Goal: Task Accomplishment & Management: Manage account settings

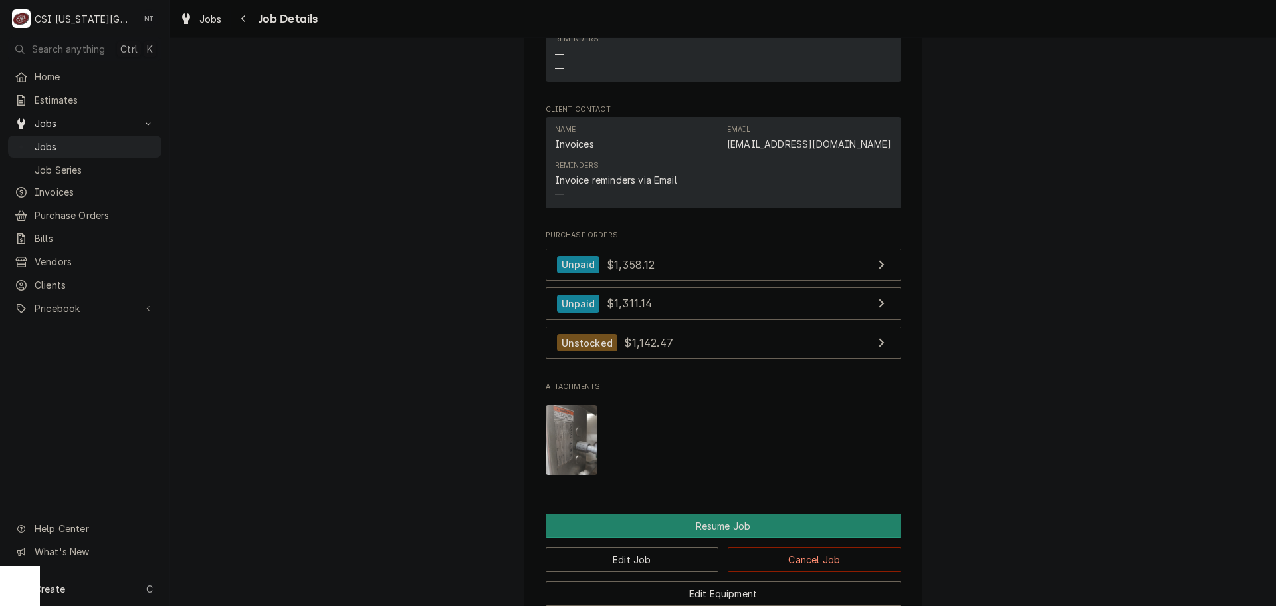
scroll to position [1652, 0]
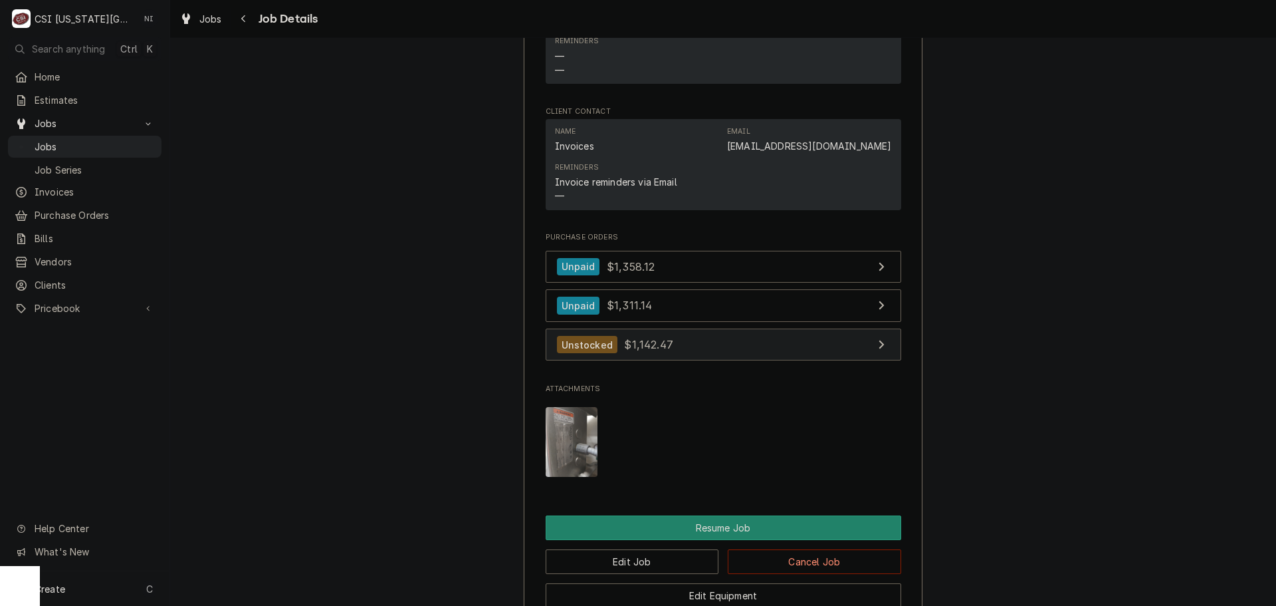
click at [724, 361] on link "Unstocked $1,142.47" at bounding box center [724, 344] width 356 height 33
click at [119, 140] on span "Jobs" at bounding box center [95, 147] width 120 height 14
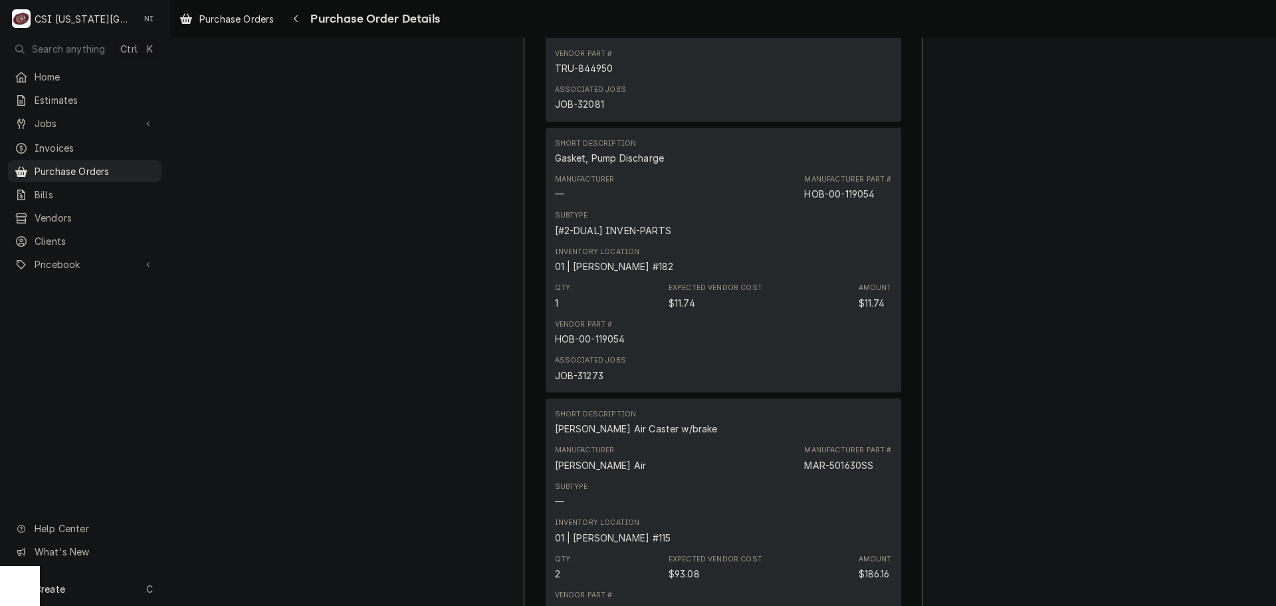
scroll to position [2127, 0]
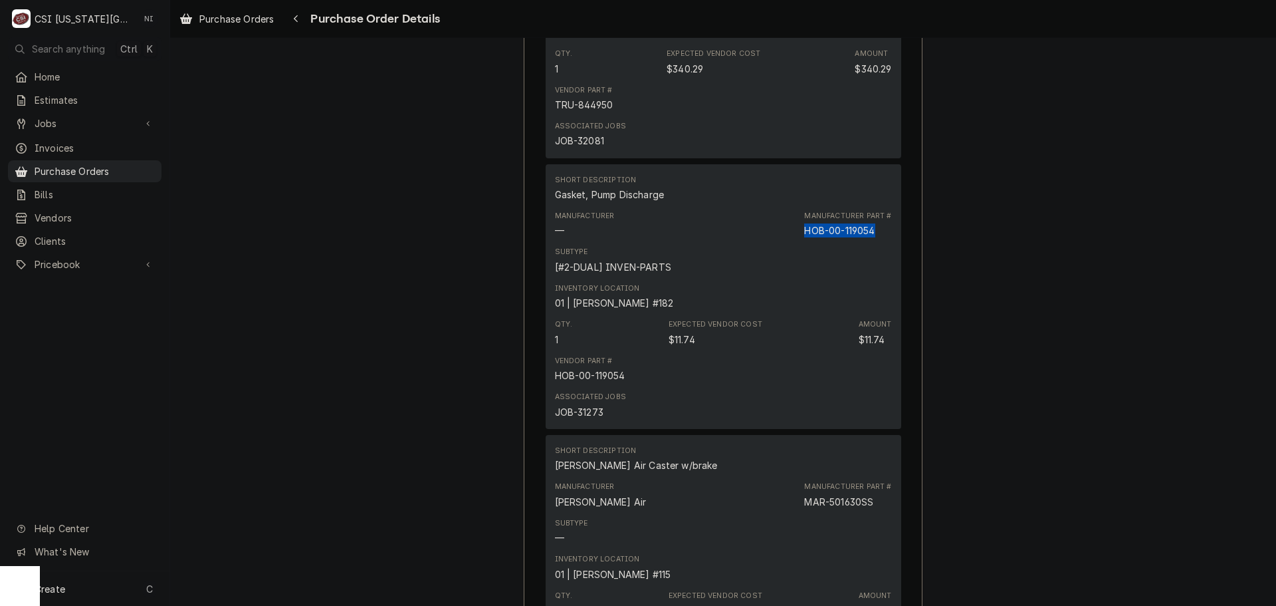
drag, startPoint x: 874, startPoint y: 269, endPoint x: 789, endPoint y: 271, distance: 84.5
click at [789, 242] on div "Manufacturer — Manufacturer Part # HOB-00-119054" at bounding box center [723, 224] width 337 height 36
copy div "HOB-00-119054"
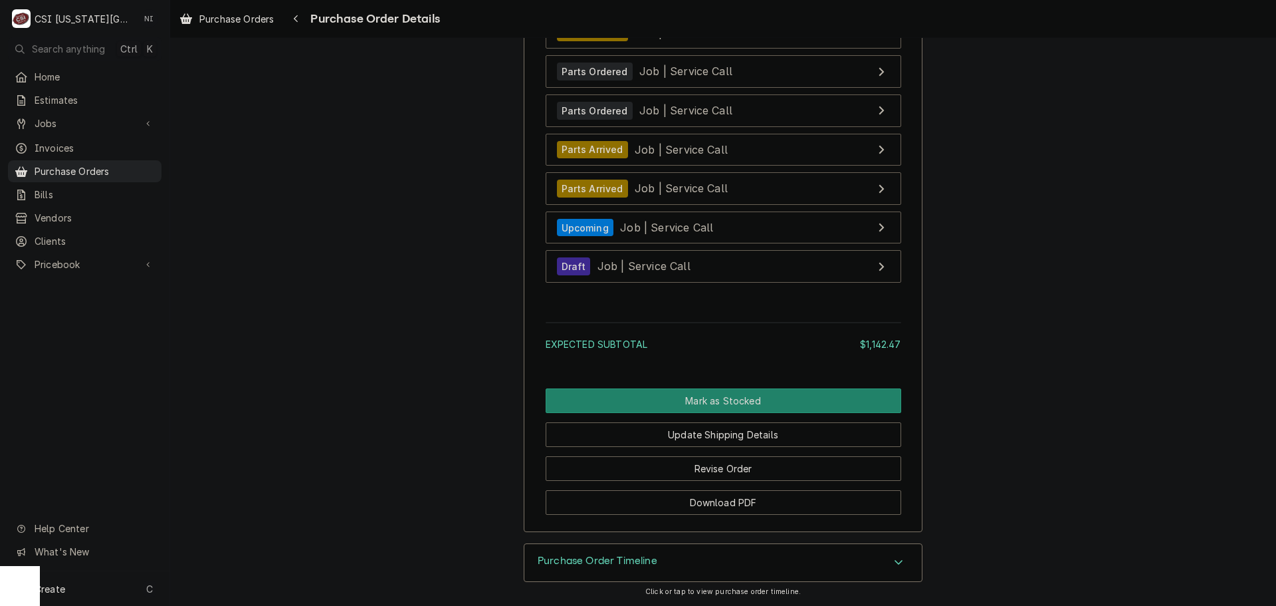
scroll to position [3321, 0]
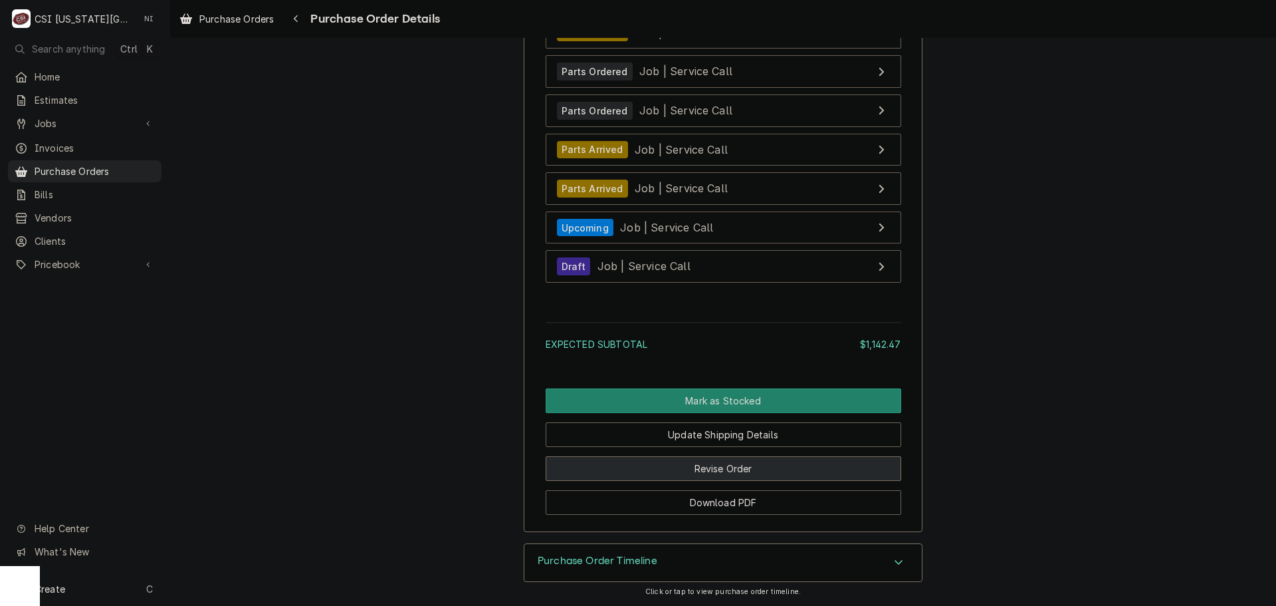
click at [721, 465] on button "Revise Order" at bounding box center [724, 468] width 356 height 25
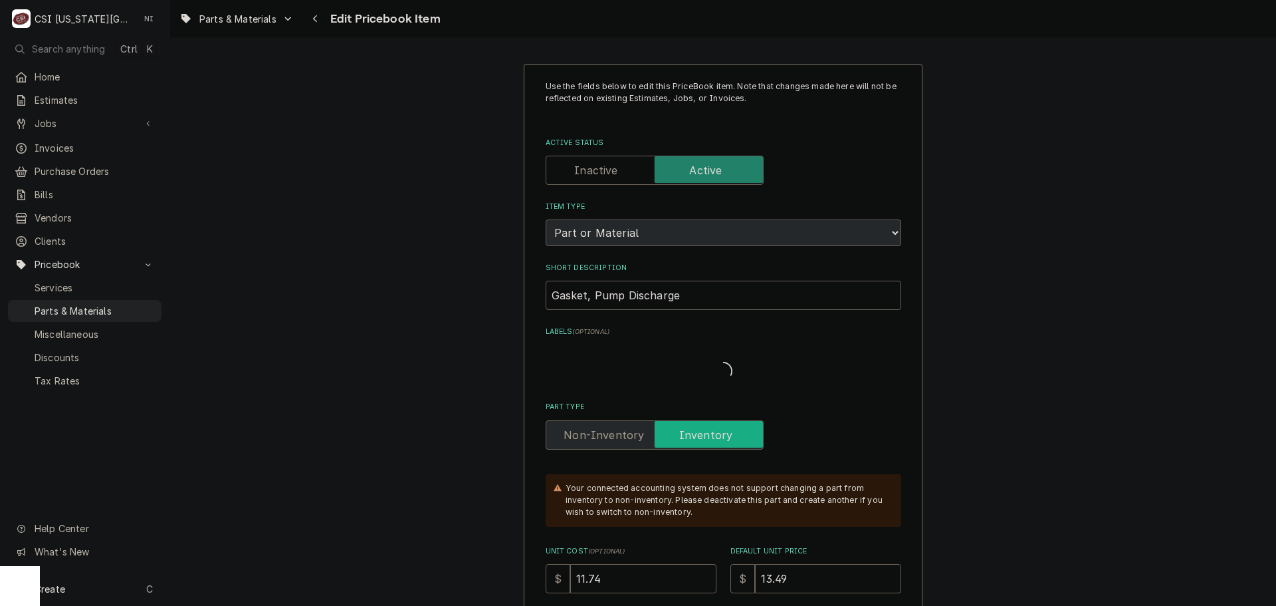
type textarea "x"
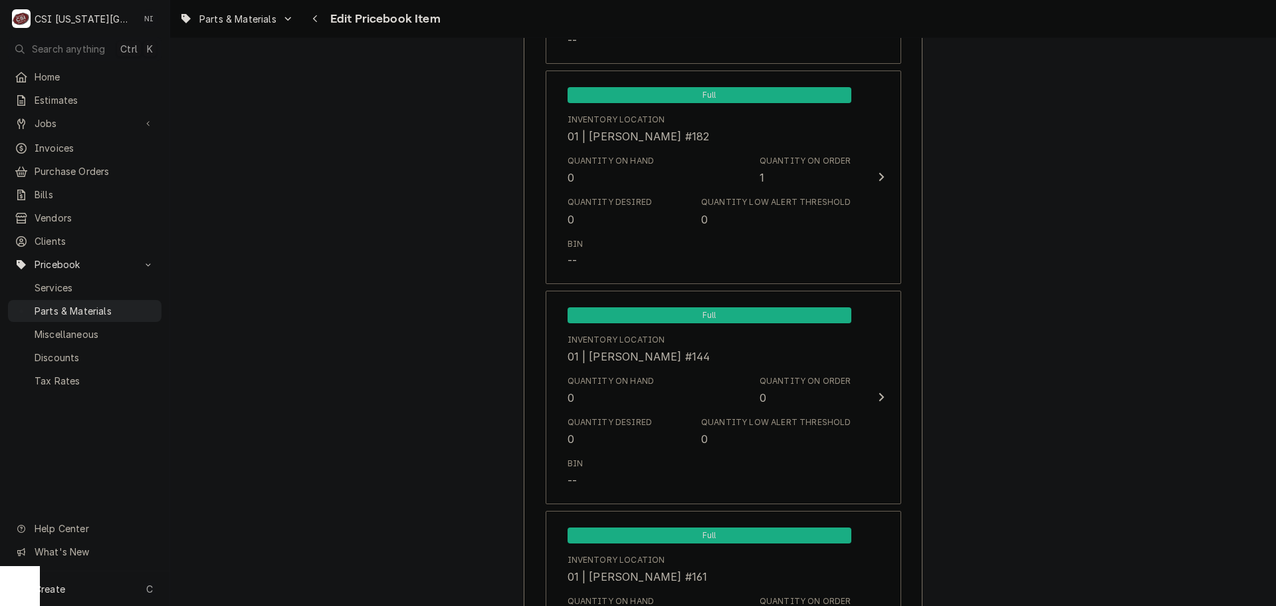
scroll to position [1625, 0]
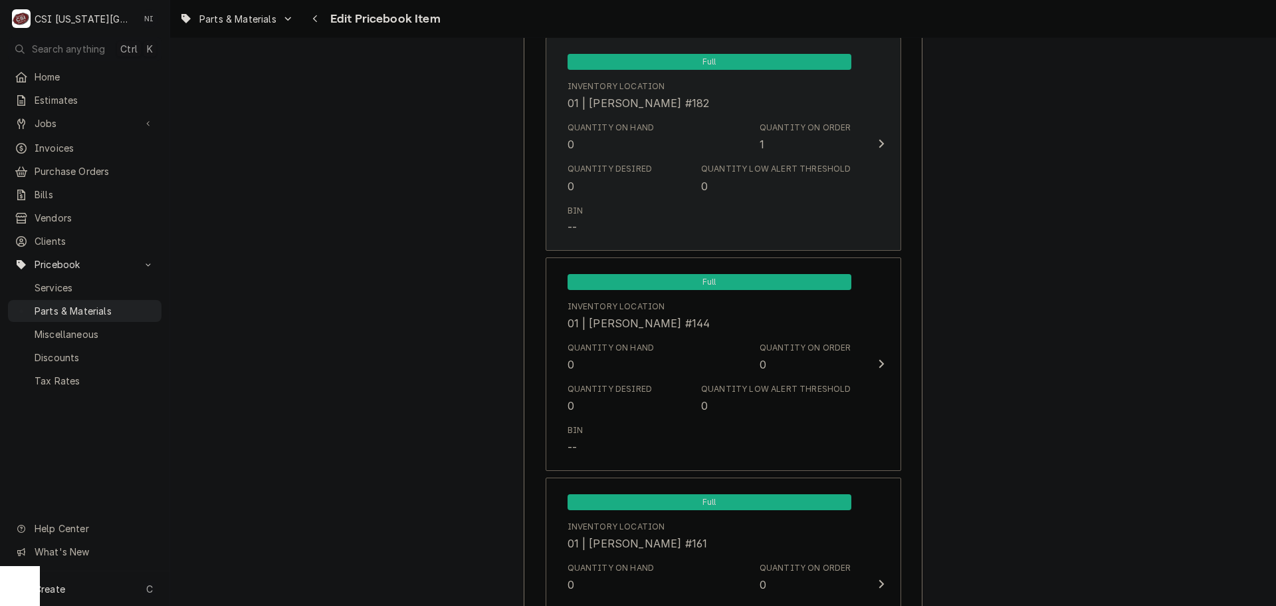
click at [780, 215] on div "Bin --" at bounding box center [710, 219] width 284 height 41
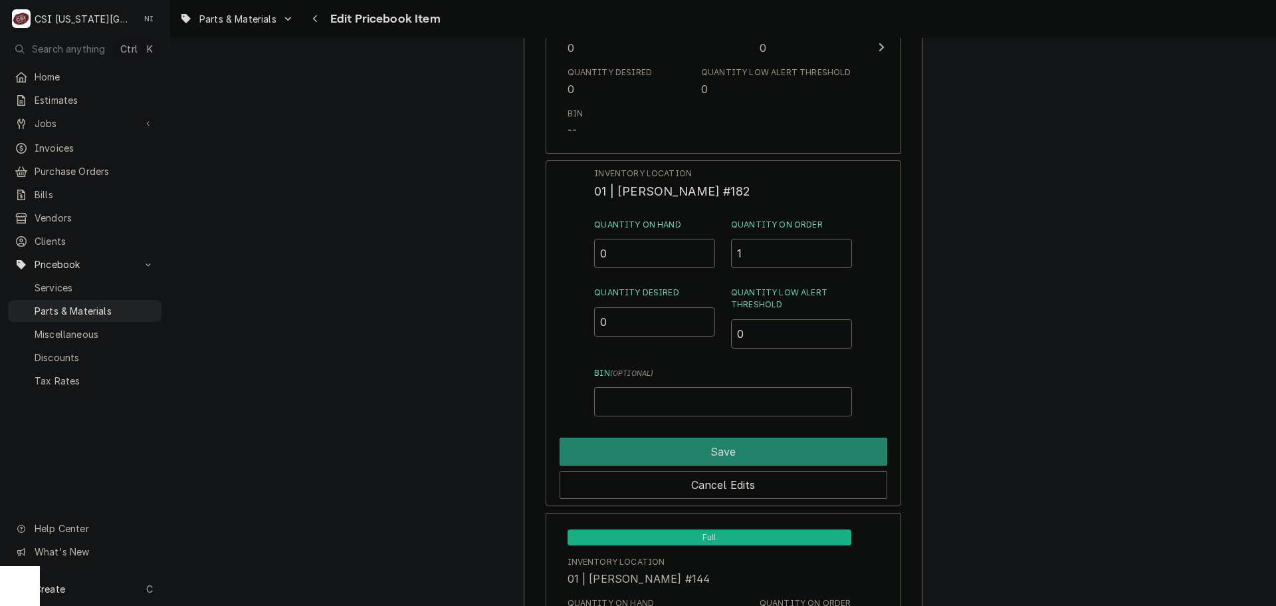
scroll to position [1491, 0]
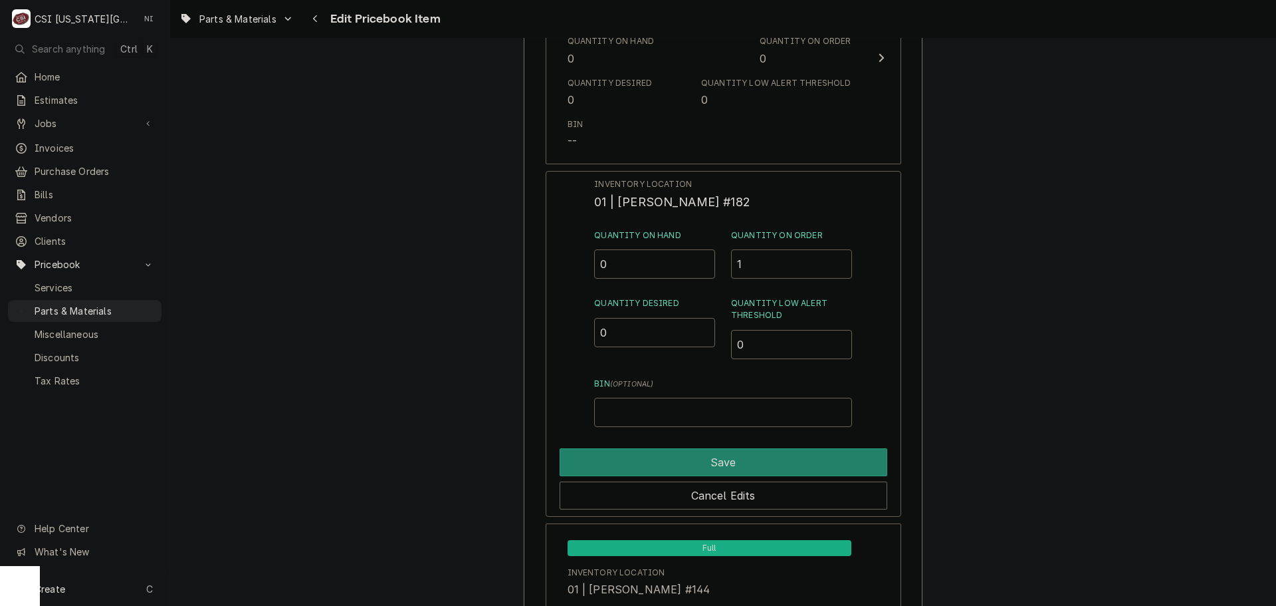
drag, startPoint x: 738, startPoint y: 262, endPoint x: 724, endPoint y: 263, distance: 14.0
click at [724, 263] on div "Quantity on Hand 0 Quantity on Order 1" at bounding box center [722, 253] width 257 height 49
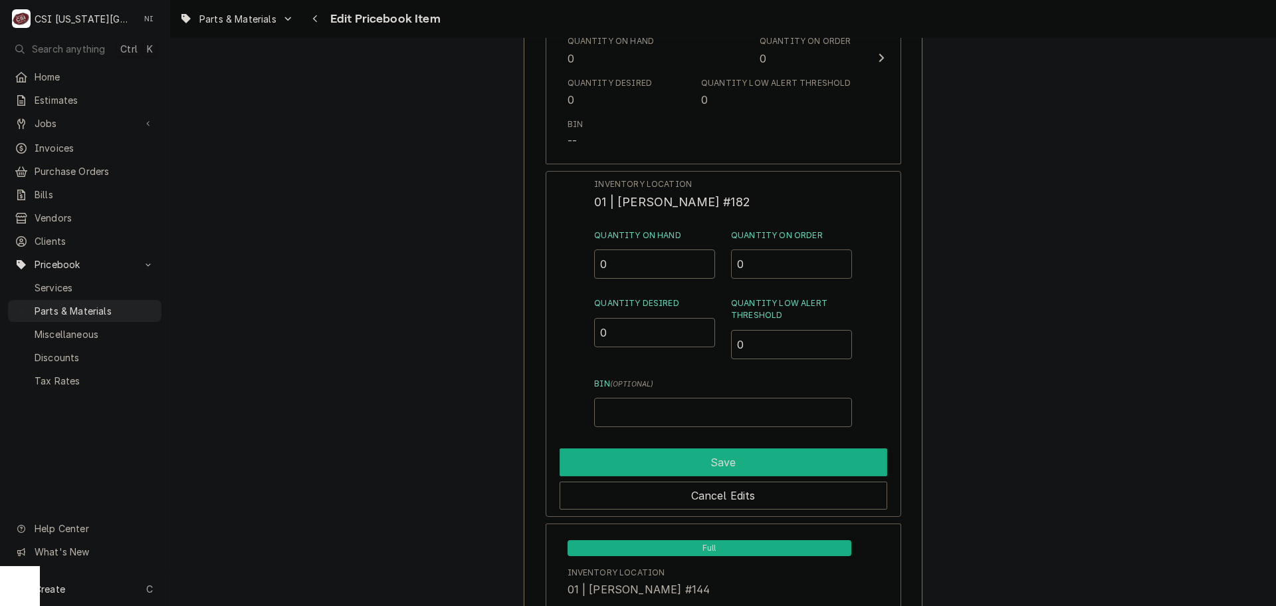
type input "0"
click at [768, 452] on button "Save" at bounding box center [724, 462] width 328 height 28
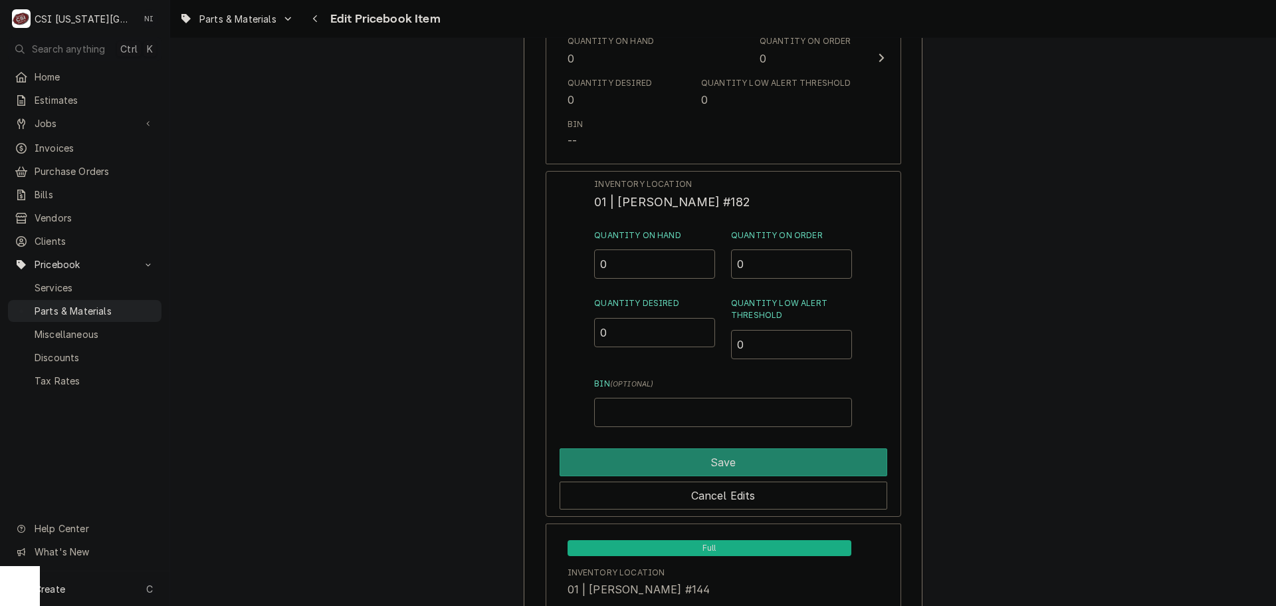
type textarea "x"
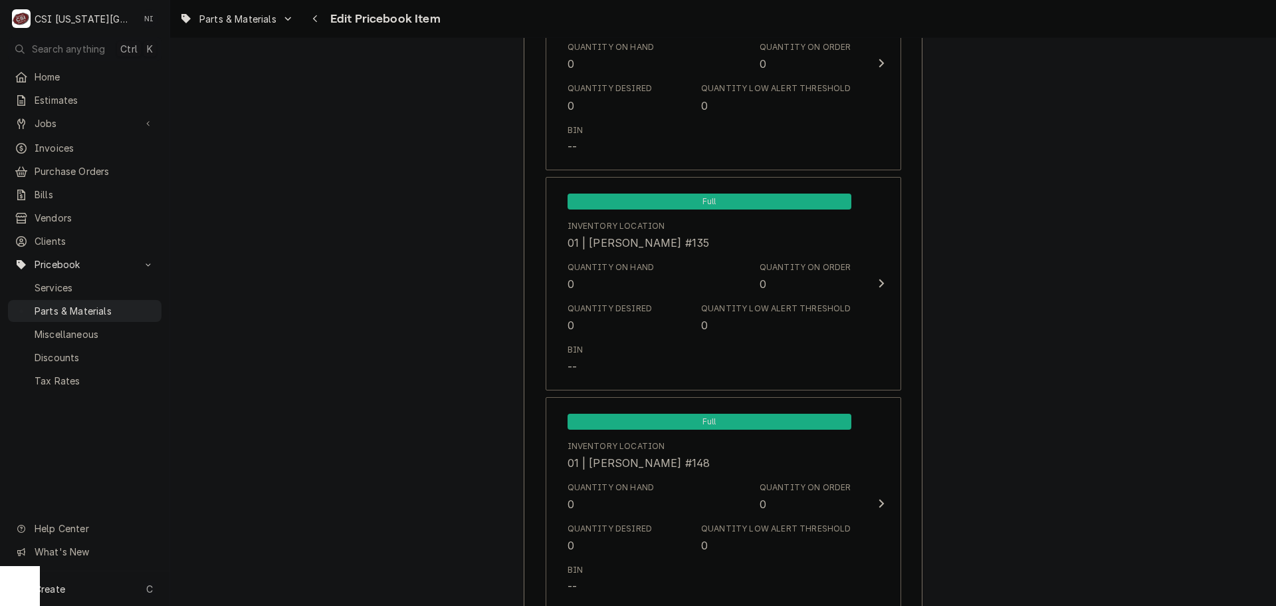
scroll to position [2767, 0]
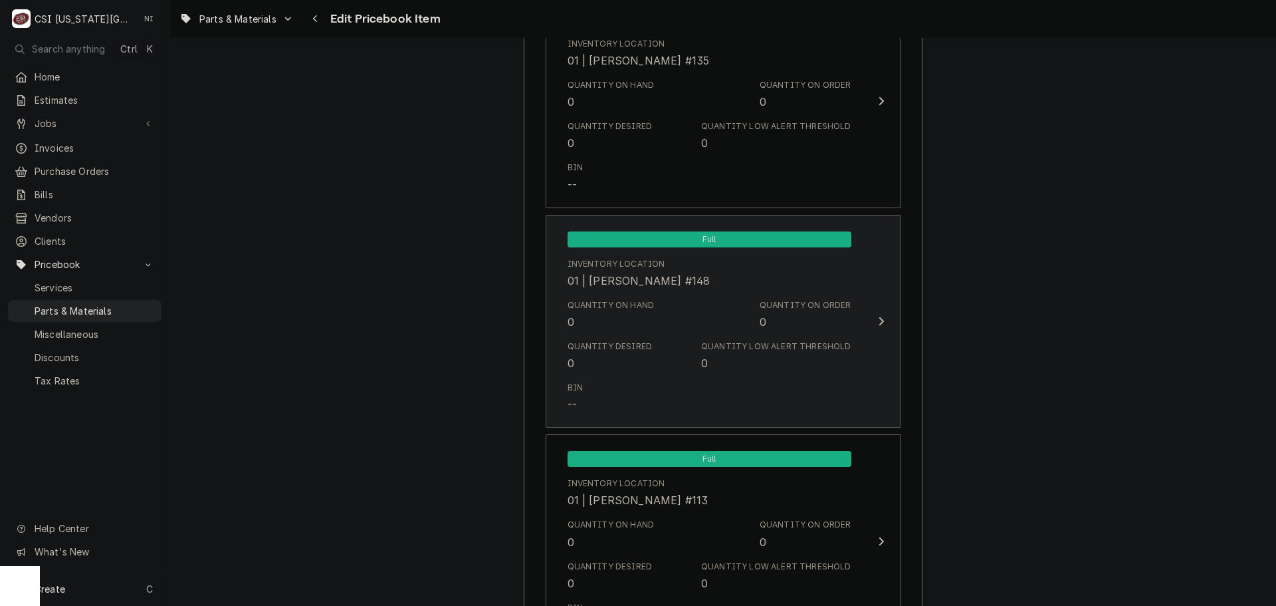
click at [769, 346] on div "Quantity Low Alert Threshold" at bounding box center [776, 346] width 150 height 12
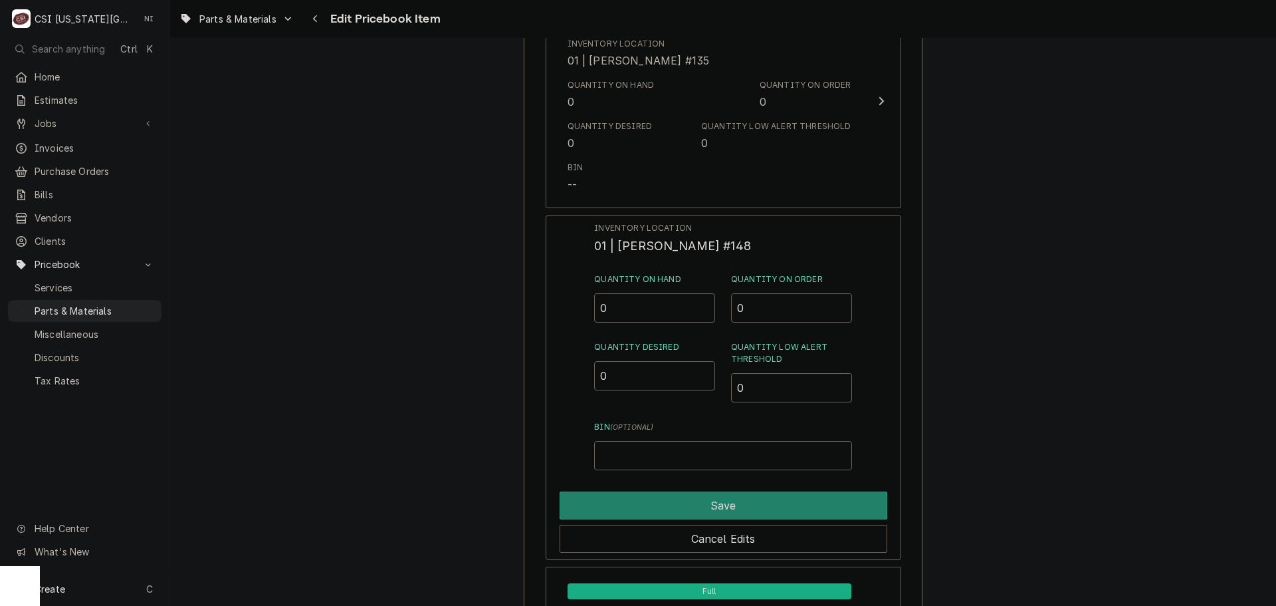
drag, startPoint x: 757, startPoint y: 310, endPoint x: 715, endPoint y: 310, distance: 41.9
click at [717, 310] on div "Quantity on Hand 0 Quantity on Order 0" at bounding box center [722, 297] width 257 height 49
type input "1"
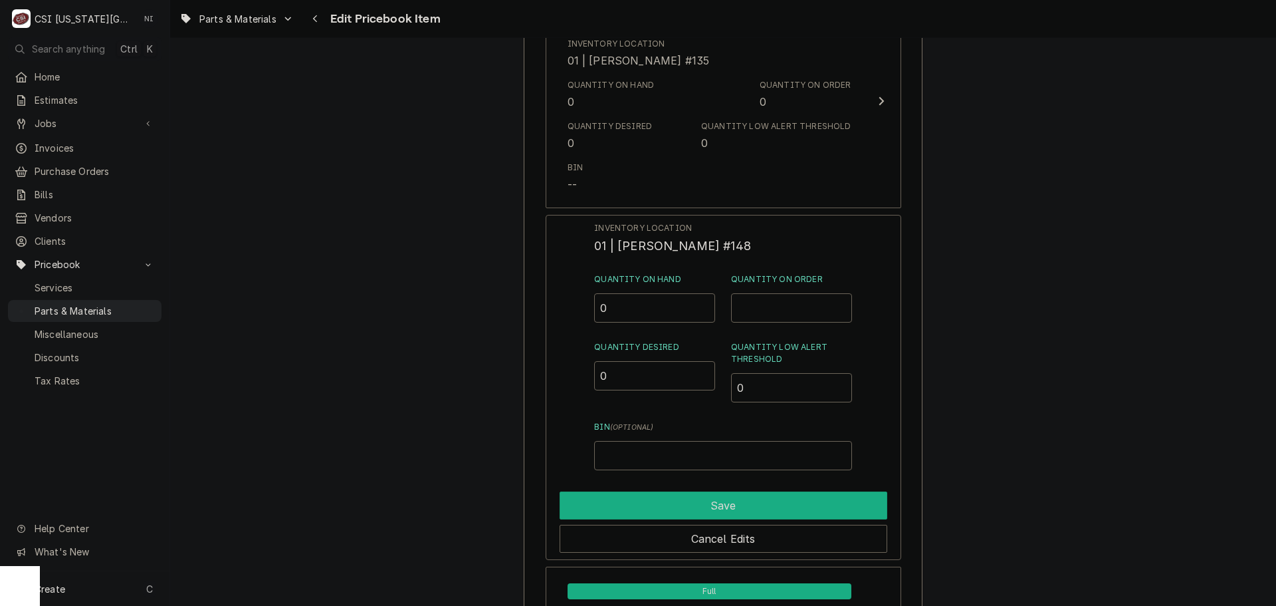
click at [755, 501] on button "Save" at bounding box center [724, 505] width 328 height 28
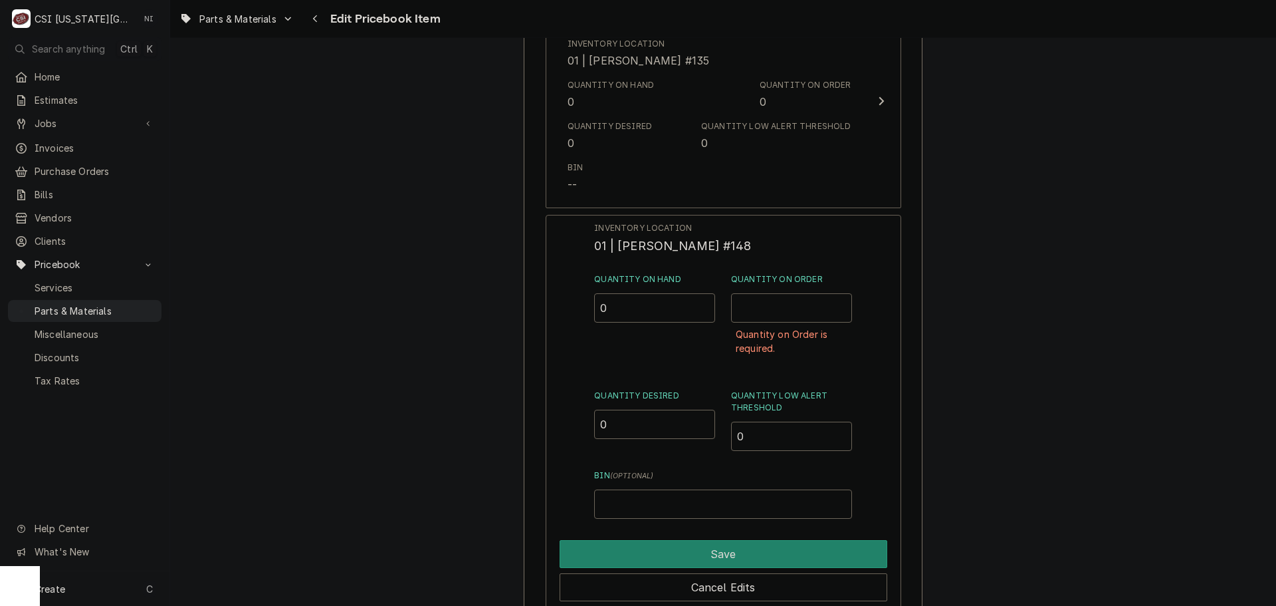
type textarea "x"
click at [772, 313] on input "Quantity on Order" at bounding box center [791, 307] width 121 height 29
click at [126, 304] on span "Parts & Materials" at bounding box center [95, 311] width 120 height 14
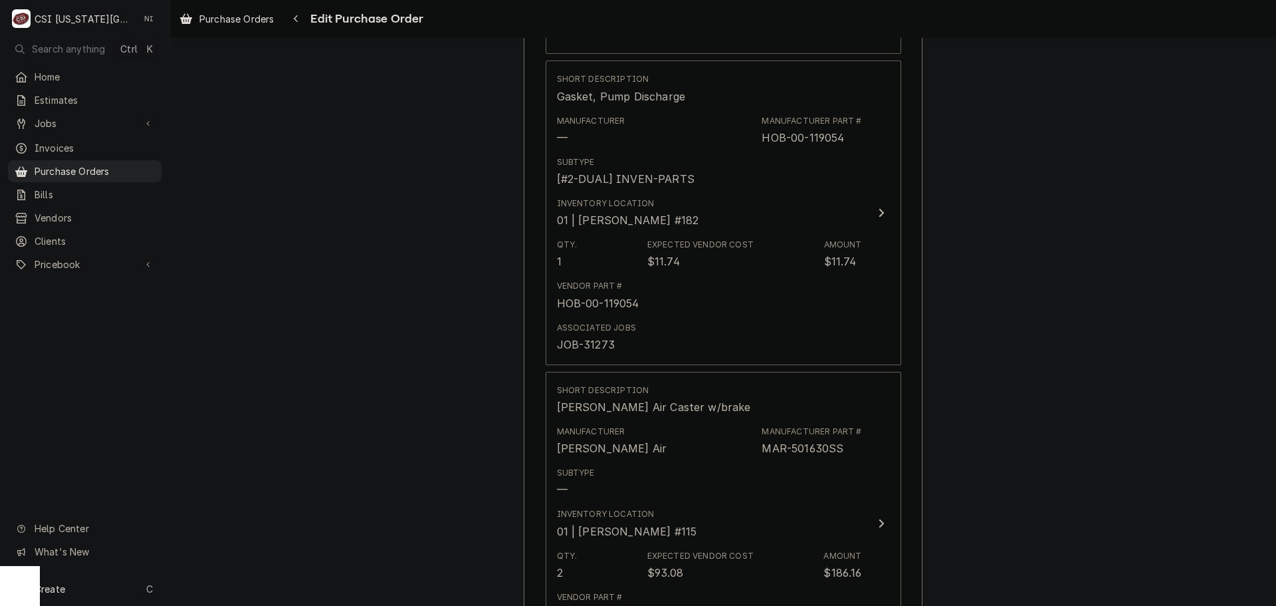
scroll to position [2127, 0]
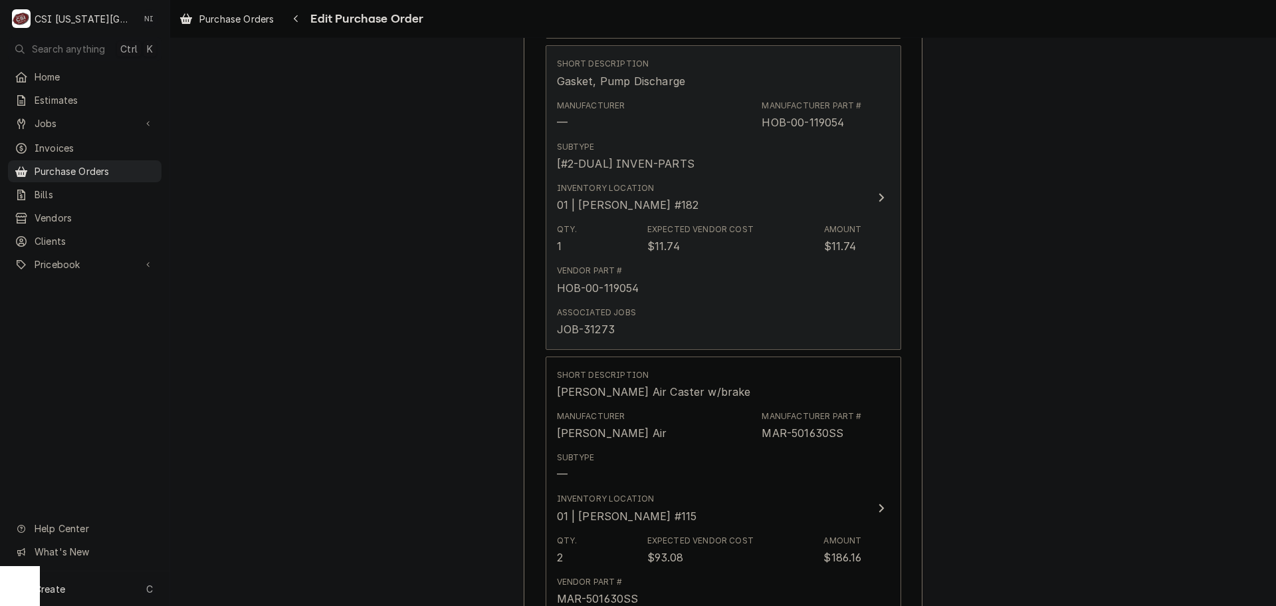
click at [764, 223] on div "Qty. 1 Expected Vendor Cost $11.74 Amount $11.74" at bounding box center [709, 238] width 305 height 41
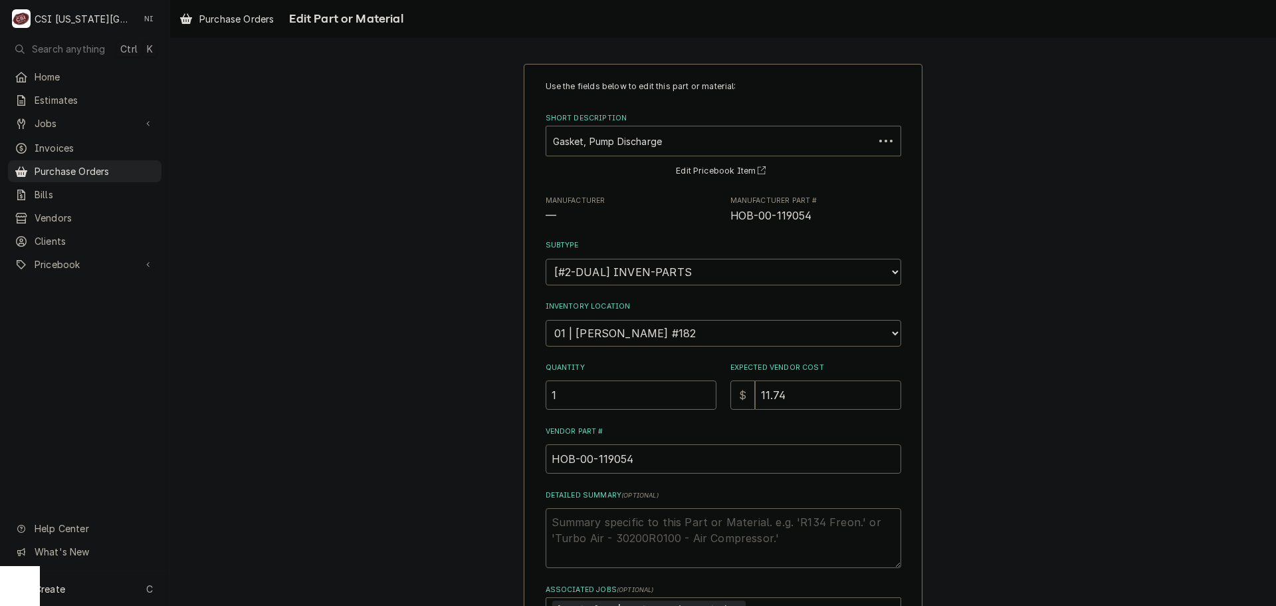
type textarea "x"
drag, startPoint x: 679, startPoint y: 328, endPoint x: 678, endPoint y: 320, distance: 8.7
click at [679, 328] on select "Choose a location... 00 | KC WAREHOUSE 00 | MAIN WAREHOUSE 01 | BRIAN BREAZIER …" at bounding box center [724, 333] width 356 height 27
select select "2781"
click at [546, 320] on select "Choose a location... 00 | KC WAREHOUSE 00 | MAIN WAREHOUSE 01 | BRIAN BREAZIER …" at bounding box center [724, 333] width 356 height 27
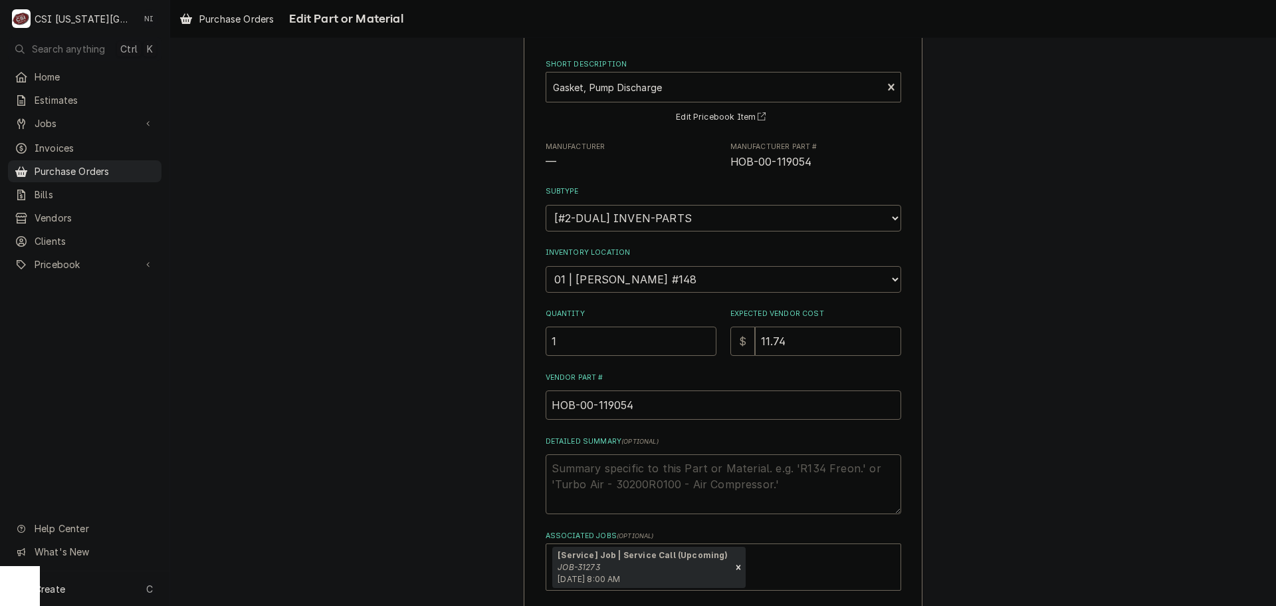
scroll to position [154, 0]
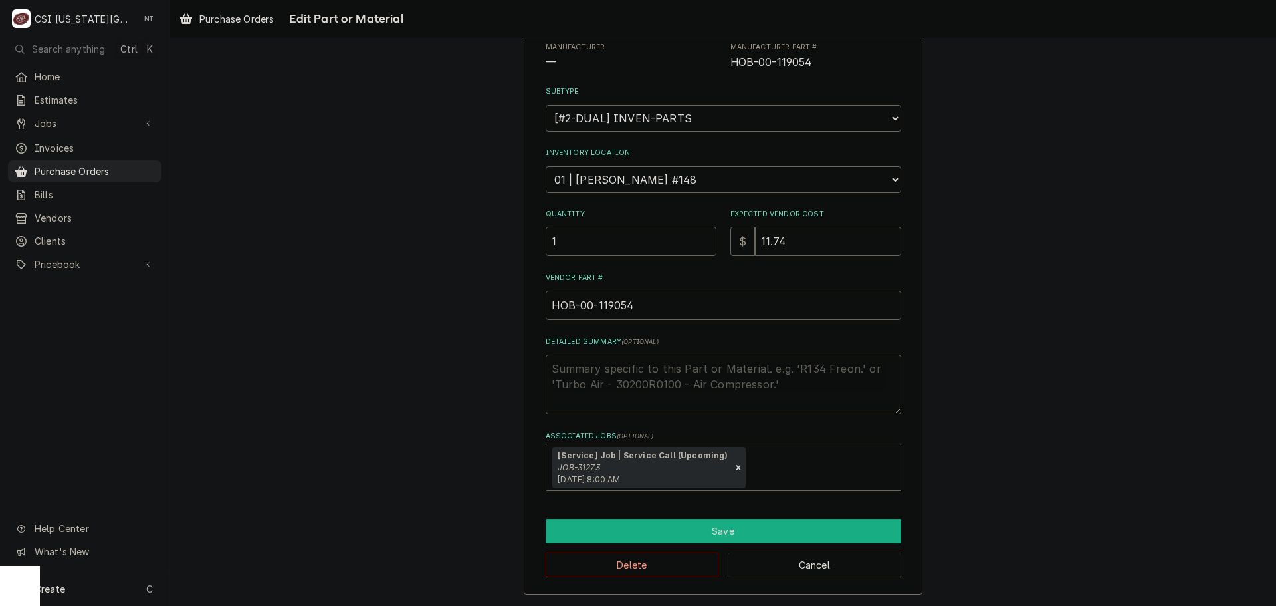
click at [659, 523] on button "Save" at bounding box center [724, 531] width 356 height 25
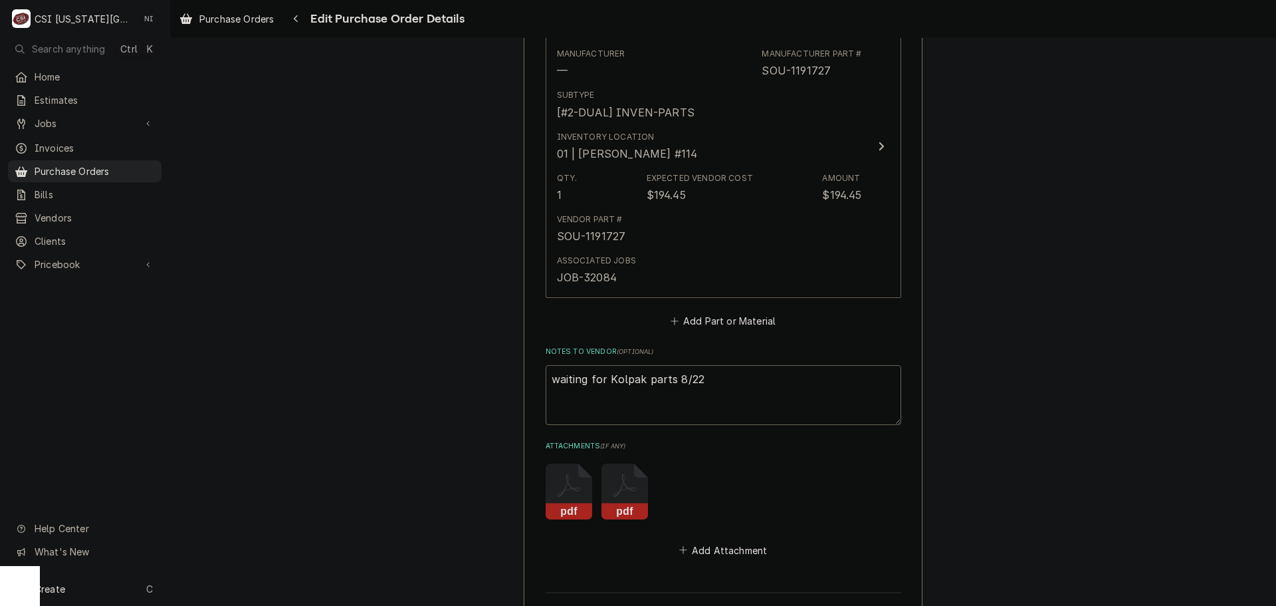
scroll to position [2969, 0]
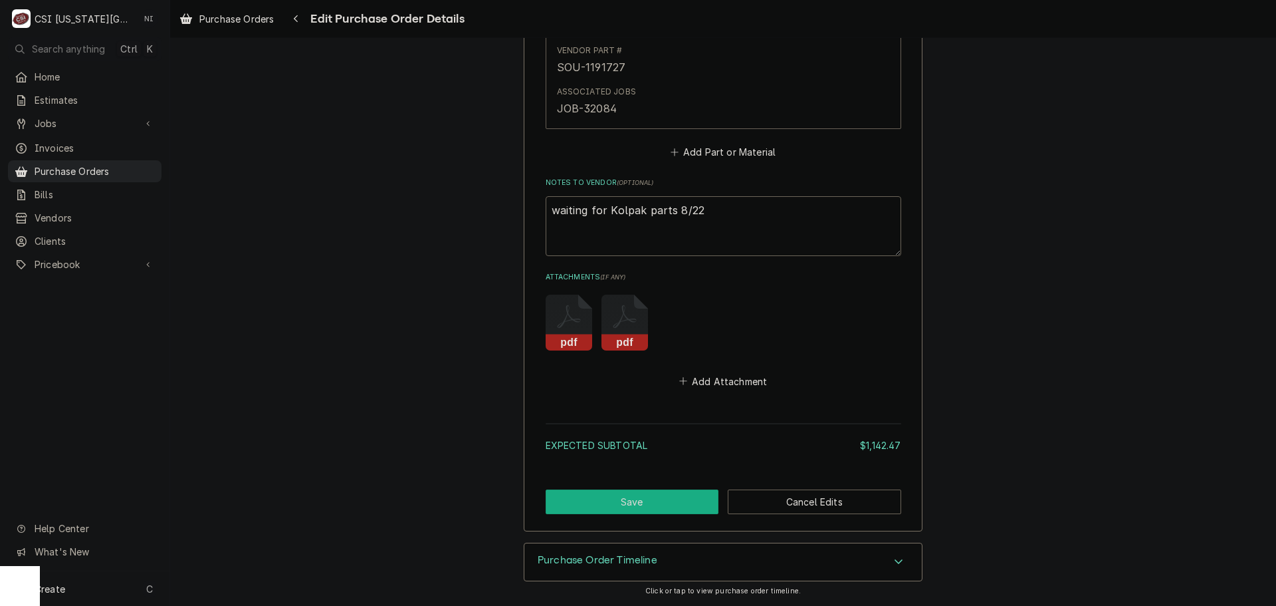
click at [704, 504] on button "Save" at bounding box center [633, 501] width 174 height 25
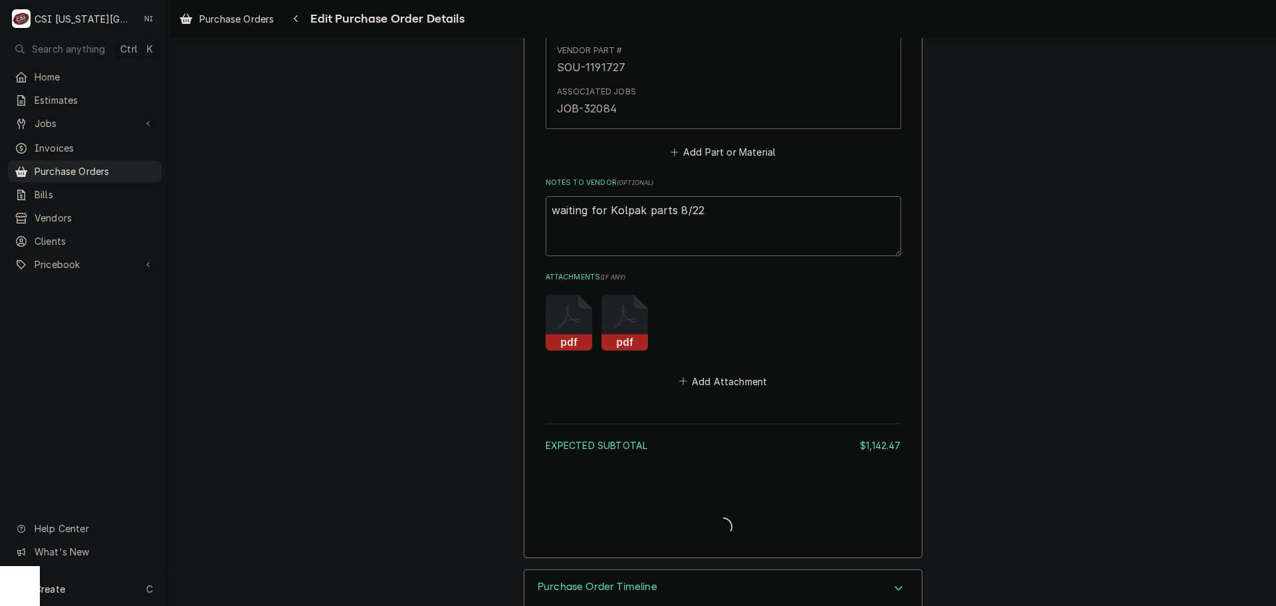
type textarea "x"
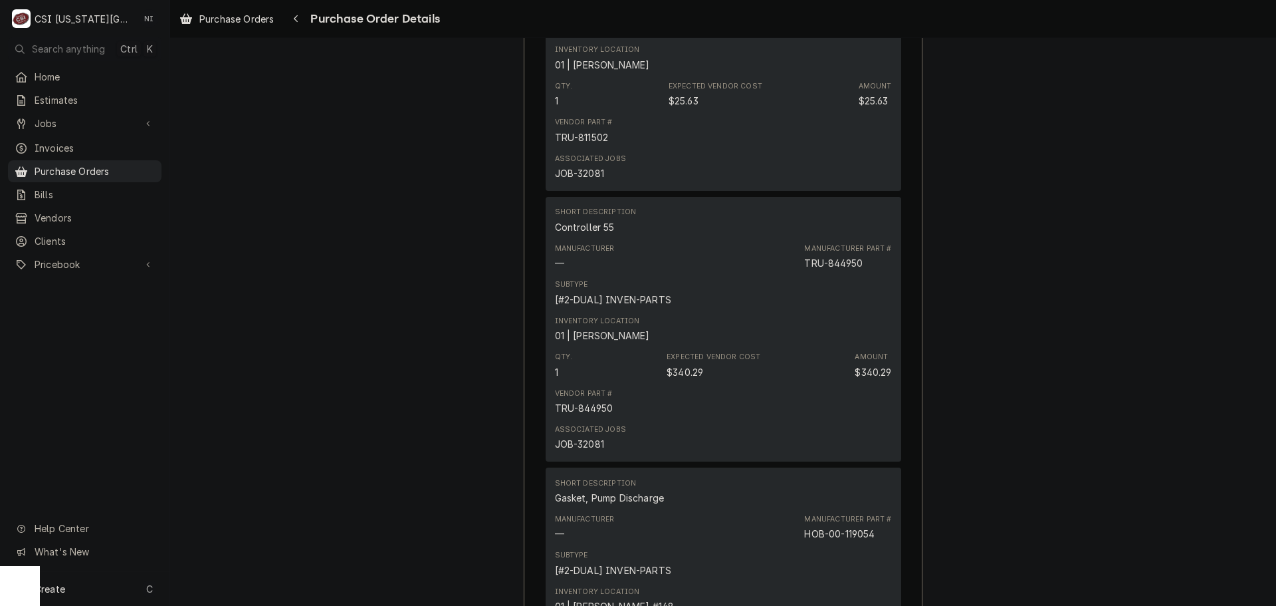
scroll to position [2247, 0]
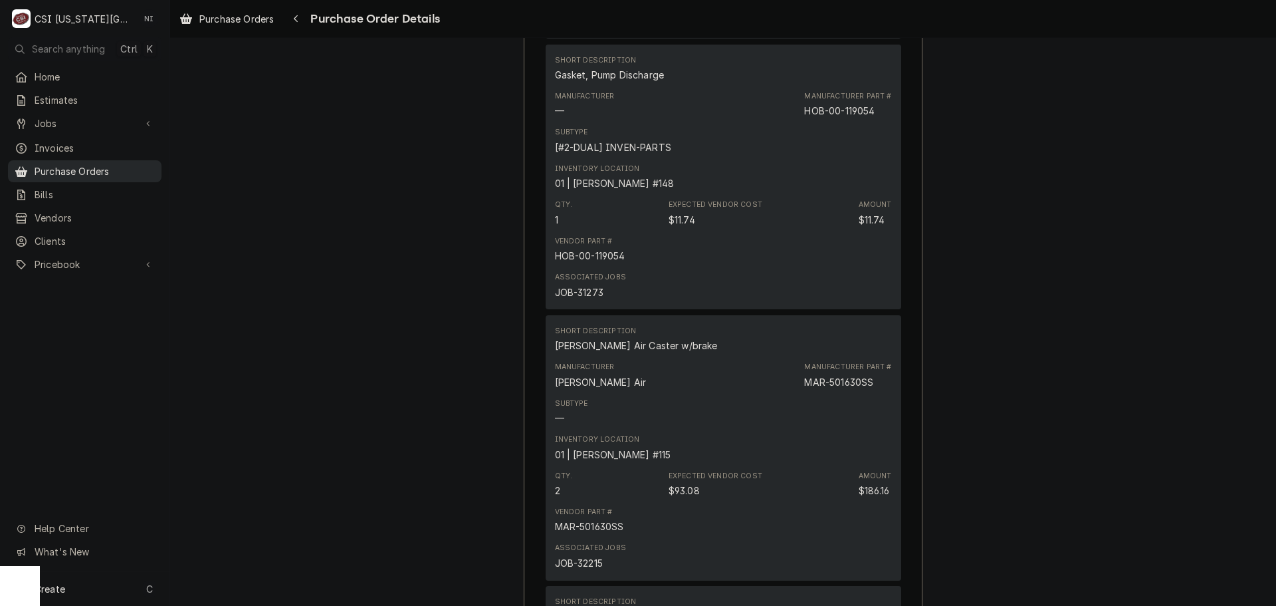
click at [93, 170] on span "Purchase Orders" at bounding box center [95, 171] width 120 height 14
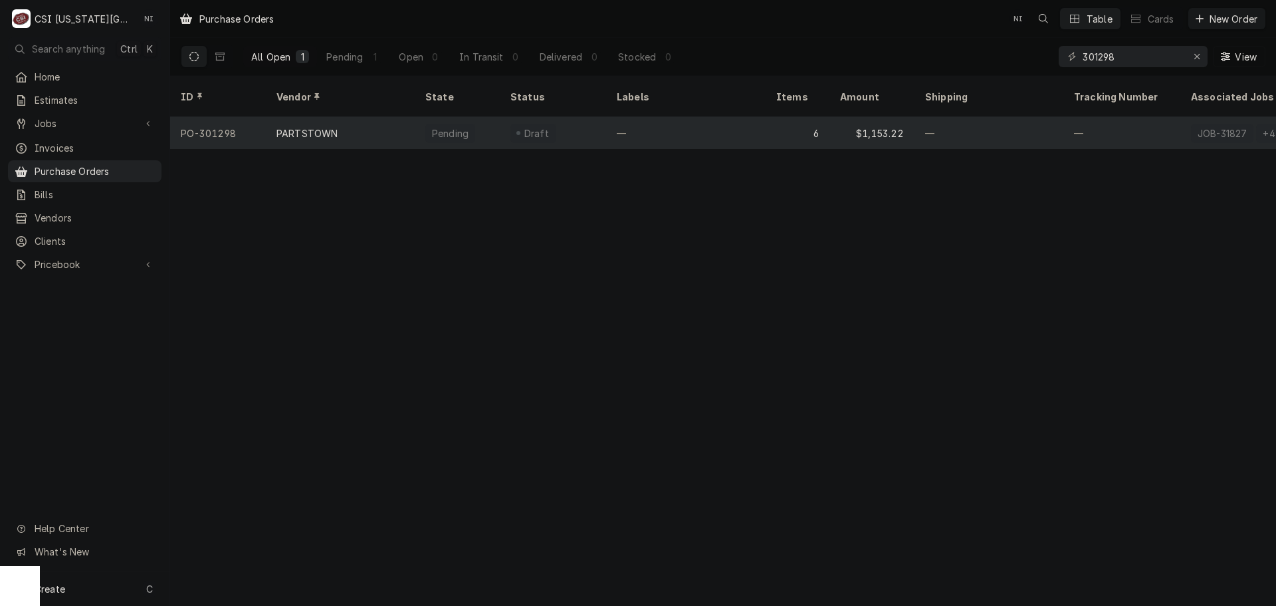
click at [759, 117] on div "—" at bounding box center [686, 133] width 160 height 32
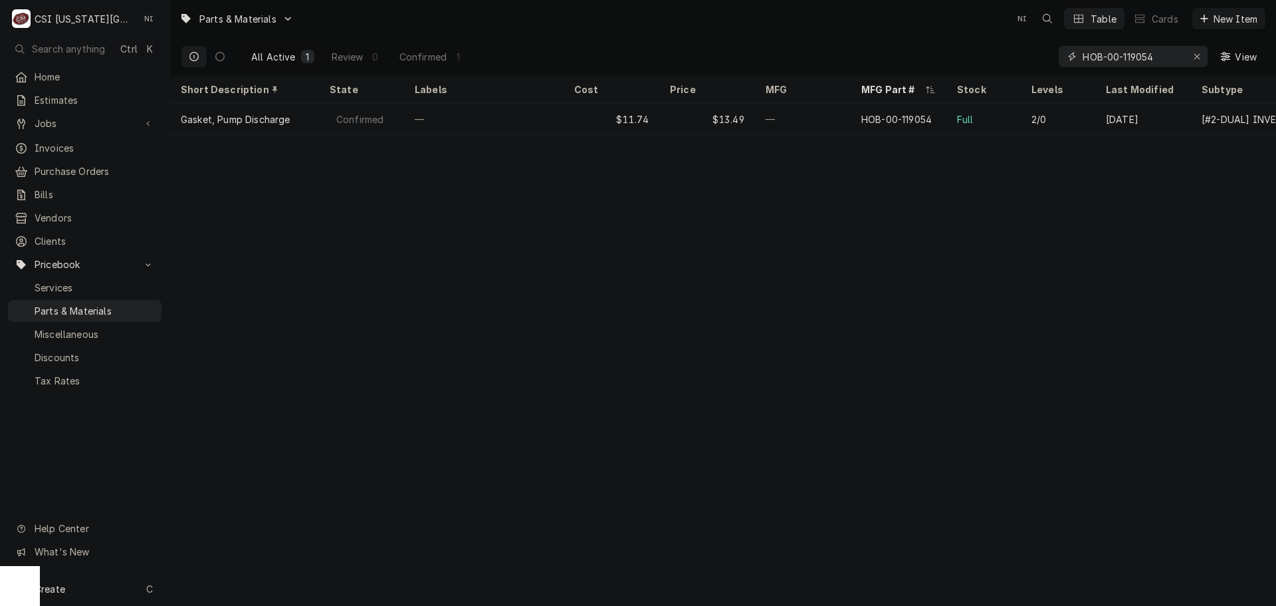
drag, startPoint x: 1139, startPoint y: 64, endPoint x: 926, endPoint y: 65, distance: 213.4
click at [928, 65] on div "All Active 1 Review 0 Confirmed 1 HOB-00-119054 View" at bounding box center [723, 56] width 1085 height 37
paste input "30z5021"
drag, startPoint x: 1153, startPoint y: 63, endPoint x: 1038, endPoint y: 55, distance: 115.3
click at [1038, 55] on div "All Active 1 Review 0 Confirmed 1 30z5021 View" at bounding box center [723, 56] width 1085 height 37
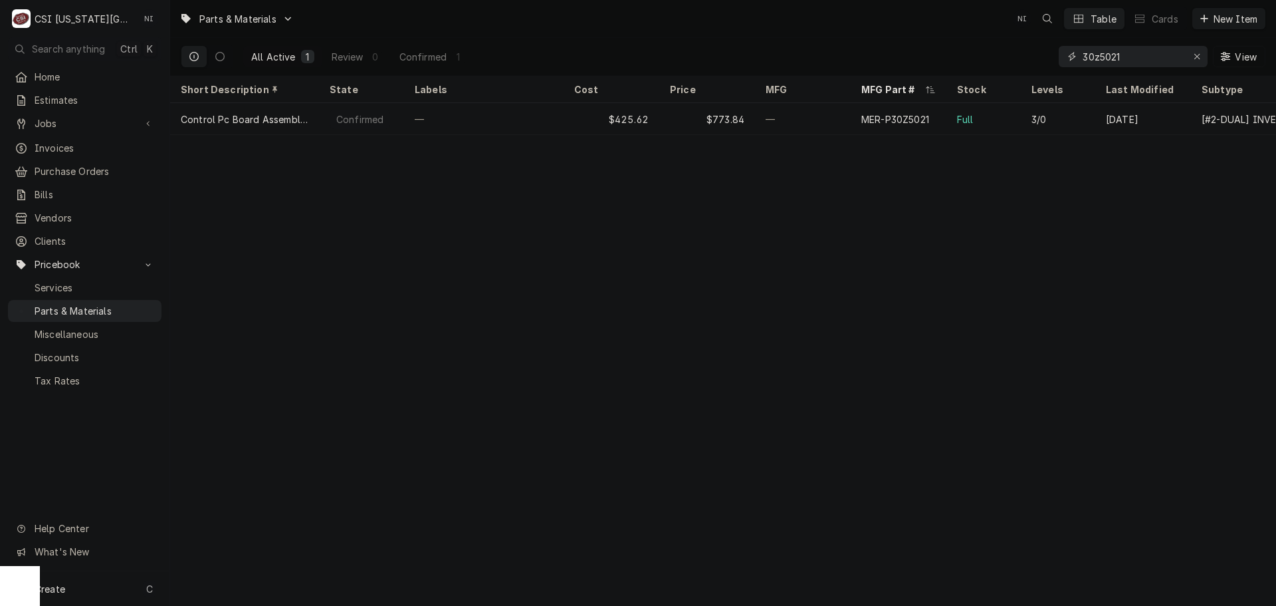
paste input "00-411690-0000"
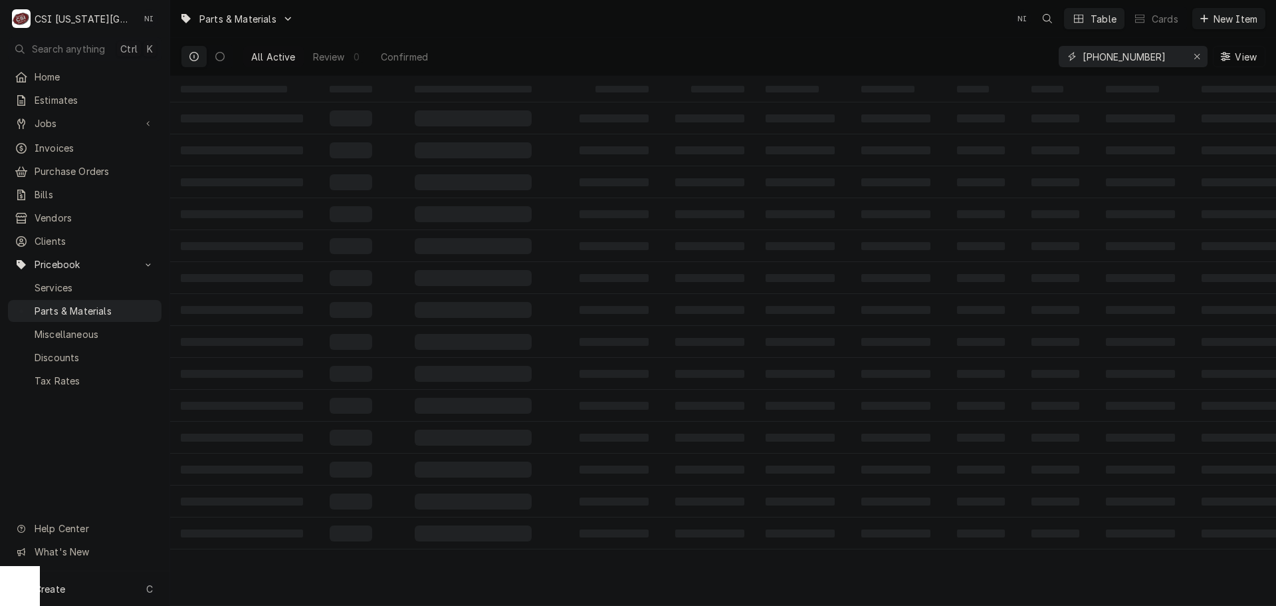
type input "[PHONE_NUMBER]"
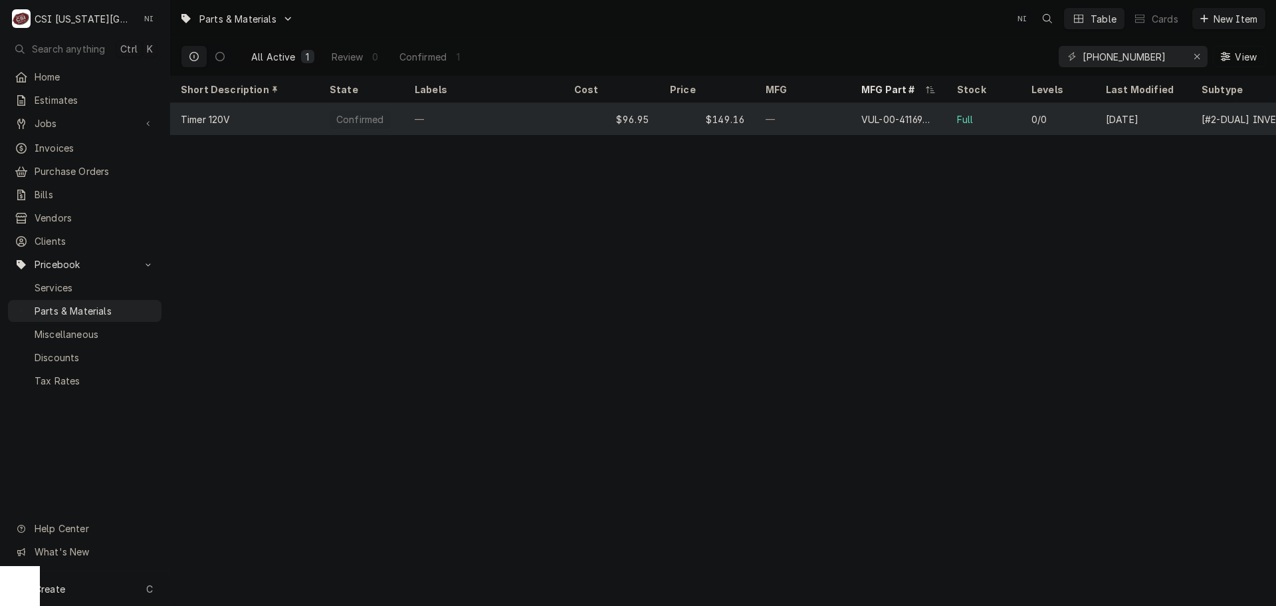
drag, startPoint x: 862, startPoint y: 117, endPoint x: 872, endPoint y: 116, distance: 10.0
click at [862, 117] on div "VUL-00-411690-00001" at bounding box center [899, 119] width 74 height 14
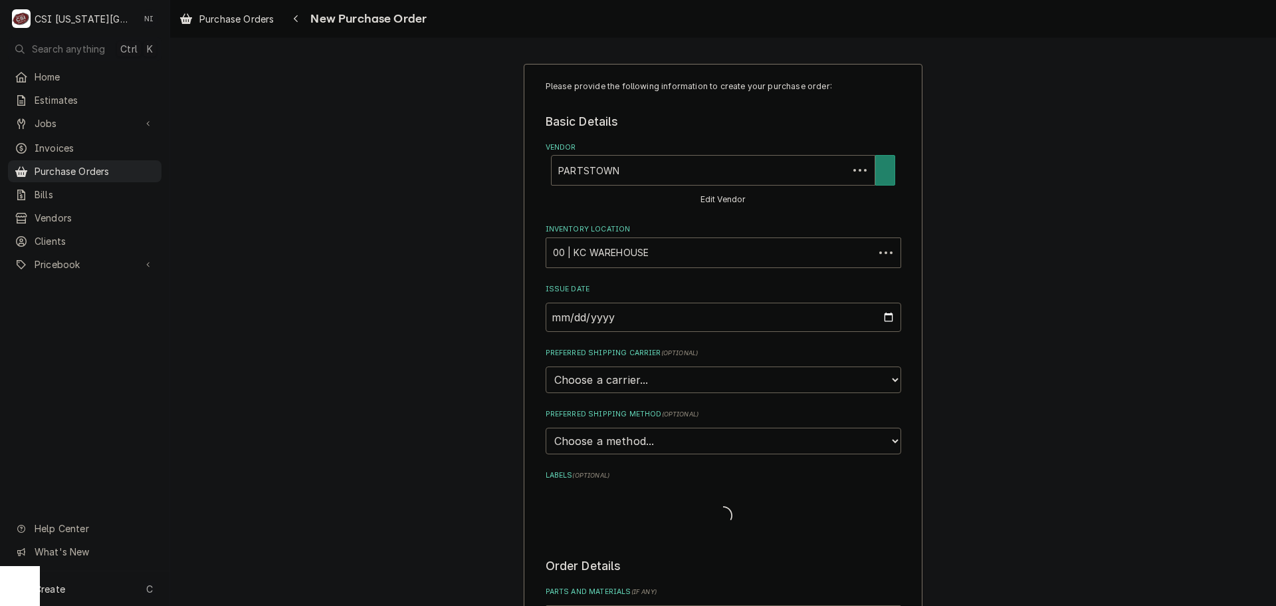
type textarea "x"
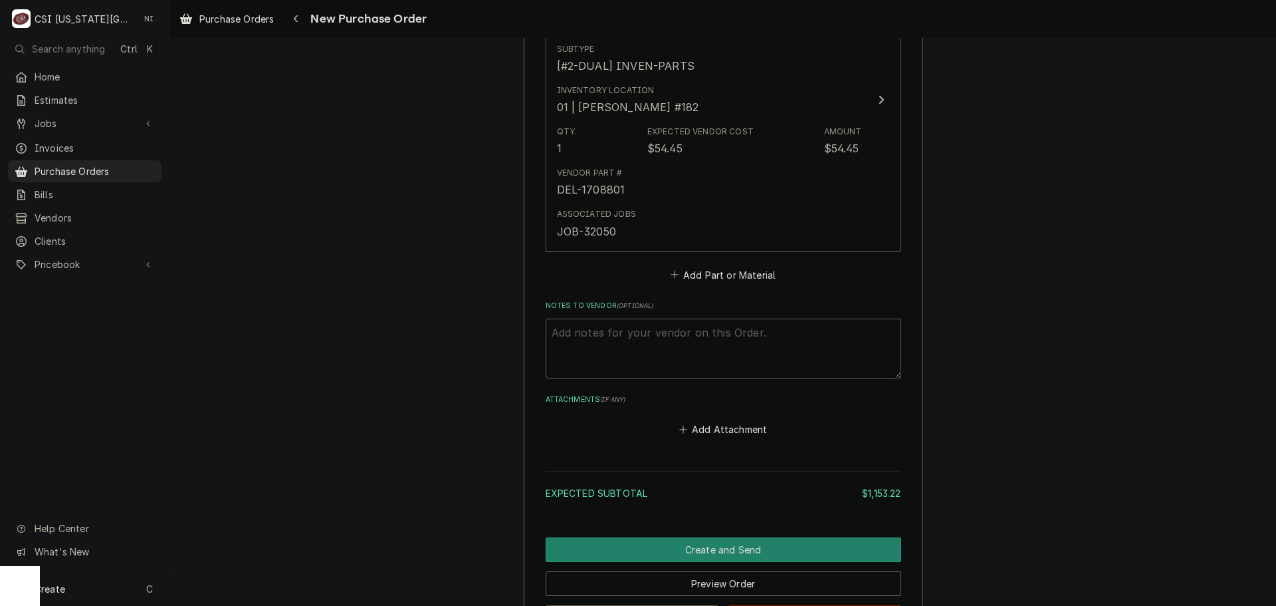
scroll to position [2310, 0]
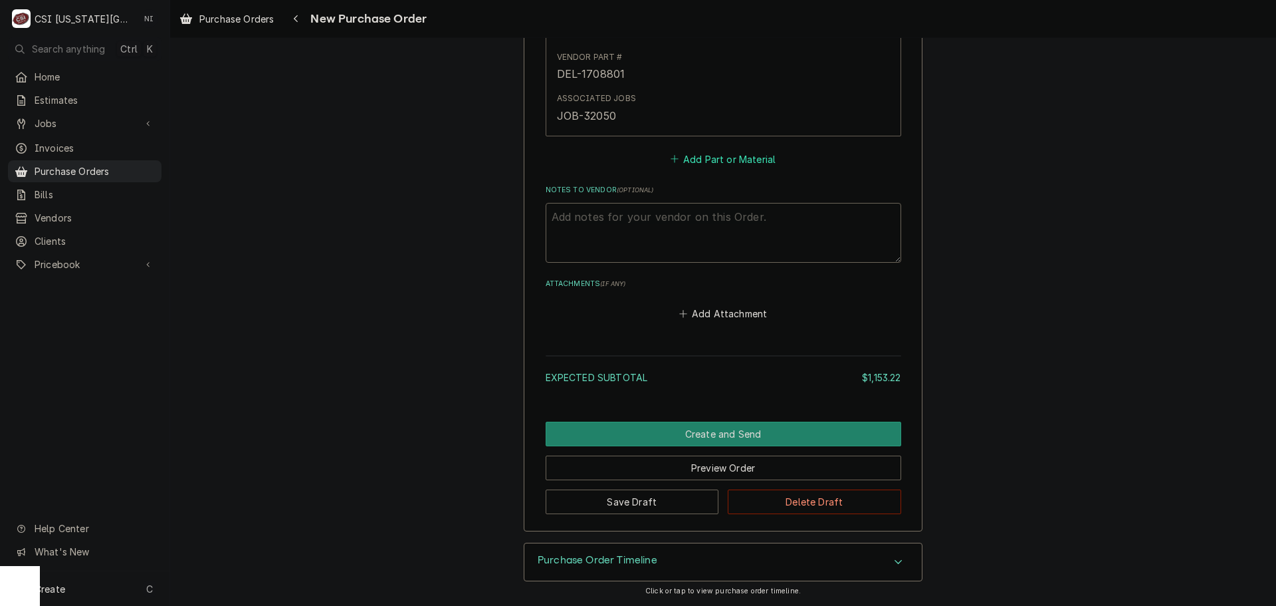
click at [712, 159] on button "Add Part or Material" at bounding box center [723, 159] width 110 height 19
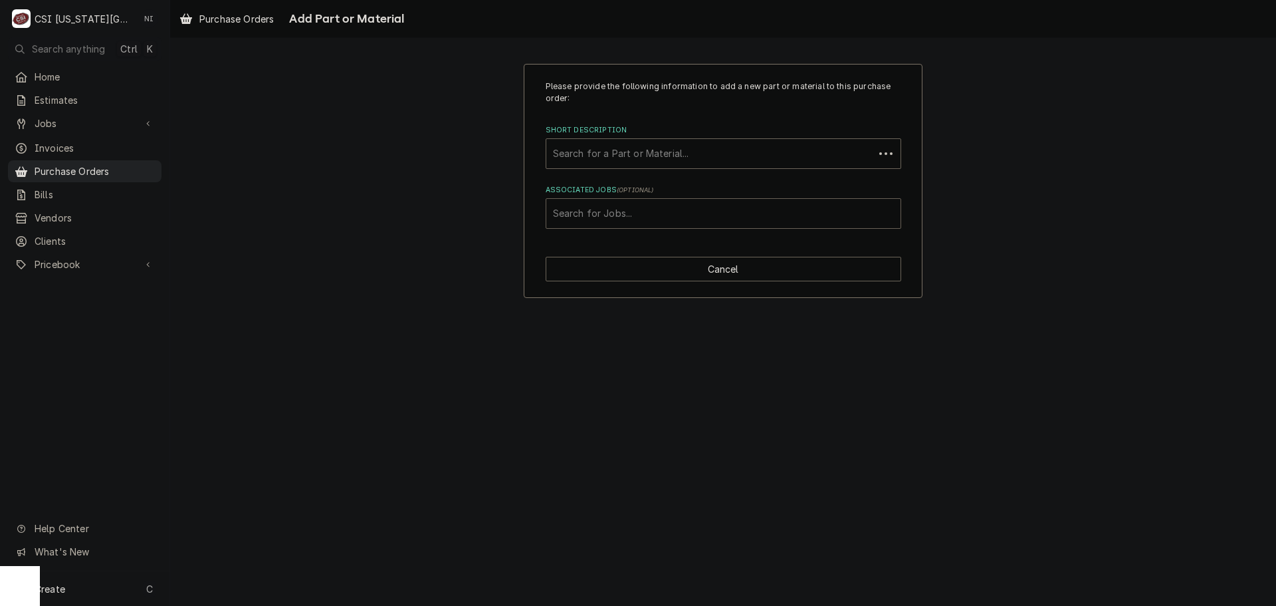
click at [645, 211] on div "Associated Jobs" at bounding box center [723, 213] width 341 height 24
type input "32281"
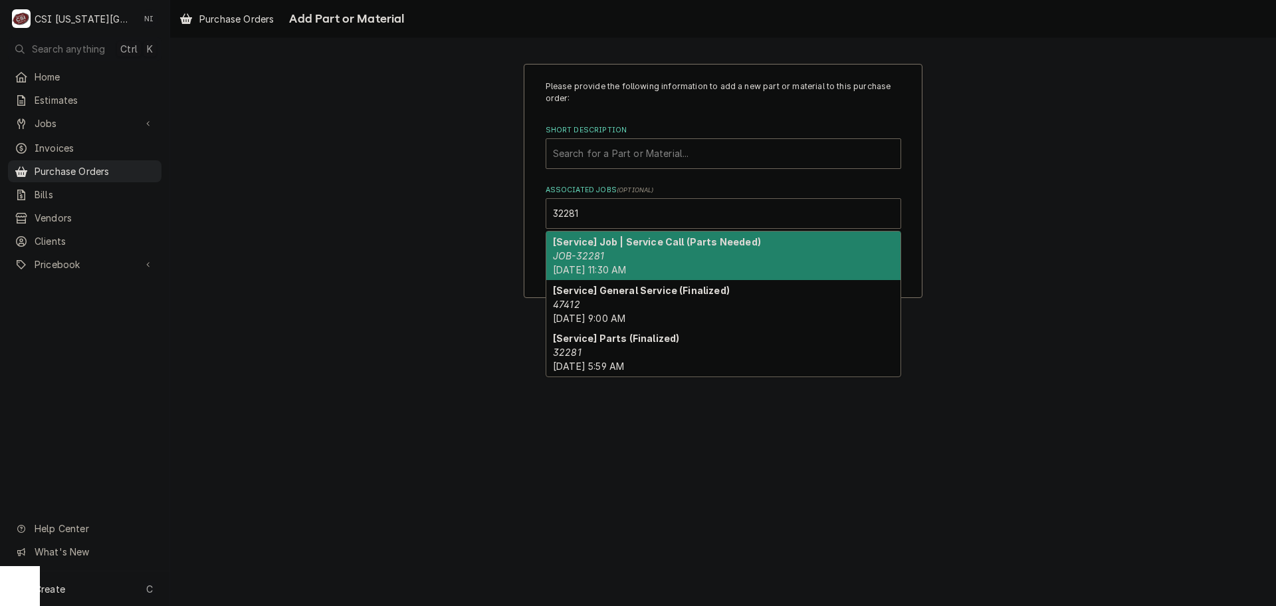
drag, startPoint x: 687, startPoint y: 259, endPoint x: 685, endPoint y: 191, distance: 68.5
click at [687, 258] on div "[Service] Job | Service Call (Parts Needed) JOB-32281 Fri, Aug 22nd, 2025 - 11:…" at bounding box center [723, 255] width 354 height 49
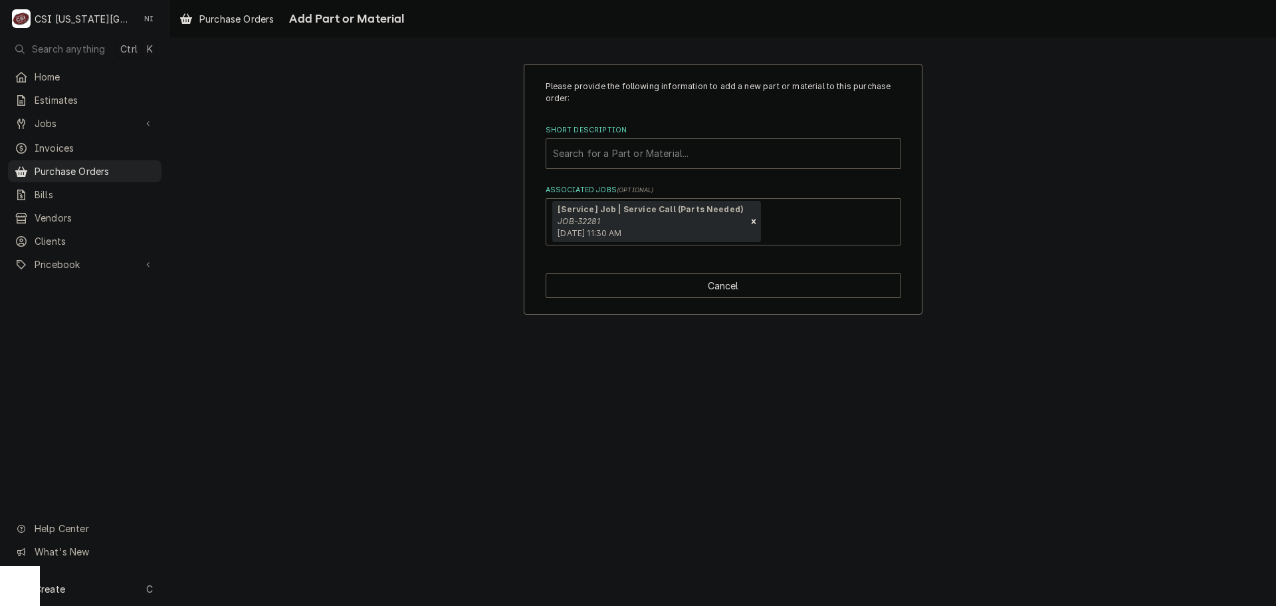
click at [683, 158] on div "Short Description" at bounding box center [723, 154] width 341 height 24
paste input "30z5021"
type input "30z5021"
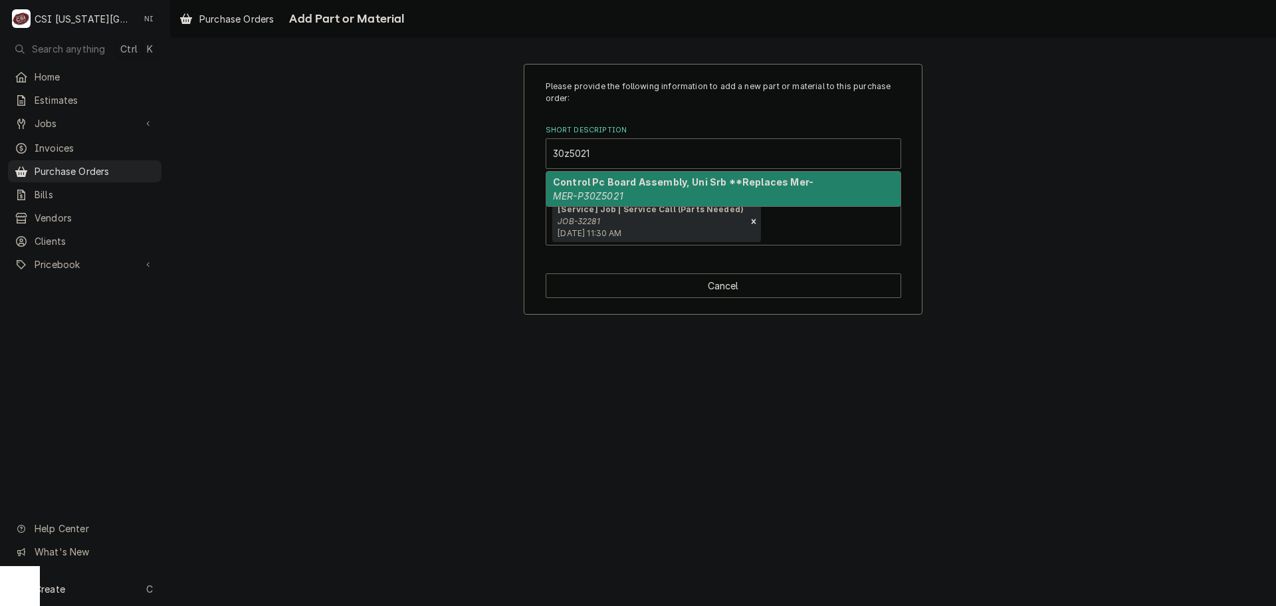
click at [638, 190] on div "Control Pc Board Assembly, Uni Srb **Replaces Mer- MER-P30Z5021" at bounding box center [723, 189] width 354 height 35
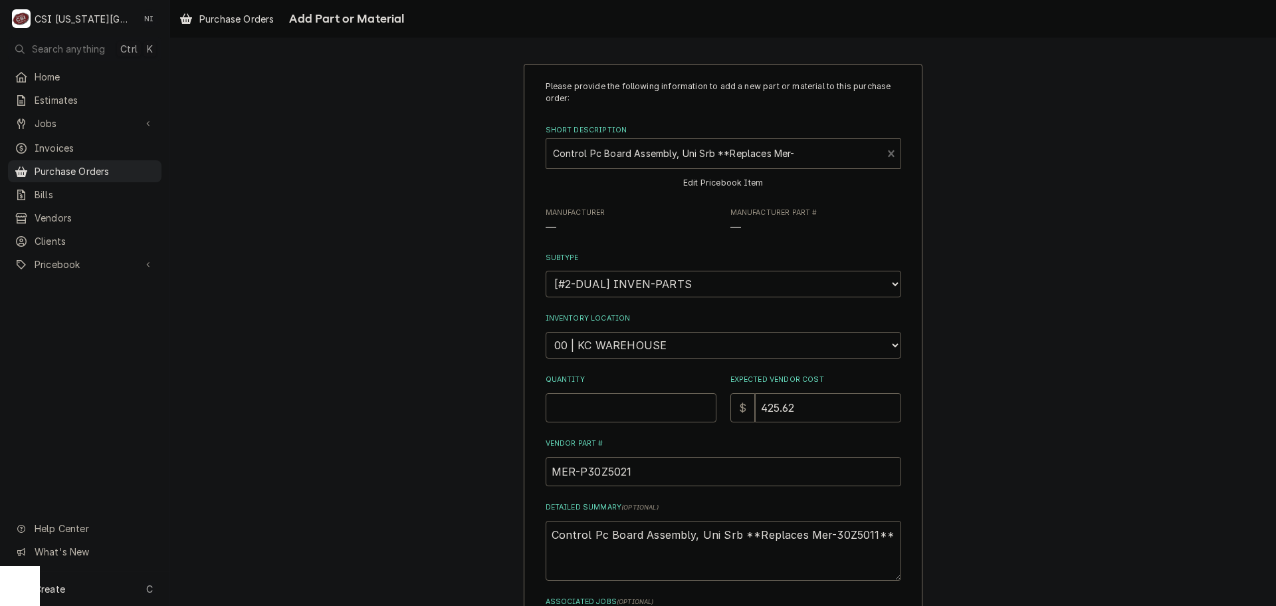
type textarea "x"
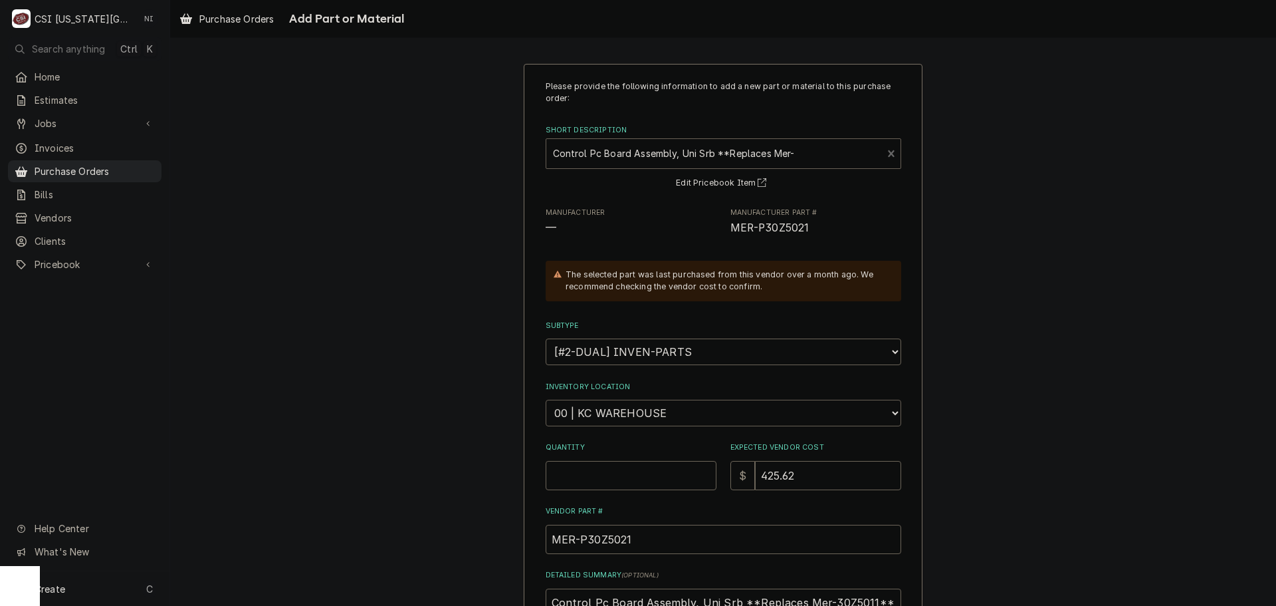
click at [688, 417] on select "Choose a location... 00 | KC WAREHOUSE 00 | MAIN WAREHOUSE 01 | BRIAN BREAZIER …" at bounding box center [724, 413] width 356 height 27
select select "2782"
click at [546, 400] on select "Choose a location... 00 | KC WAREHOUSE 00 | MAIN WAREHOUSE 01 | [PERSON_NAME] #…" at bounding box center [724, 413] width 356 height 27
click at [636, 478] on input "Quantity" at bounding box center [631, 475] width 171 height 29
type textarea "x"
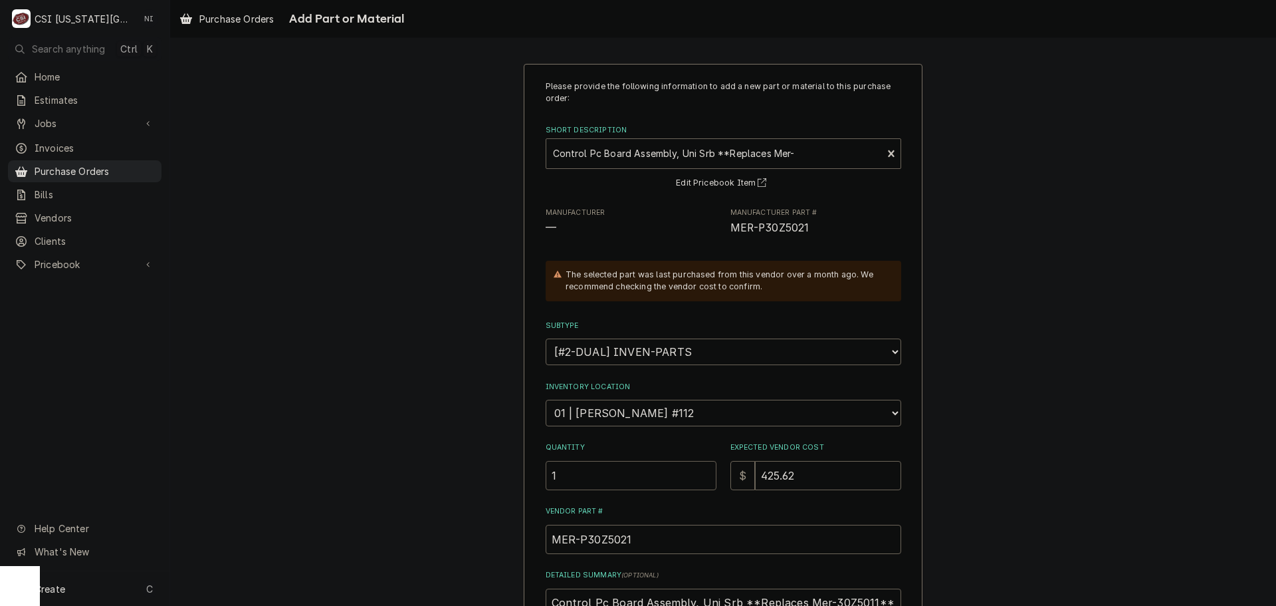
type input "1"
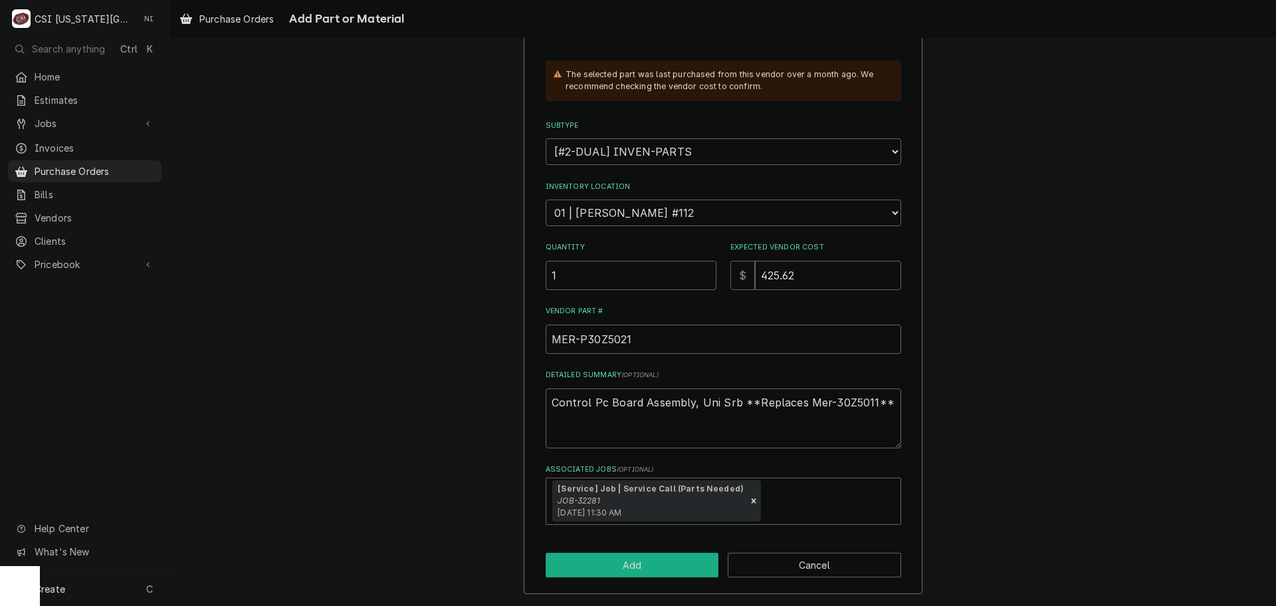
click at [629, 568] on button "Add" at bounding box center [633, 564] width 174 height 25
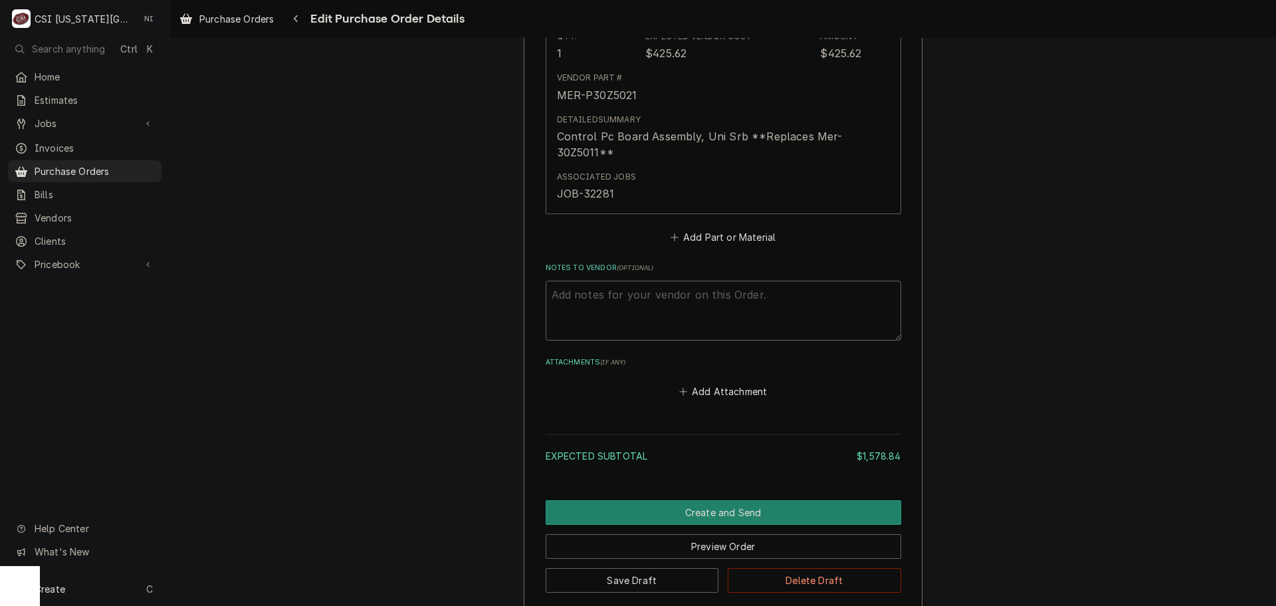
scroll to position [2678, 0]
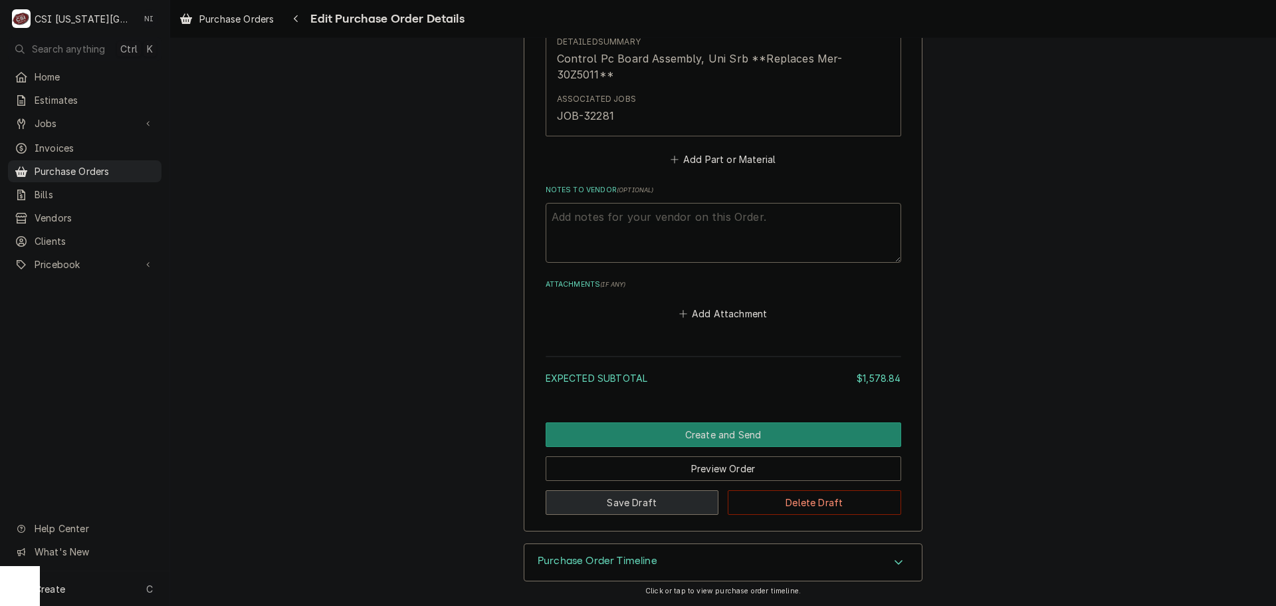
click at [671, 507] on button "Save Draft" at bounding box center [633, 502] width 174 height 25
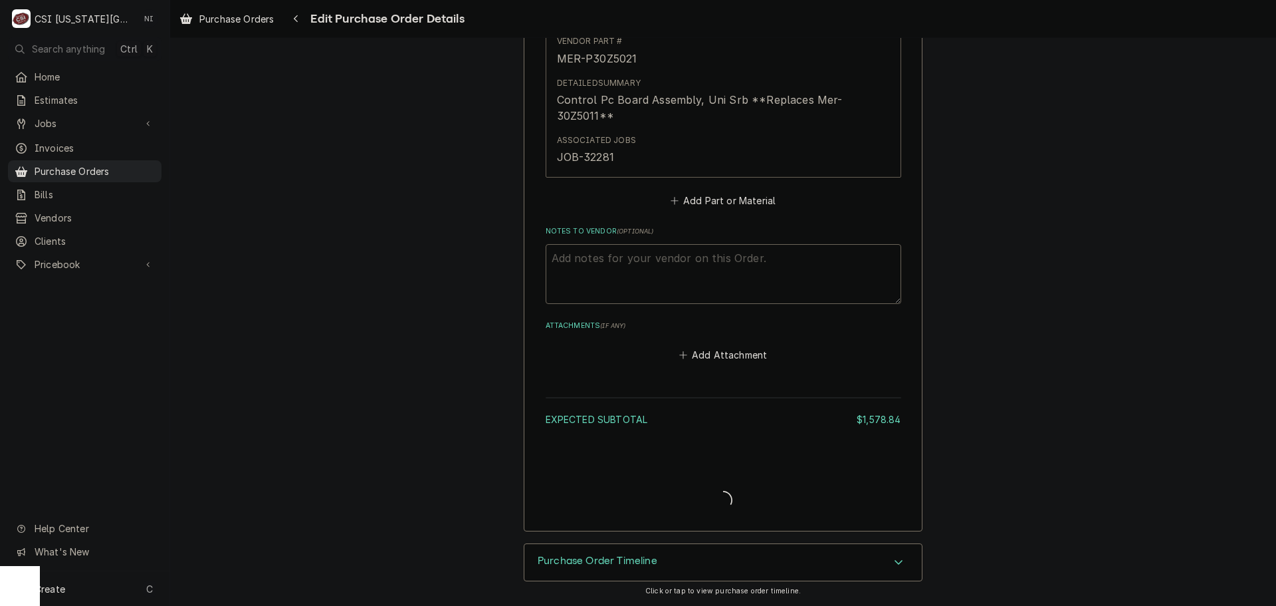
scroll to position [2637, 0]
type textarea "x"
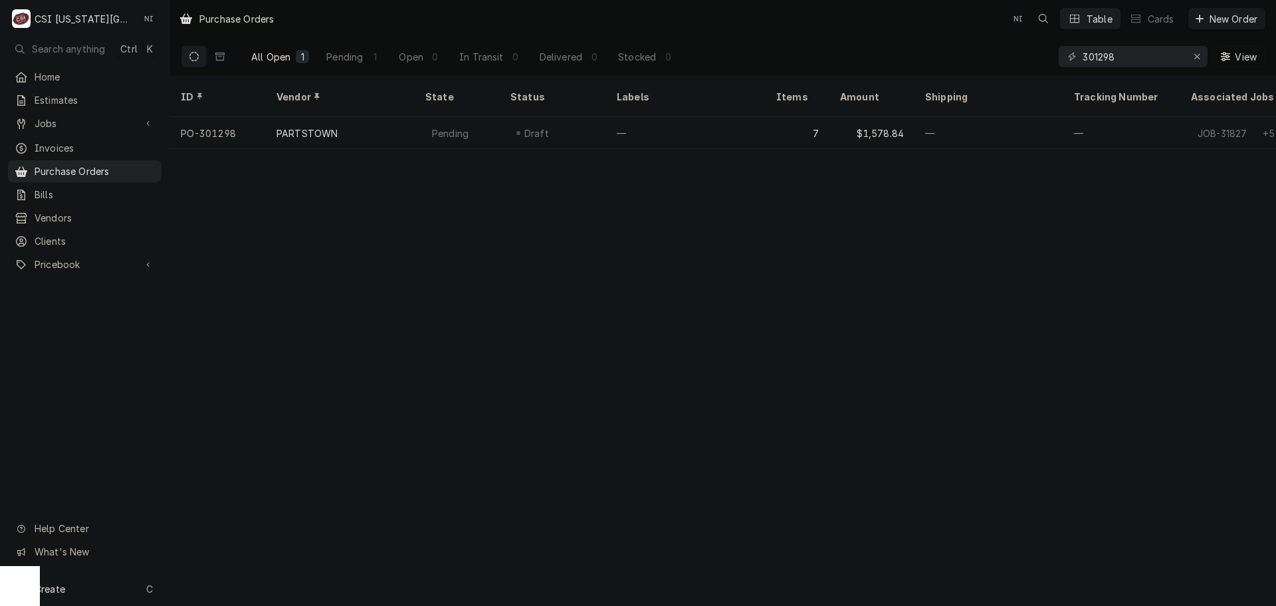
drag, startPoint x: 66, startPoint y: 588, endPoint x: 126, endPoint y: 578, distance: 61.3
click at [66, 588] on div "Create C" at bounding box center [85, 588] width 170 height 35
click at [257, 491] on div "Purchase Order" at bounding box center [248, 497] width 89 height 14
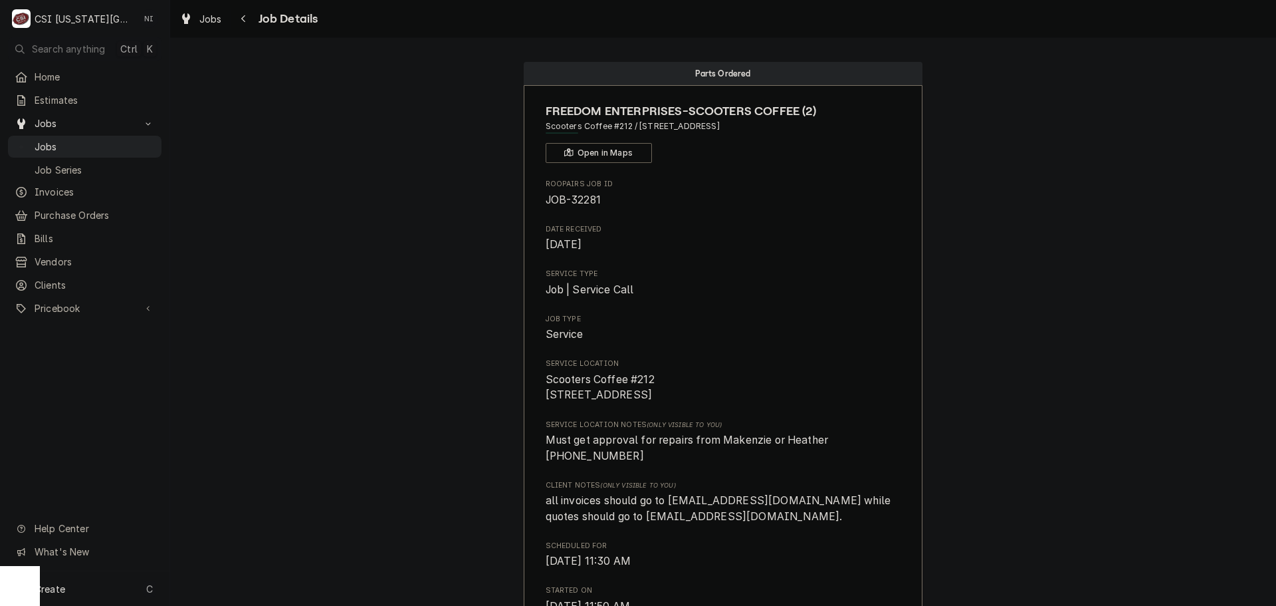
click at [136, 131] on div "Jobs Jobs Job Series" at bounding box center [85, 145] width 154 height 67
click at [111, 142] on span "Jobs" at bounding box center [95, 147] width 120 height 14
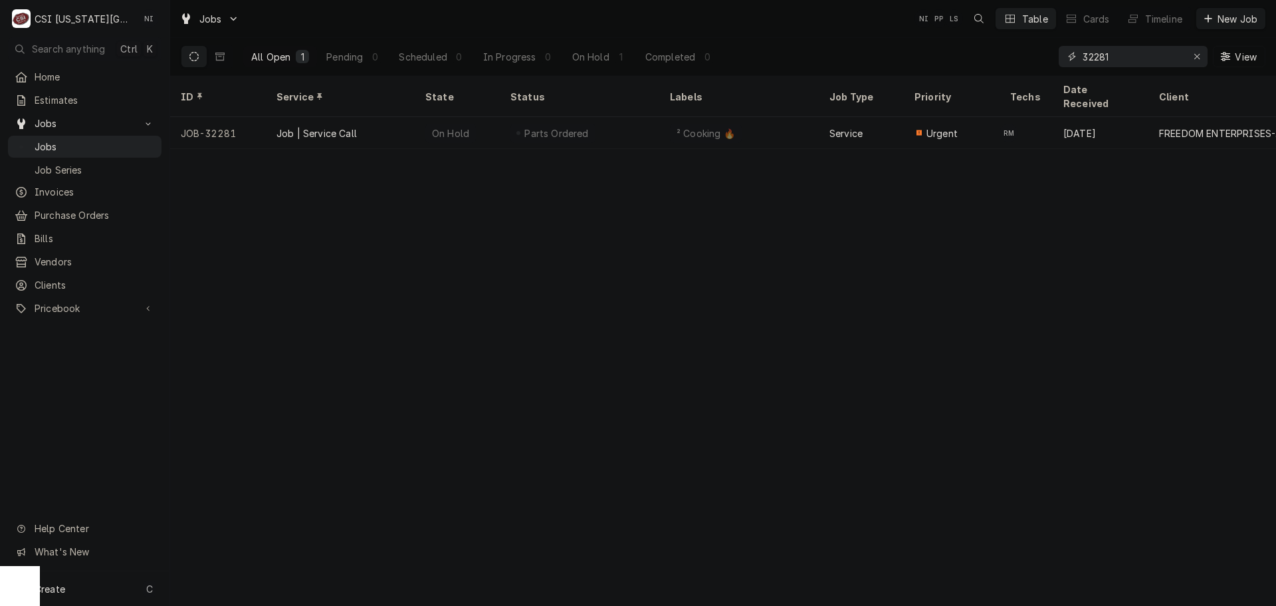
drag, startPoint x: 1121, startPoint y: 58, endPoint x: 991, endPoint y: 60, distance: 129.7
click at [996, 60] on div "All Open 1 Pending 0 Scheduled 0 In Progress 0 On Hold 1 Completed 0 32281 View" at bounding box center [723, 56] width 1085 height 37
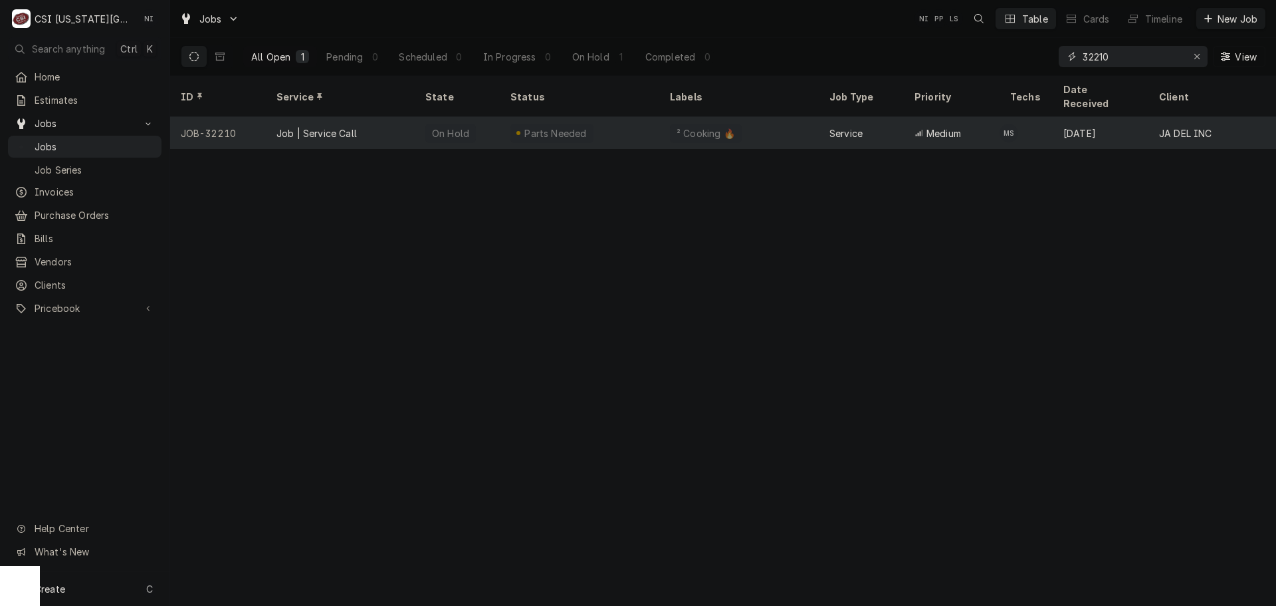
type input "32210"
click at [353, 126] on div "Job | Service Call" at bounding box center [317, 133] width 80 height 14
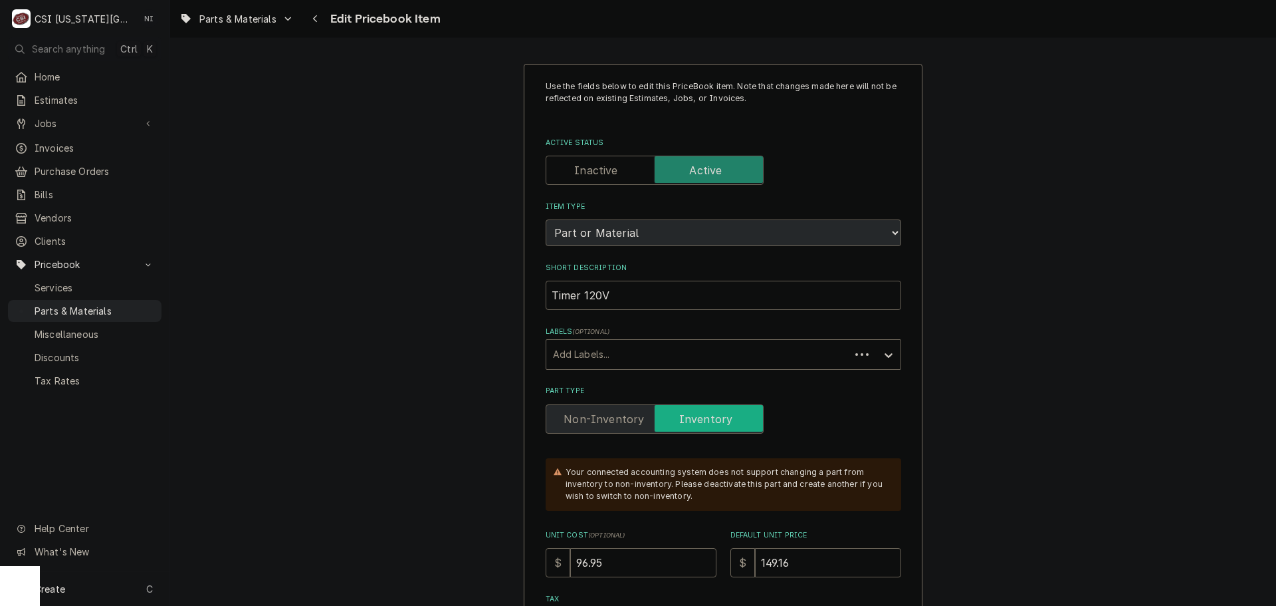
type textarea "x"
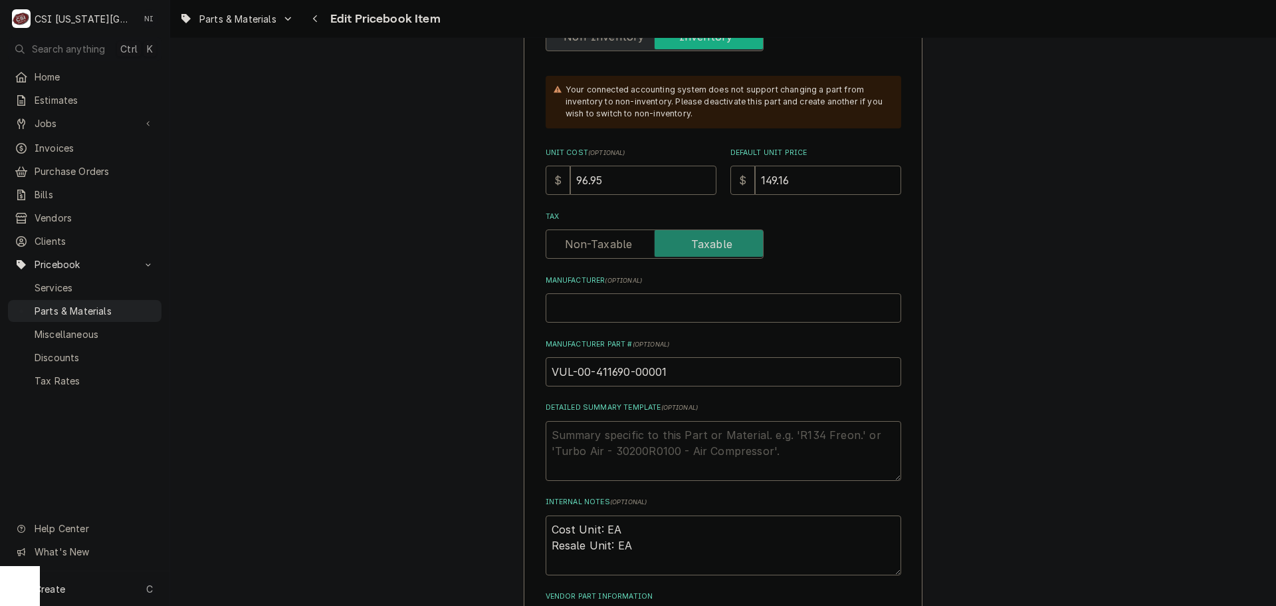
scroll to position [465, 0]
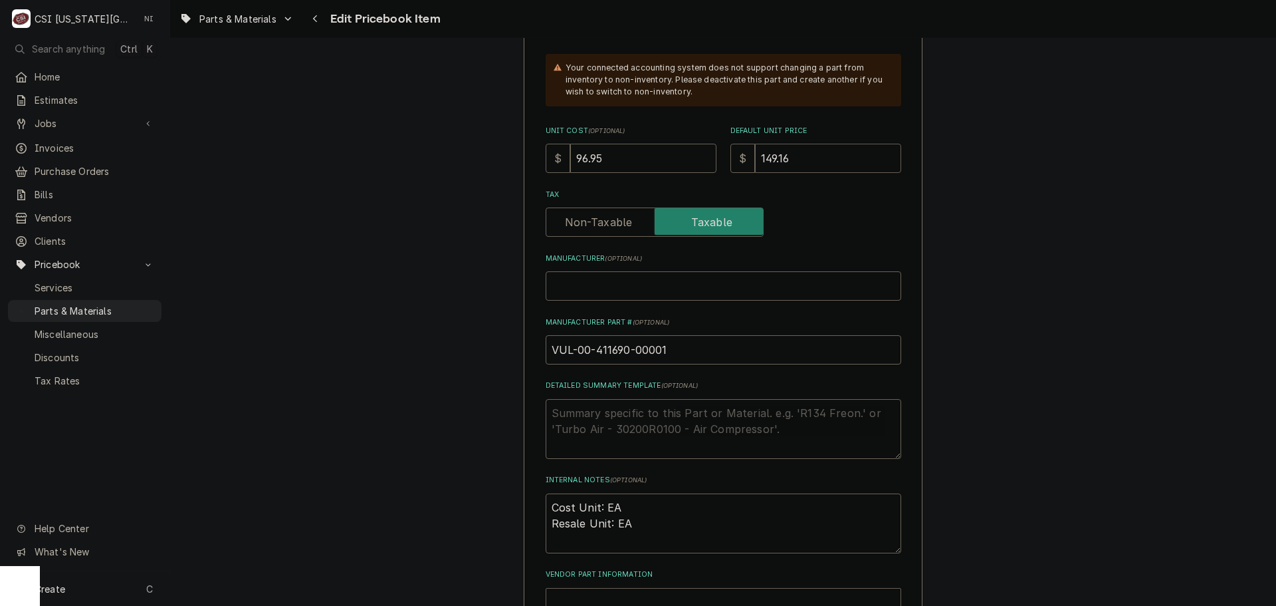
drag, startPoint x: 786, startPoint y: 151, endPoint x: 674, endPoint y: 153, distance: 112.4
click at [677, 153] on div "Unit Cost ( optional ) $ 96.95 Default Unit Price $ 149.16" at bounding box center [724, 149] width 356 height 47
type input "1"
type textarea "x"
type input "12"
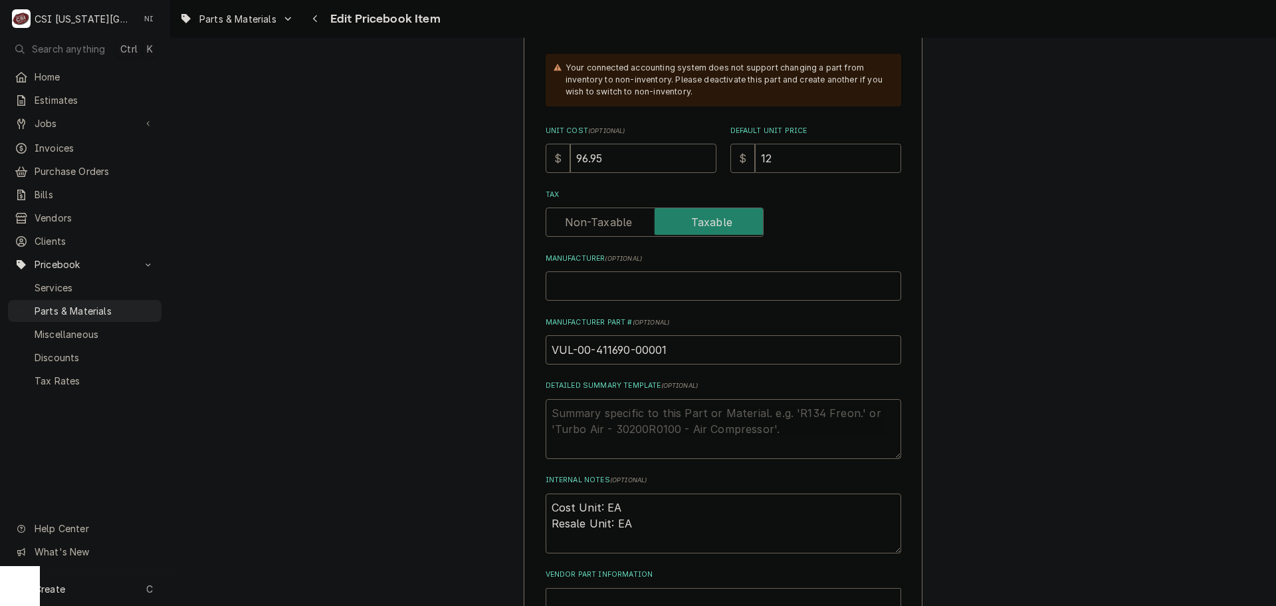
type textarea "x"
type input "128"
type textarea "x"
type input "1283"
type textarea "x"
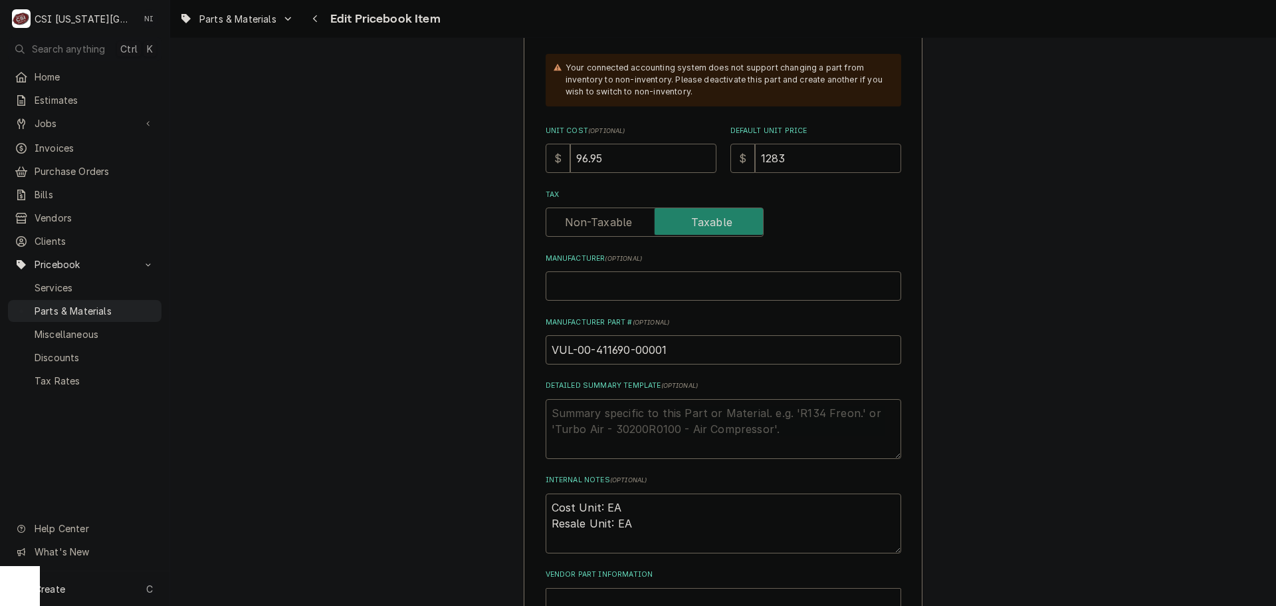
type input "128"
type textarea "x"
type input "12"
type textarea "x"
type input "1"
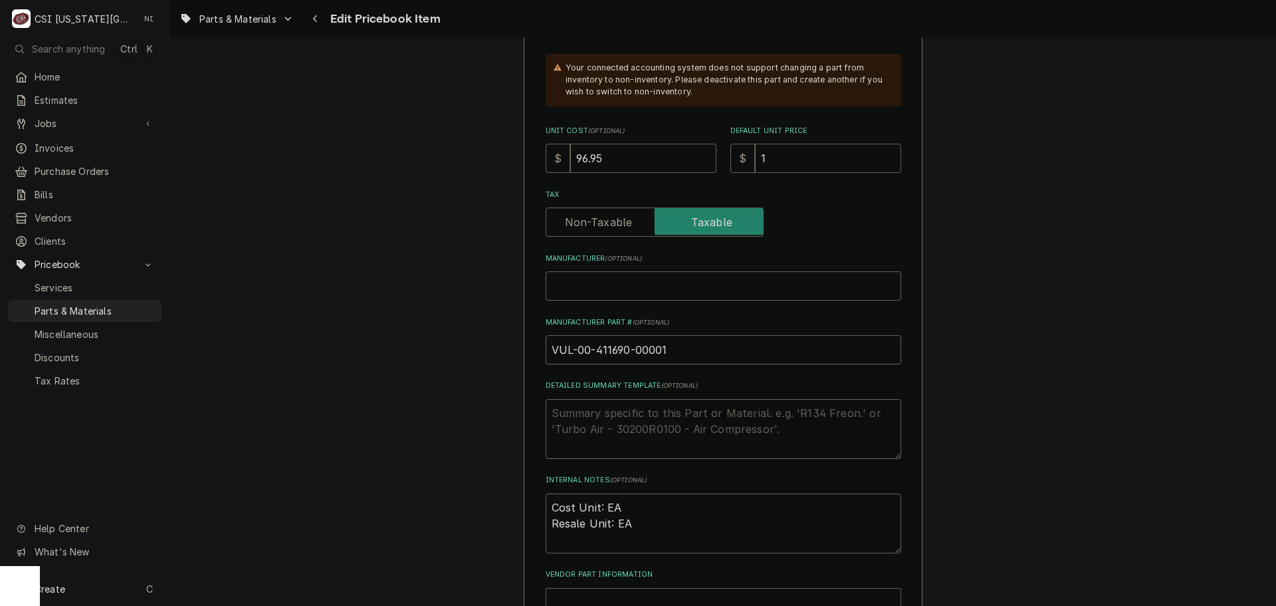
type textarea "x"
type input "18"
type textarea "x"
type input "183"
type textarea "x"
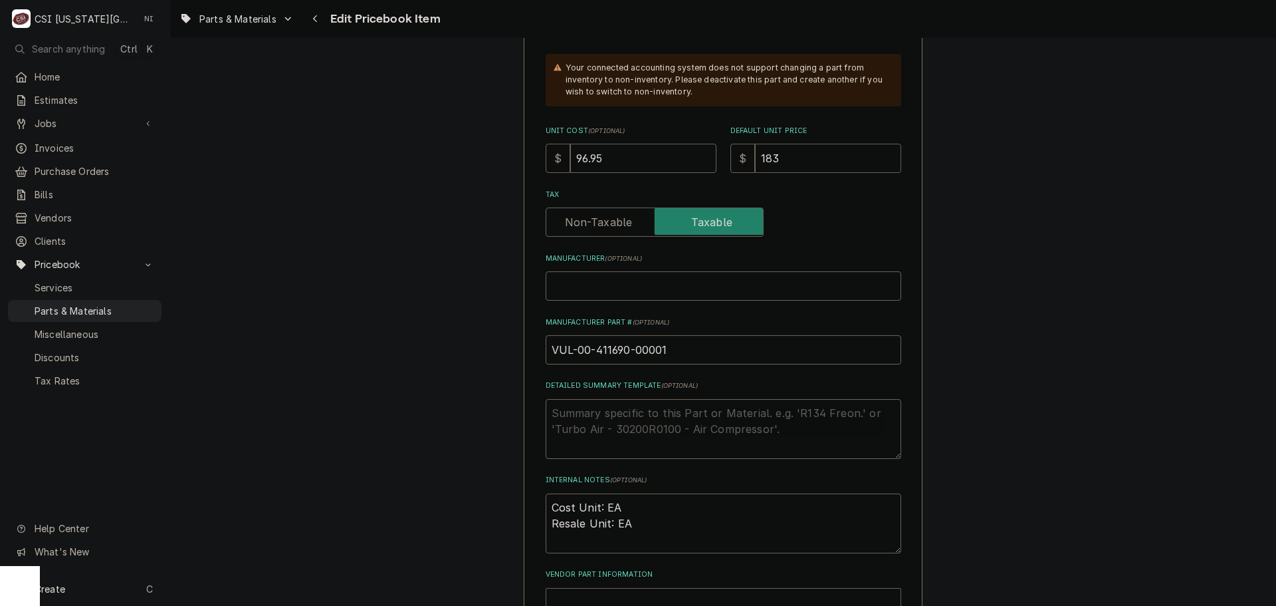
type input "183.5"
type textarea "x"
type input "183.58"
drag, startPoint x: 487, startPoint y: 158, endPoint x: 435, endPoint y: 154, distance: 52.0
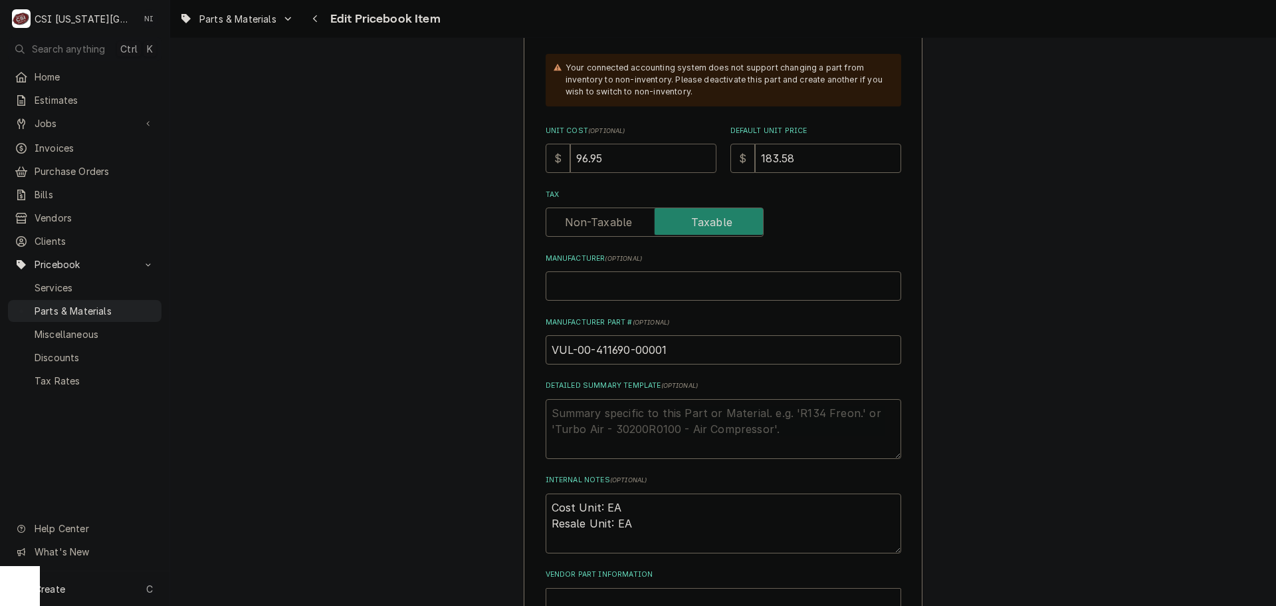
type textarea "x"
type input "1"
type textarea "x"
type input "11"
type textarea "x"
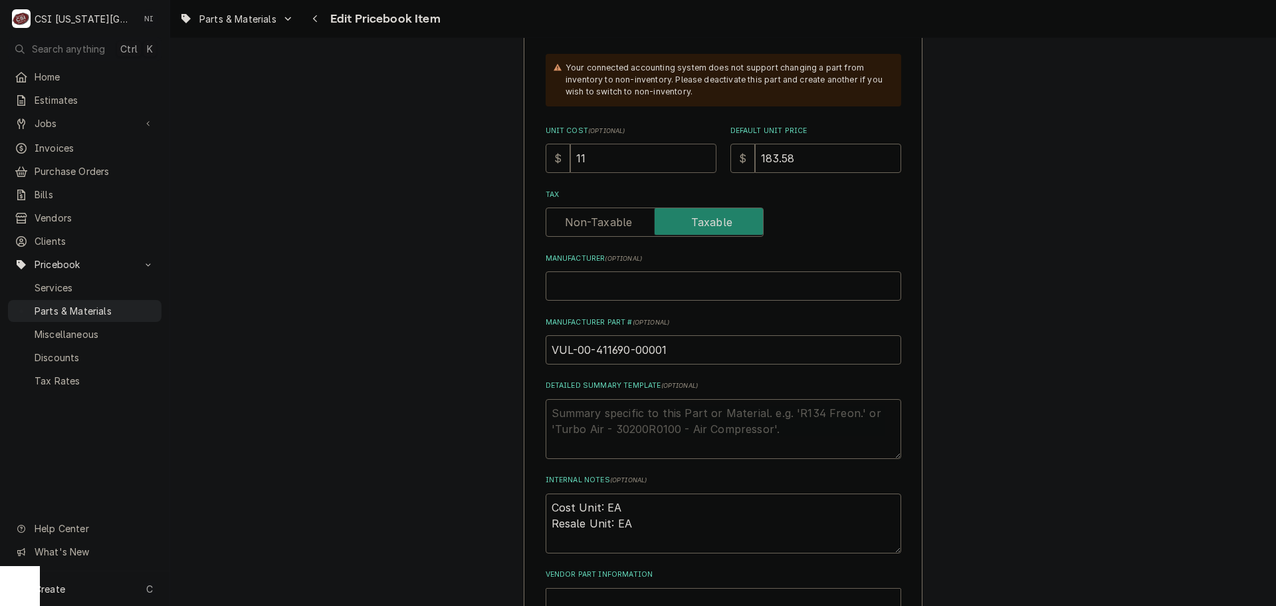
type input "119"
type textarea "x"
type input "119.3"
type textarea "x"
type input "119.33"
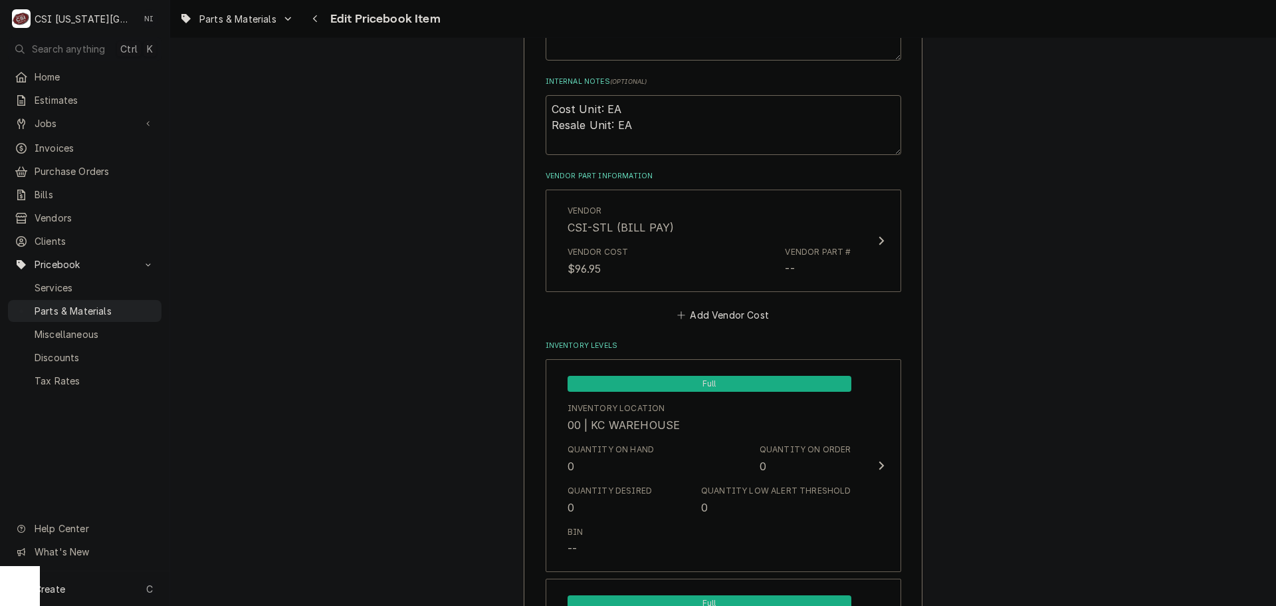
scroll to position [864, 0]
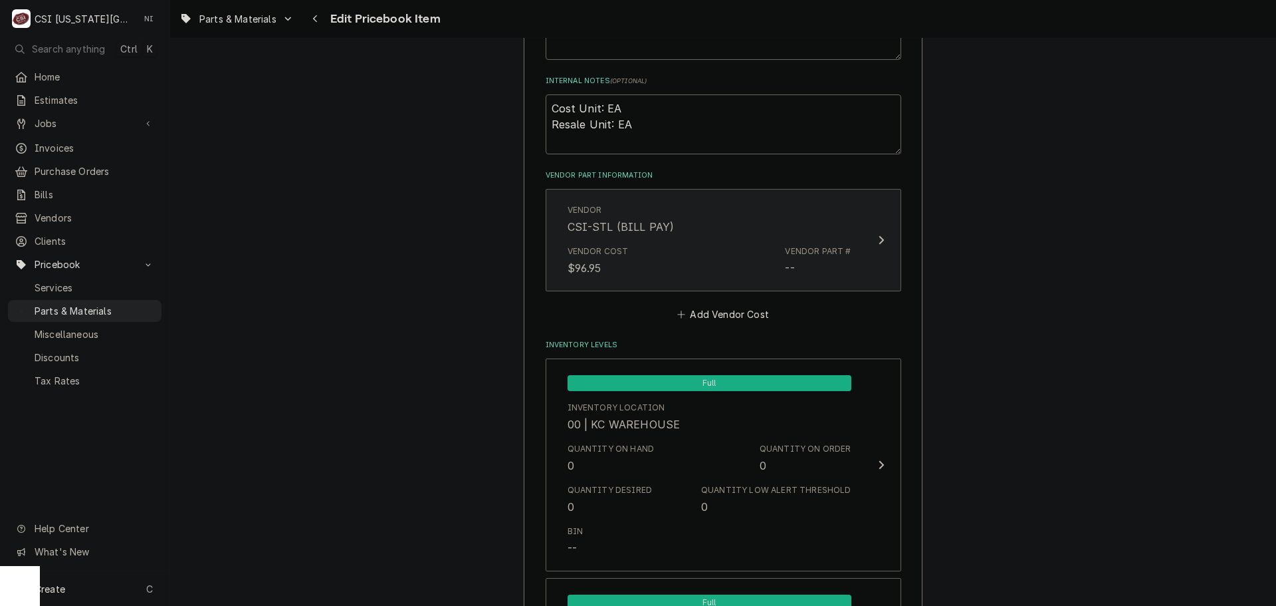
click at [759, 248] on div "Vendor Cost $96.95 Vendor Part # --" at bounding box center [710, 260] width 284 height 41
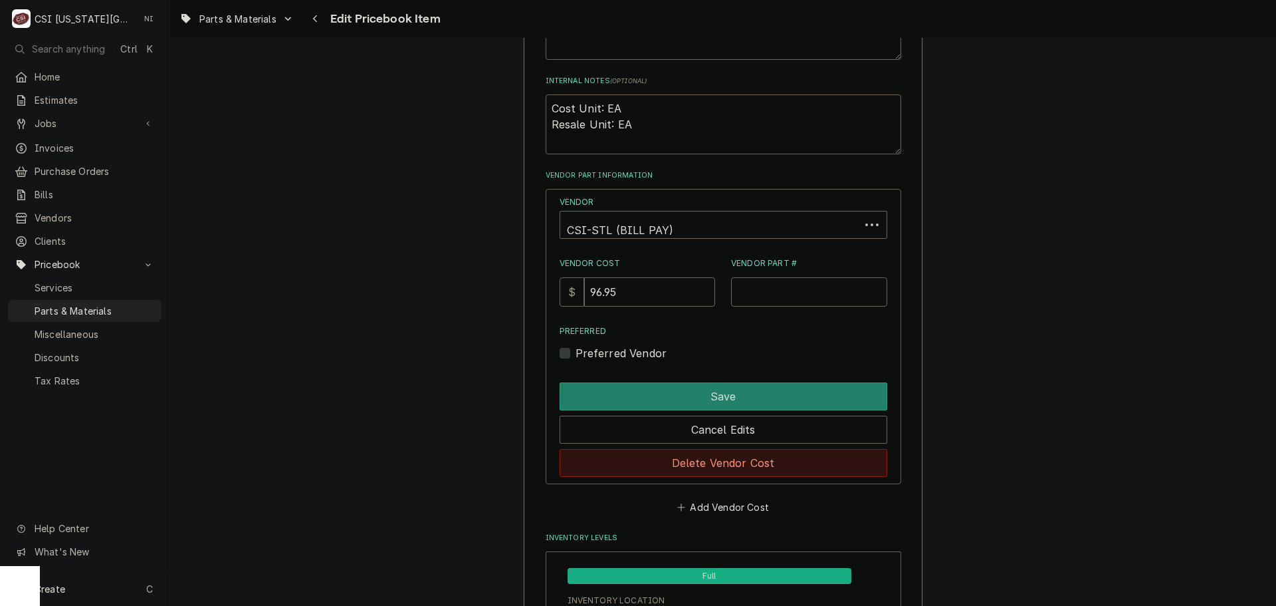
click at [687, 467] on button "Delete Vendor Cost" at bounding box center [724, 463] width 328 height 28
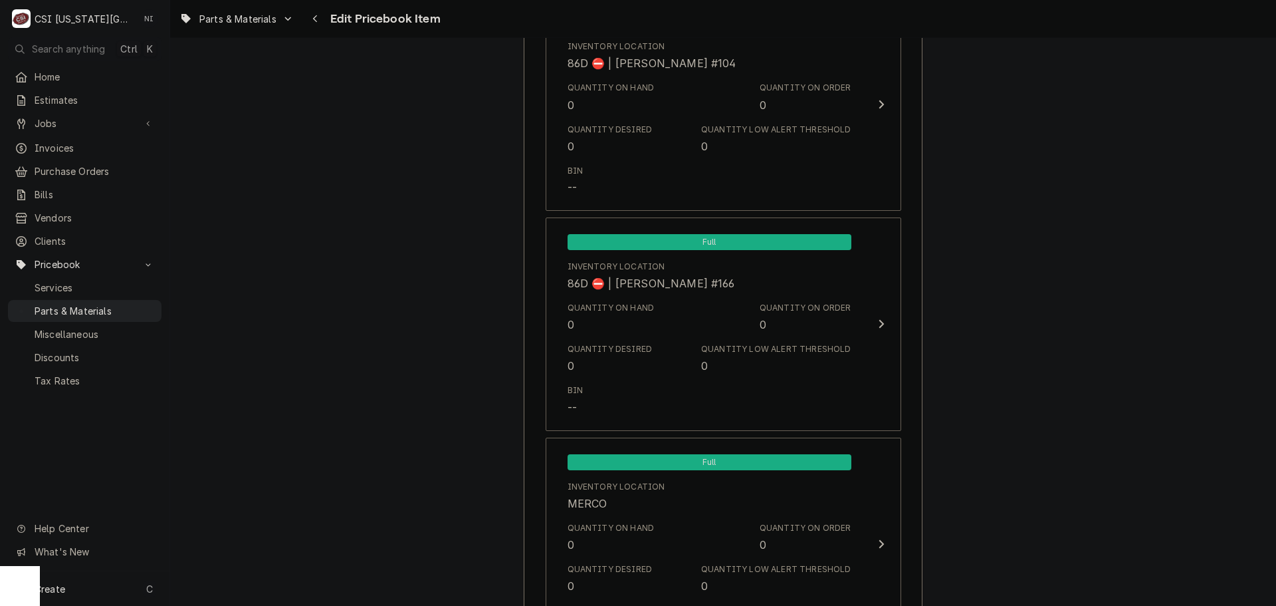
scroll to position [12886, 0]
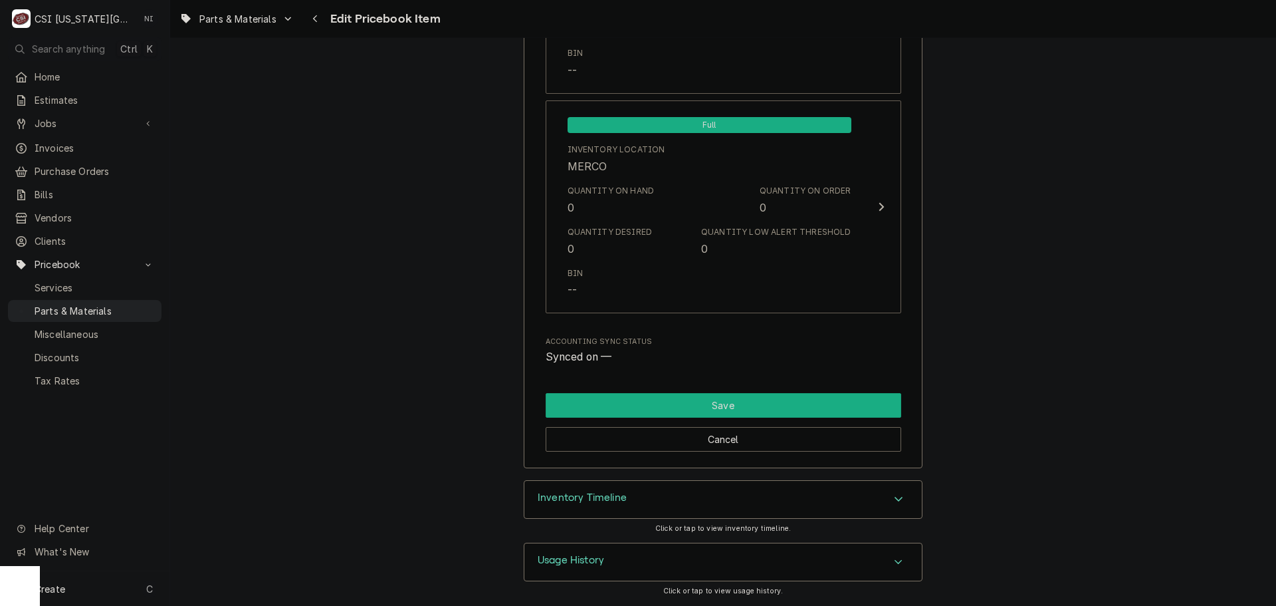
click at [740, 409] on button "Save" at bounding box center [724, 405] width 356 height 25
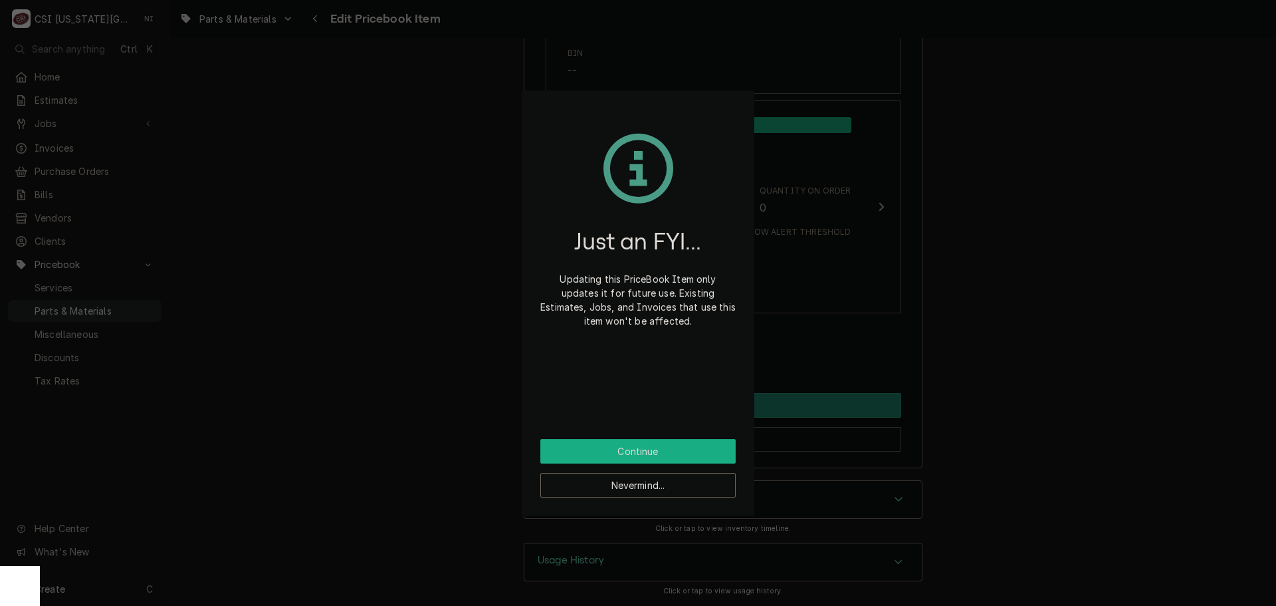
click at [693, 449] on button "Continue" at bounding box center [637, 451] width 195 height 25
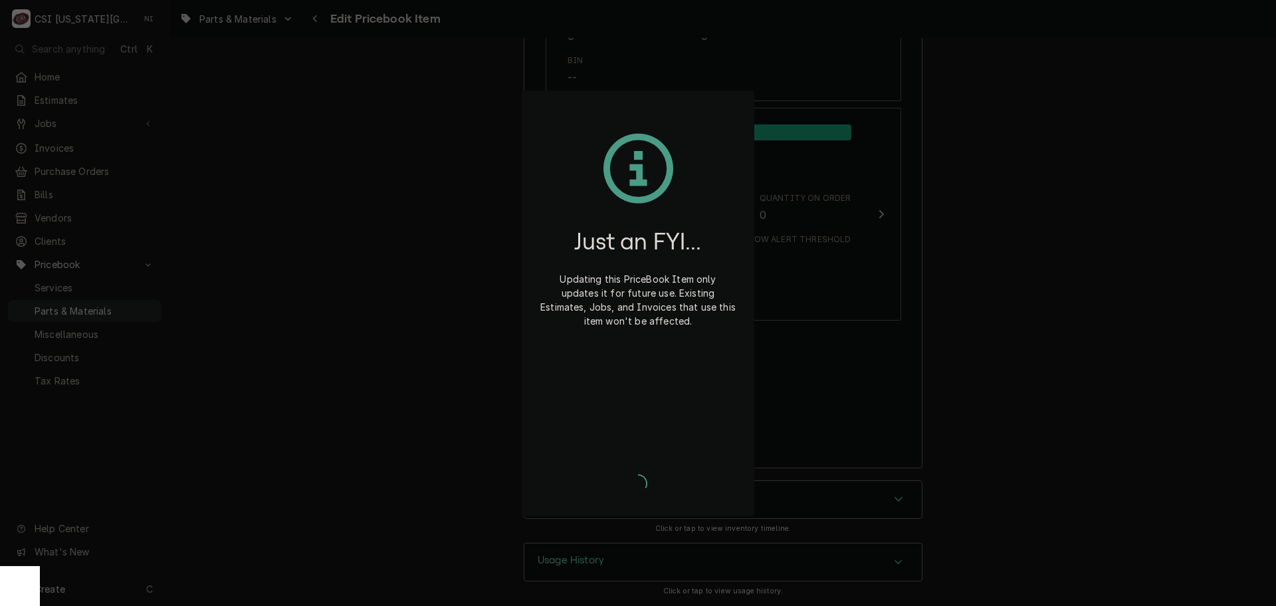
scroll to position [12879, 0]
type textarea "x"
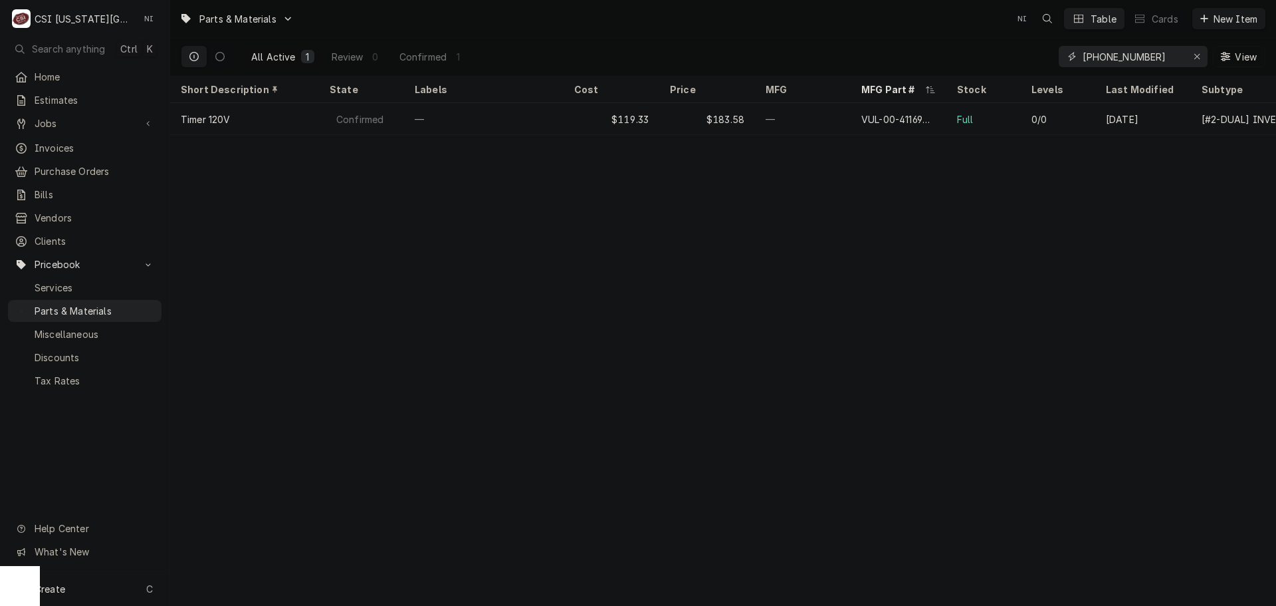
drag, startPoint x: 1166, startPoint y: 57, endPoint x: 1024, endPoint y: 55, distance: 142.3
click at [1007, 55] on div "All Active 1 Review 0 Confirmed 1 00-411690-00001 View" at bounding box center [723, 56] width 1085 height 37
paste input "282543"
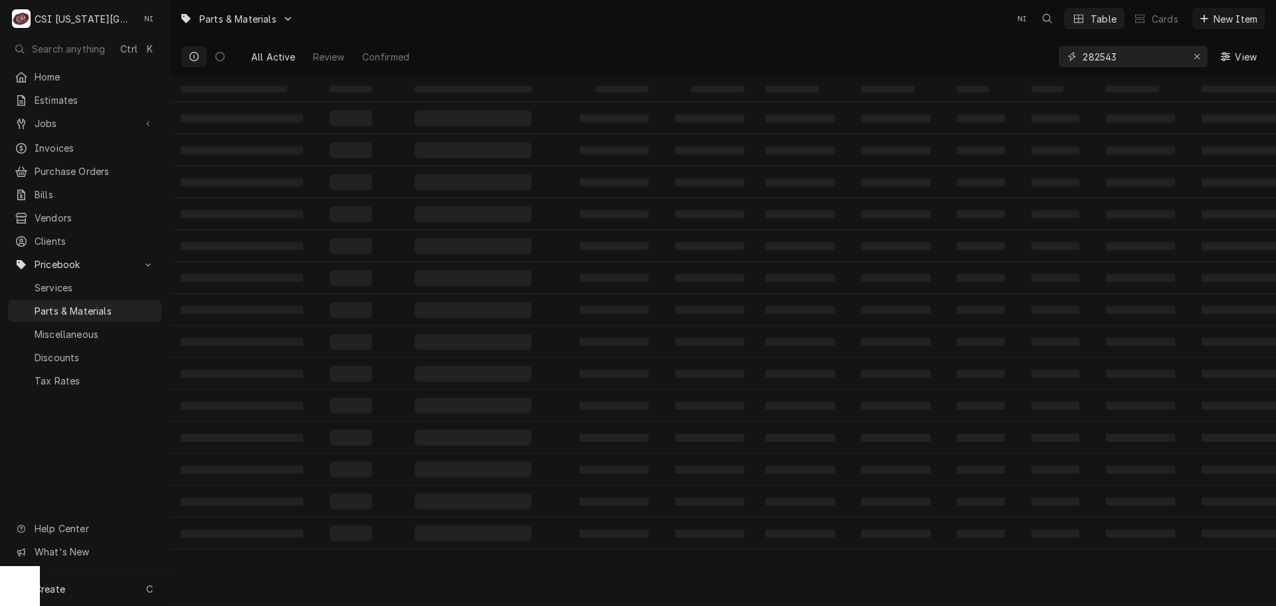
type input "282543"
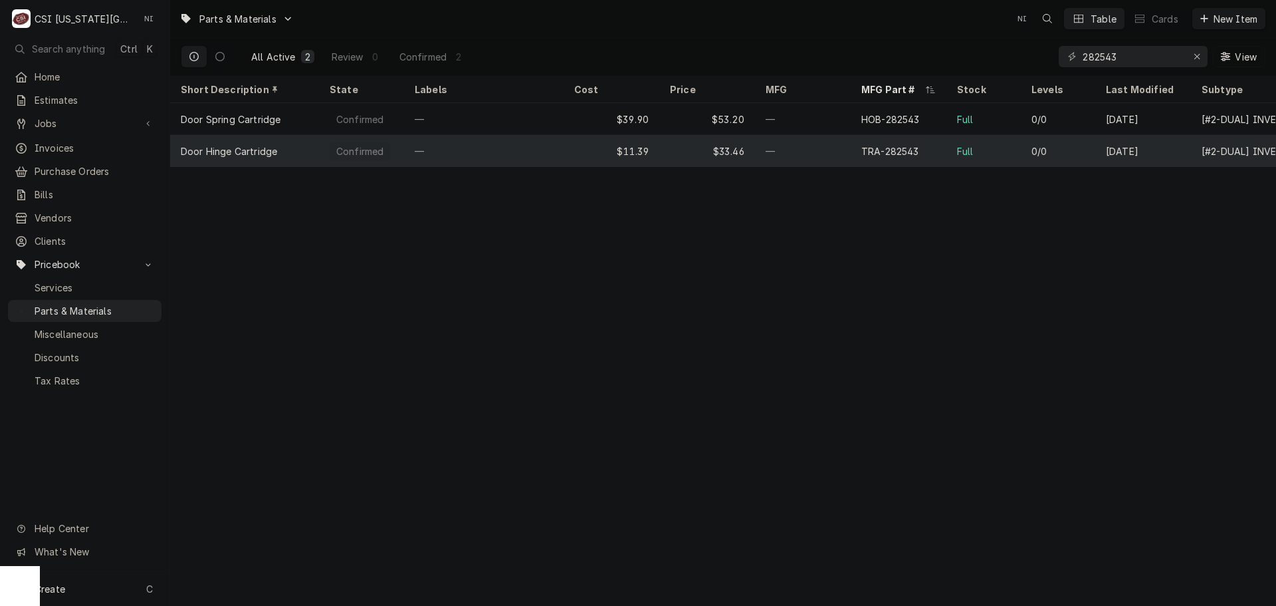
click at [776, 154] on div "—" at bounding box center [803, 151] width 96 height 32
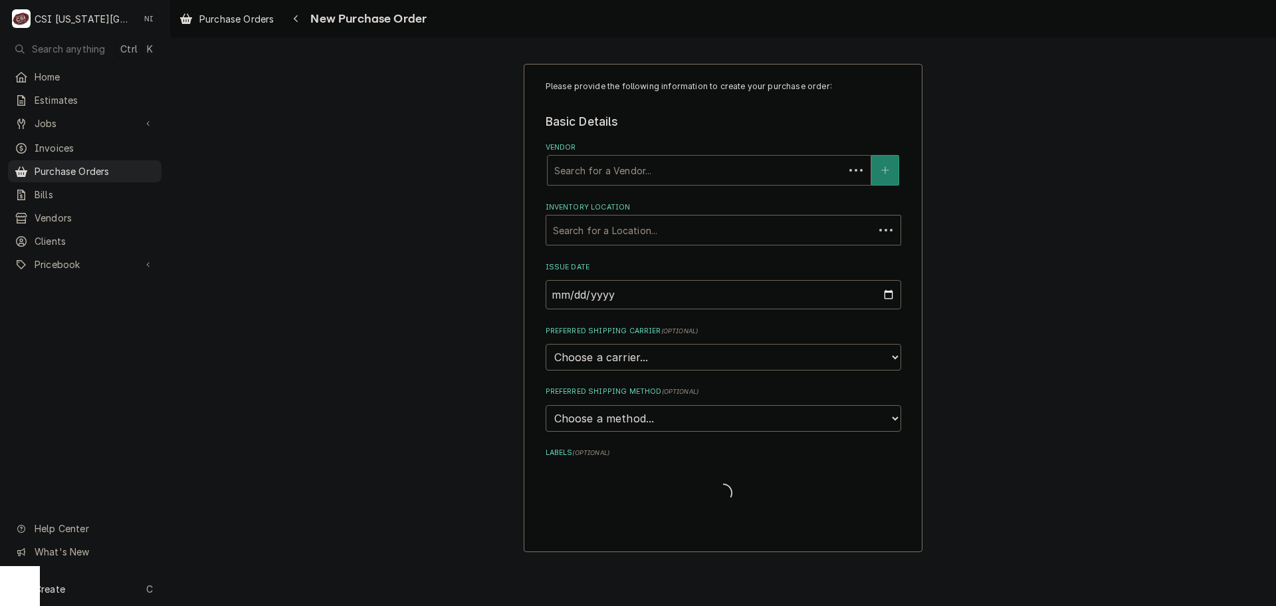
click at [674, 169] on div "Vendor" at bounding box center [695, 170] width 283 height 24
type input "hobart"
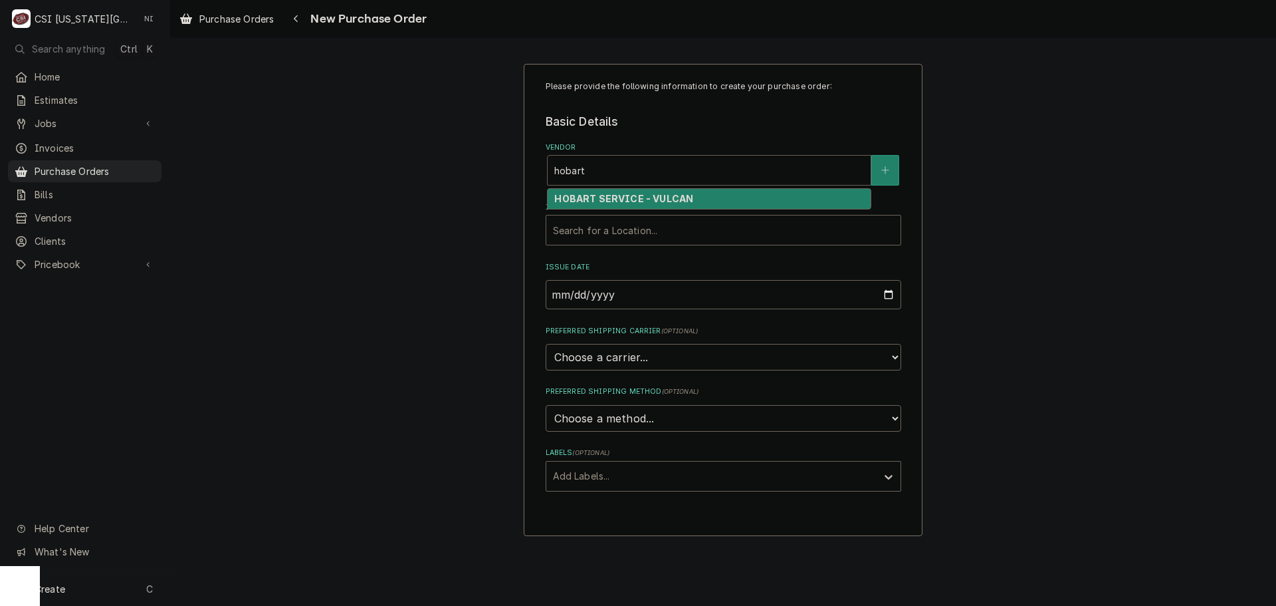
drag, startPoint x: 609, startPoint y: 201, endPoint x: 614, endPoint y: 214, distance: 13.7
click at [610, 201] on strong "HOBART SERVICE - VULCAN" at bounding box center [623, 198] width 139 height 11
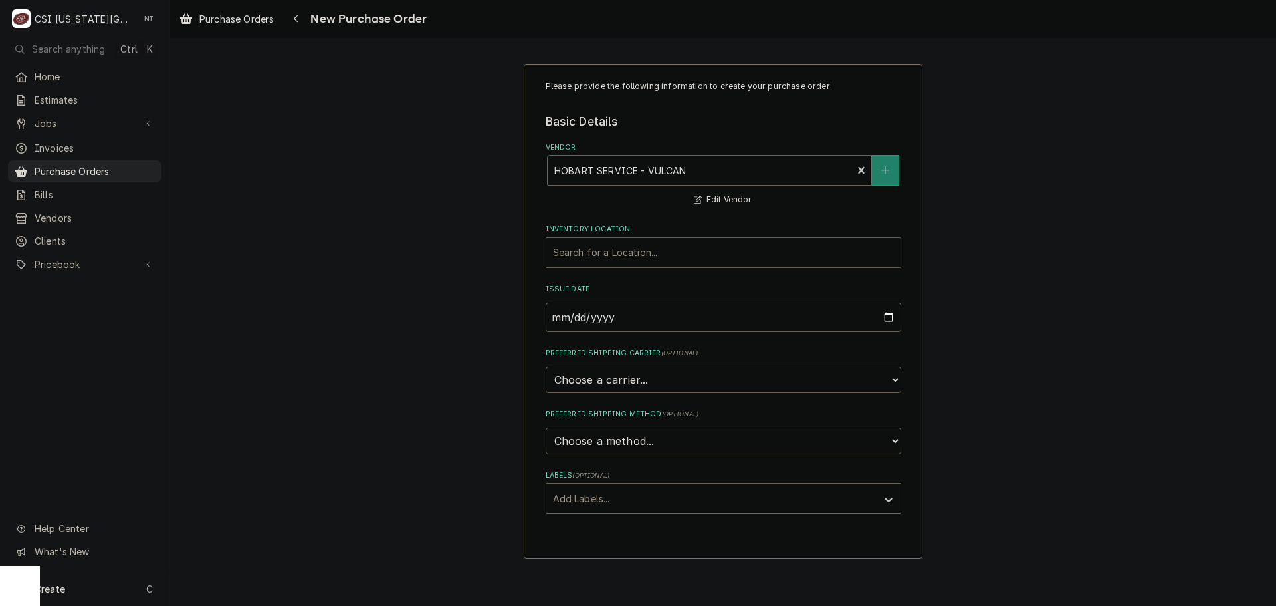
drag, startPoint x: 614, startPoint y: 231, endPoint x: 616, endPoint y: 253, distance: 22.6
click at [614, 232] on label "Inventory Location" at bounding box center [724, 229] width 356 height 11
click at [616, 253] on div "Inventory Location" at bounding box center [723, 253] width 341 height 24
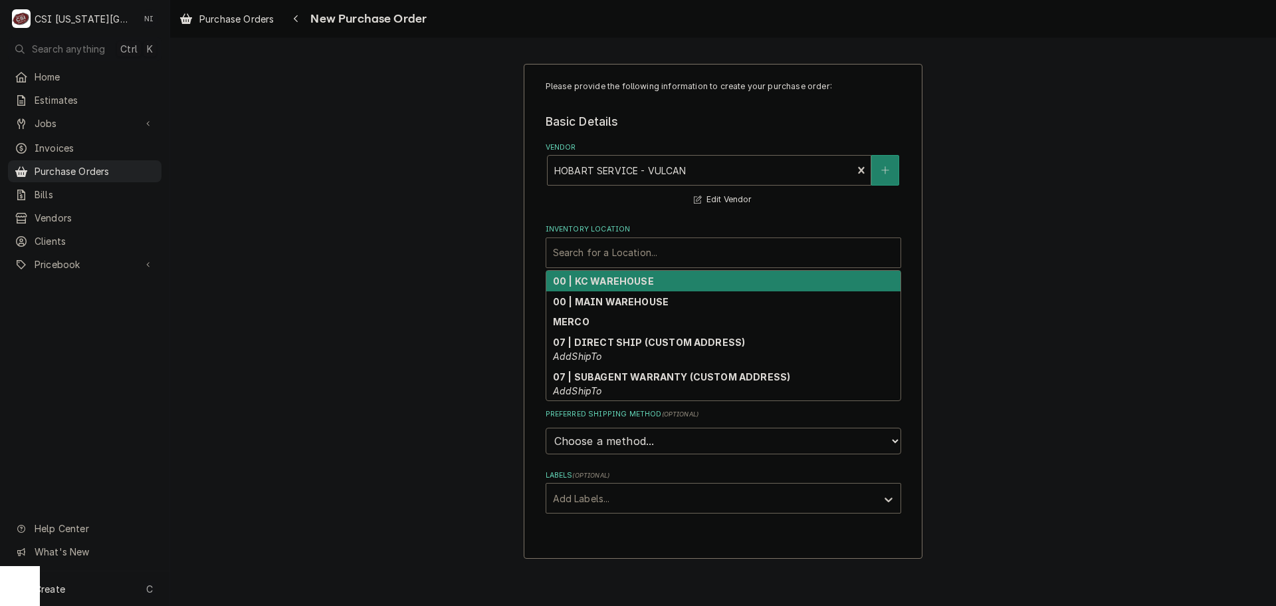
click at [634, 286] on strong "00 | KC WAREHOUSE" at bounding box center [603, 280] width 101 height 11
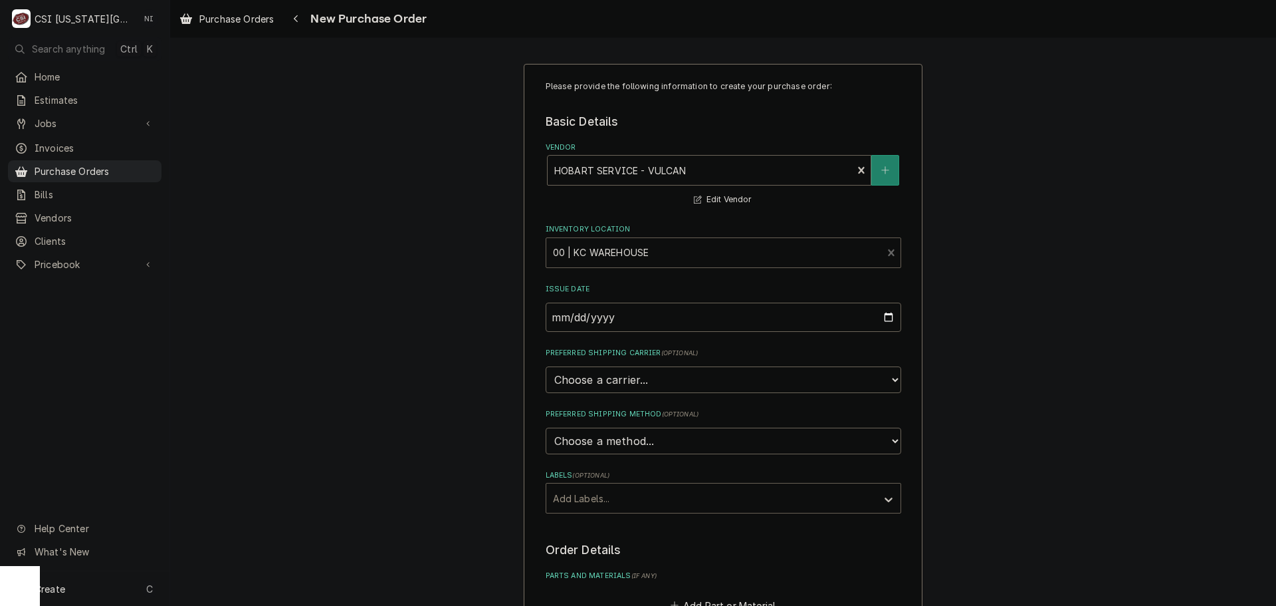
click at [644, 491] on div "Labels" at bounding box center [711, 498] width 317 height 24
click at [1130, 411] on div "Please provide the following information to create your purchase order: Basic D…" at bounding box center [723, 503] width 1106 height 903
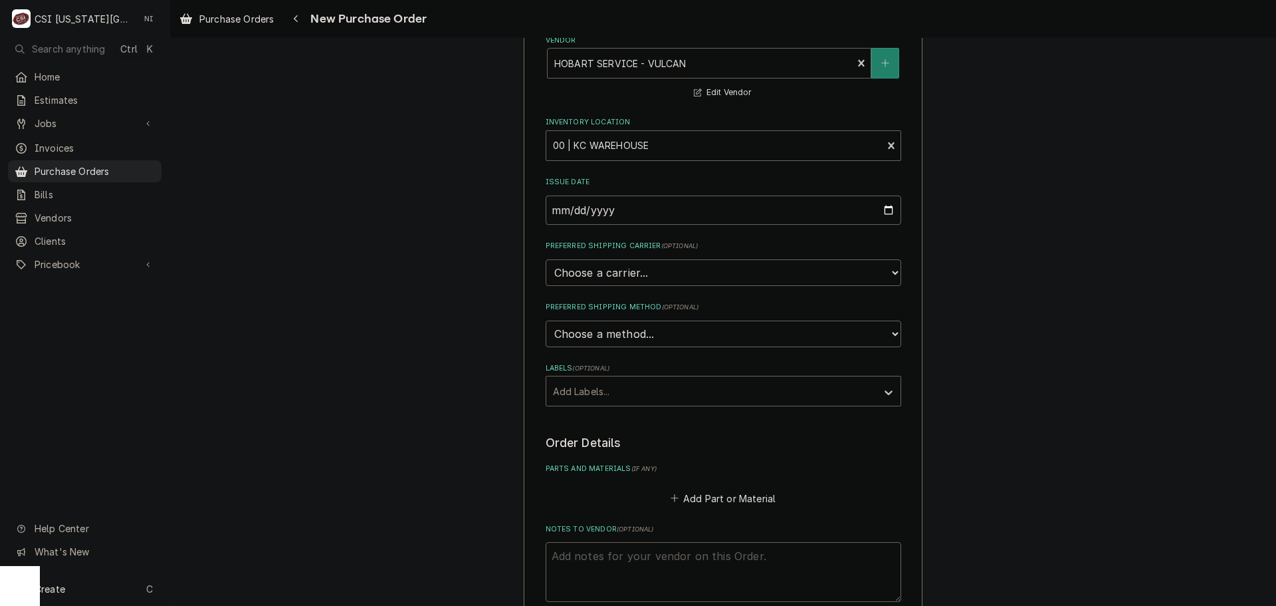
scroll to position [332, 0]
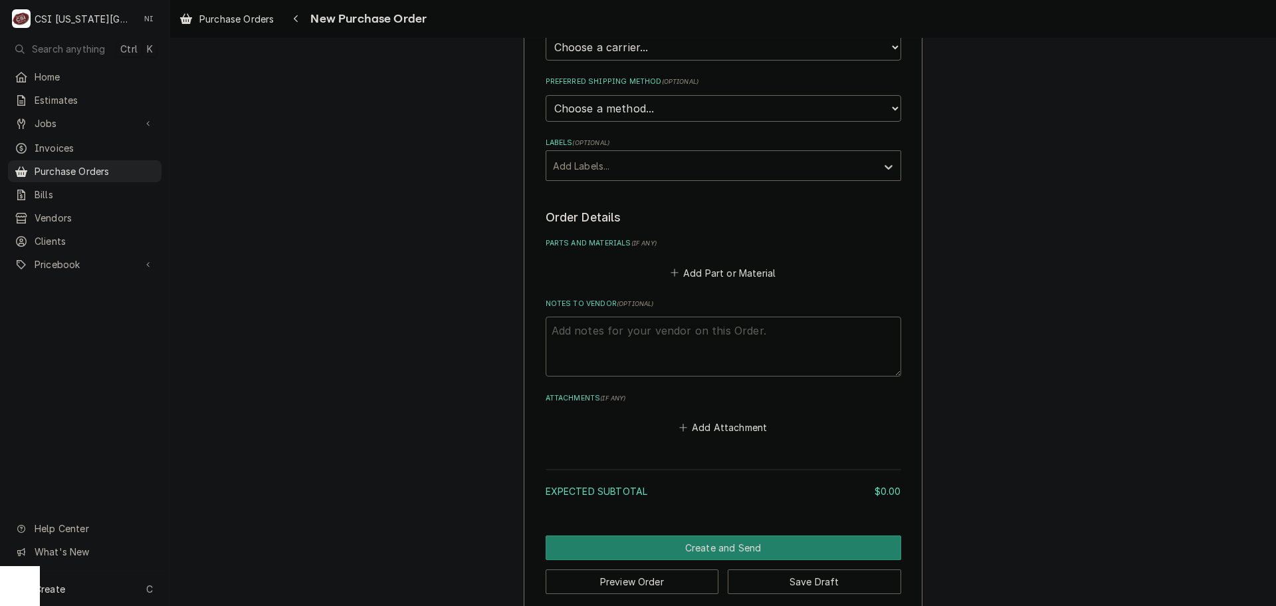
click at [676, 338] on textarea "Notes to Vendor ( optional )" at bounding box center [724, 346] width 356 height 60
click at [696, 277] on button "Add Part or Material" at bounding box center [723, 272] width 110 height 19
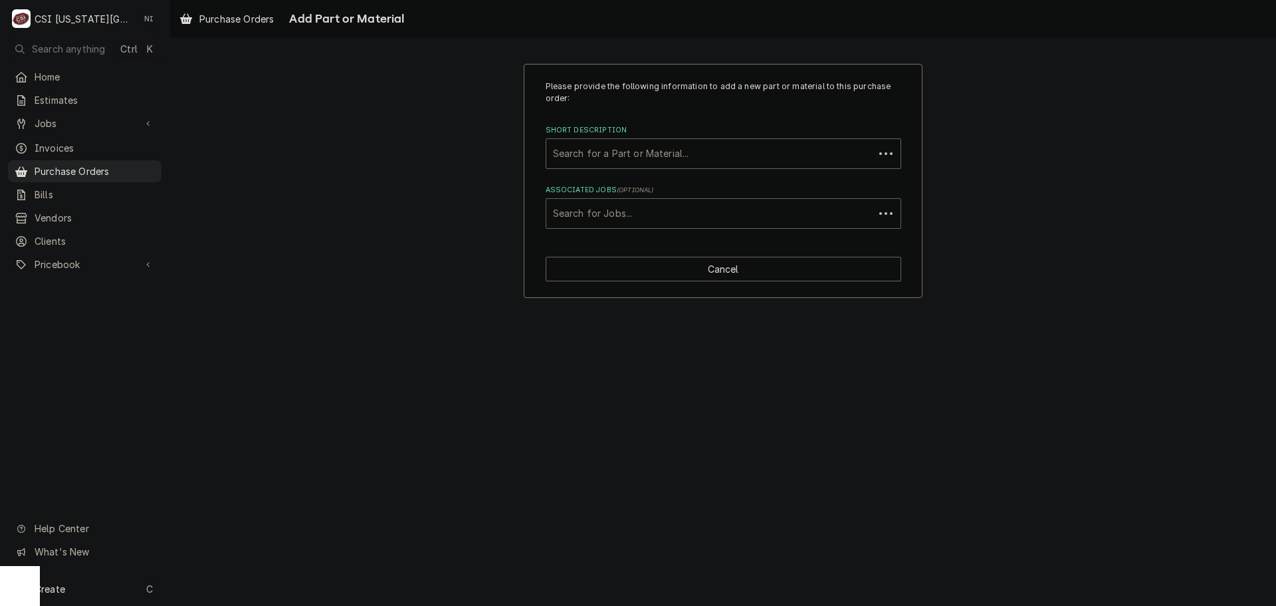
click at [630, 217] on div "Associated Jobs" at bounding box center [710, 213] width 314 height 24
type input "32210"
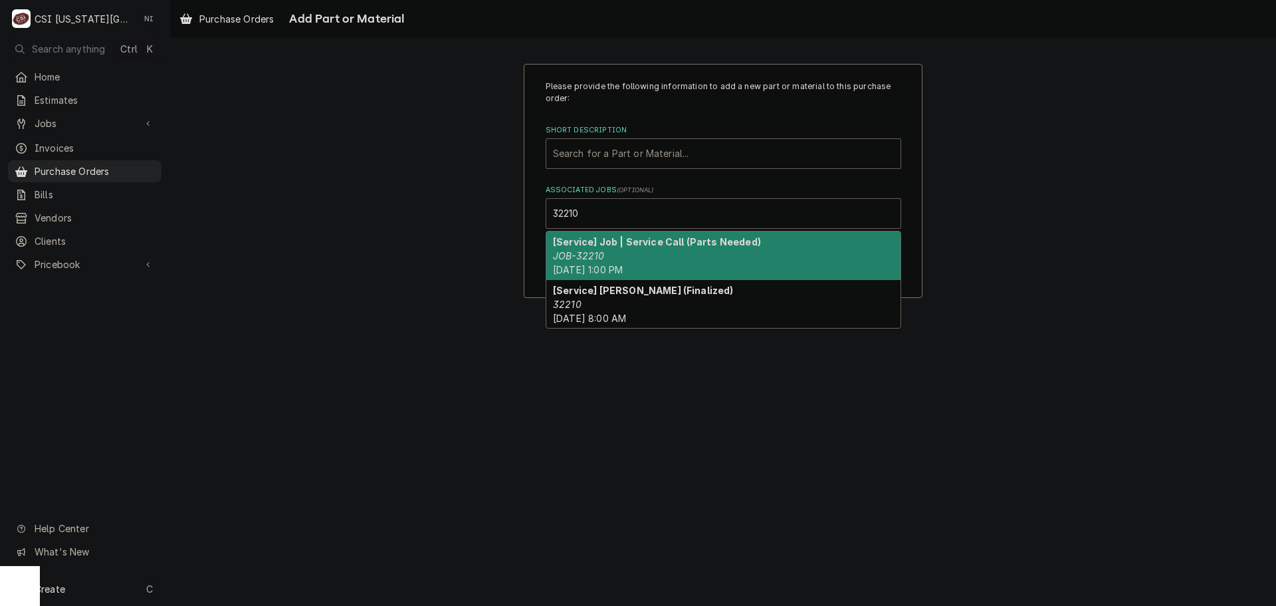
drag, startPoint x: 648, startPoint y: 261, endPoint x: 659, endPoint y: 145, distance: 116.2
click at [649, 255] on div "[Service] Job | Service Call (Parts Needed) JOB-32210 [DATE] 1:00 PM" at bounding box center [723, 255] width 354 height 49
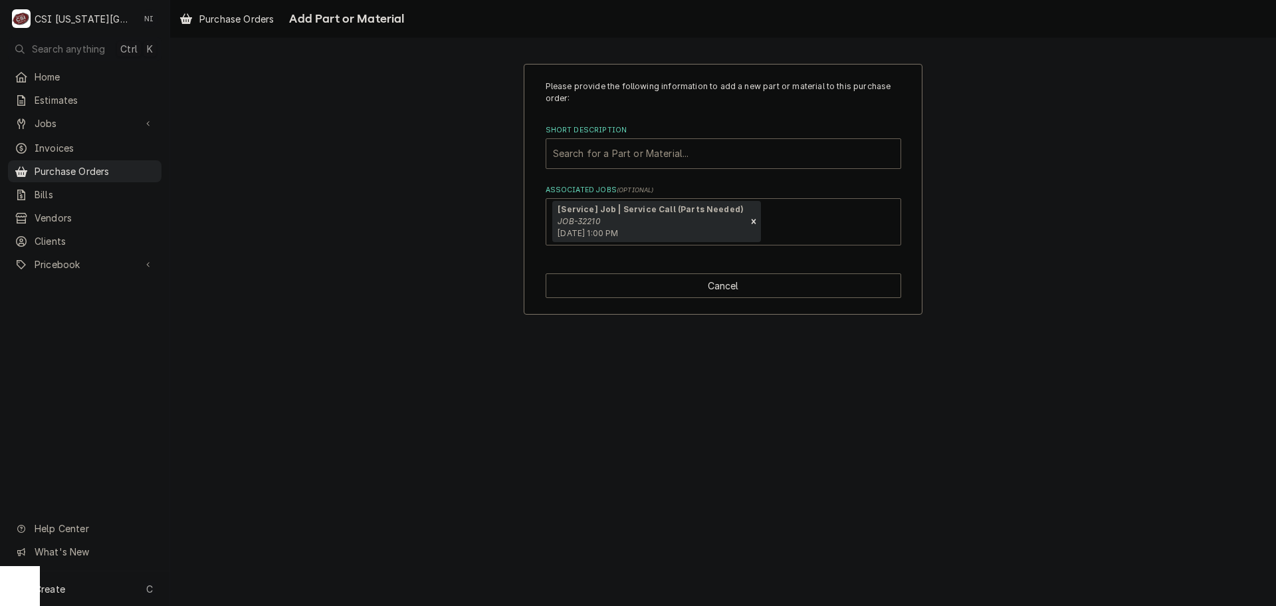
drag, startPoint x: 659, startPoint y: 134, endPoint x: 657, endPoint y: 141, distance: 7.8
click at [657, 140] on div "Short Description Search for a Part or Material..." at bounding box center [724, 146] width 356 height 43
click at [701, 163] on div "Short Description" at bounding box center [723, 154] width 341 height 24
type input "[PHONE_NUMBER]"
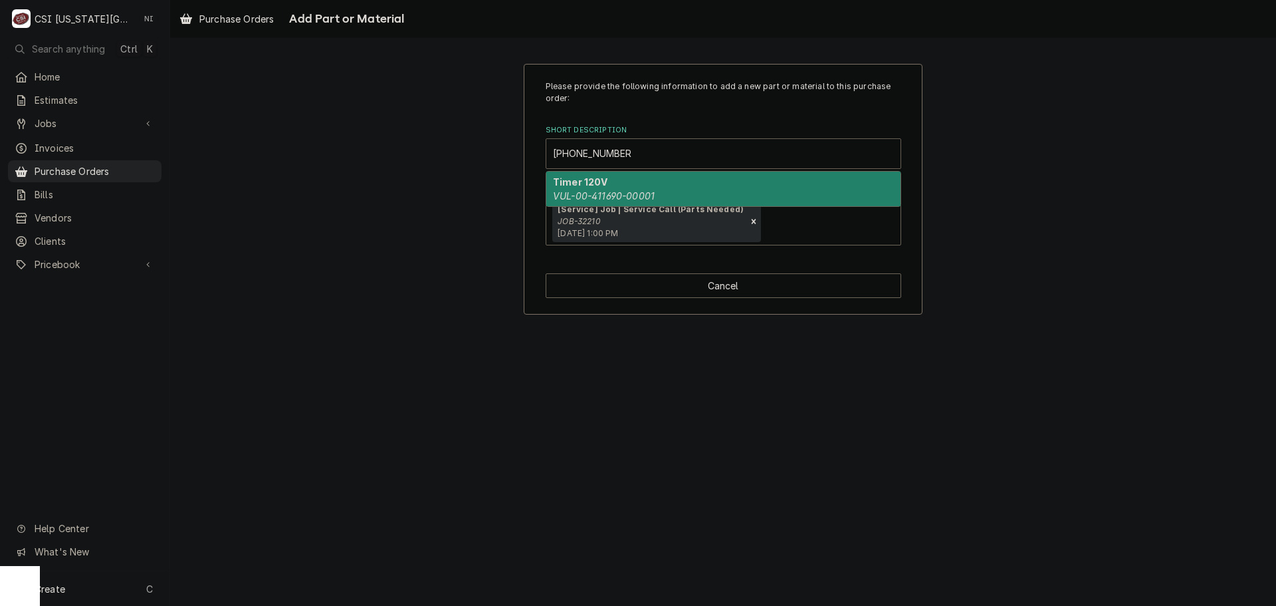
click at [662, 177] on div "Timer 120V VUL-00-411690-00001" at bounding box center [723, 189] width 354 height 35
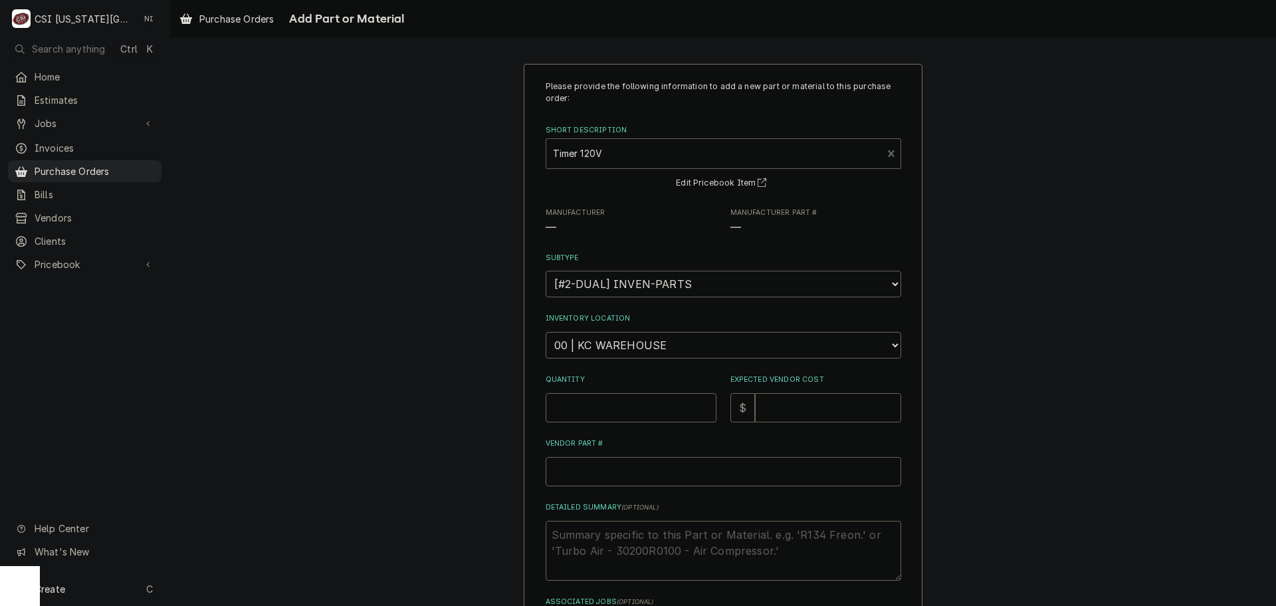
type textarea "x"
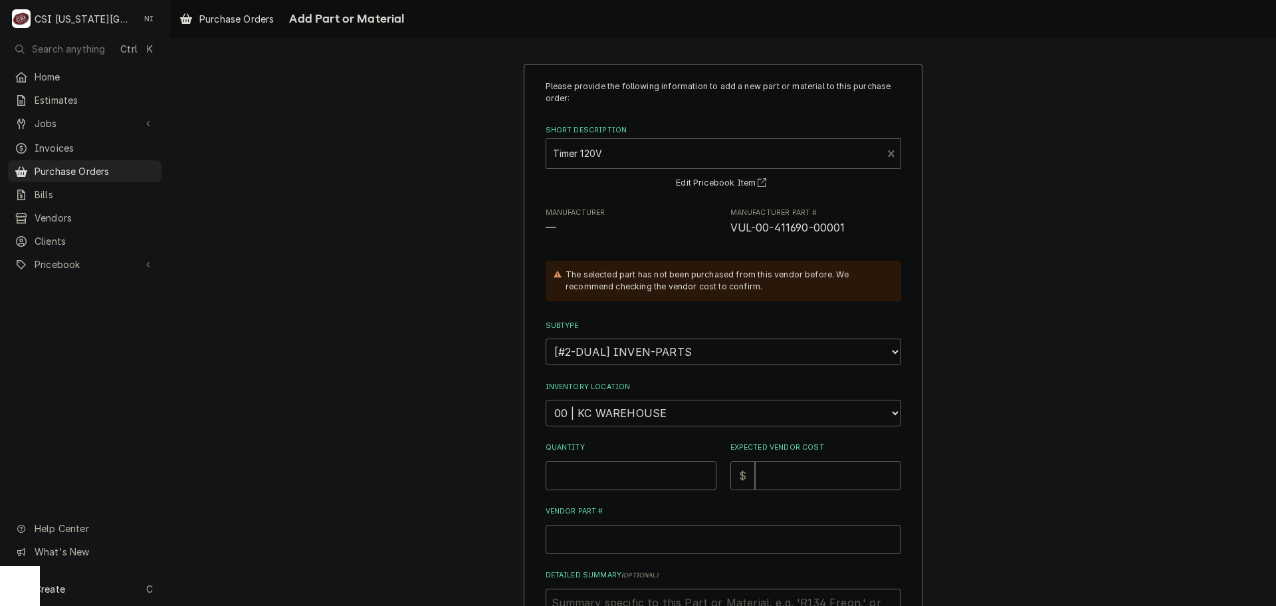
click at [649, 414] on select "Choose a location... 00 | KC WAREHOUSE 00 | MAIN WAREHOUSE 01 | [PERSON_NAME] #…" at bounding box center [724, 413] width 356 height 27
select select "2705"
click at [546, 400] on select "Choose a location... 00 | KC WAREHOUSE 00 | MAIN WAREHOUSE 01 | [PERSON_NAME] #…" at bounding box center [724, 413] width 356 height 27
click at [602, 468] on input "Quantity" at bounding box center [631, 475] width 171 height 29
type textarea "x"
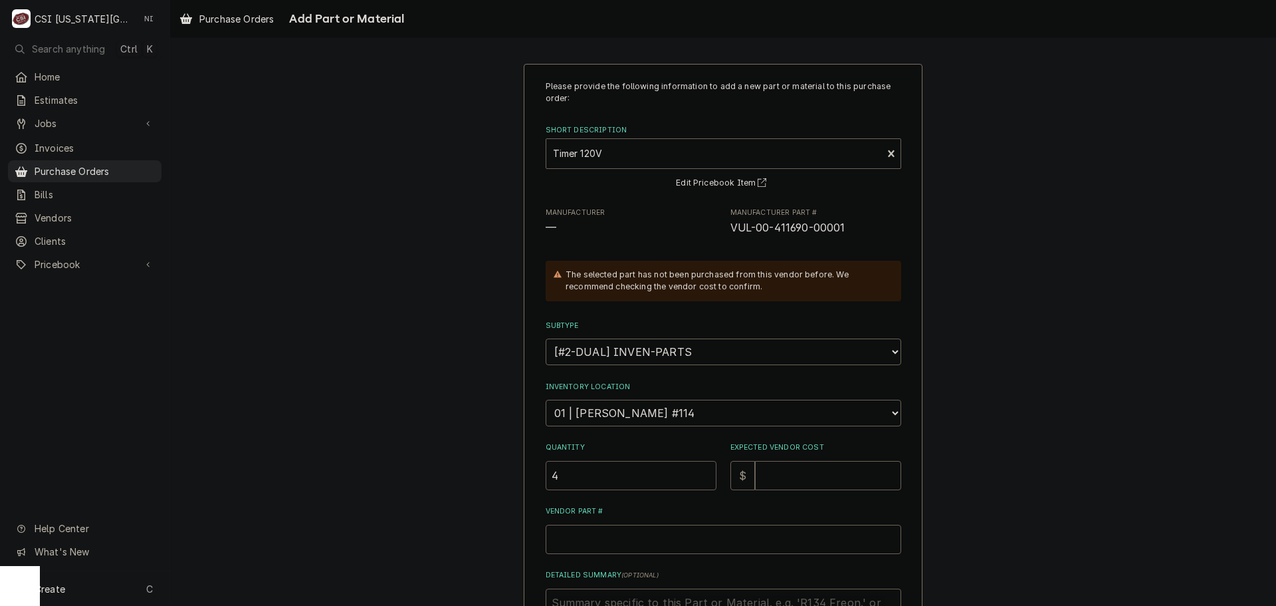
type input "4"
drag, startPoint x: 607, startPoint y: 443, endPoint x: 481, endPoint y: 461, distance: 126.9
click at [481, 461] on div "Please provide the following information to add a new part or material to this …" at bounding box center [723, 429] width 1106 height 754
click at [558, 476] on input "4" at bounding box center [631, 475] width 171 height 29
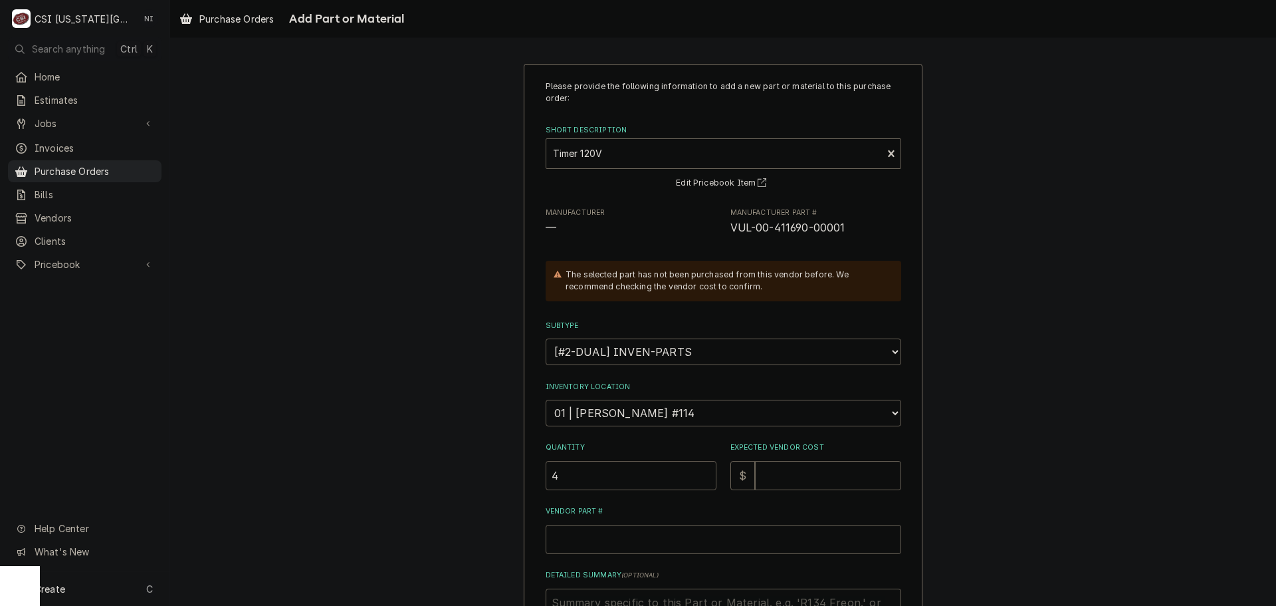
type textarea "x"
type input "1"
type textarea "x"
type input "1"
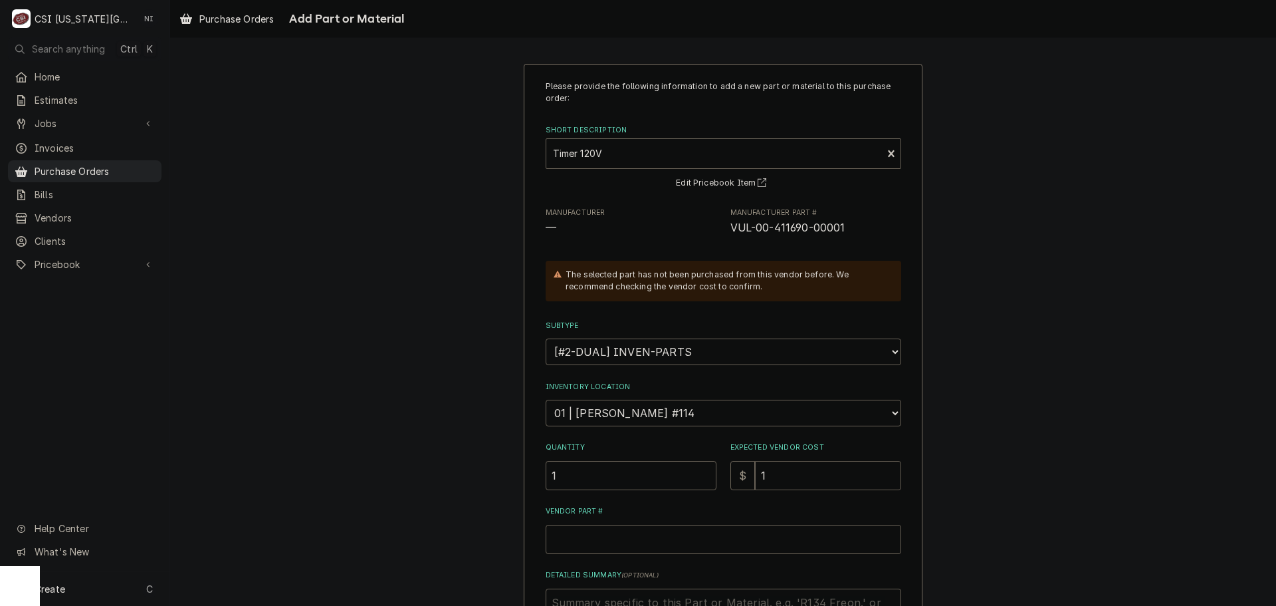
type textarea "x"
type input "11"
type textarea "x"
type input "119"
type textarea "x"
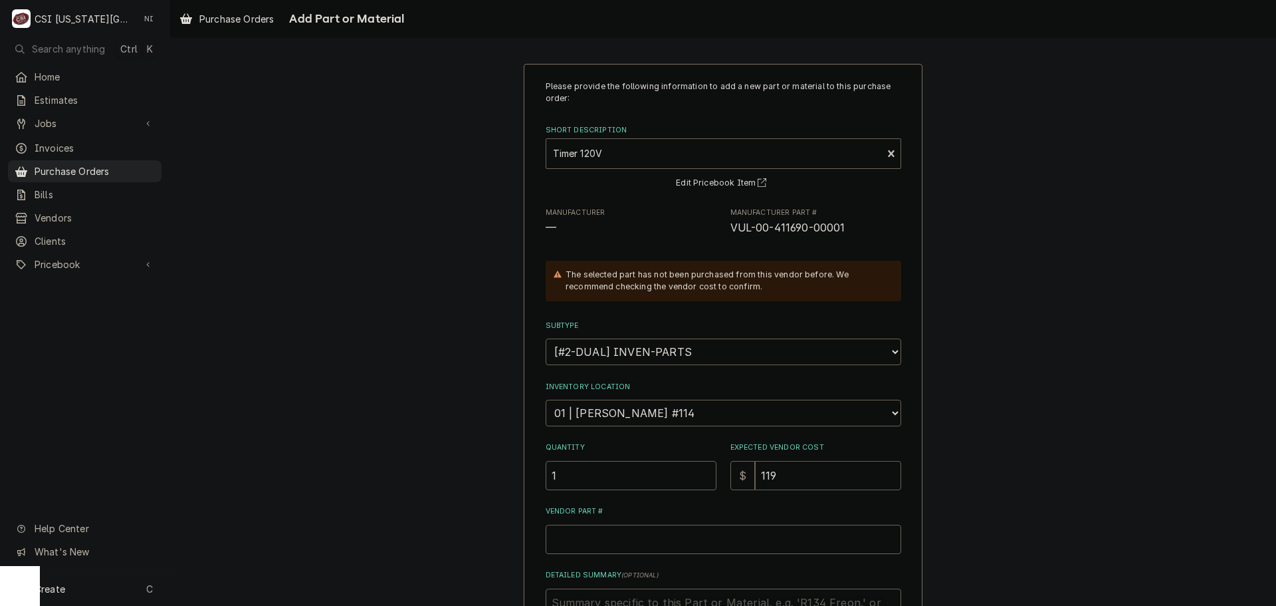
type input "119.3"
type textarea "x"
type input "119.33"
drag, startPoint x: 838, startPoint y: 233, endPoint x: 720, endPoint y: 245, distance: 118.9
click at [720, 245] on div "Please provide the following information to add a new part or material to this …" at bounding box center [724, 402] width 356 height 644
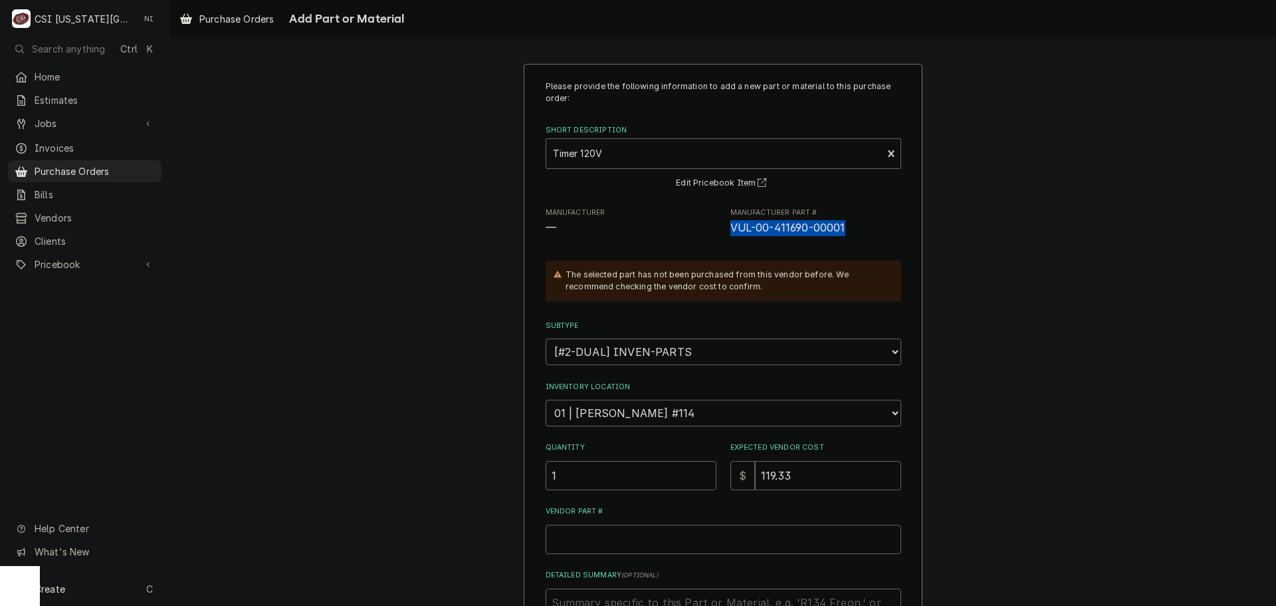
copy span "VUL-00-411690-00001"
click at [721, 542] on input "Vendor Part #" at bounding box center [724, 539] width 356 height 29
paste input "VUL-00-411690-00001"
type textarea "x"
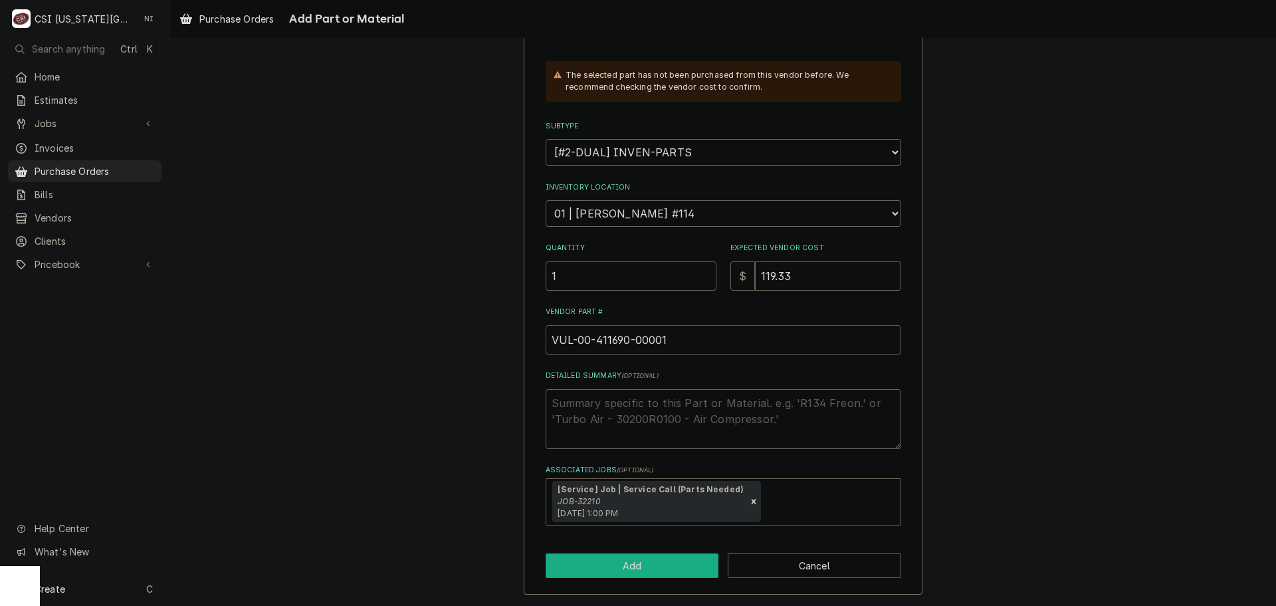
type input "VUL-00-411690-00001"
click at [638, 561] on button "Add" at bounding box center [633, 565] width 174 height 25
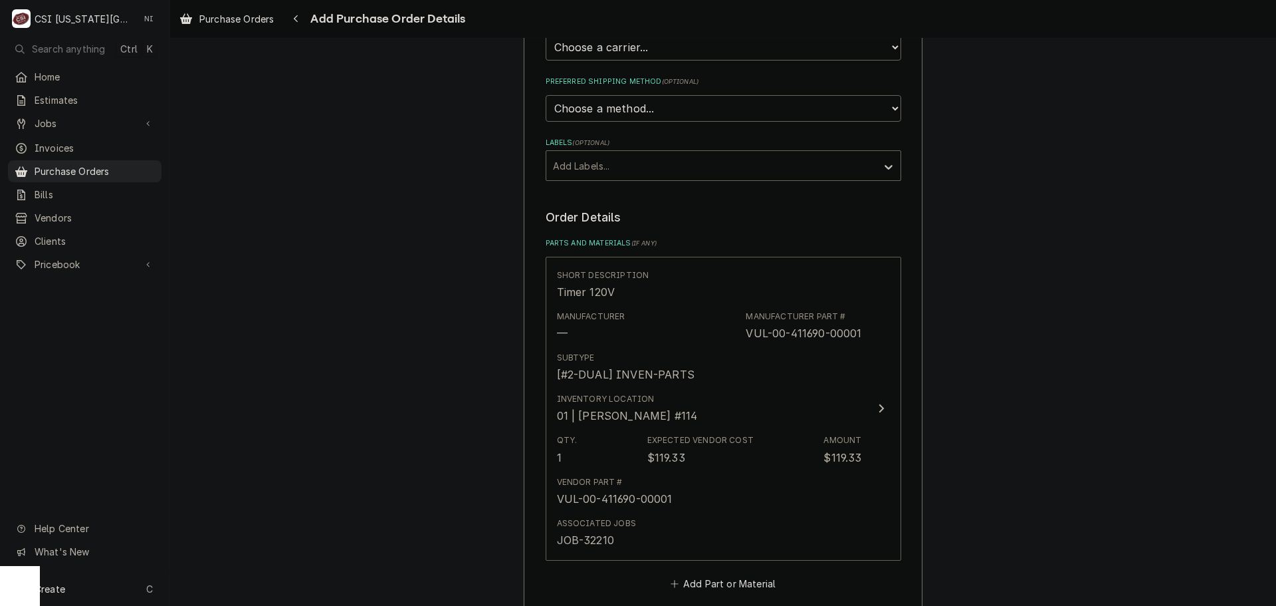
scroll to position [660, 0]
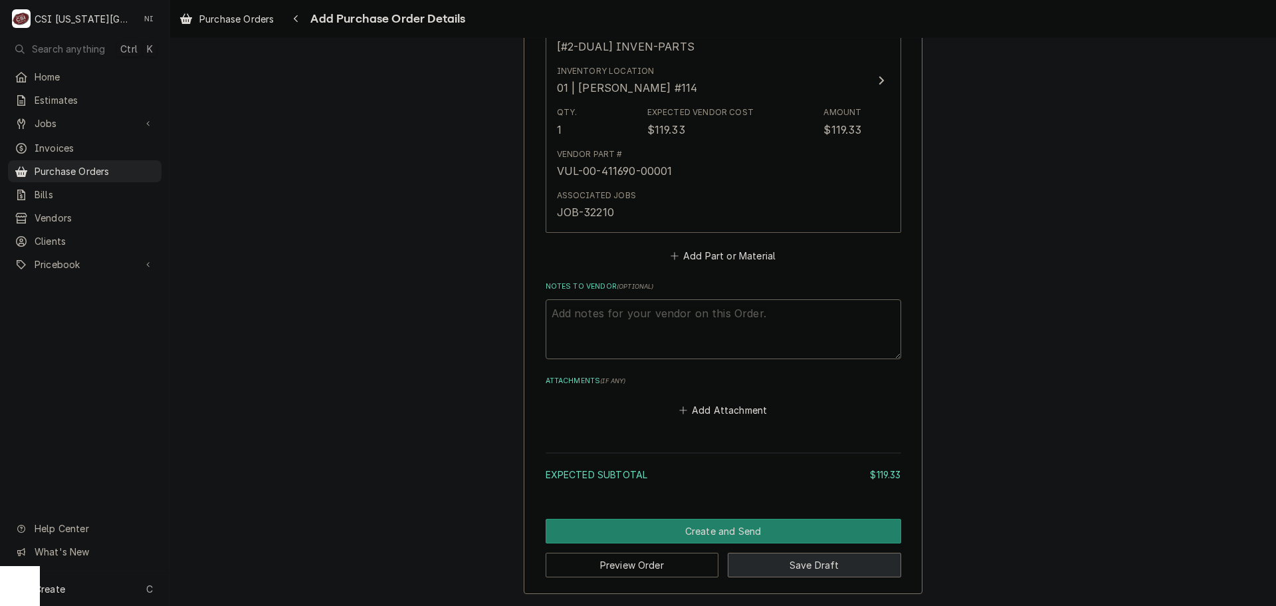
click at [823, 569] on button "Save Draft" at bounding box center [815, 564] width 174 height 25
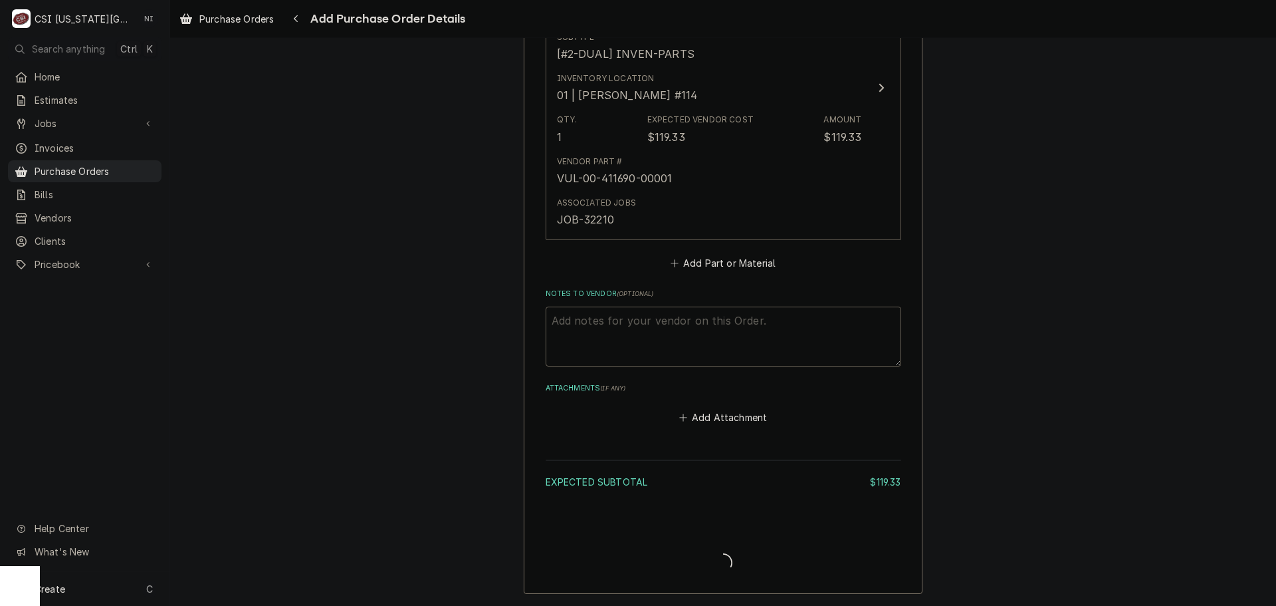
scroll to position [653, 0]
type textarea "x"
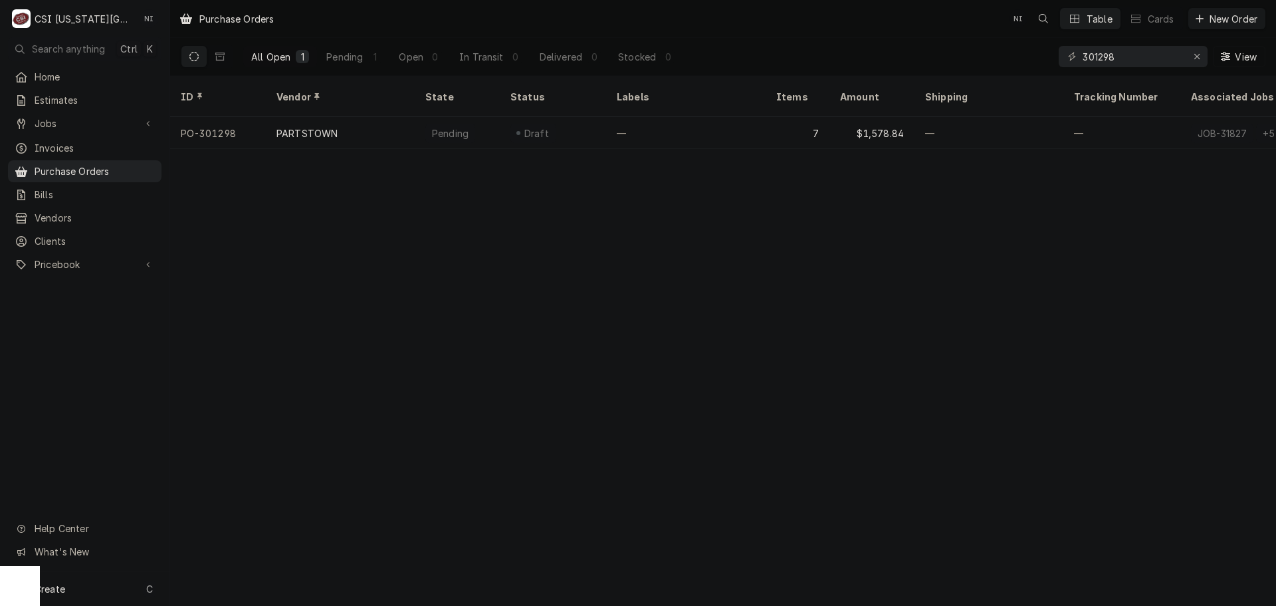
drag, startPoint x: 731, startPoint y: 126, endPoint x: 640, endPoint y: 2, distance: 154.0
click at [731, 125] on div "—" at bounding box center [686, 133] width 160 height 32
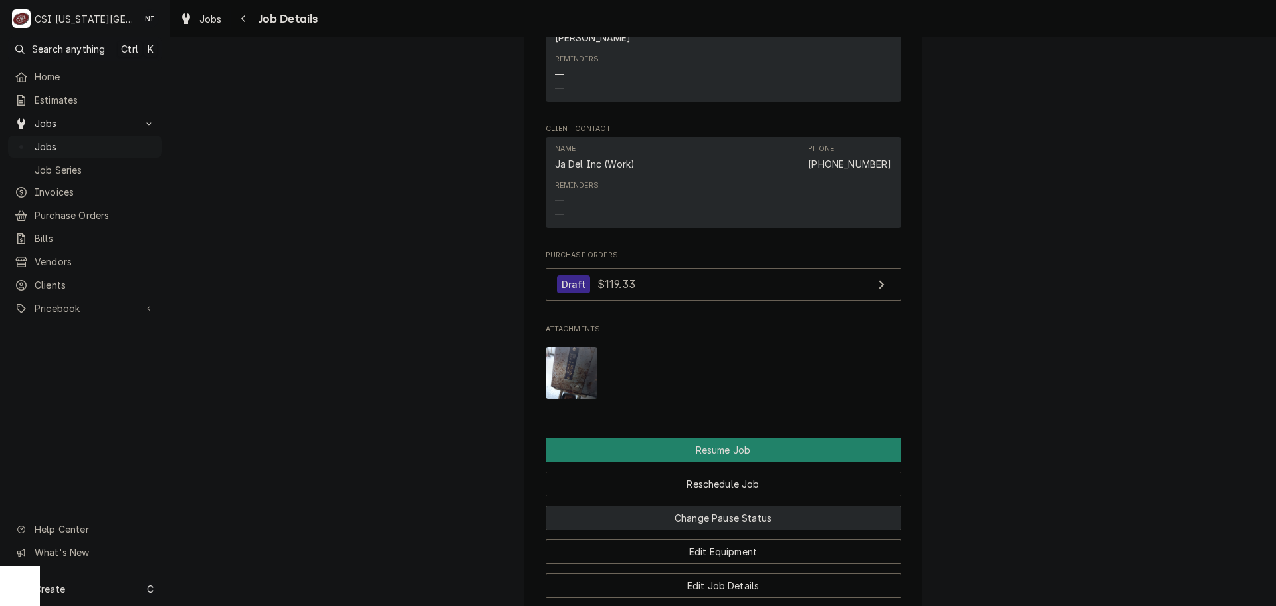
scroll to position [1728, 0]
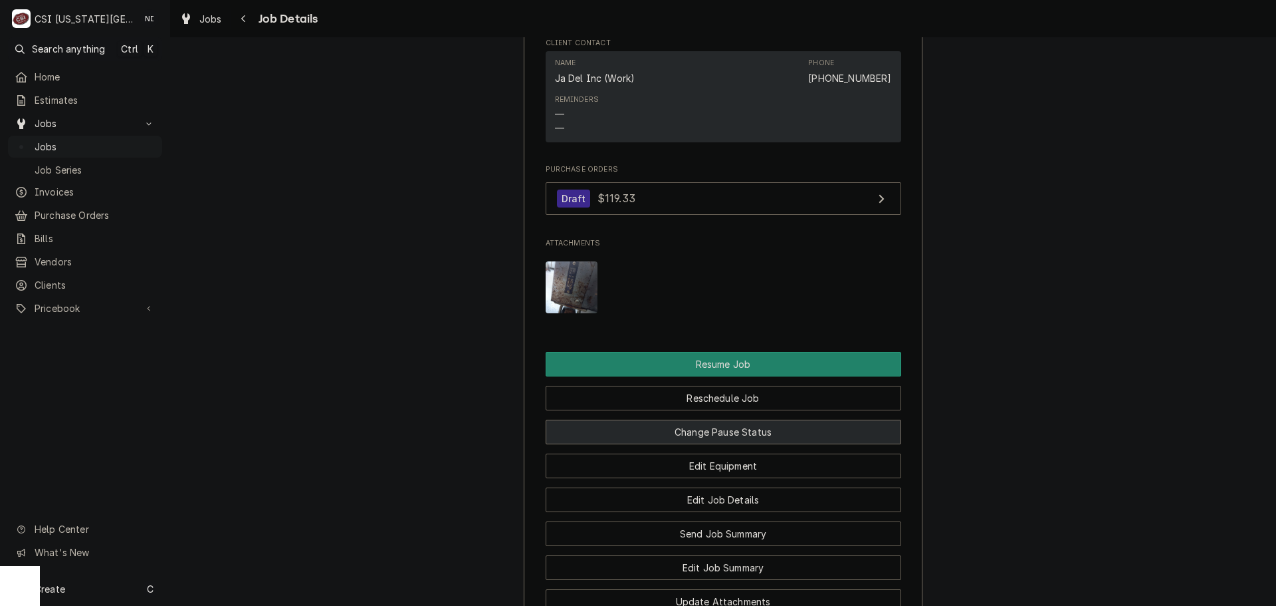
click at [761, 419] on button "Change Pause Status" at bounding box center [724, 431] width 356 height 25
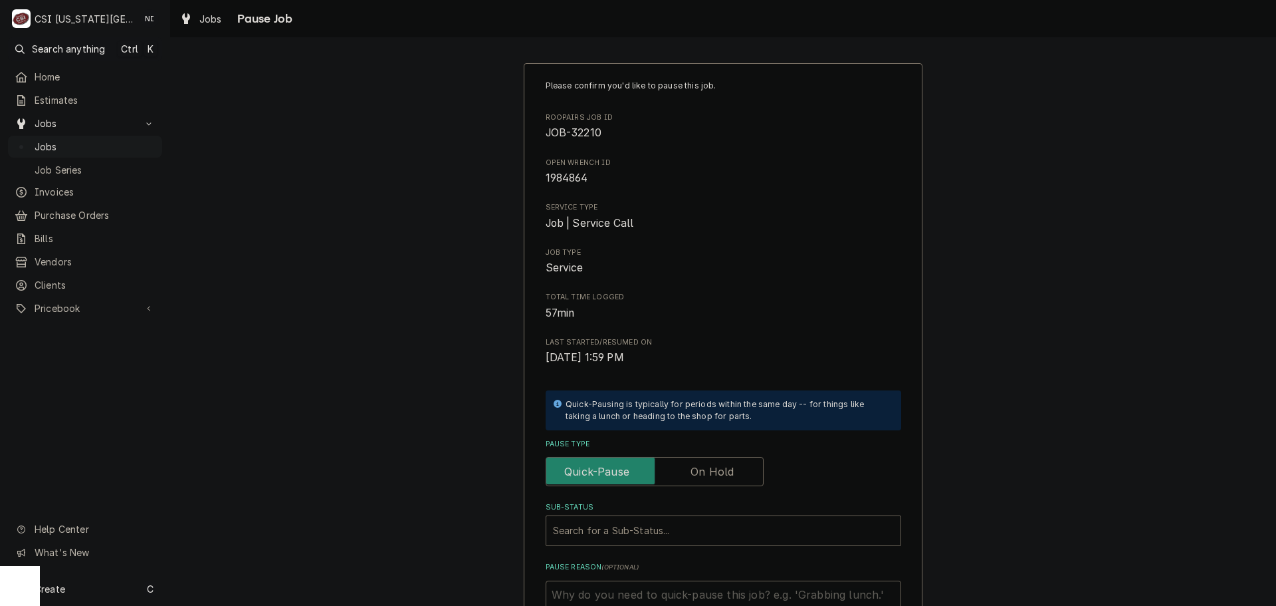
drag, startPoint x: 701, startPoint y: 465, endPoint x: 699, endPoint y: 477, distance: 12.1
click at [700, 475] on label "Pause Type" at bounding box center [655, 471] width 218 height 29
click at [700, 475] on input "Pause Type" at bounding box center [655, 471] width 206 height 29
checkbox input "true"
click at [671, 531] on div "Sub-Status" at bounding box center [723, 531] width 341 height 24
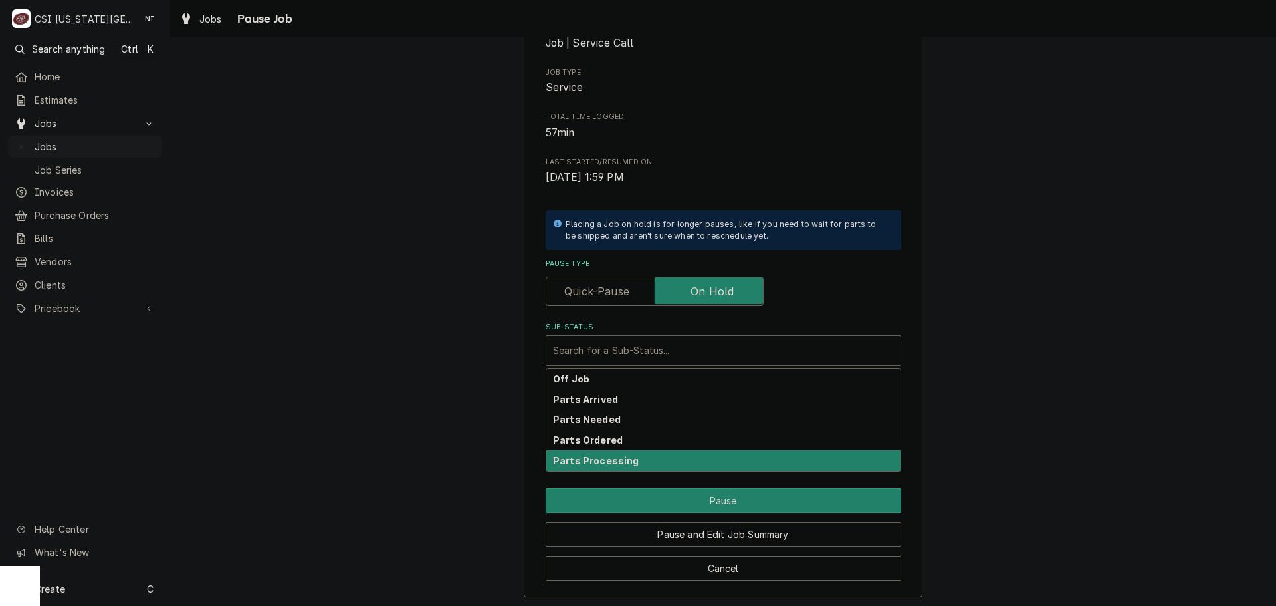
scroll to position [184, 0]
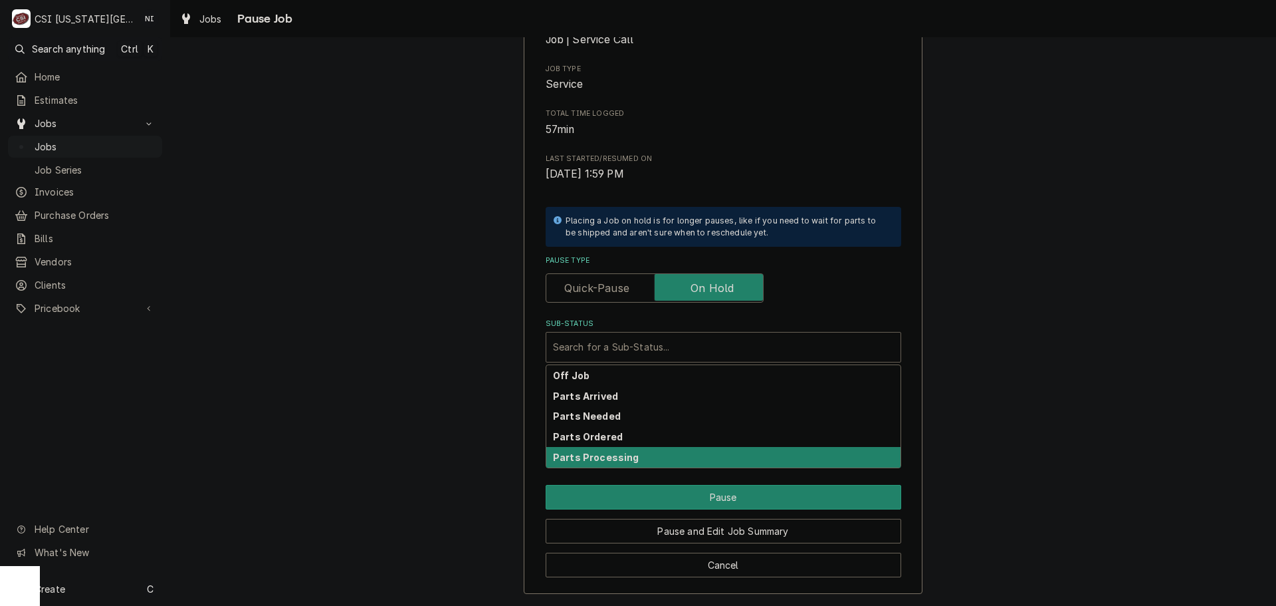
click at [644, 447] on div "Parts Processing" at bounding box center [723, 457] width 354 height 21
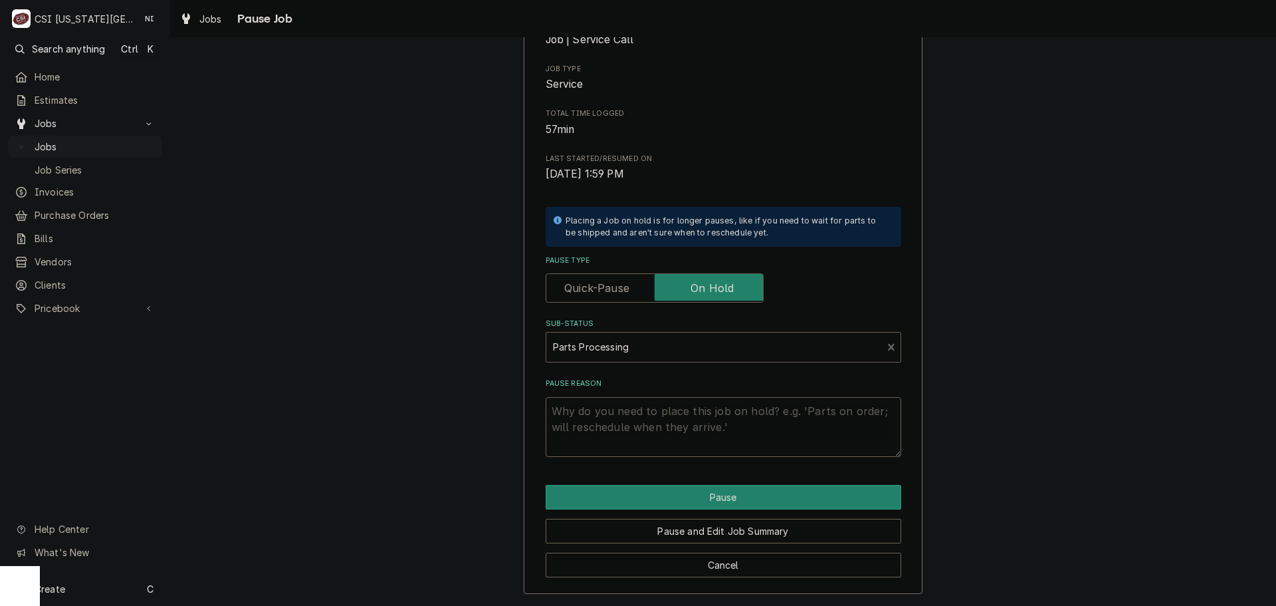
click at [630, 349] on div "Sub-Status" at bounding box center [714, 347] width 323 height 24
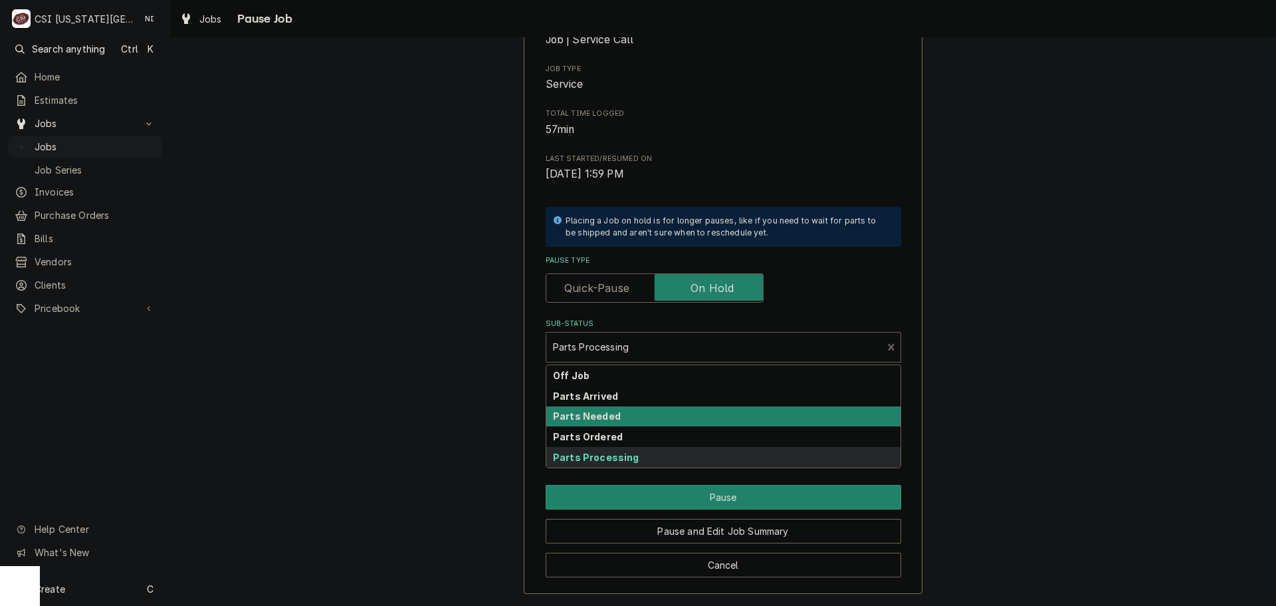
click at [604, 433] on strong "Parts Ordered" at bounding box center [588, 436] width 70 height 11
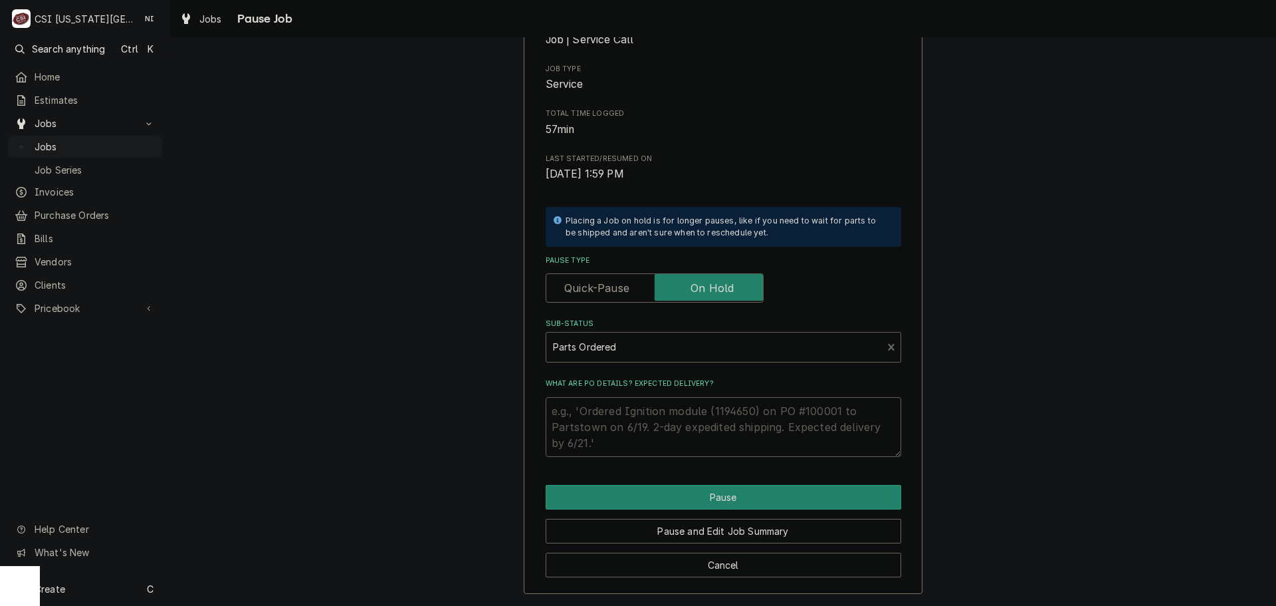
click at [599, 425] on textarea "What are PO details? Expected delivery?" at bounding box center [724, 427] width 356 height 60
type textarea "x"
type textarea "P"
type textarea "x"
type textarea "Par"
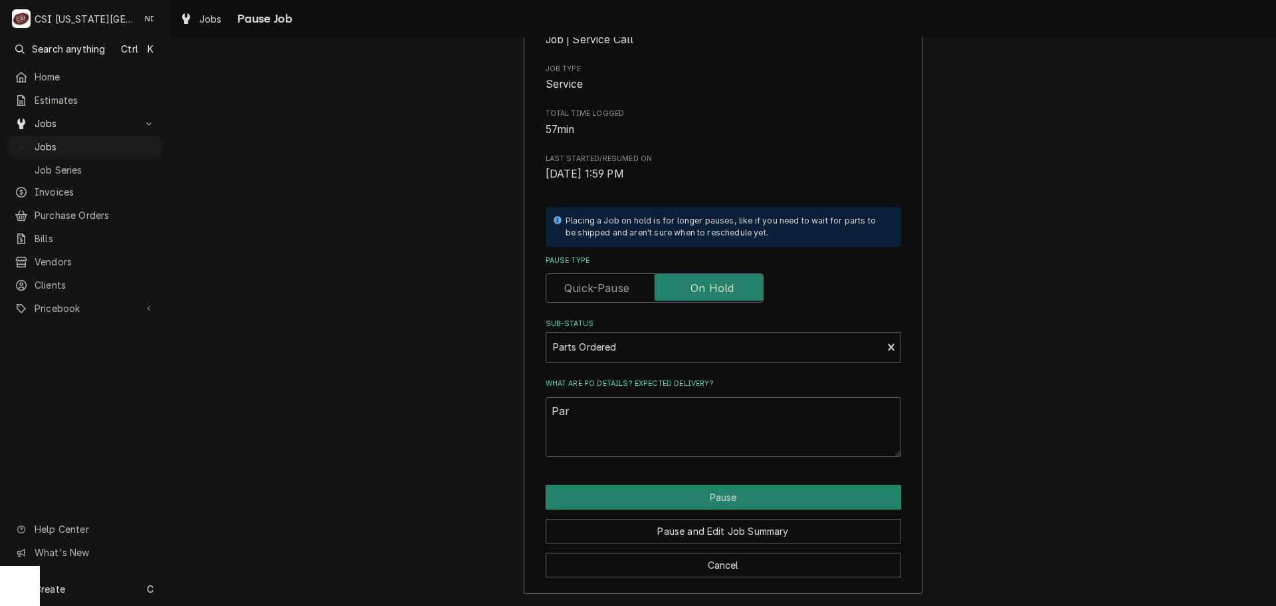
type textarea "x"
type textarea "Part"
type textarea "x"
type textarea "Parts"
type textarea "x"
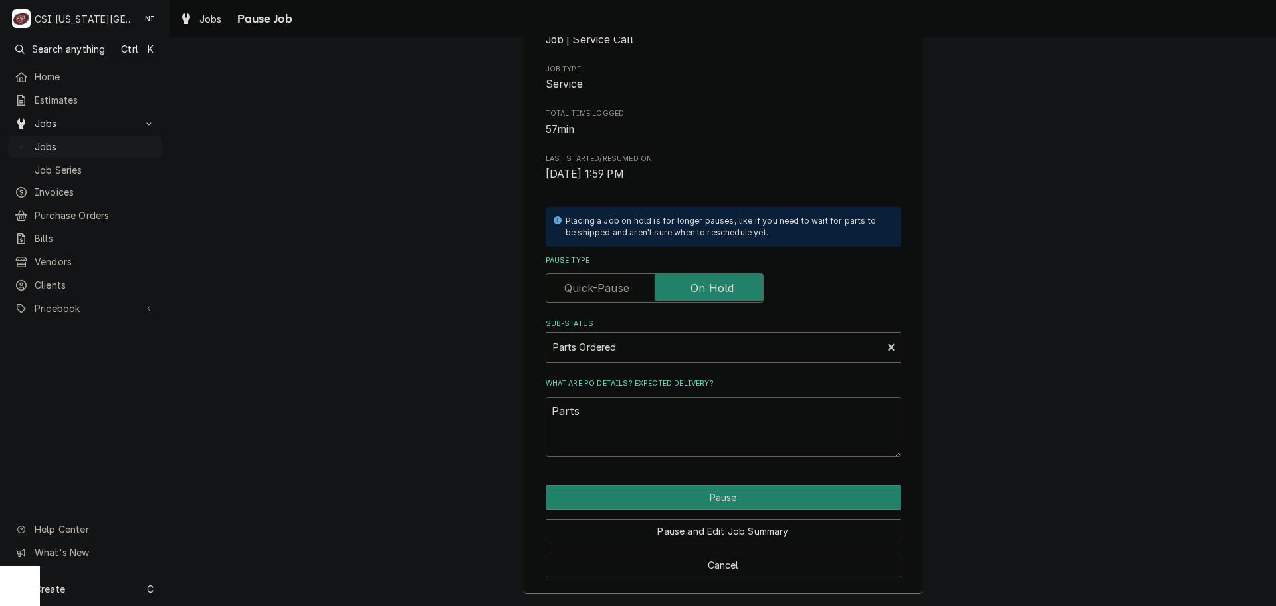
type textarea "Parts"
type textarea "x"
type textarea "Parts o"
type textarea "x"
type textarea "Parts or"
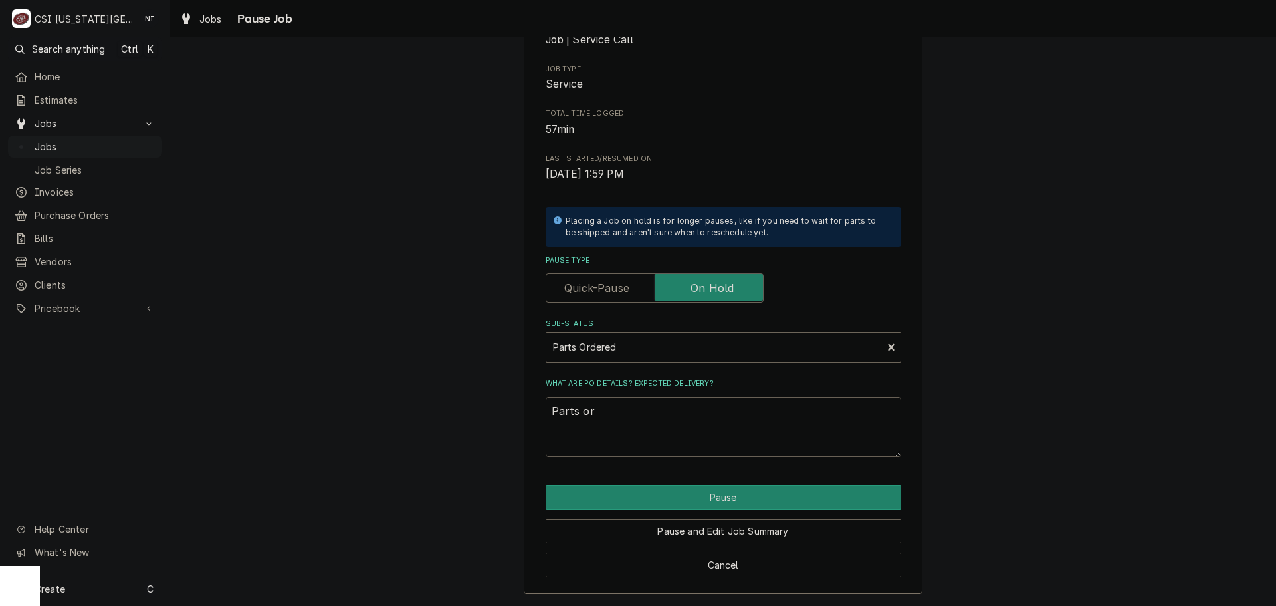
type textarea "x"
type textarea "Parts ord"
type textarea "x"
type textarea "Parts orde"
type textarea "x"
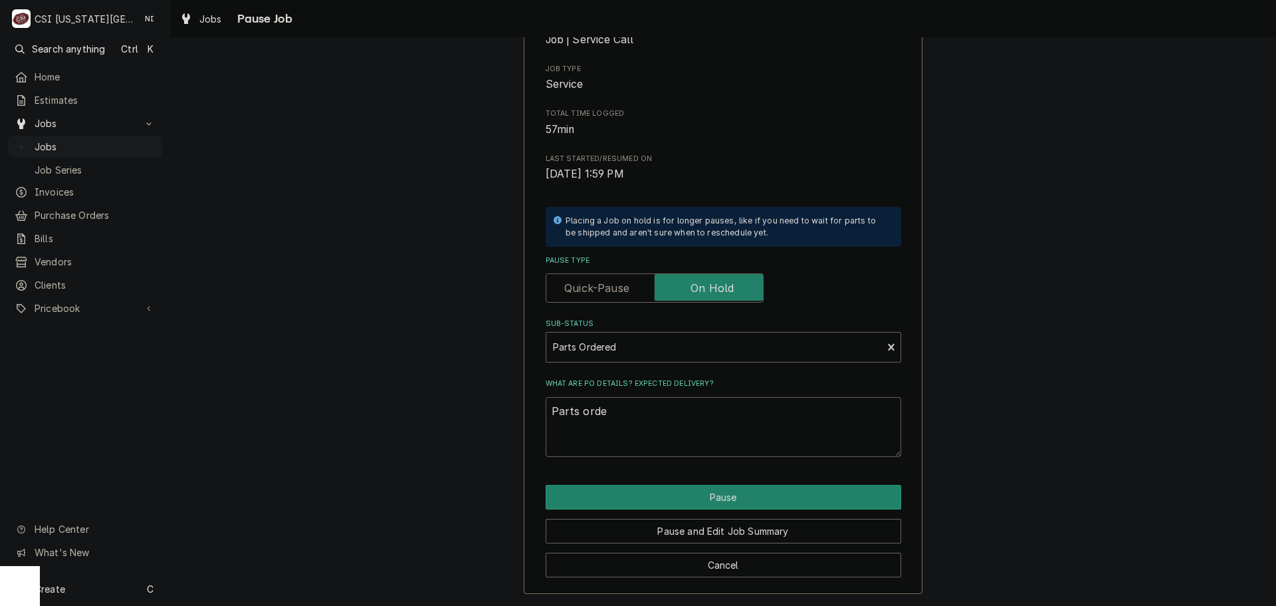
type textarea "Parts order"
type textarea "x"
type textarea "Parts ordere"
type textarea "x"
type textarea "Parts ordered"
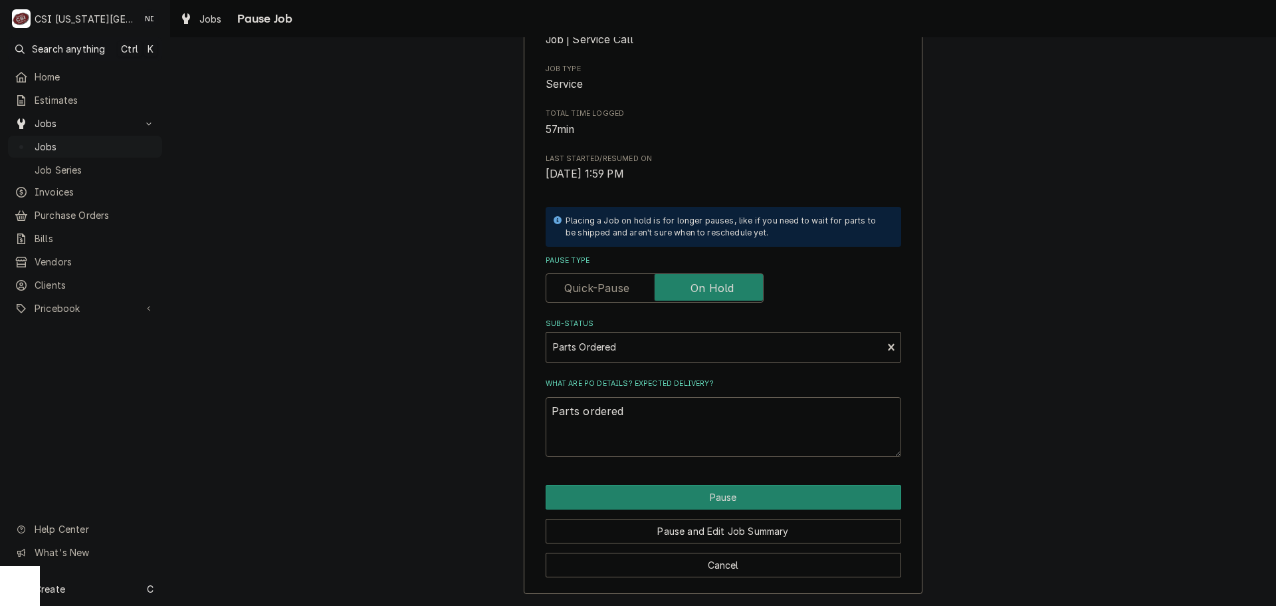
type textarea "x"
type textarea "Parts ordered"
type textarea "x"
type textarea "Parts ordered o"
type textarea "x"
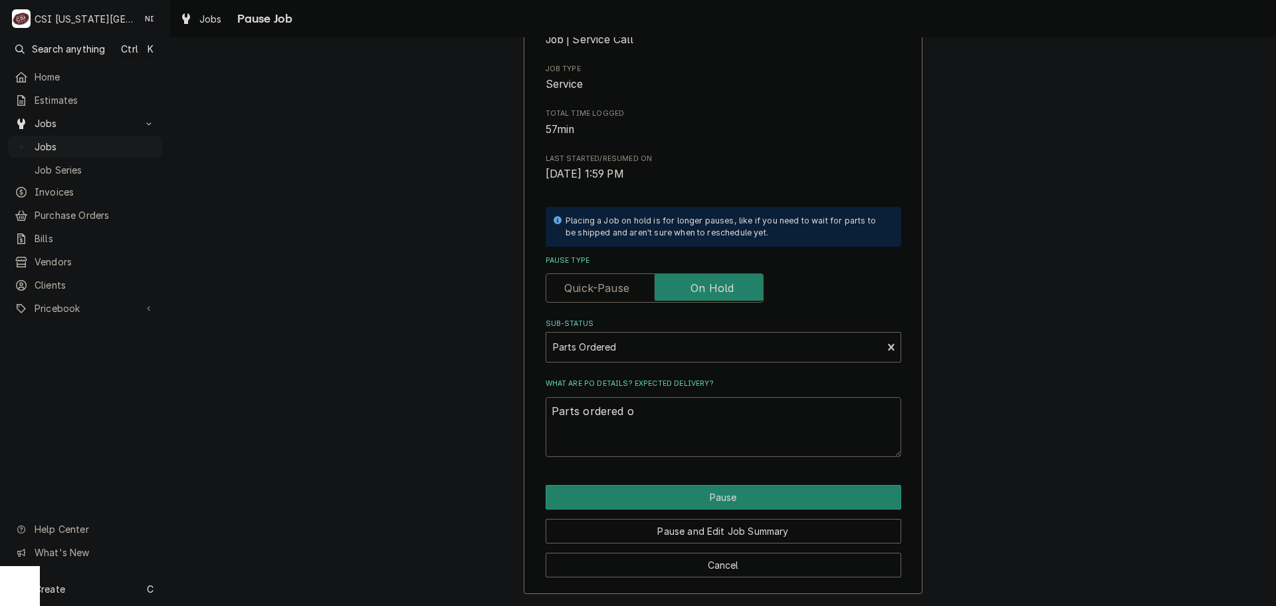
type textarea "Parts ordered on"
type textarea "x"
type textarea "Parts ordered on"
type textarea "x"
type textarea "Parts ordered on P"
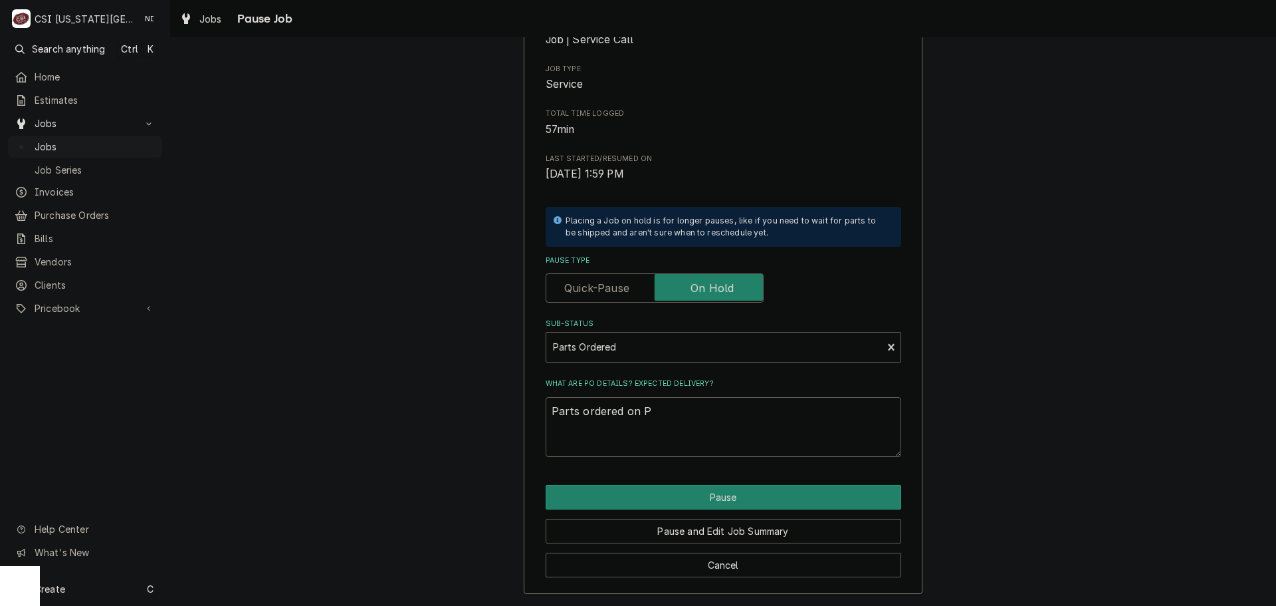
type textarea "x"
type textarea "Parts ordered on PO"
type textarea "x"
type textarea "Parts ordered on PO"
type textarea "x"
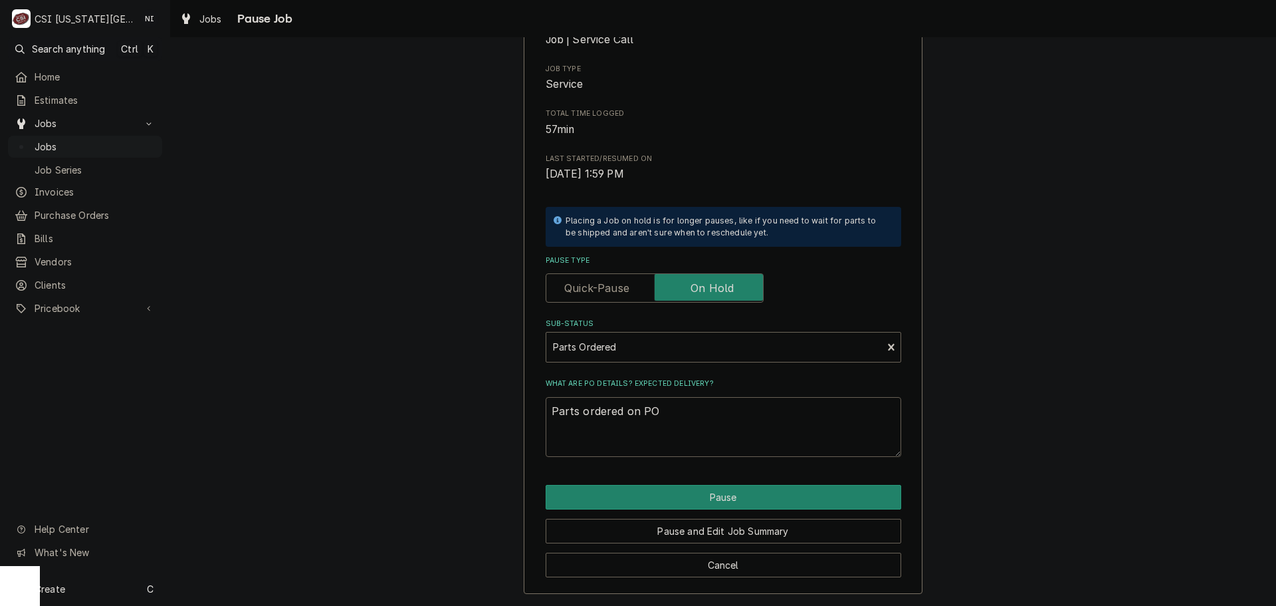
type textarea "Parts ordered on PO 3"
type textarea "x"
type textarea "Parts ordered on PO 30"
type textarea "x"
type textarea "Parts ordered on PO 302"
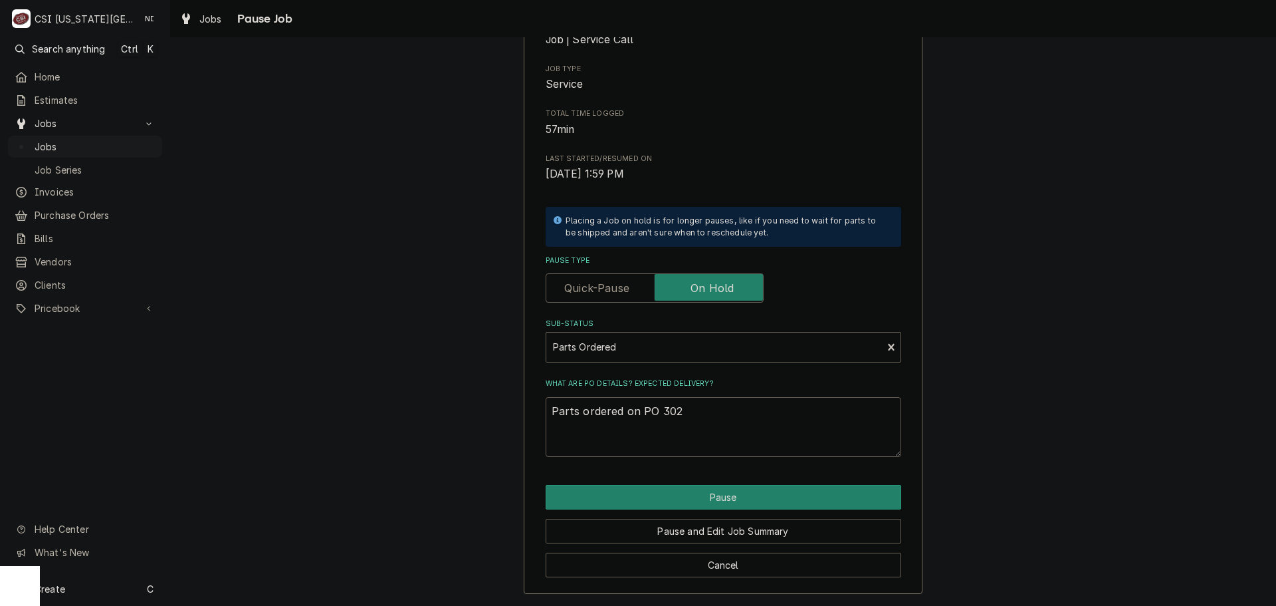
type textarea "x"
type textarea "Parts ordered on PO 30"
type textarea "x"
type textarea "Parts ordered on PO 301"
type textarea "x"
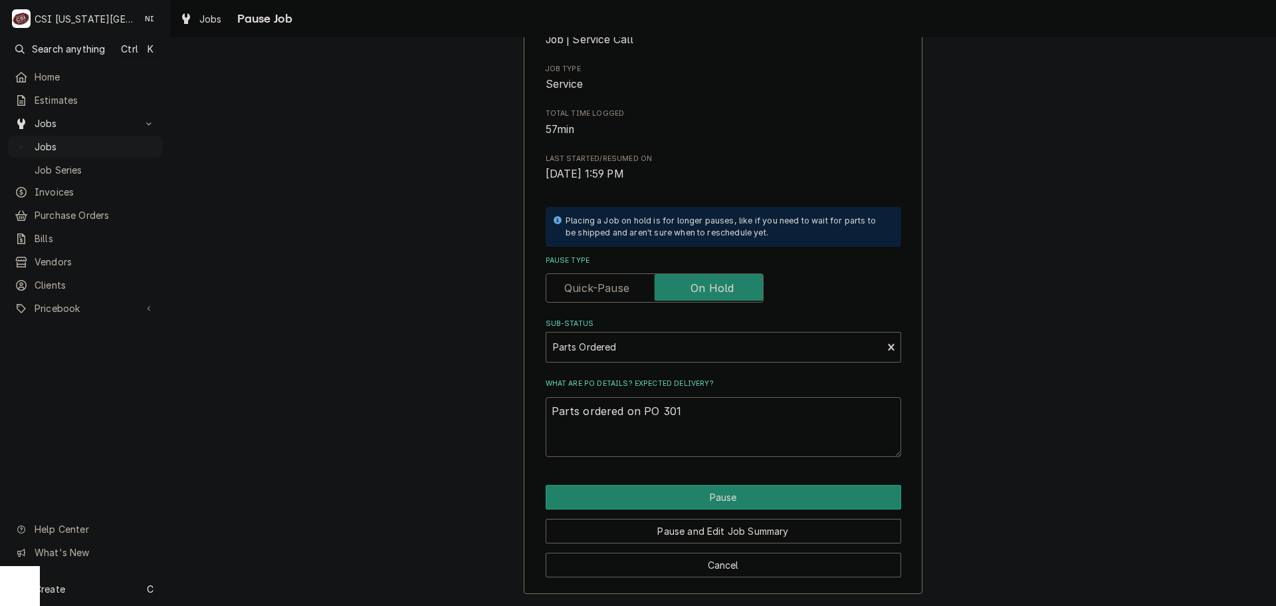
type textarea "Parts ordered on PO 3013"
type textarea "x"
type textarea "Parts ordered on PO 30131"
type textarea "x"
type textarea "Parts ordered on PO 301310"
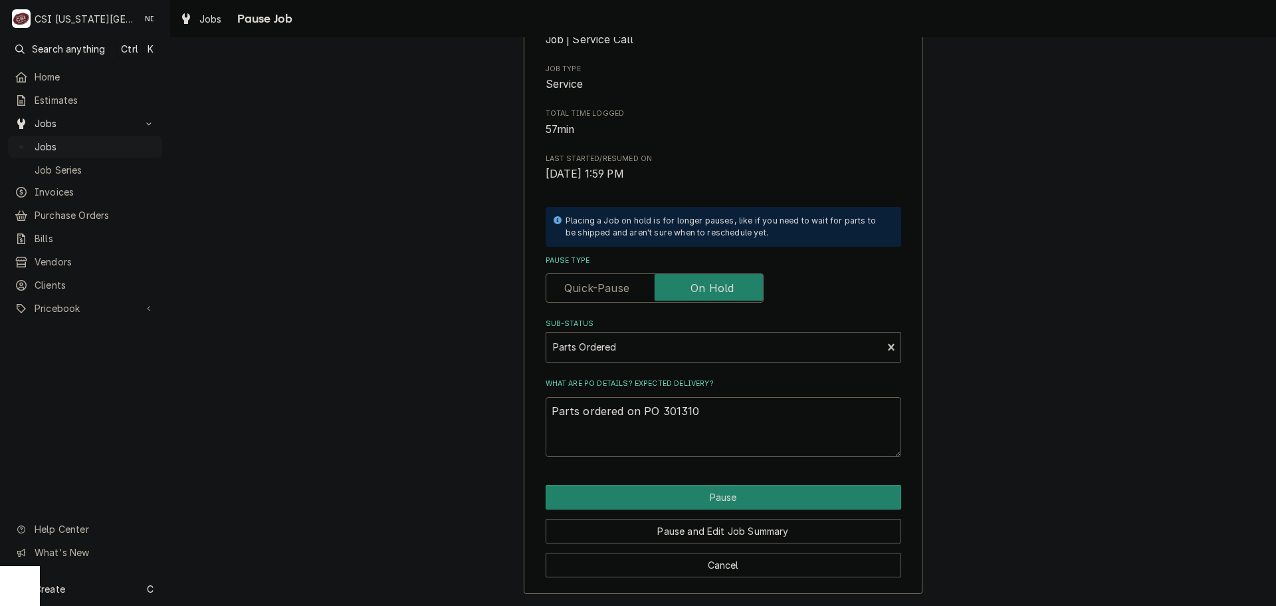
type textarea "x"
type textarea "Parts ordered on PO 30131"
type textarea "x"
type textarea "Parts ordered on PO 301313"
click at [766, 489] on button "Pause" at bounding box center [724, 497] width 356 height 25
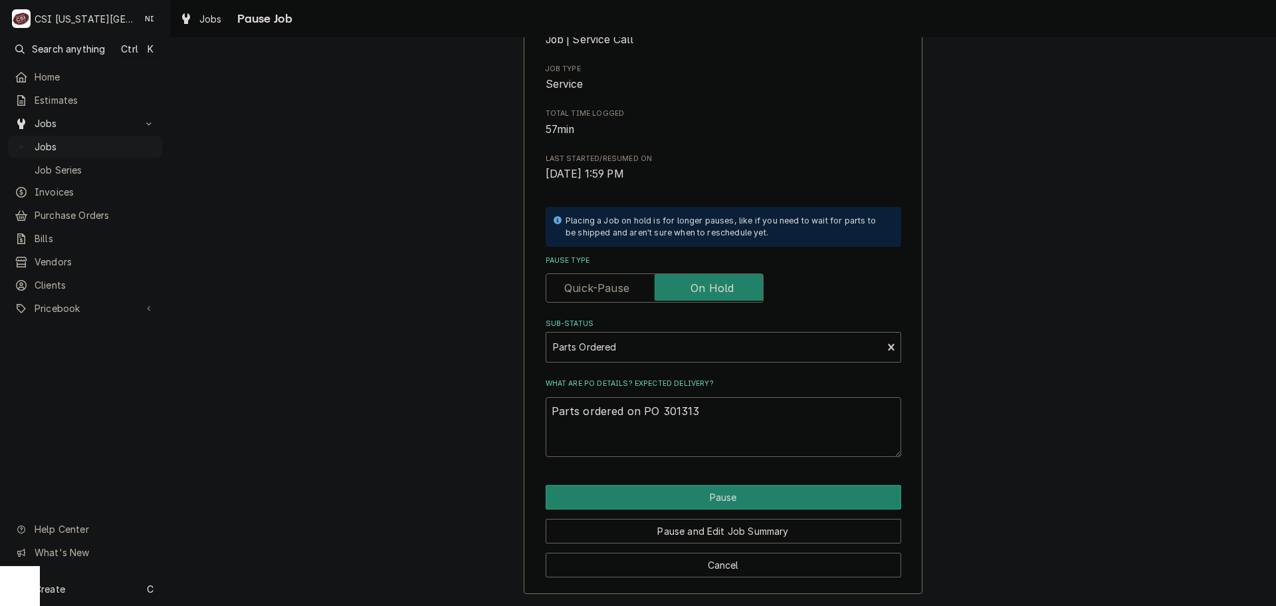
type textarea "x"
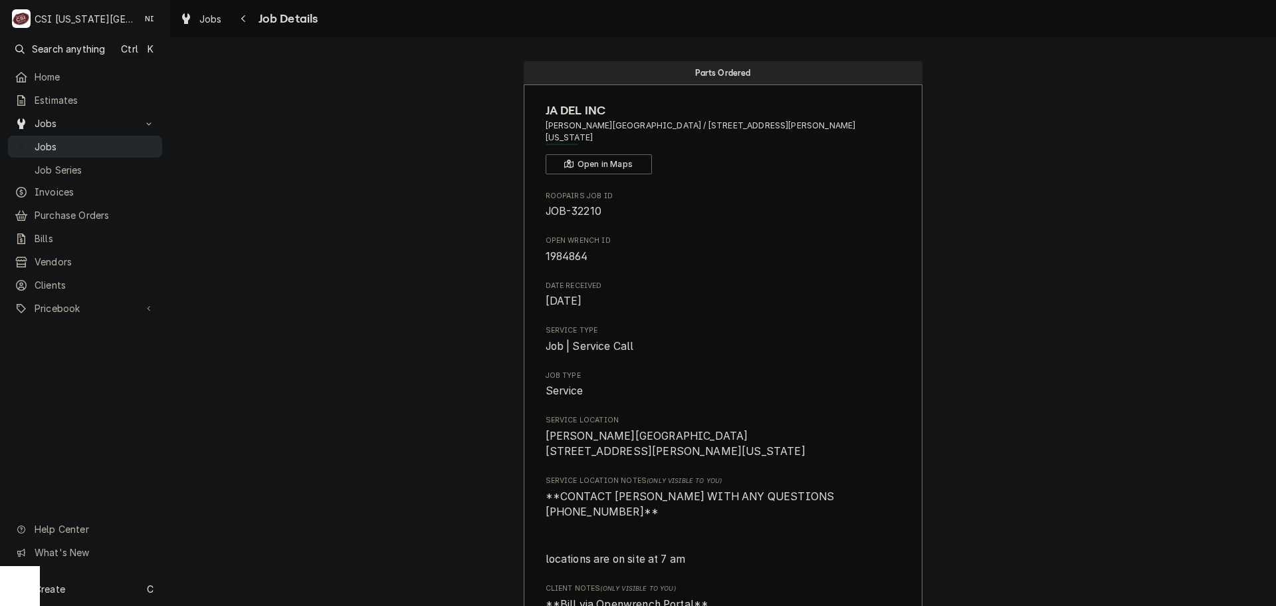
click at [76, 142] on span "Jobs" at bounding box center [95, 147] width 121 height 14
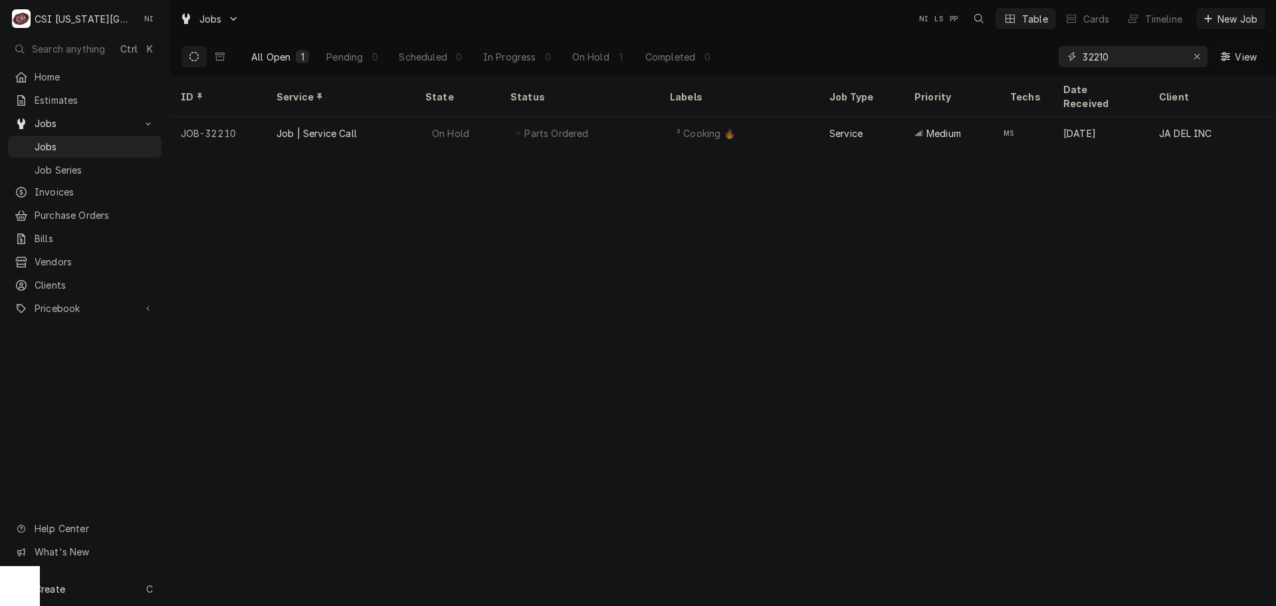
drag, startPoint x: 1134, startPoint y: 58, endPoint x: 901, endPoint y: 47, distance: 233.6
click at [965, 54] on div "All Open 1 Pending 0 Scheduled 0 In Progress 0 On Hold 1 Completed 0 32210 View" at bounding box center [723, 56] width 1085 height 37
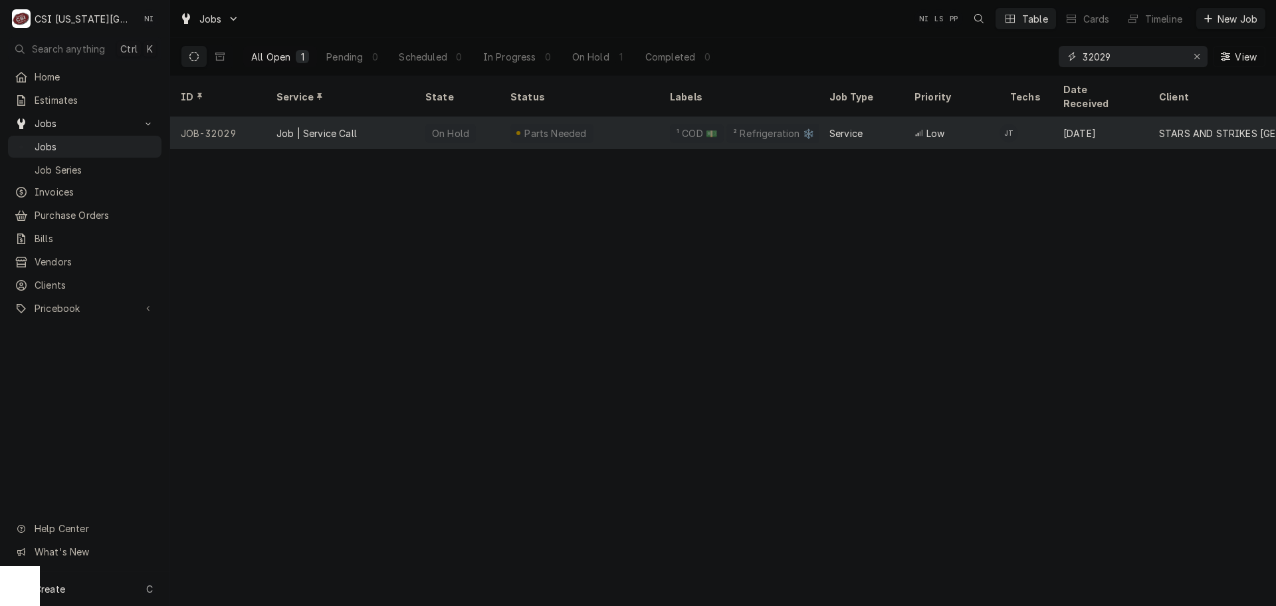
type input "32029"
click at [594, 117] on div "Parts Needed" at bounding box center [580, 133] width 160 height 32
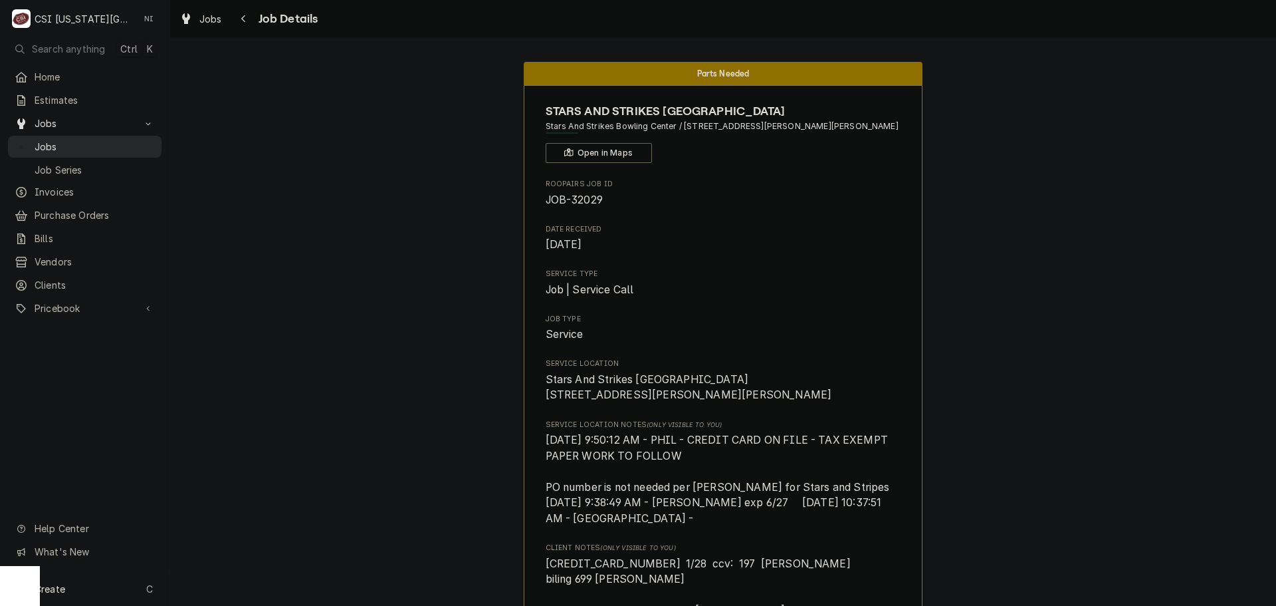
drag, startPoint x: 76, startPoint y: 143, endPoint x: 103, endPoint y: 133, distance: 29.0
click at [77, 144] on span "Jobs" at bounding box center [95, 147] width 120 height 14
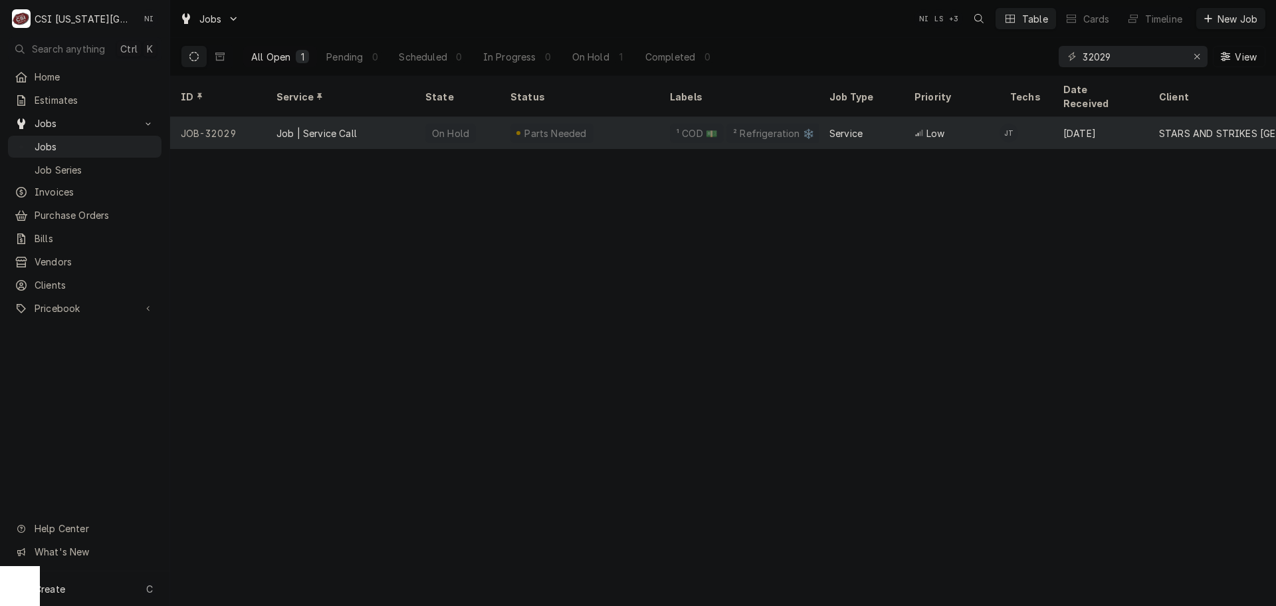
click at [620, 118] on div "Parts Needed" at bounding box center [580, 133] width 160 height 32
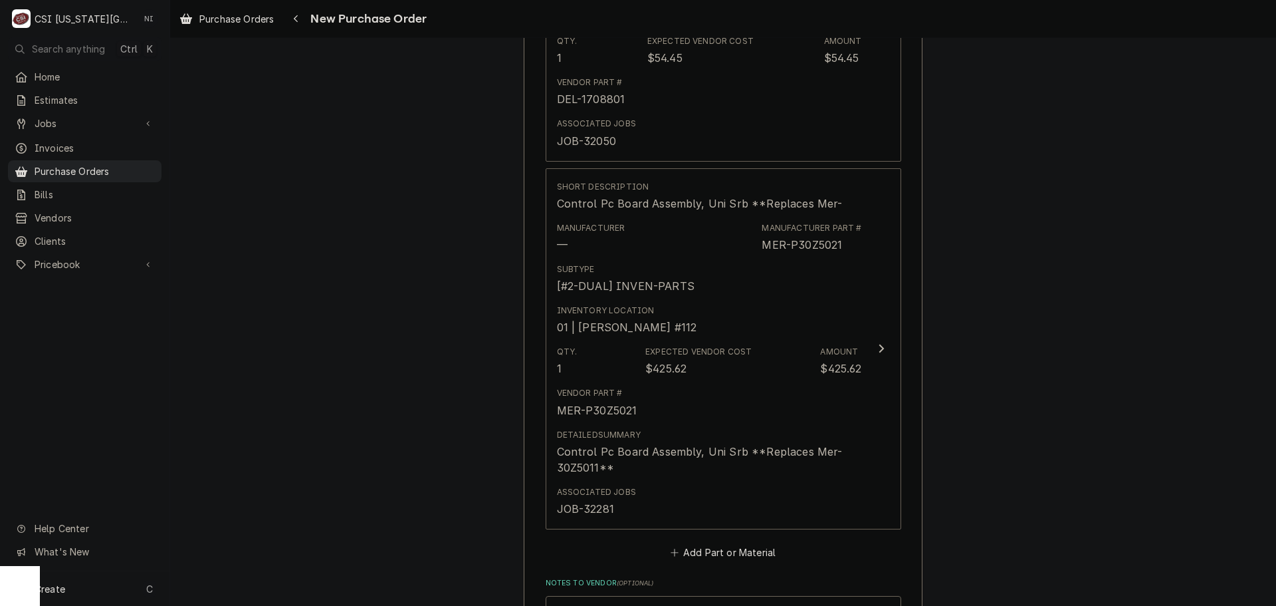
scroll to position [2678, 0]
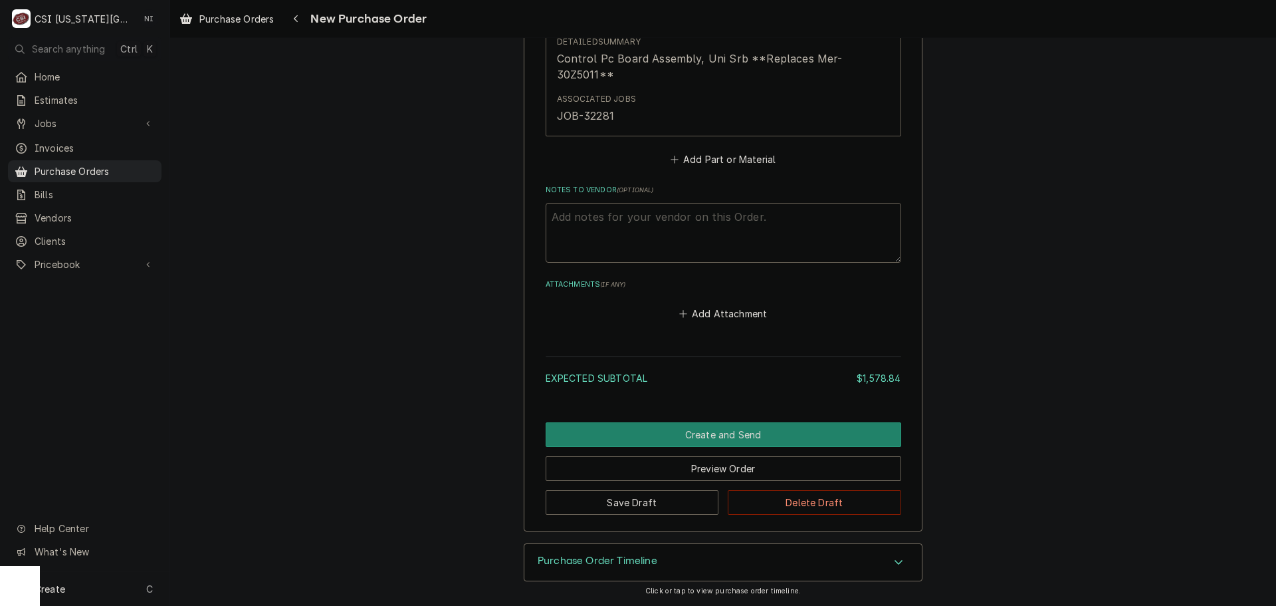
type textarea "x"
click at [689, 164] on button "Add Part or Material" at bounding box center [723, 159] width 110 height 19
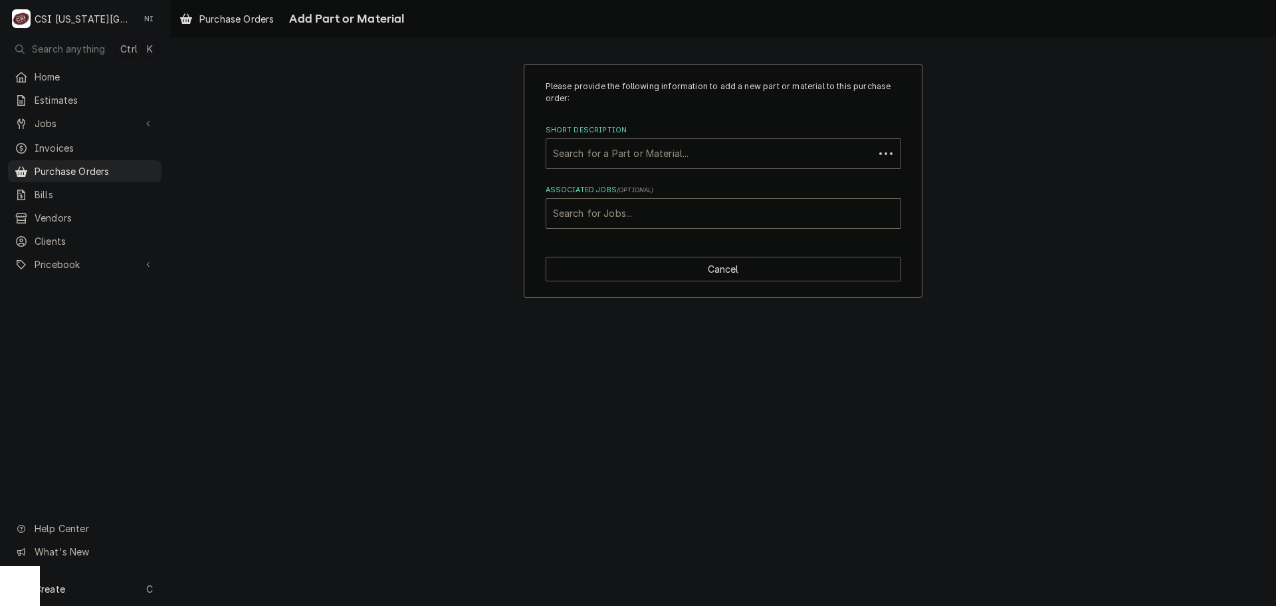
click at [641, 155] on div "Short Description" at bounding box center [710, 154] width 314 height 24
paste input "TRA-282543"
type input "TRA-282543"
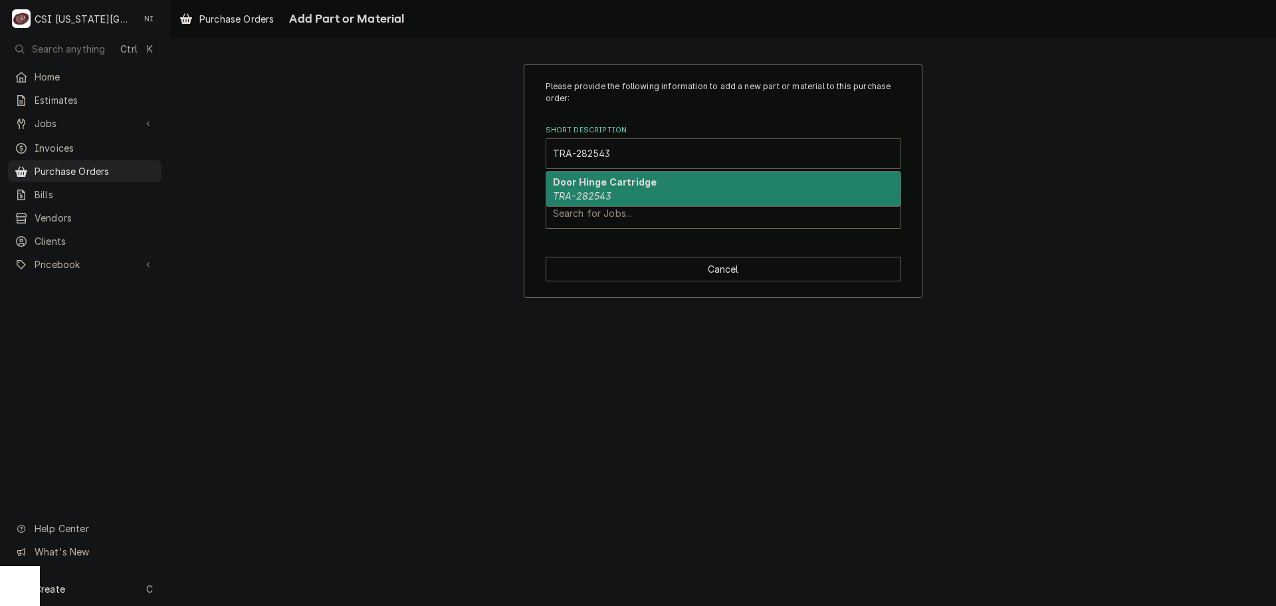
click at [631, 187] on strong "Door Hinge Cartridge" at bounding box center [605, 181] width 104 height 11
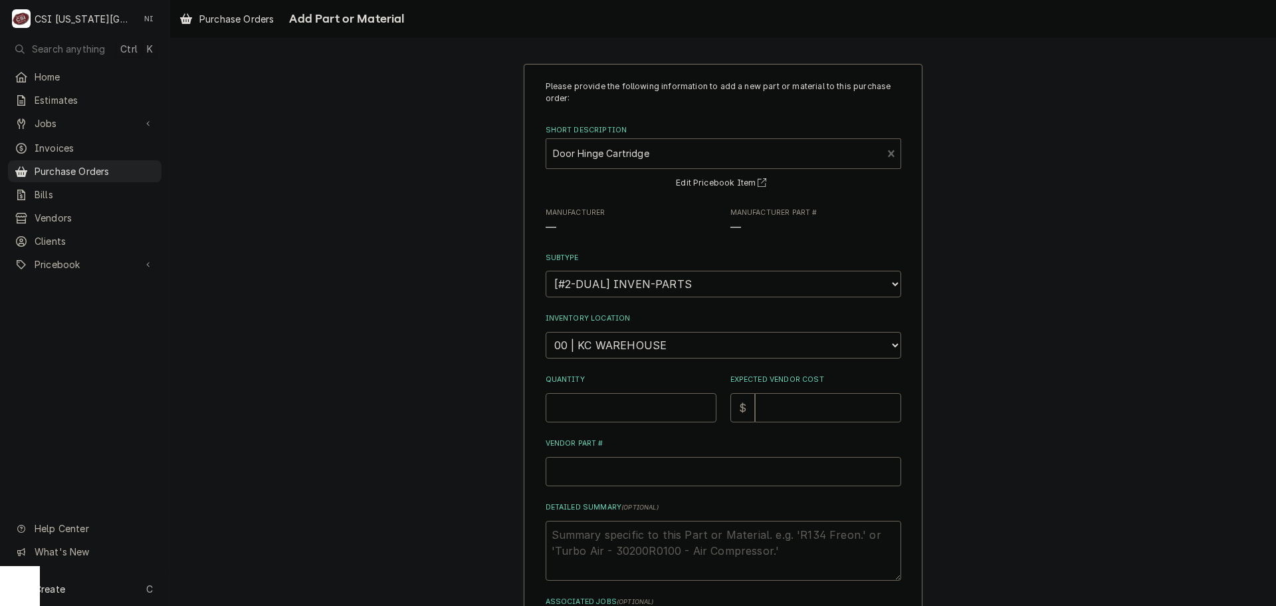
type textarea "x"
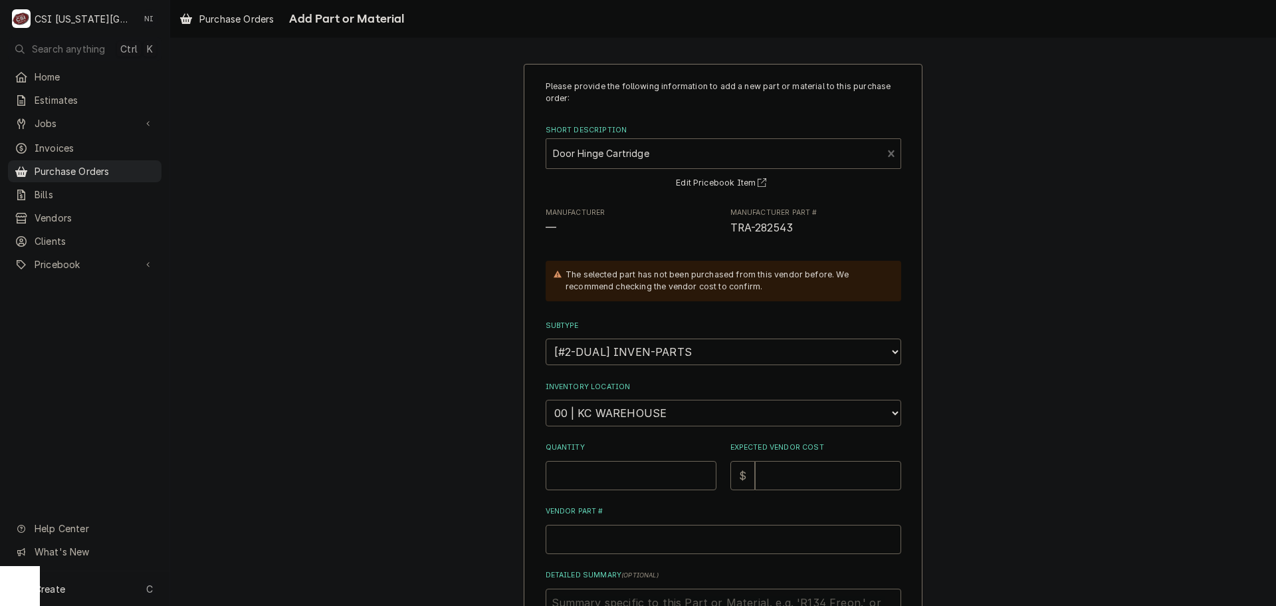
click at [650, 411] on select "Choose a location... 00 | KC WAREHOUSE 00 | MAIN WAREHOUSE 01 | [PERSON_NAME] #…" at bounding box center [724, 413] width 356 height 27
select select "2781"
click at [546, 400] on select "Choose a location... 00 | KC WAREHOUSE 00 | MAIN WAREHOUSE 01 | [PERSON_NAME] #…" at bounding box center [724, 413] width 356 height 27
click at [616, 466] on input "Quantity" at bounding box center [631, 475] width 171 height 29
type textarea "x"
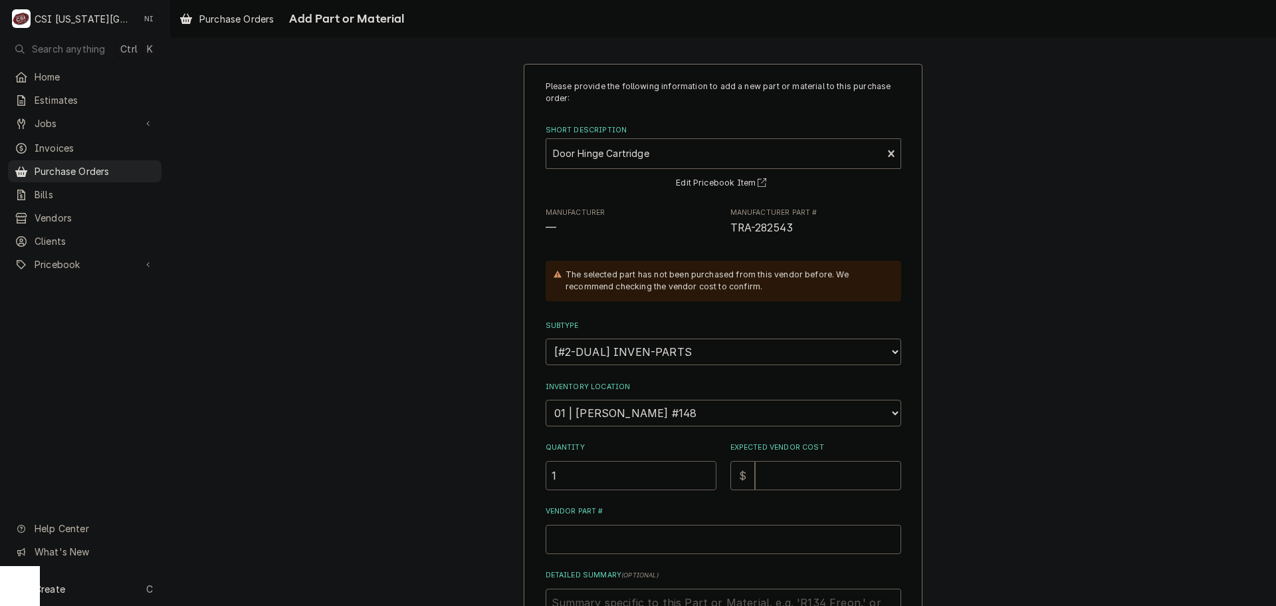
type input "1"
type textarea "x"
type input "4"
type textarea "x"
type input "46"
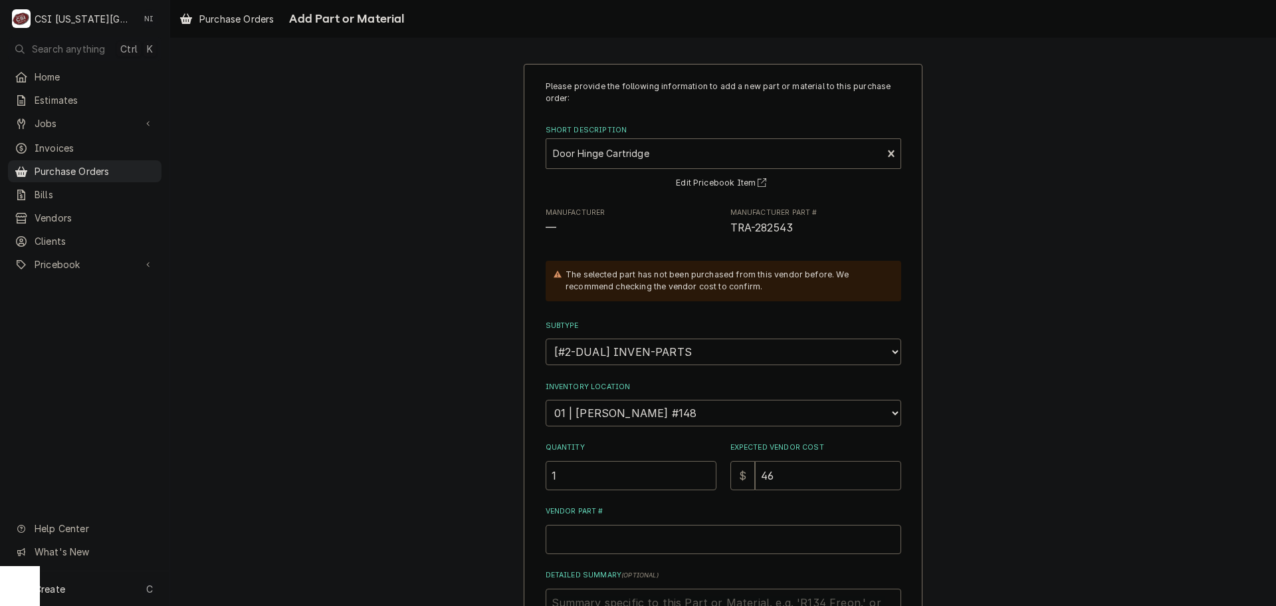
type textarea "x"
type input "46.8"
type textarea "x"
type input "46.80"
click at [697, 540] on input "Vendor Part #" at bounding box center [724, 539] width 356 height 29
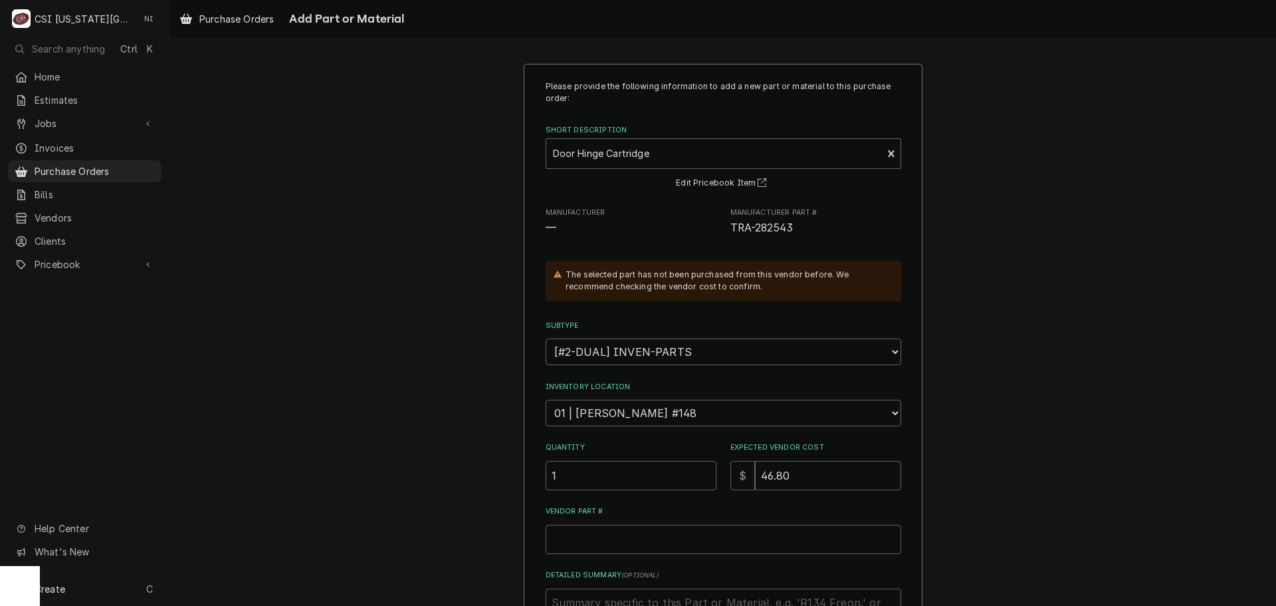
paste input "TRA-282543"
type textarea "x"
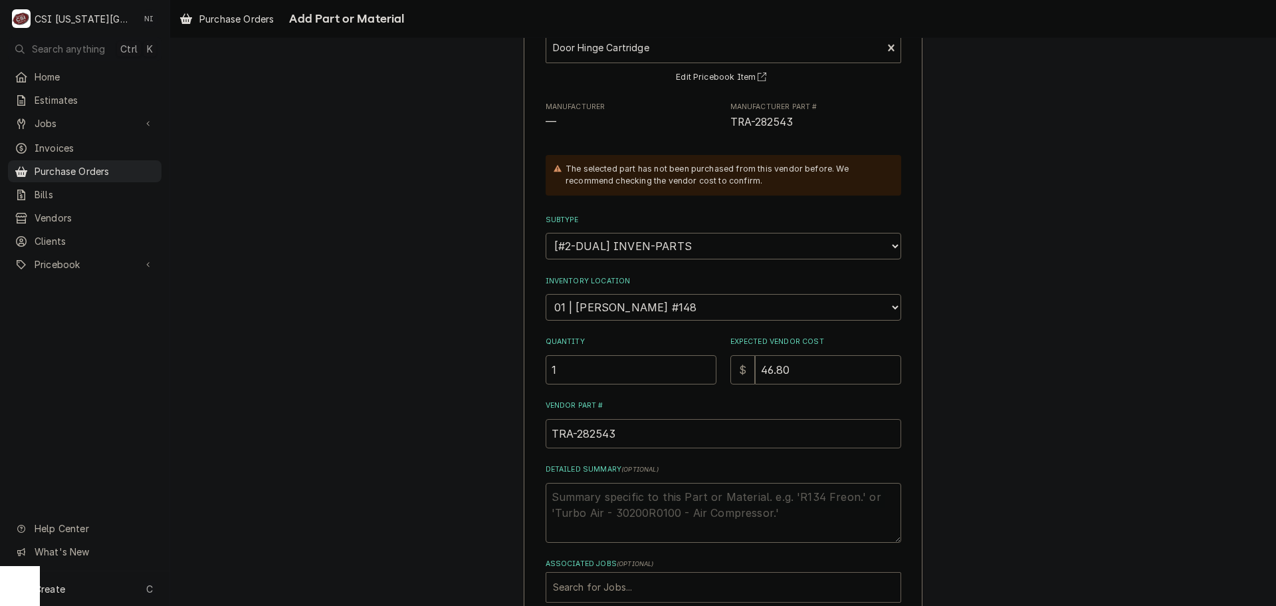
scroll to position [183, 0]
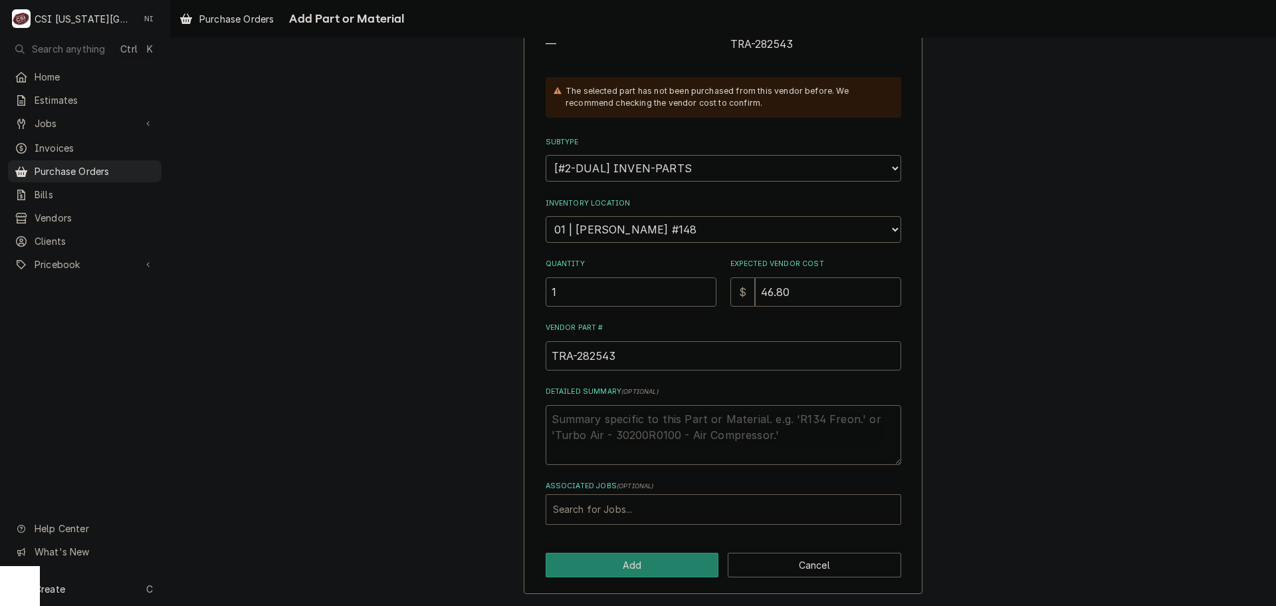
type input "TRA-282543"
click at [646, 513] on div "Associated Jobs" at bounding box center [723, 509] width 341 height 24
type input "32029"
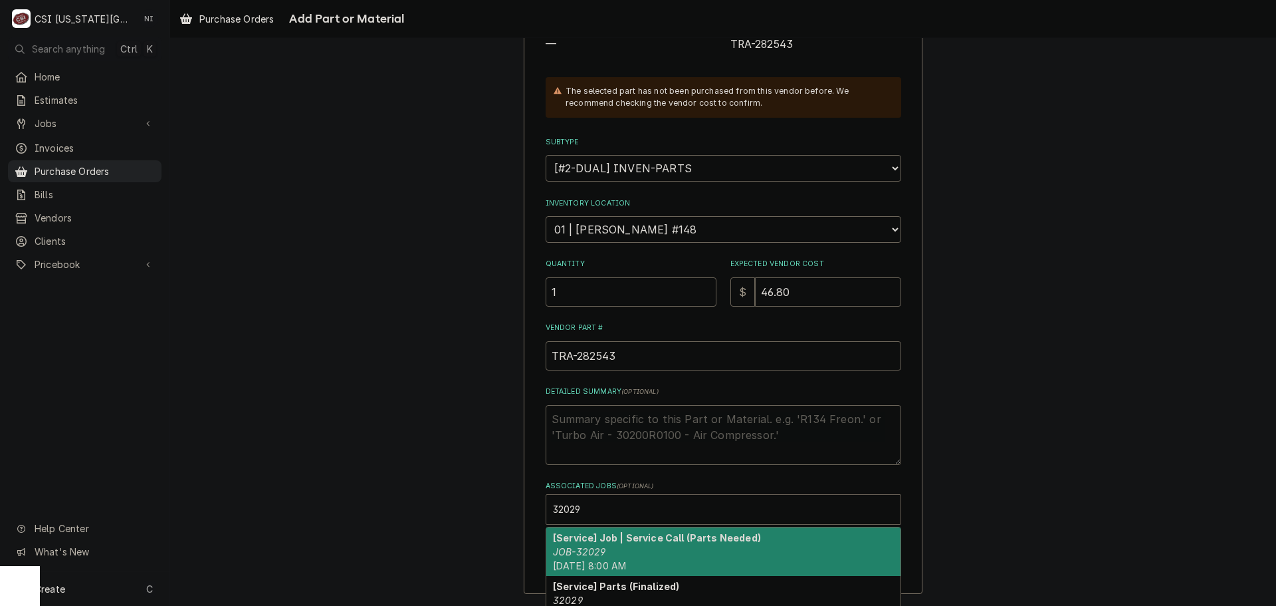
click at [626, 545] on div "[Service] Job | Service Call (Parts Needed) JOB-32029 Fri, Aug 22nd, 2025 - 8:0…" at bounding box center [723, 551] width 354 height 49
type textarea "x"
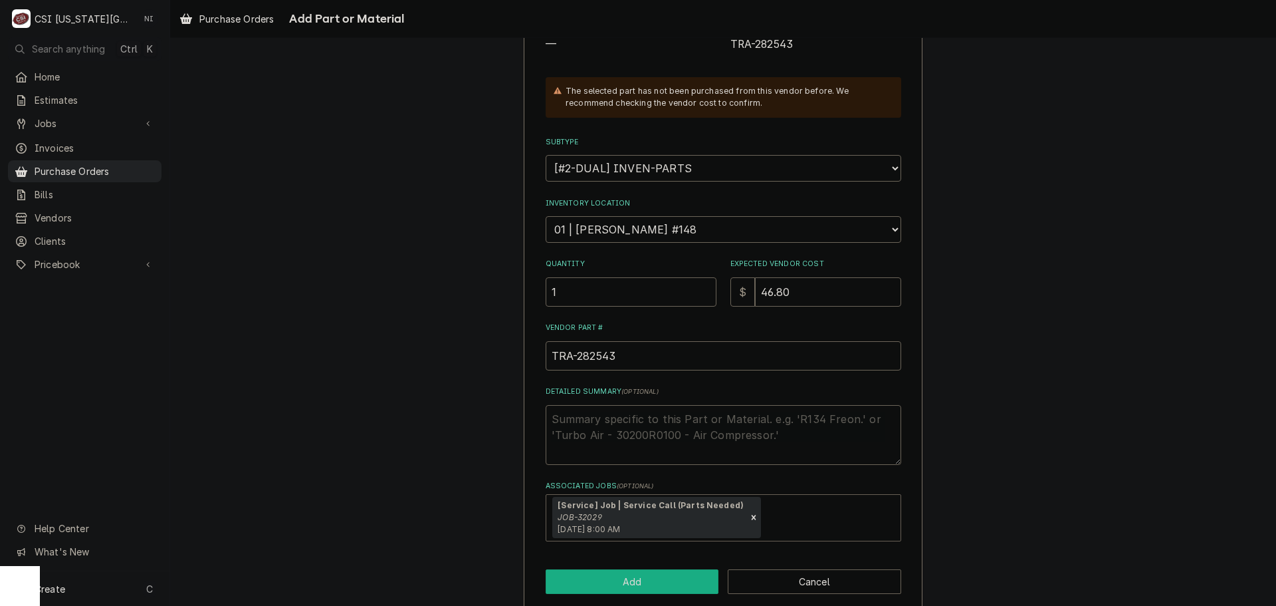
drag, startPoint x: 623, startPoint y: 572, endPoint x: 630, endPoint y: 573, distance: 6.7
click at [630, 573] on button "Add" at bounding box center [633, 581] width 174 height 25
type textarea "x"
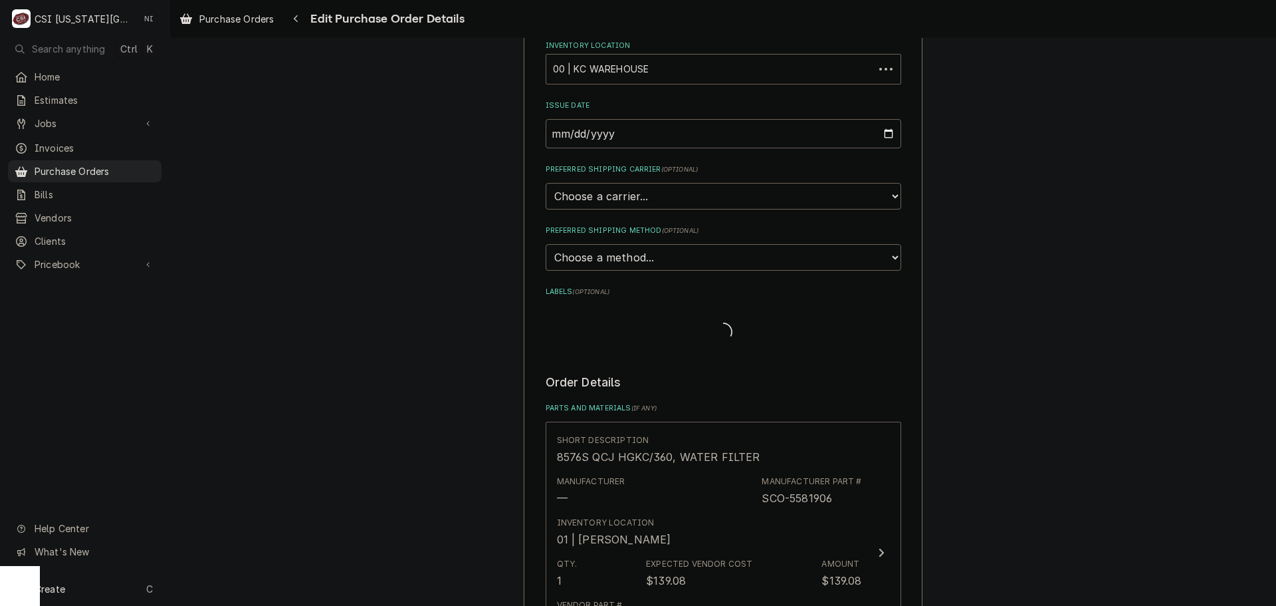
scroll to position [2986, 0]
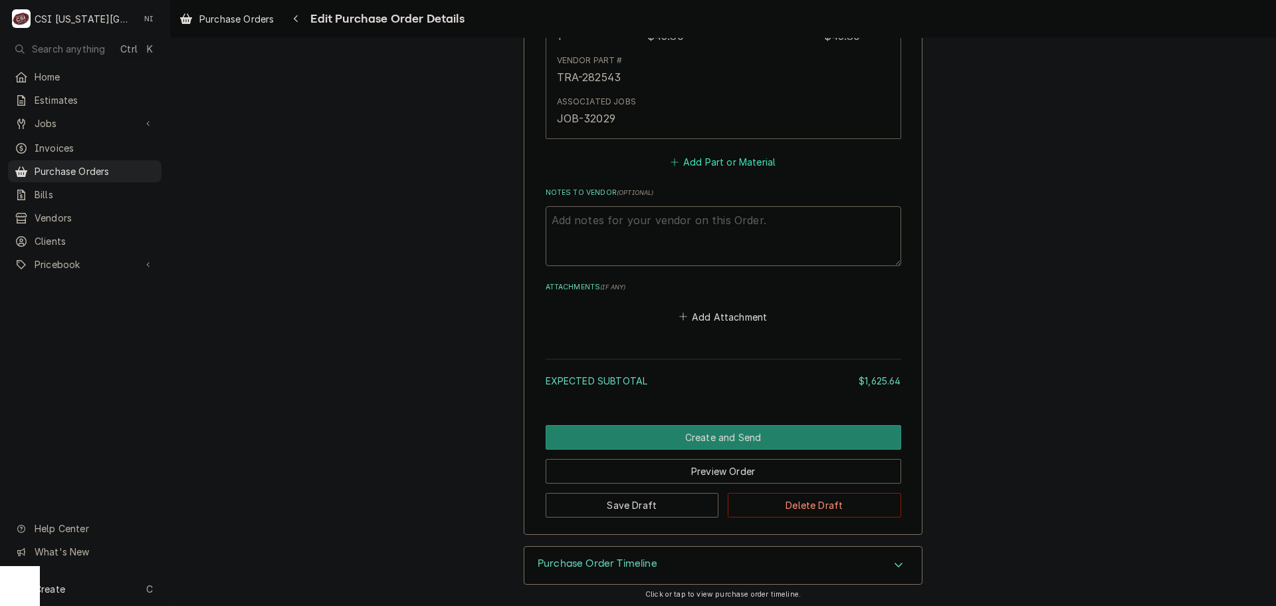
click at [716, 163] on button "Add Part or Material" at bounding box center [723, 162] width 110 height 19
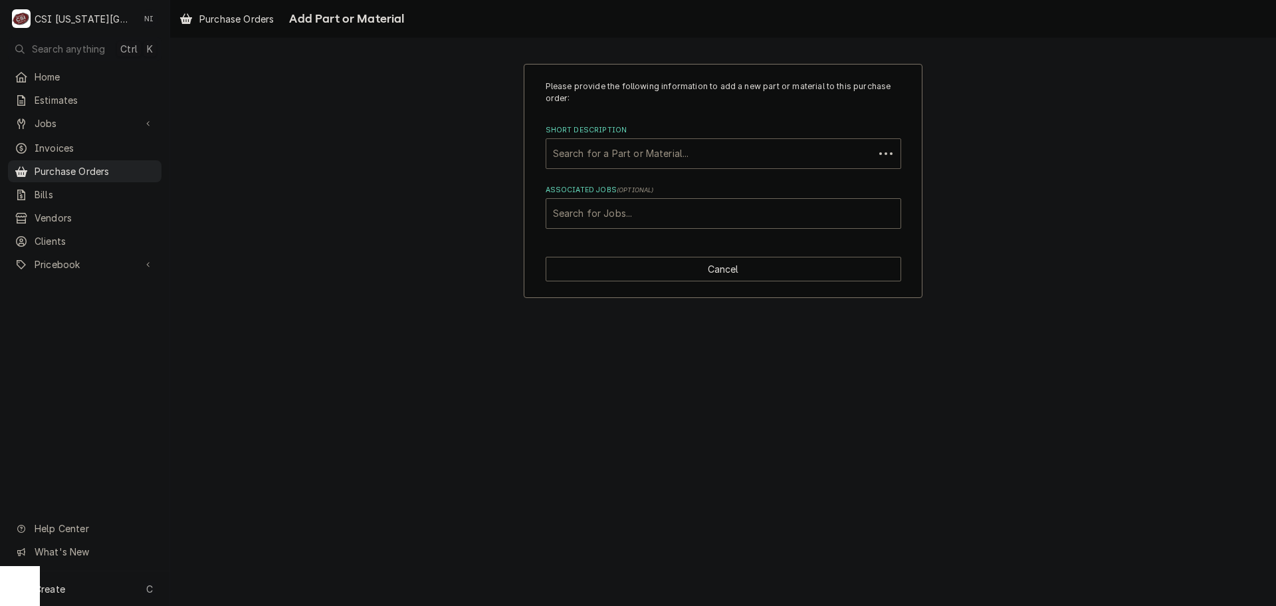
click at [667, 146] on div "Short Description" at bounding box center [710, 154] width 314 height 24
paste input "325-60103-00"
type input "325-60103-00"
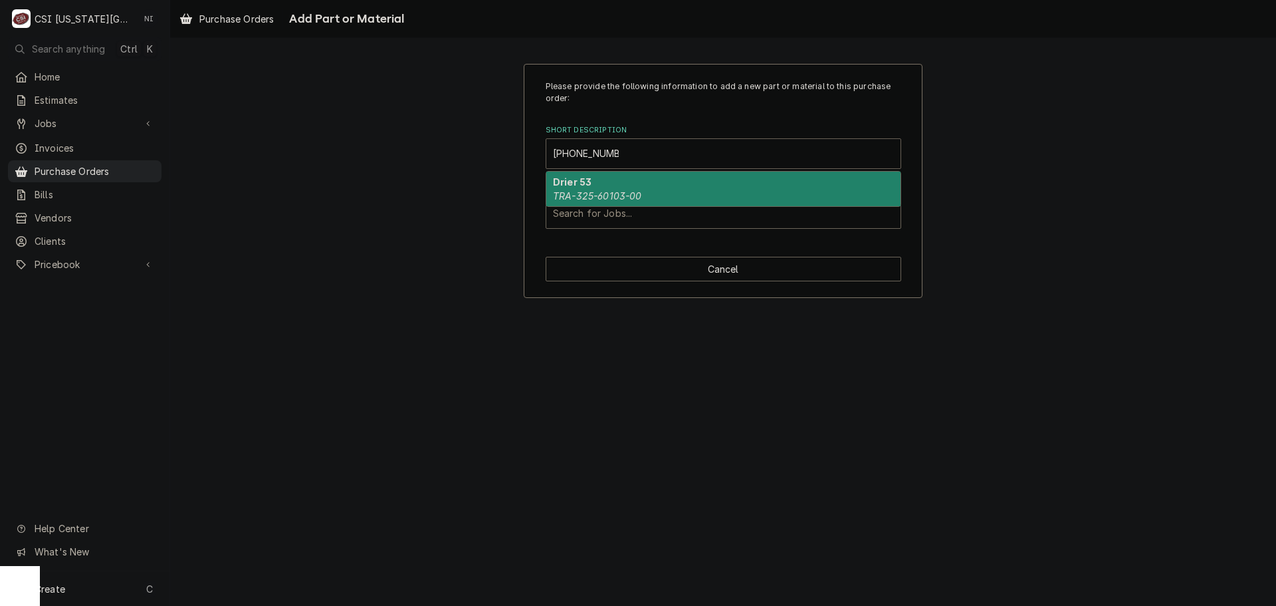
click at [633, 186] on div "Drier 53 TRA-325-60103-00" at bounding box center [723, 189] width 354 height 35
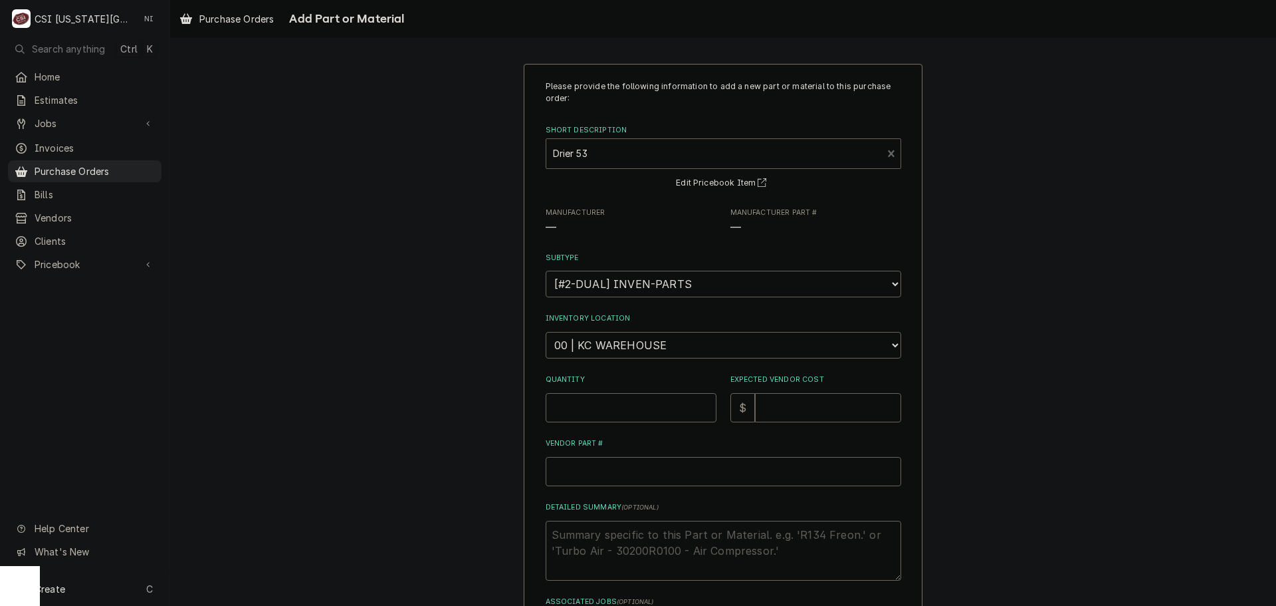
type textarea "x"
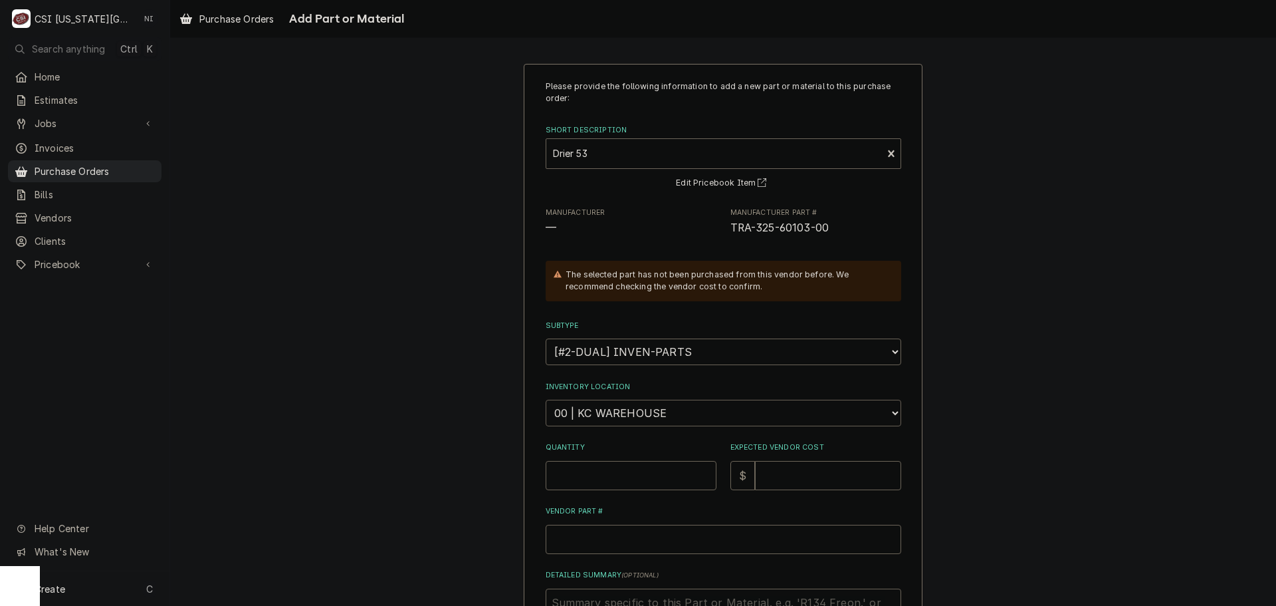
click at [649, 413] on select "Choose a location... 00 | KC WAREHOUSE 00 | MAIN WAREHOUSE 01 | BRIAN BREAZIER …" at bounding box center [724, 413] width 356 height 27
select select "2781"
click at [546, 400] on select "Choose a location... 00 | KC WAREHOUSE 00 | MAIN WAREHOUSE 01 | BRIAN BREAZIER …" at bounding box center [724, 413] width 356 height 27
click at [636, 467] on input "Quantity" at bounding box center [631, 475] width 171 height 29
type textarea "x"
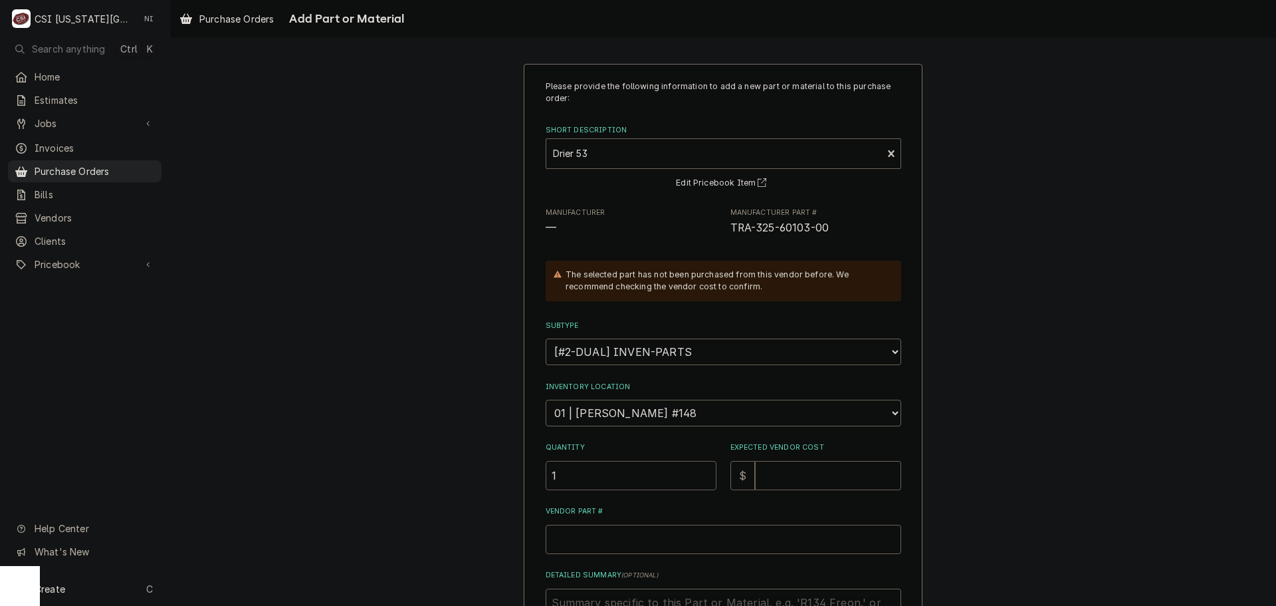
type input "1"
type textarea "x"
type input "1"
type textarea "x"
type input "12"
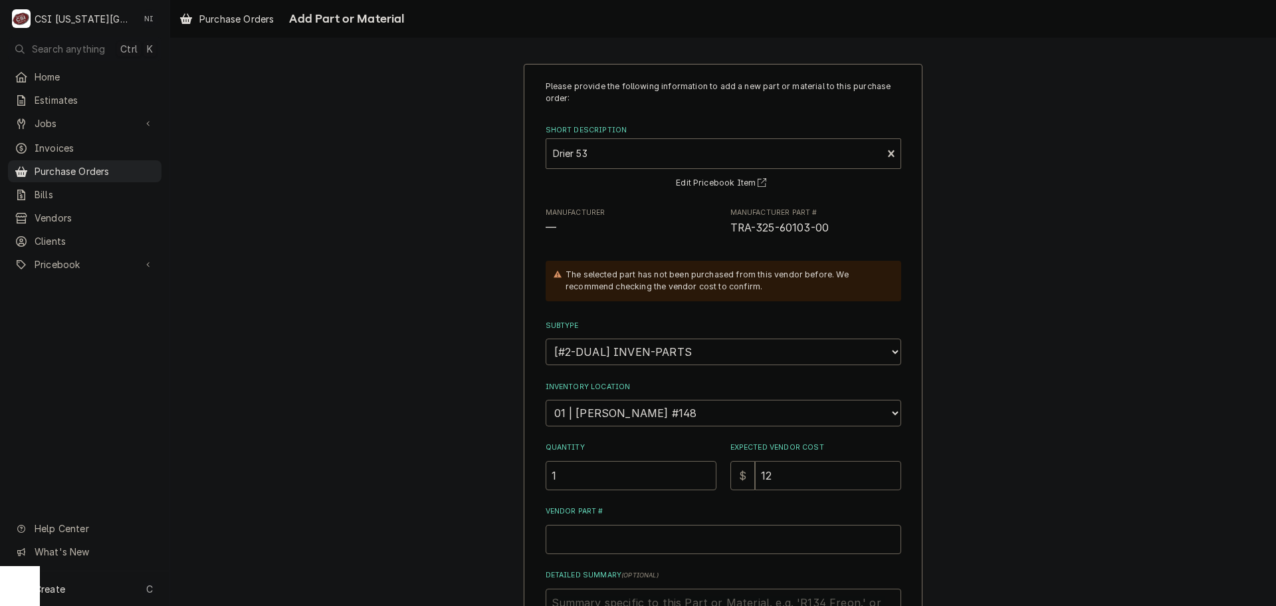
type textarea "x"
type input "124"
type textarea "x"
type input "124.1"
type textarea "x"
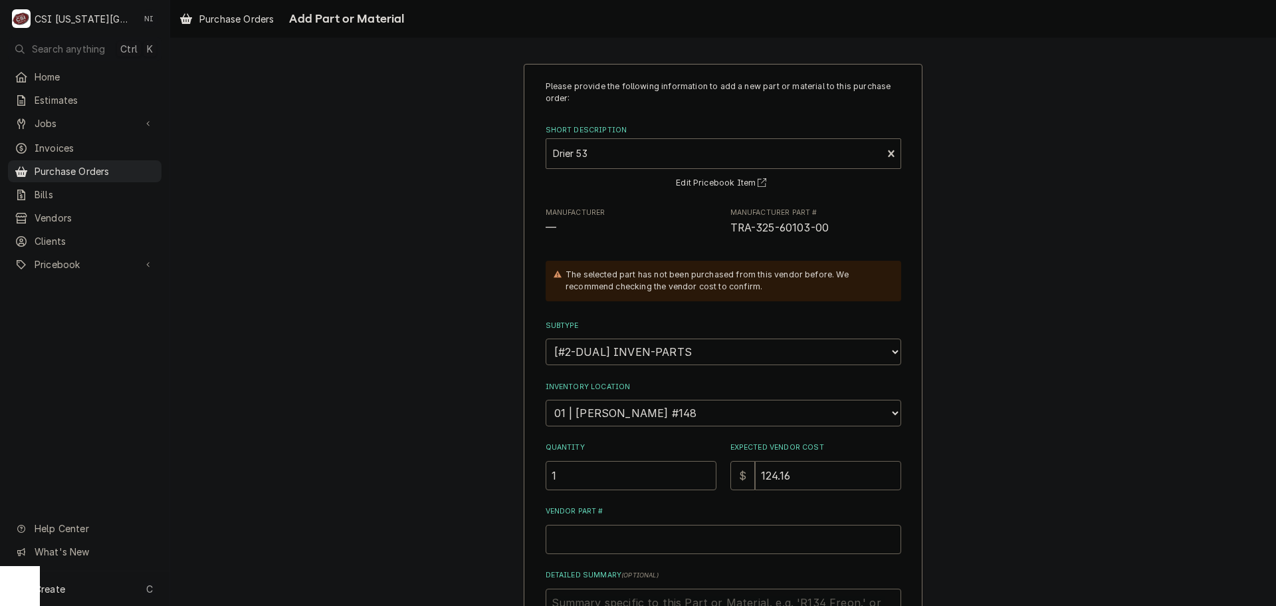
type input "124.16"
drag, startPoint x: 826, startPoint y: 227, endPoint x: 726, endPoint y: 233, distance: 99.9
click at [731, 233] on span "TRA-325-60103-00" at bounding box center [816, 228] width 171 height 16
copy span "TRA-325-60103-00"
click at [667, 544] on input "Vendor Part #" at bounding box center [724, 539] width 356 height 29
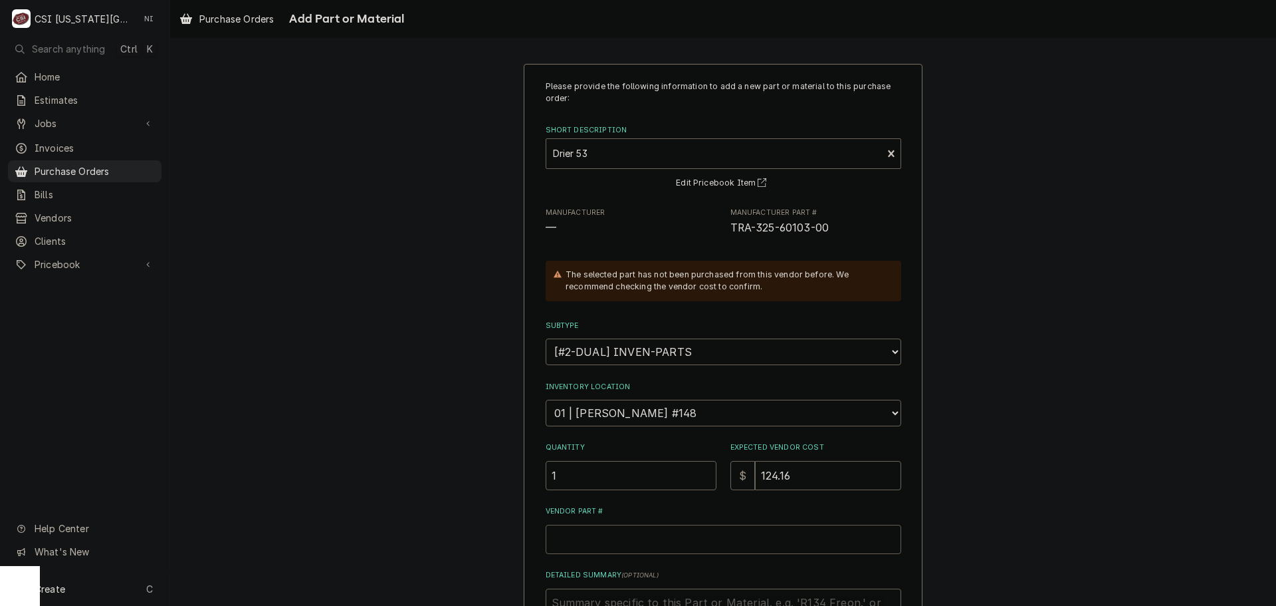
paste input "TRA-325-60103-00"
type textarea "x"
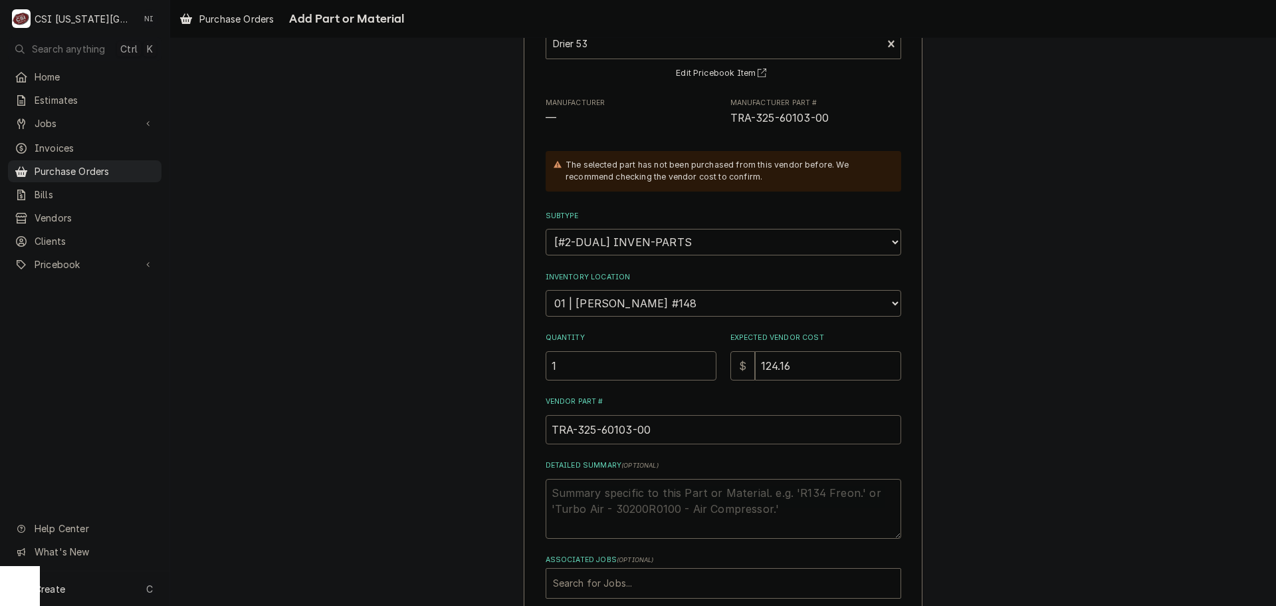
scroll to position [183, 0]
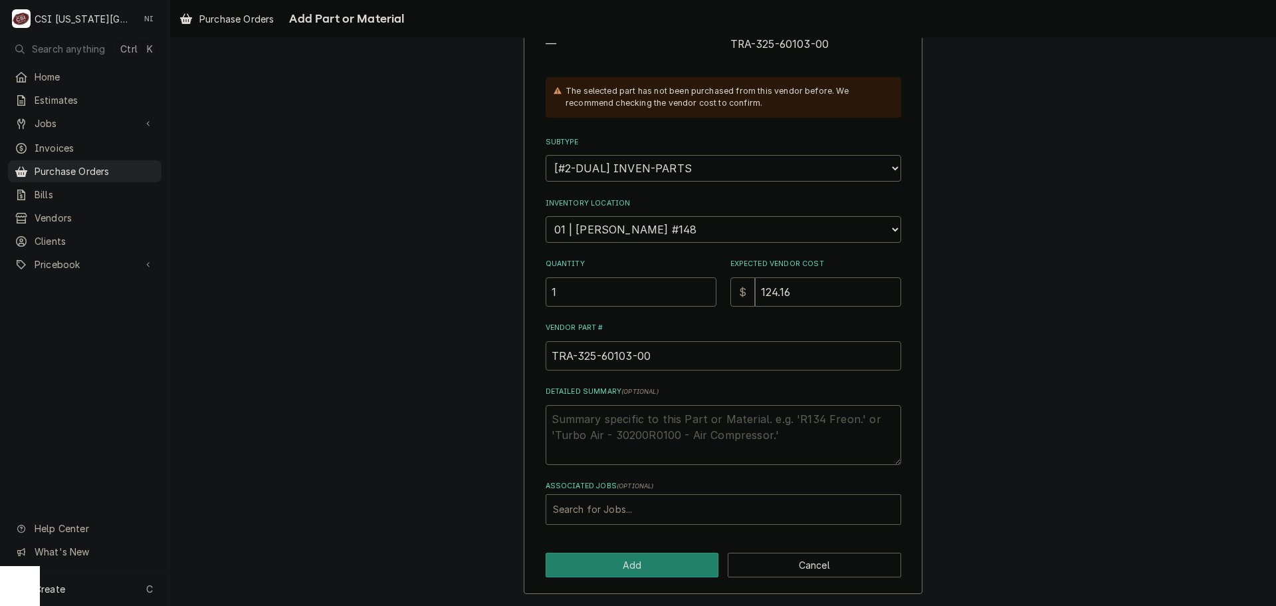
type input "TRA-325-60103-00"
click at [648, 511] on div "Associated Jobs" at bounding box center [723, 509] width 341 height 24
type input "32029"
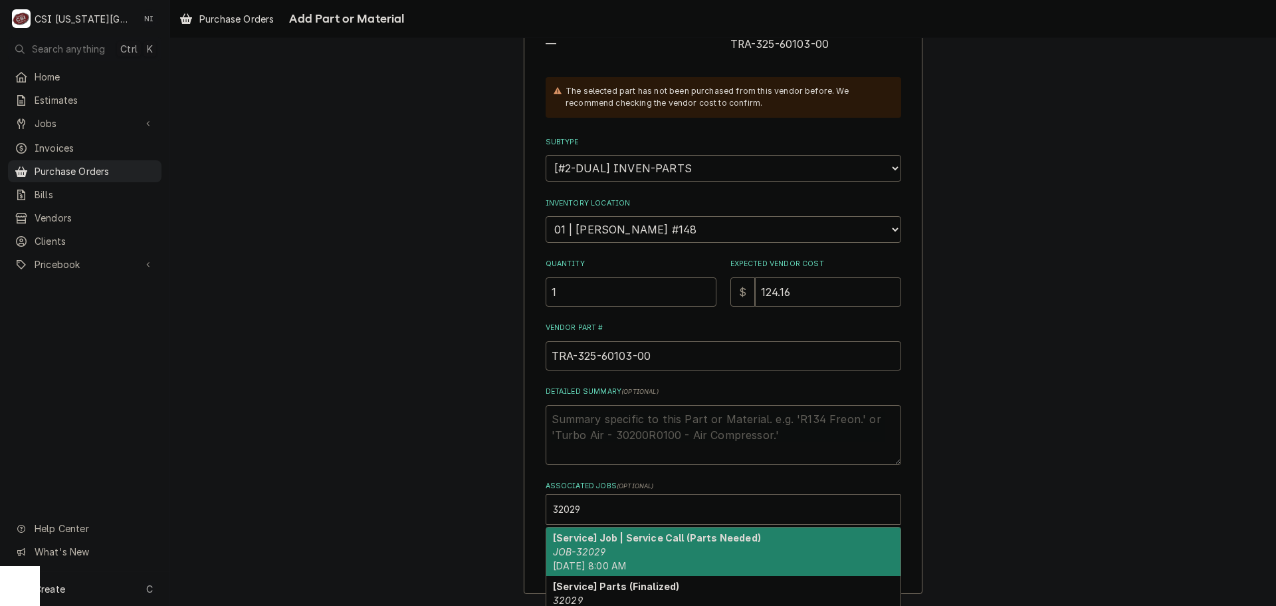
click at [616, 540] on strong "[Service] Job | Service Call (Parts Needed)" at bounding box center [657, 537] width 208 height 11
type textarea "x"
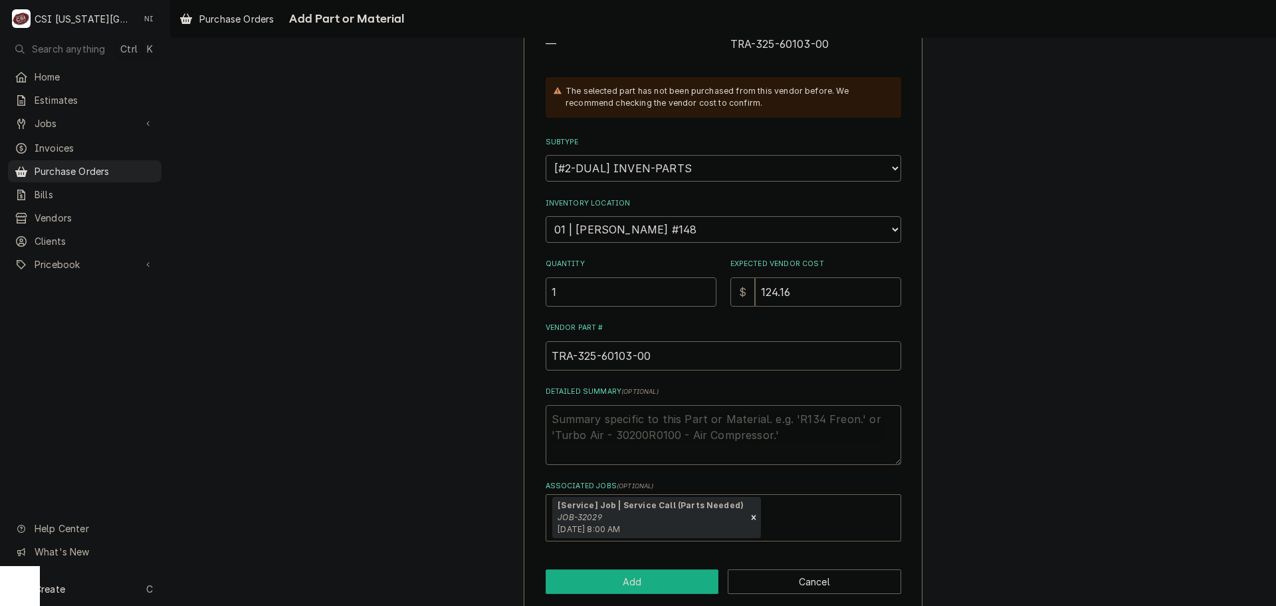
click at [675, 576] on button "Add" at bounding box center [633, 581] width 174 height 25
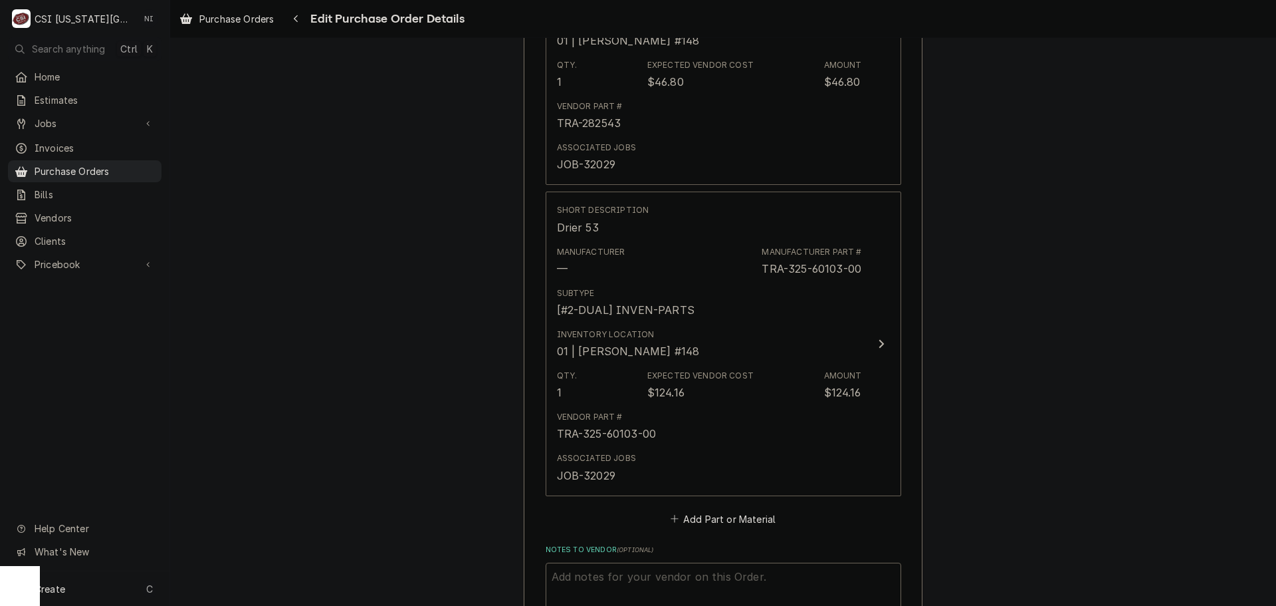
scroll to position [3295, 0]
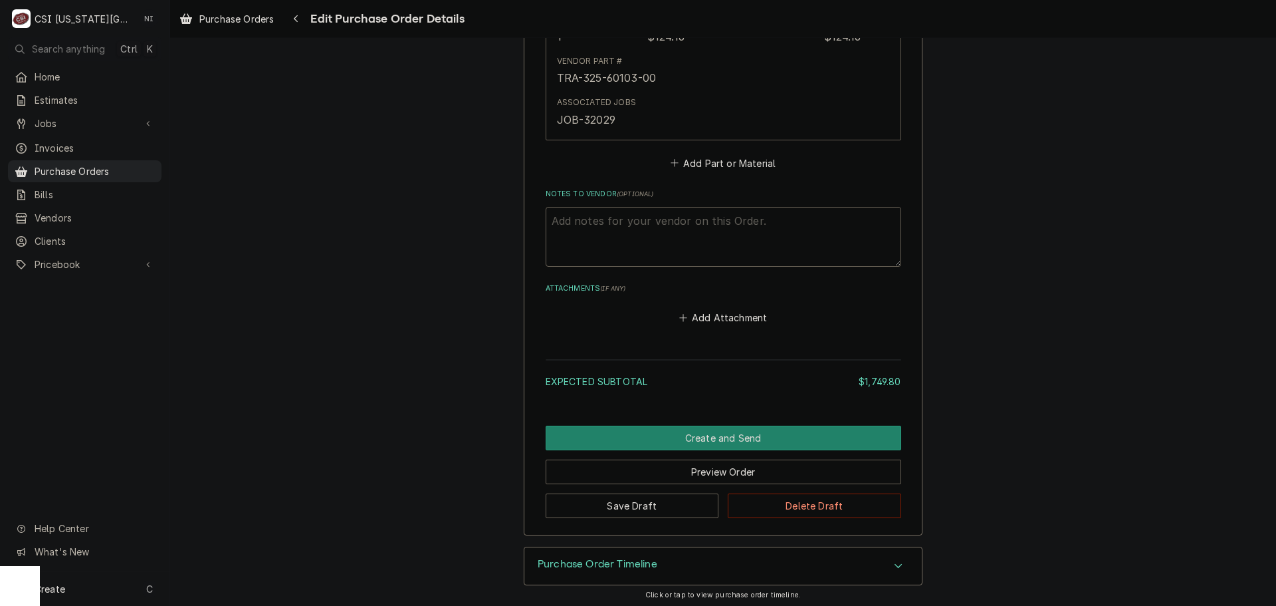
type textarea "x"
click at [719, 160] on button "Add Part or Material" at bounding box center [723, 163] width 110 height 19
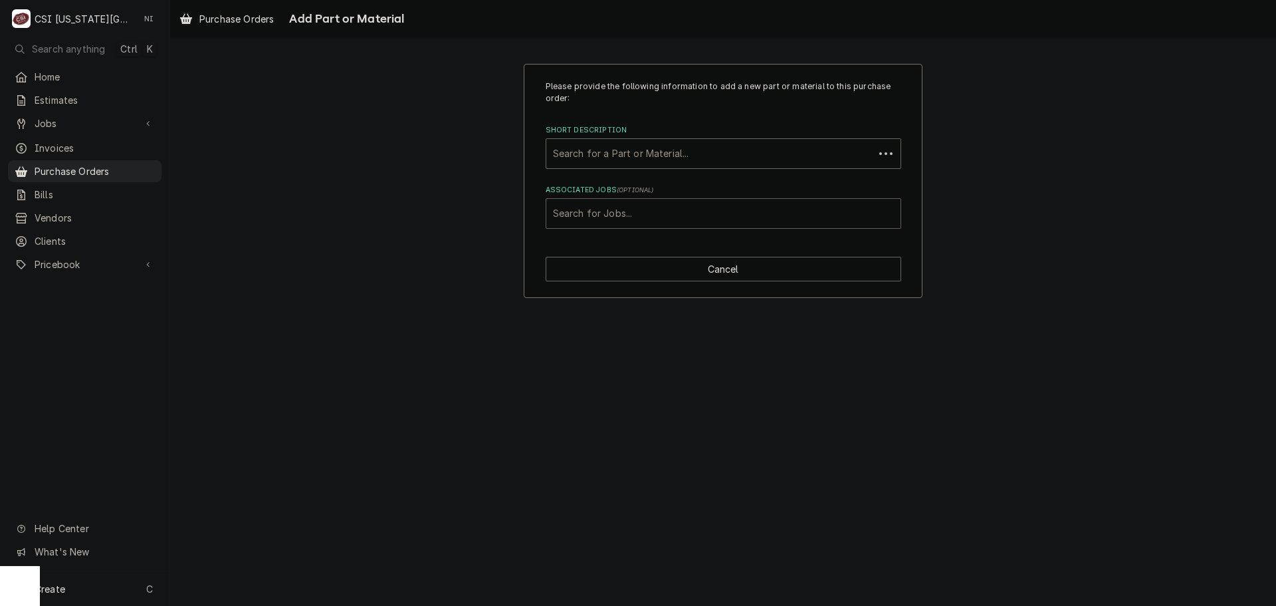
click at [693, 207] on div "Associated Jobs" at bounding box center [723, 213] width 341 height 24
type input "2"
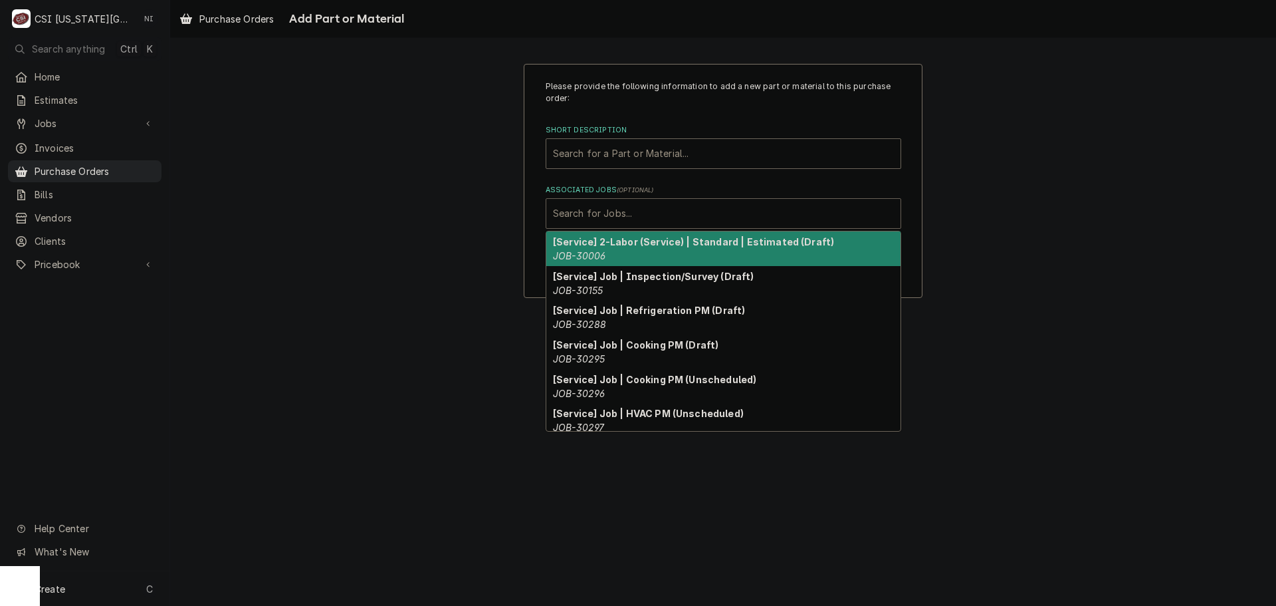
type input "2"
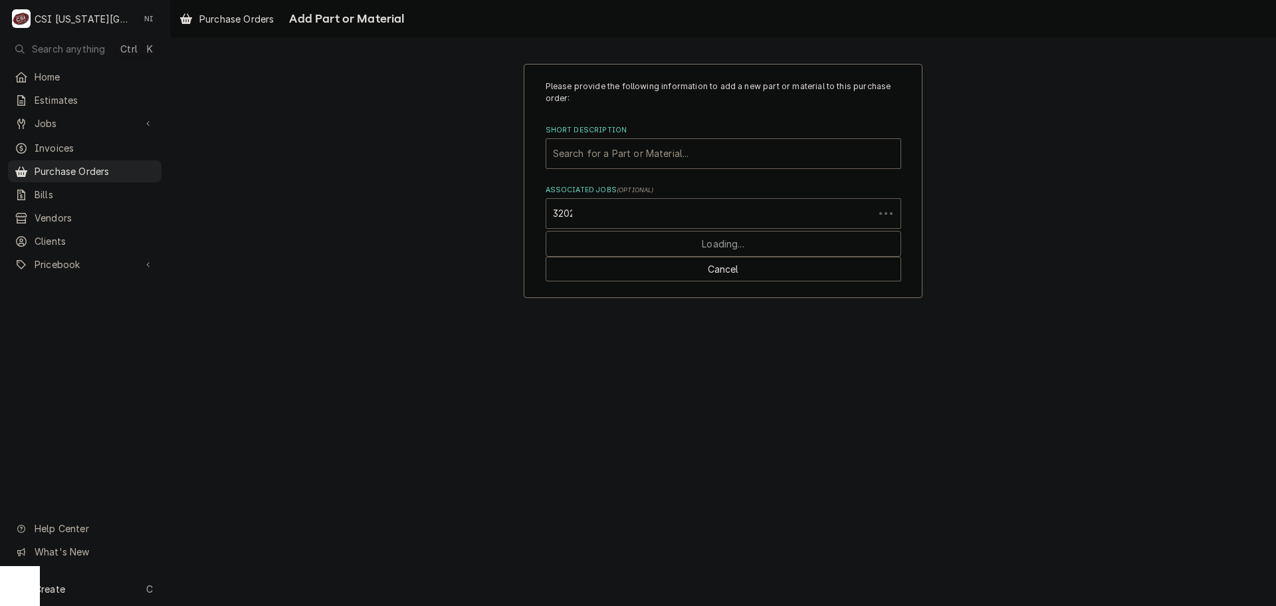
type input "32029"
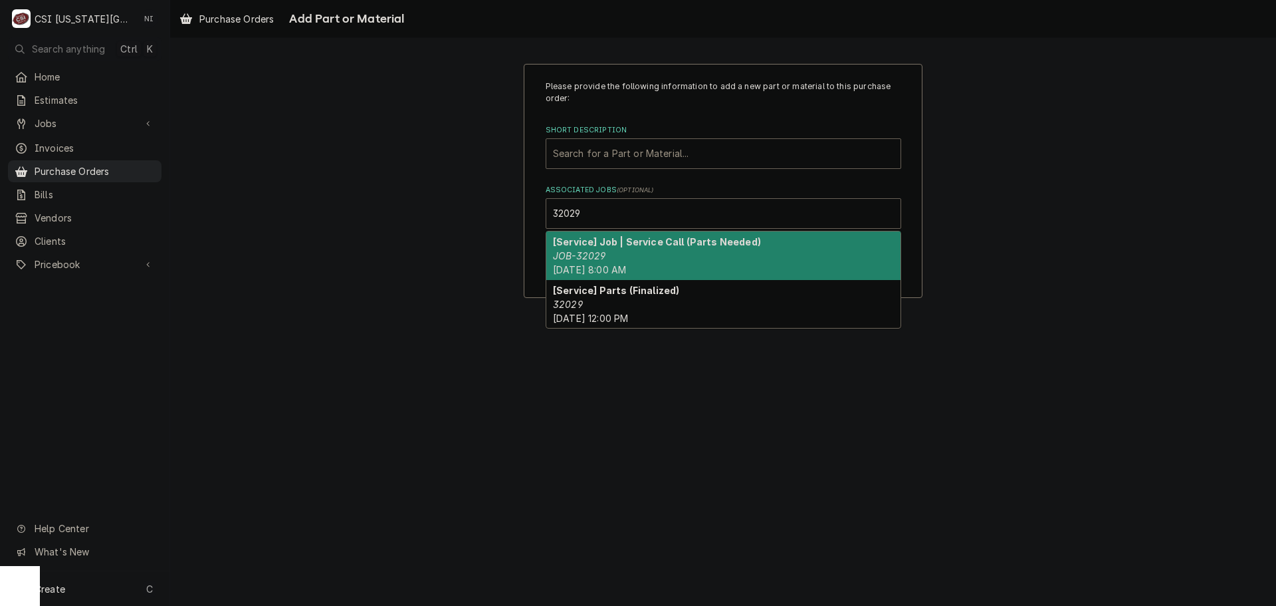
drag, startPoint x: 667, startPoint y: 251, endPoint x: 661, endPoint y: 164, distance: 86.6
click at [666, 251] on div "[Service] Job | Service Call (Parts Needed) JOB-32029 Fri, Aug 22nd, 2025 - 8:0…" at bounding box center [723, 255] width 354 height 49
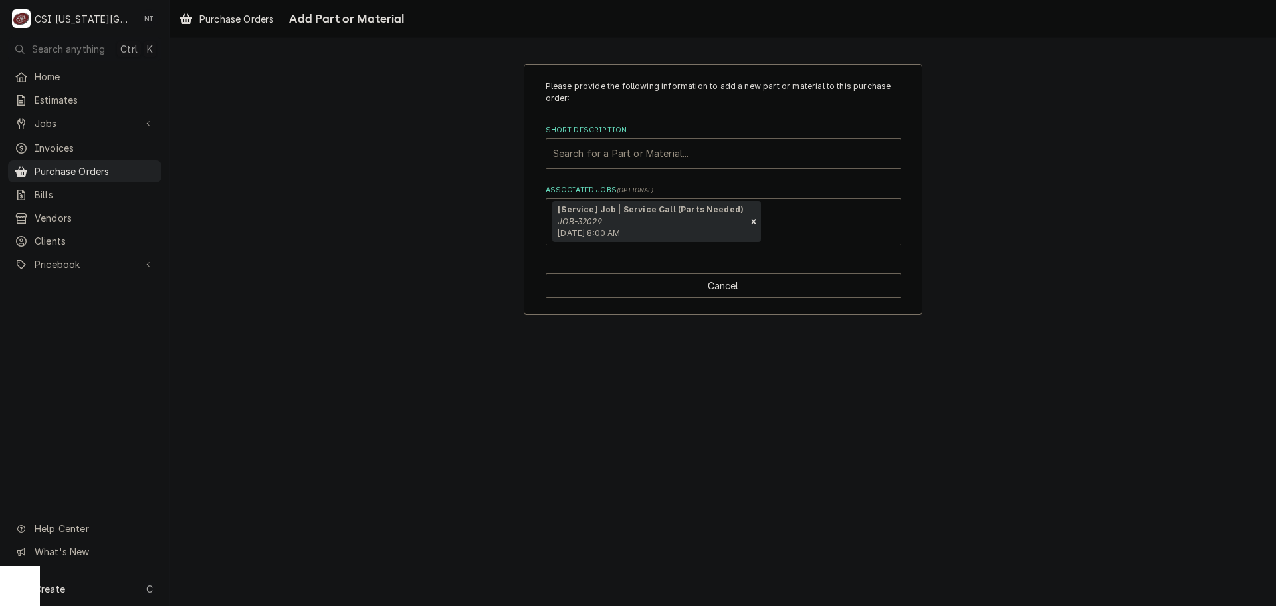
click at [659, 145] on div "Short Description" at bounding box center [723, 154] width 341 height 24
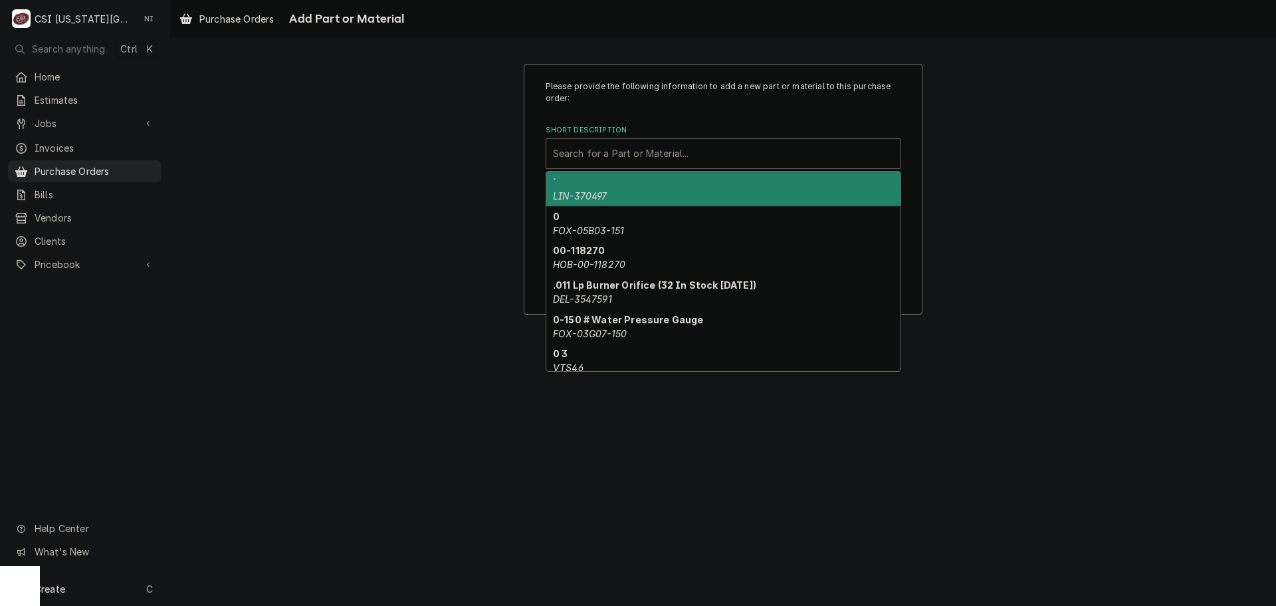
paste input "TRA-322-60053-00"
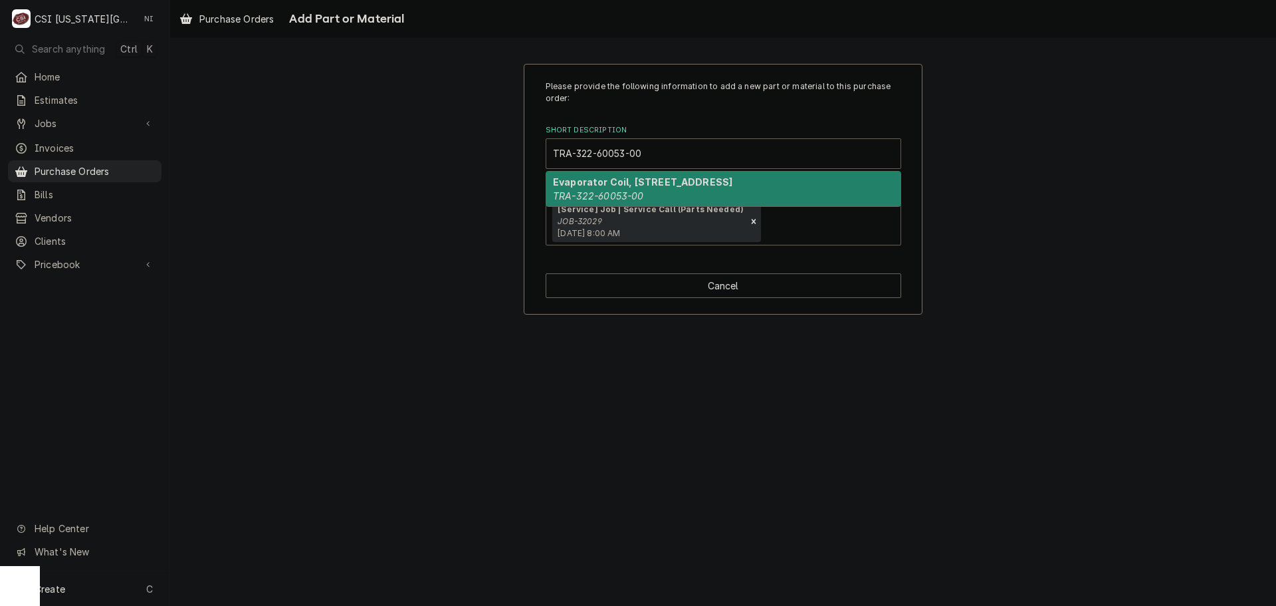
type input "TRA-322-60053-00"
click at [645, 209] on strong "[Service] Job | Service Call (Parts Needed)" at bounding box center [651, 209] width 186 height 10
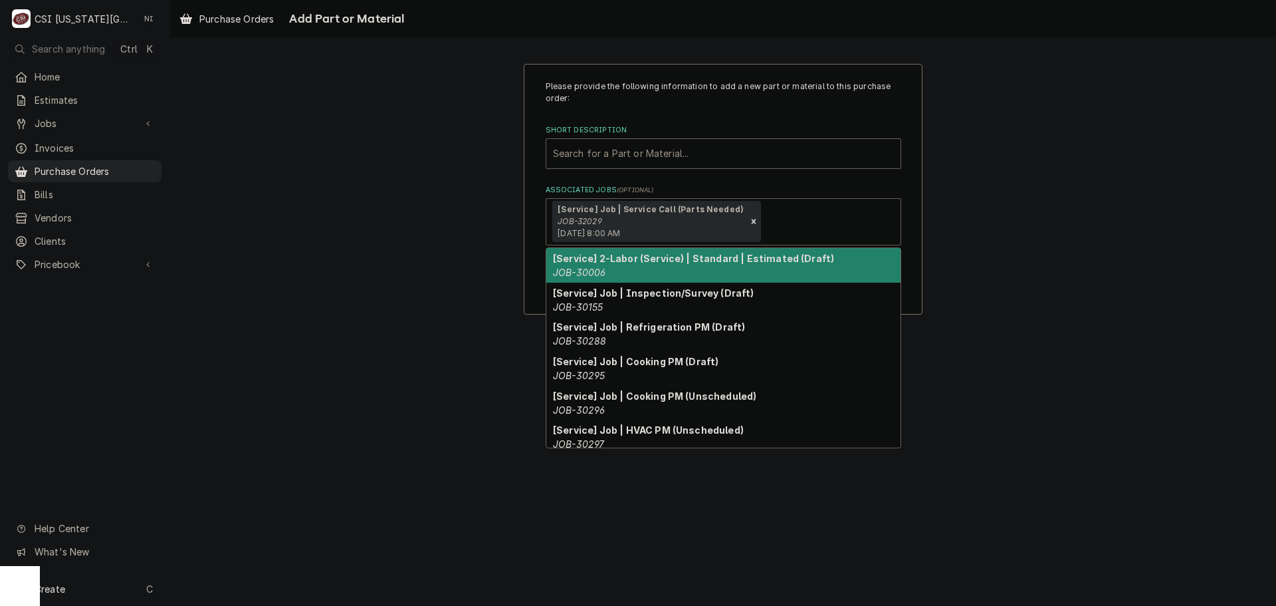
click at [641, 142] on div "Search for a Part or Material..." at bounding box center [723, 153] width 354 height 29
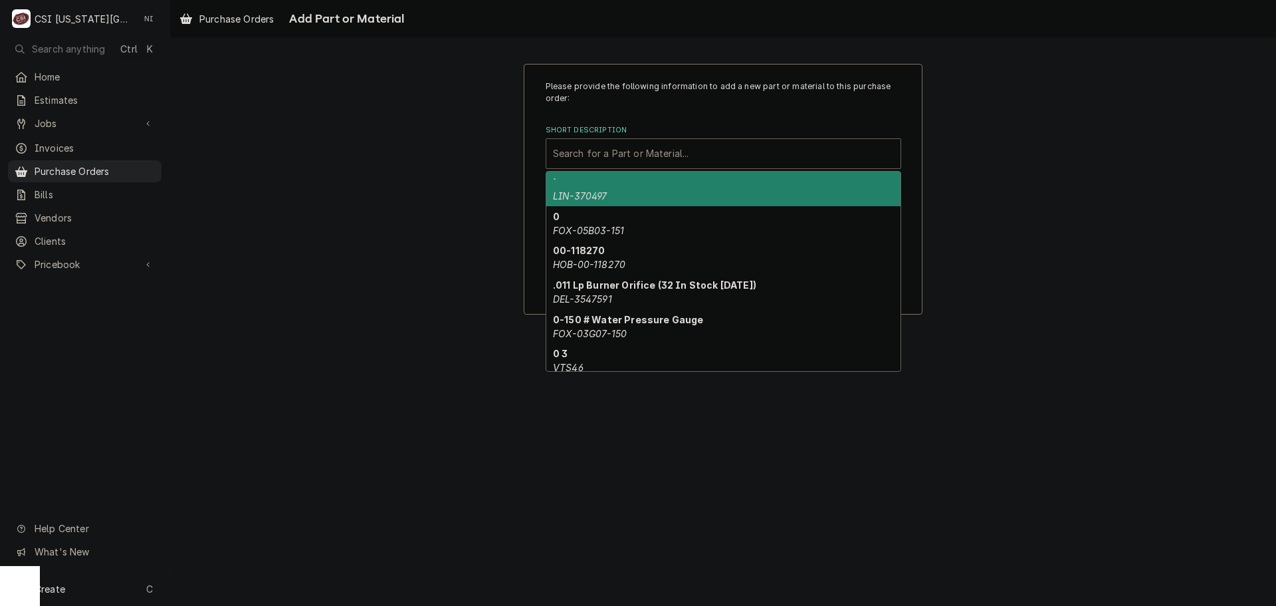
paste input "TRA-322-60053-00"
type input "TRA-322-60053-00"
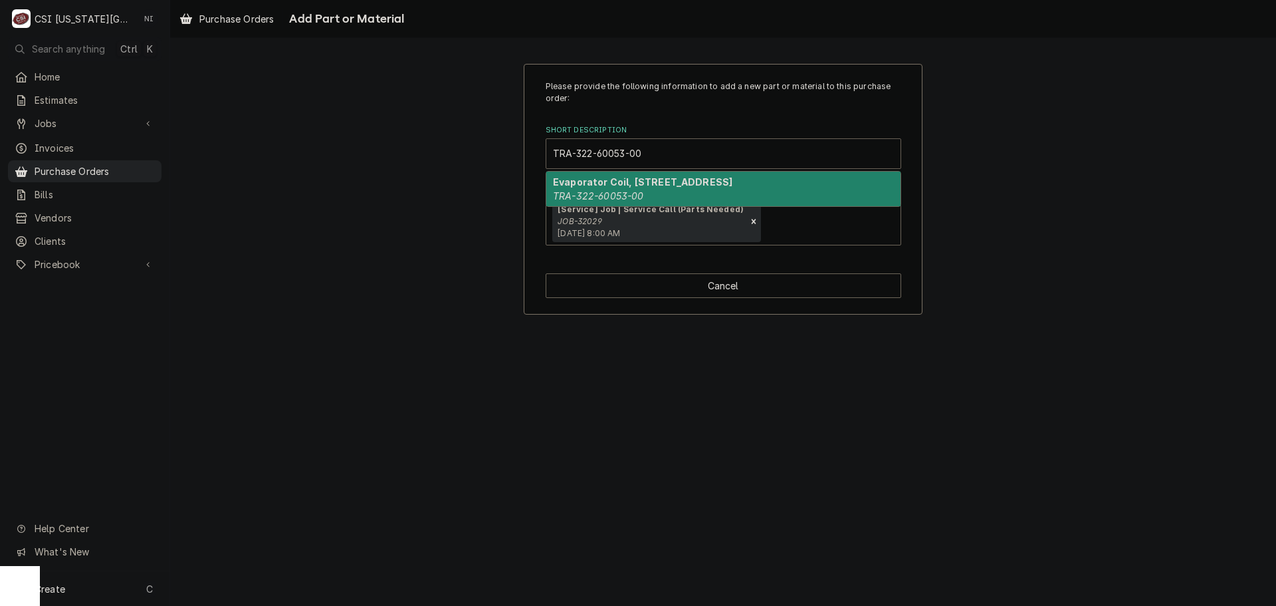
click at [635, 190] on em "TRA-322-60053-00" at bounding box center [598, 195] width 91 height 11
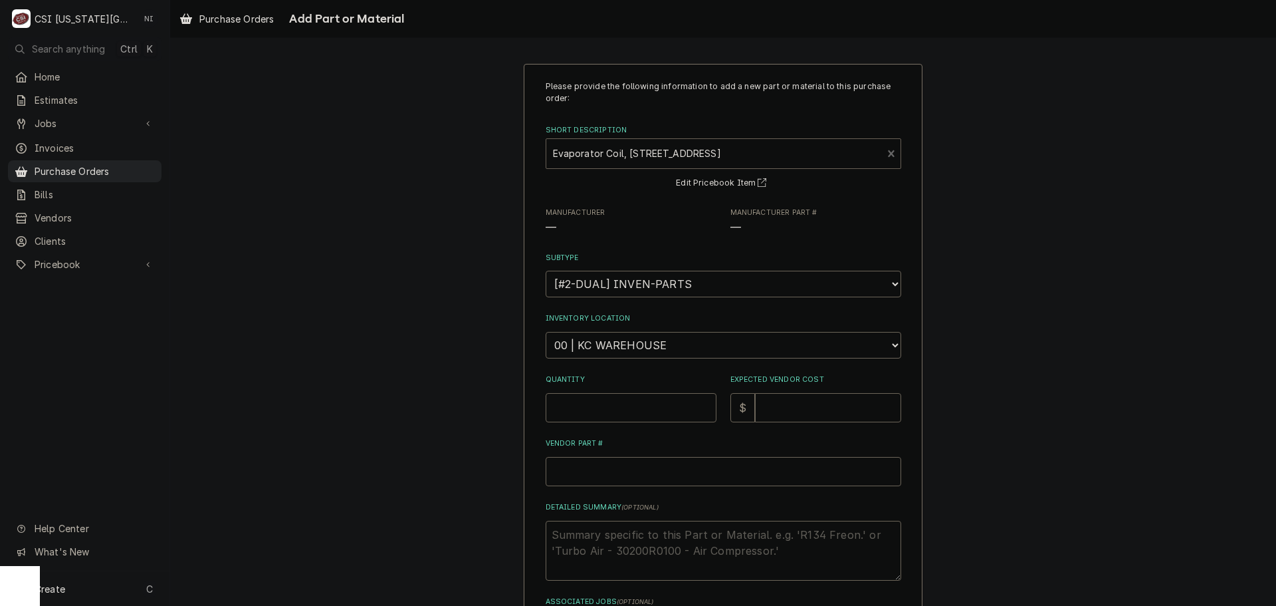
type textarea "x"
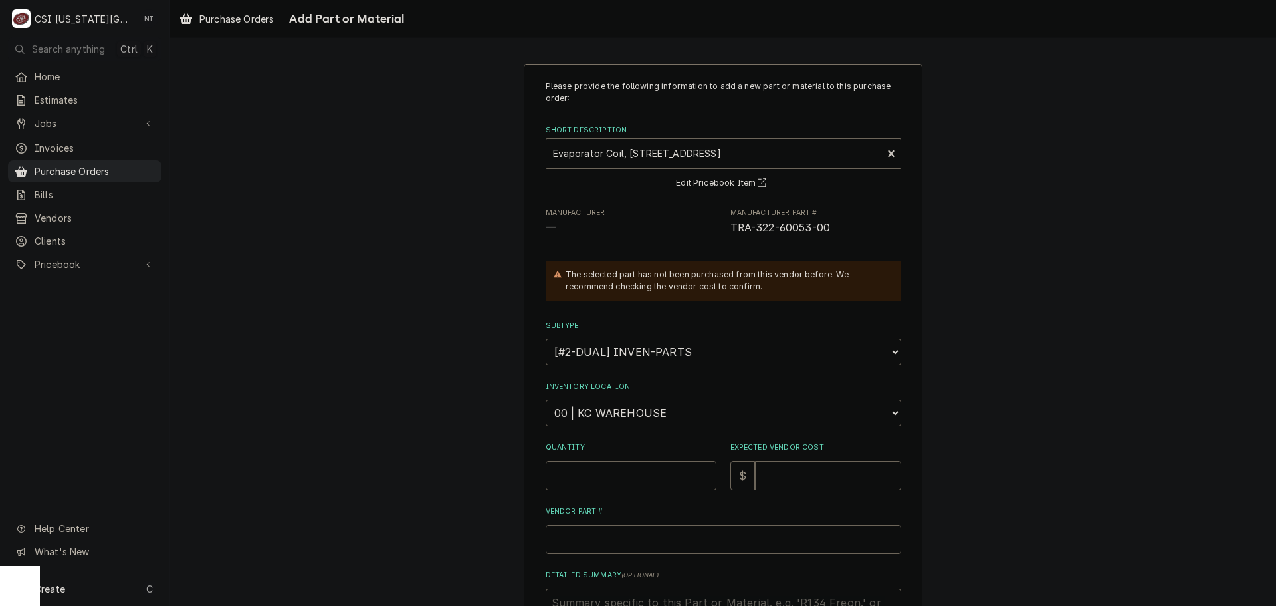
click at [636, 416] on select "Choose a location... 00 | KC WAREHOUSE 00 | MAIN WAREHOUSE 01 | BRIAN BREAZIER …" at bounding box center [724, 413] width 356 height 27
select select "2781"
click at [546, 400] on select "Choose a location... 00 | KC WAREHOUSE 00 | MAIN WAREHOUSE 01 | BRIAN BREAZIER …" at bounding box center [724, 413] width 356 height 27
click at [625, 469] on input "Quantity" at bounding box center [631, 475] width 171 height 29
type textarea "x"
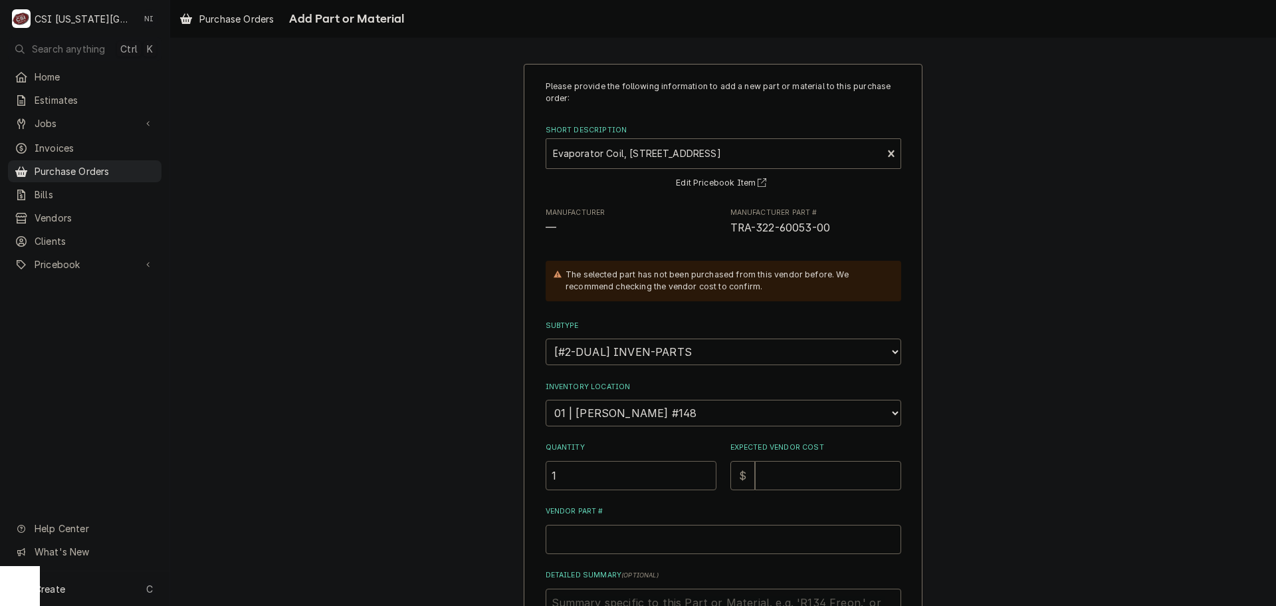
type input "1"
type textarea "x"
type input "8"
type textarea "x"
type input "84"
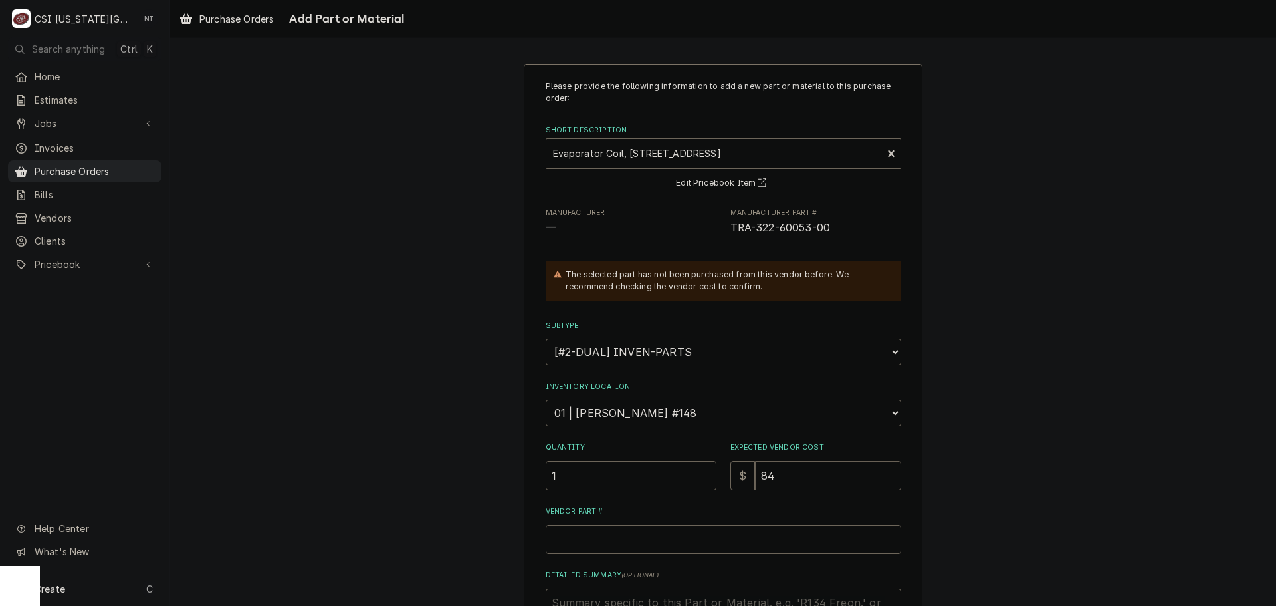
type textarea "x"
type input "8"
type textarea "x"
type input "83"
type textarea "x"
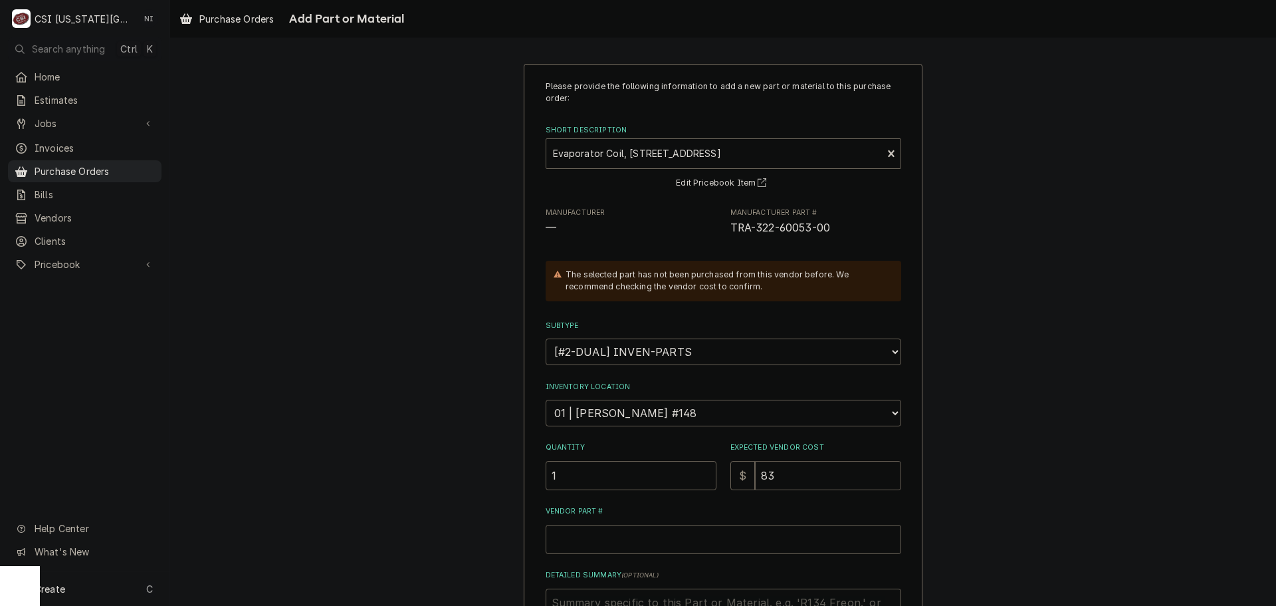
type input "834"
type textarea "x"
type input "8345"
type textarea "x"
type input "834"
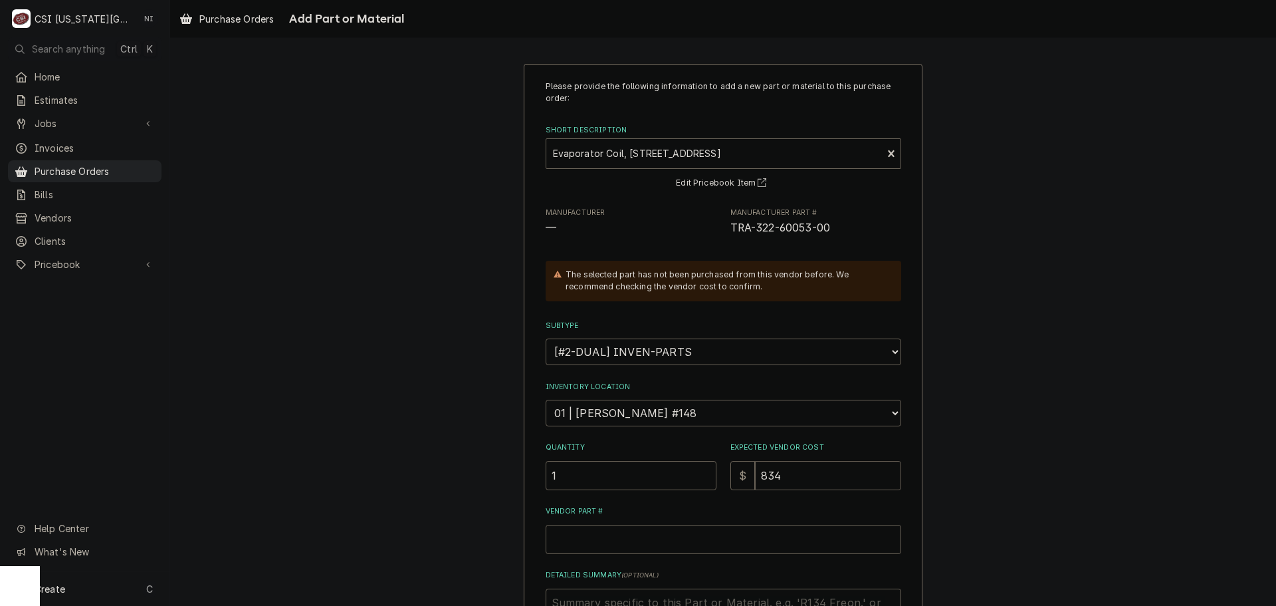
type textarea "x"
type input "834.1"
type textarea "x"
type input "834.11"
click at [782, 538] on input "Vendor Part #" at bounding box center [724, 539] width 356 height 29
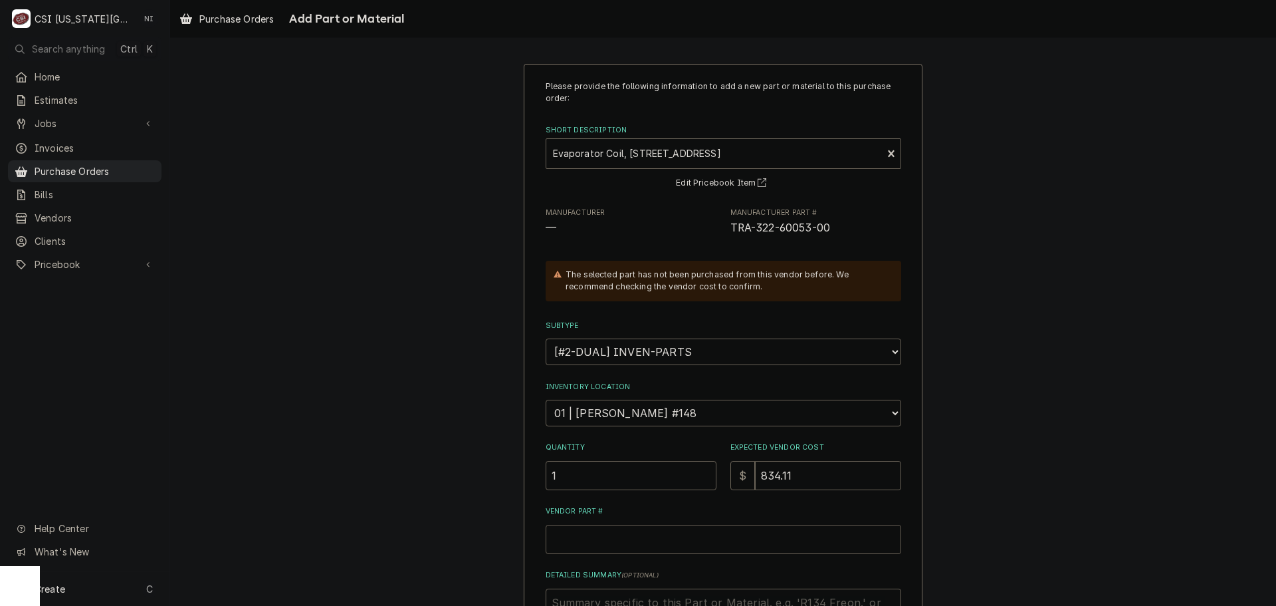
paste input "TRA-322-60053-00"
type textarea "x"
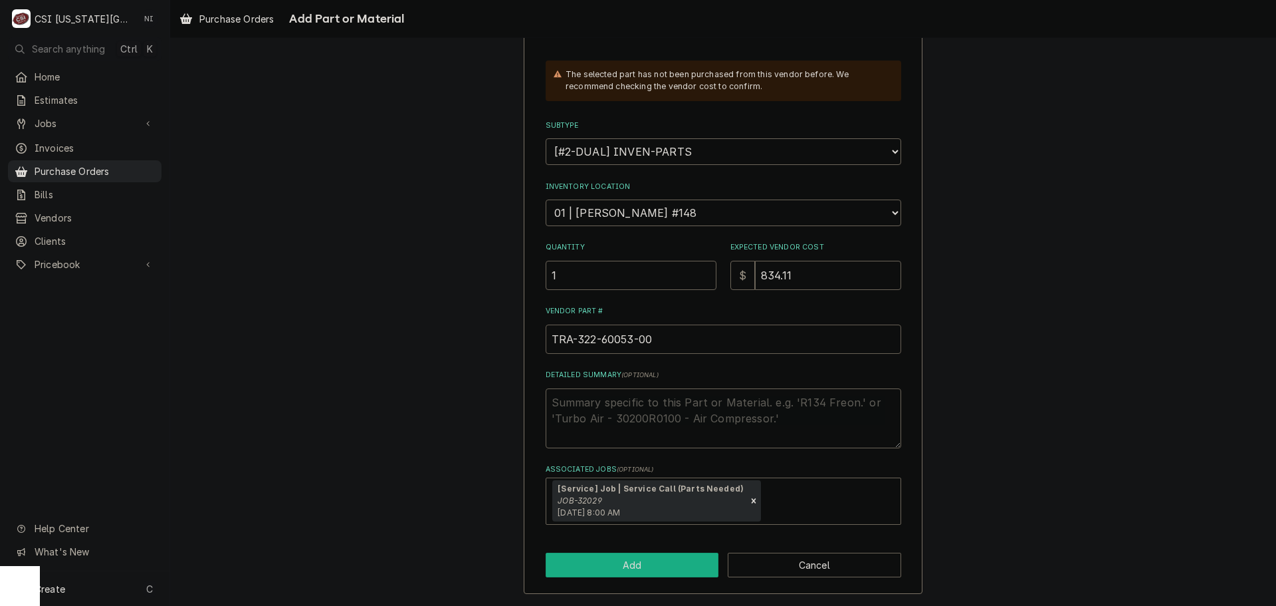
type input "TRA-322-60053-00"
click at [626, 562] on button "Add" at bounding box center [633, 564] width 174 height 25
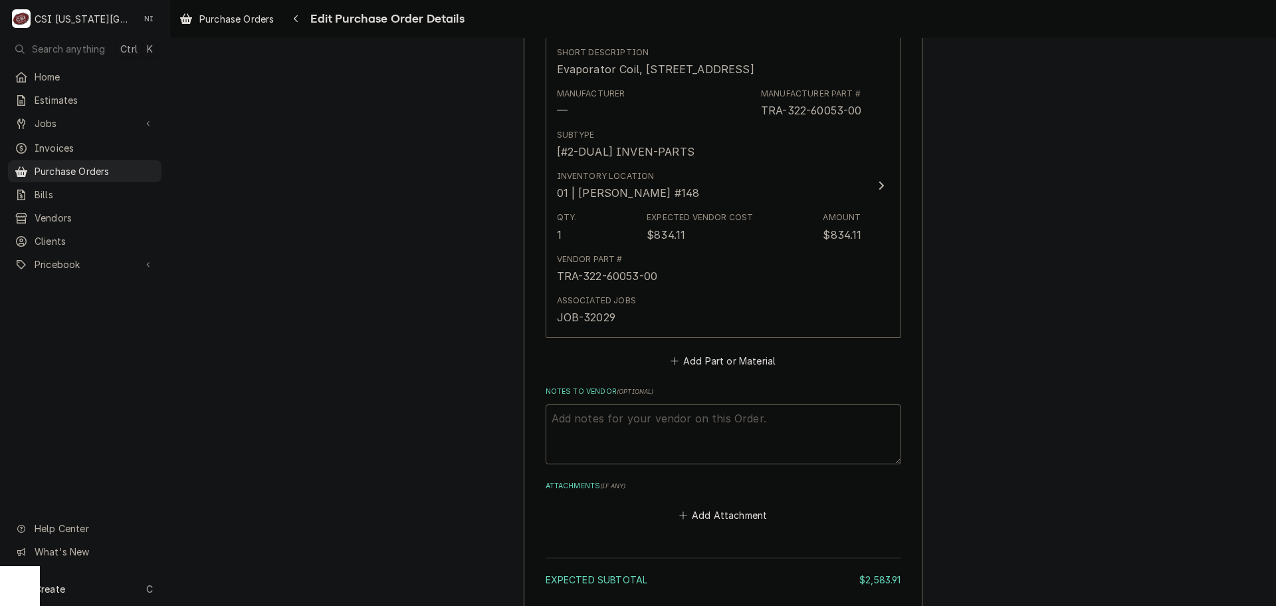
scroll to position [3414, 0]
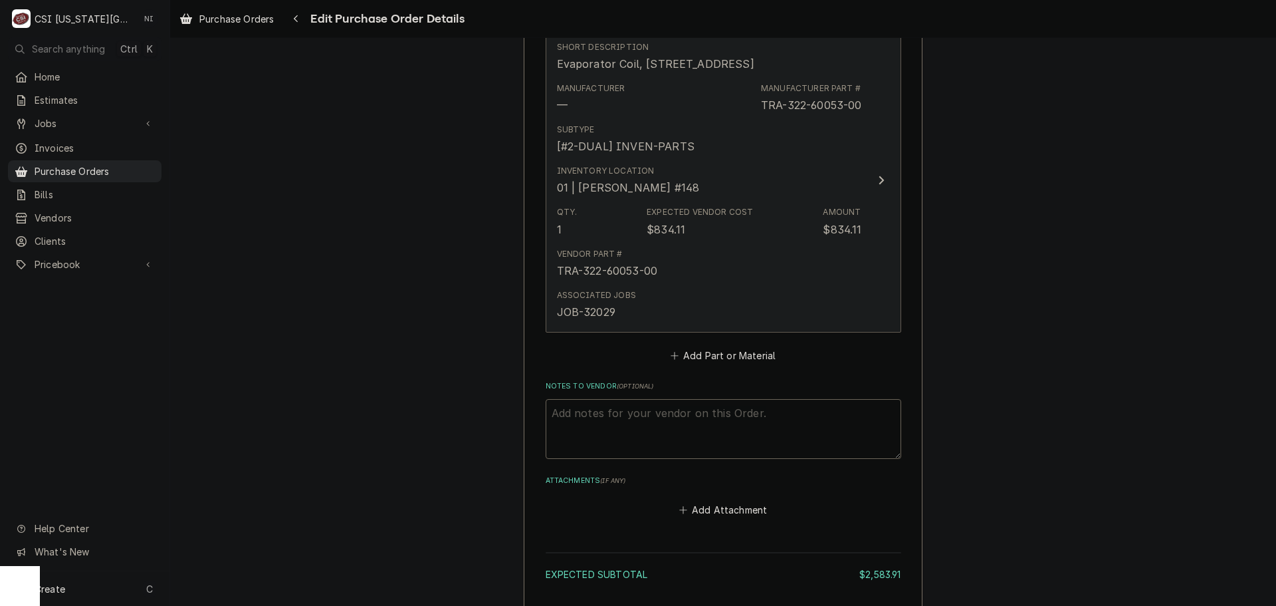
click at [687, 309] on div "Associated Jobs JOB-32029" at bounding box center [709, 304] width 305 height 41
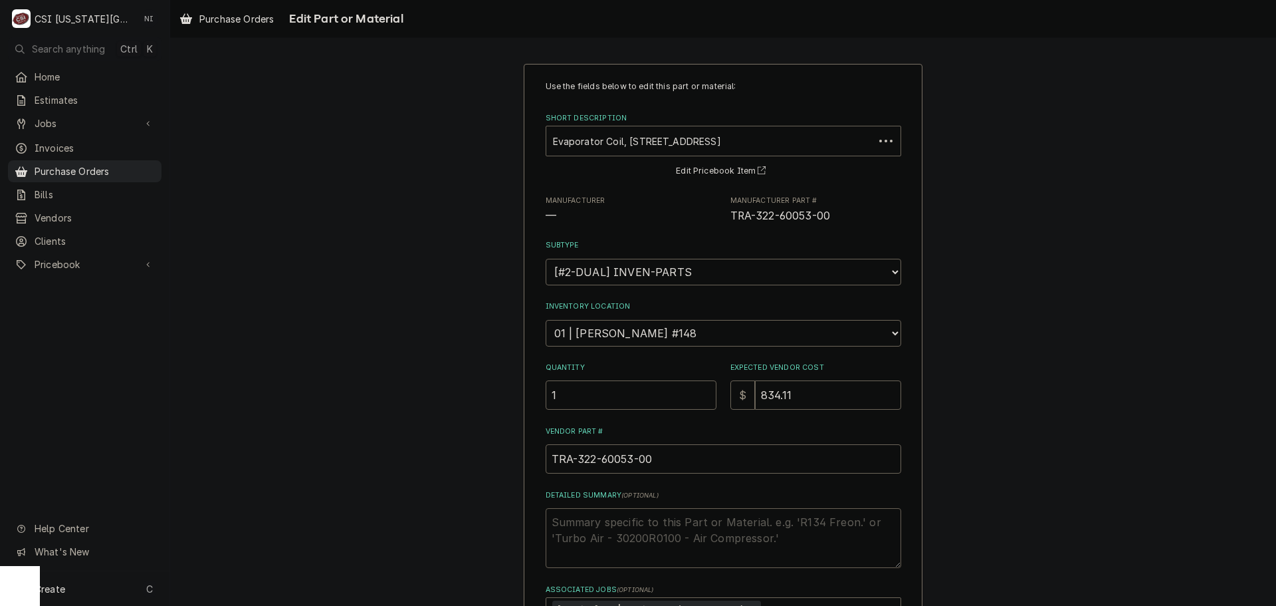
drag, startPoint x: 601, startPoint y: 513, endPoint x: 594, endPoint y: 520, distance: 9.9
click at [599, 515] on textarea "Detailed Summary ( optional )" at bounding box center [724, 538] width 356 height 60
type textarea "x"
type textarea "BO"
type textarea "x"
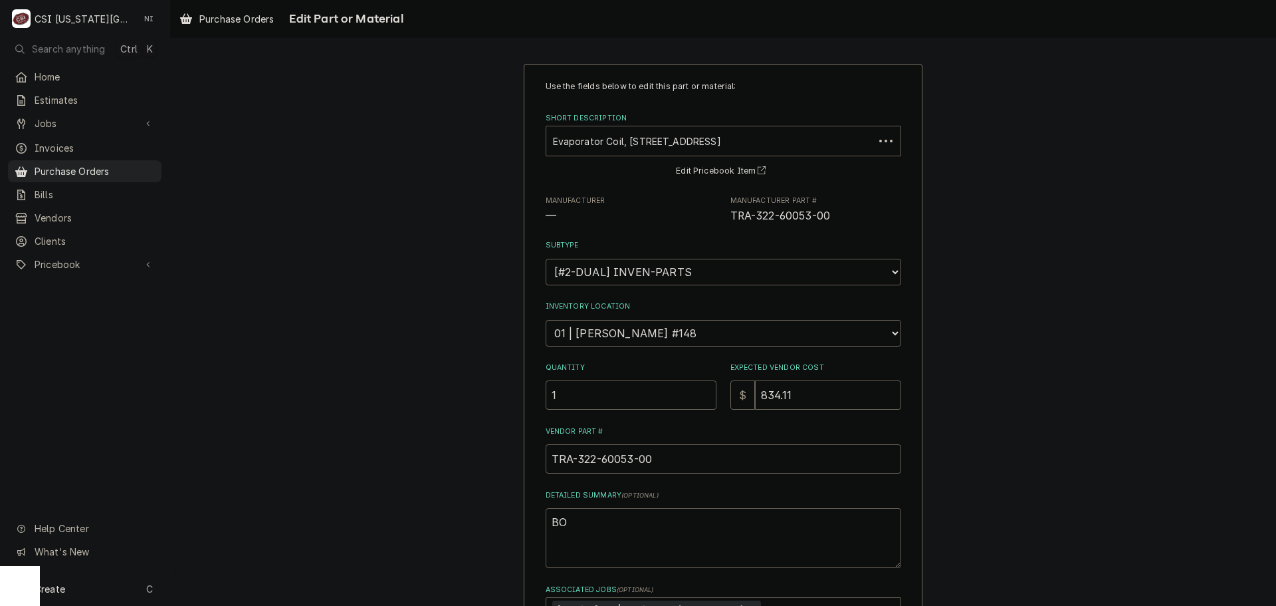
type textarea "BO"
type textarea "x"
type textarea "BO 2"
type textarea "x"
type textarea "BO 24"
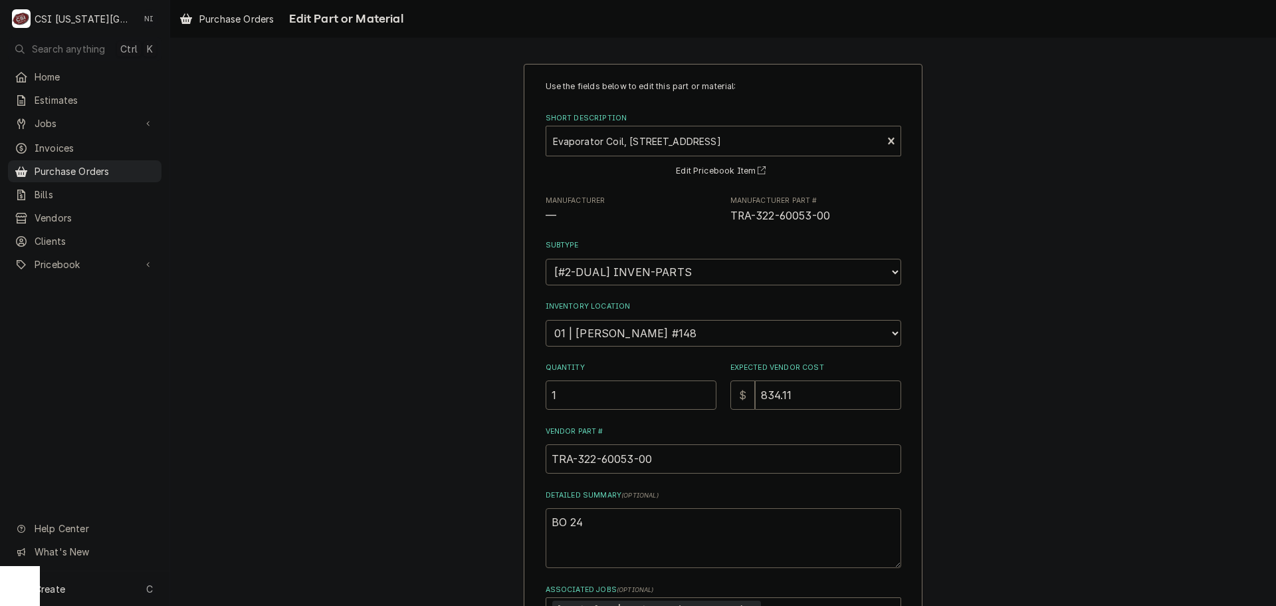
type textarea "x"
type textarea "BO 24-"
type textarea "x"
type textarea "BO 24-2"
type textarea "x"
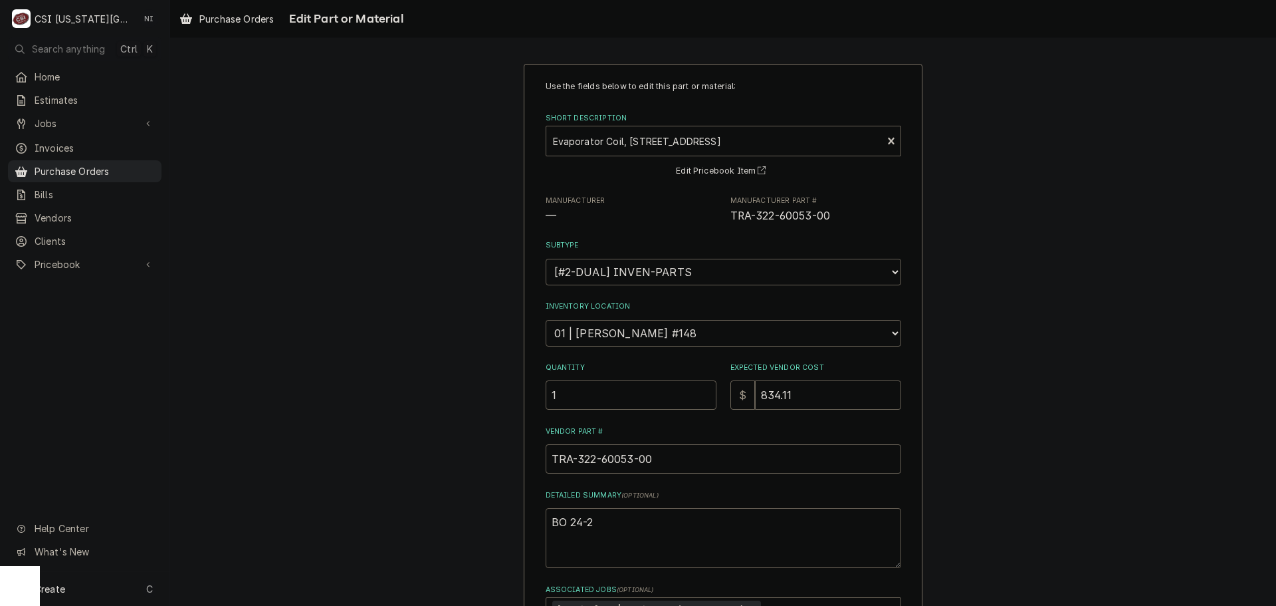
type textarea "BO 24-26"
type textarea "x"
type textarea "BO 24-26"
type textarea "x"
type textarea "BO 24-26 D"
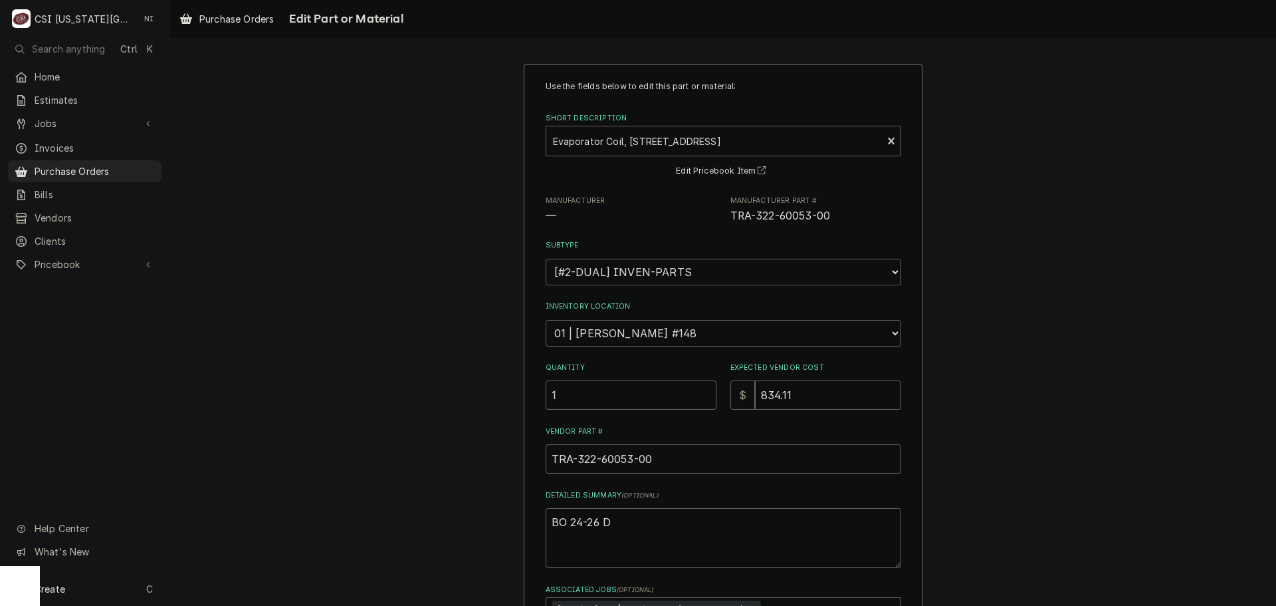
type textarea "x"
type textarea "BO 24-26 DA"
type textarea "x"
type textarea "BO 24-26 DAY"
type textarea "x"
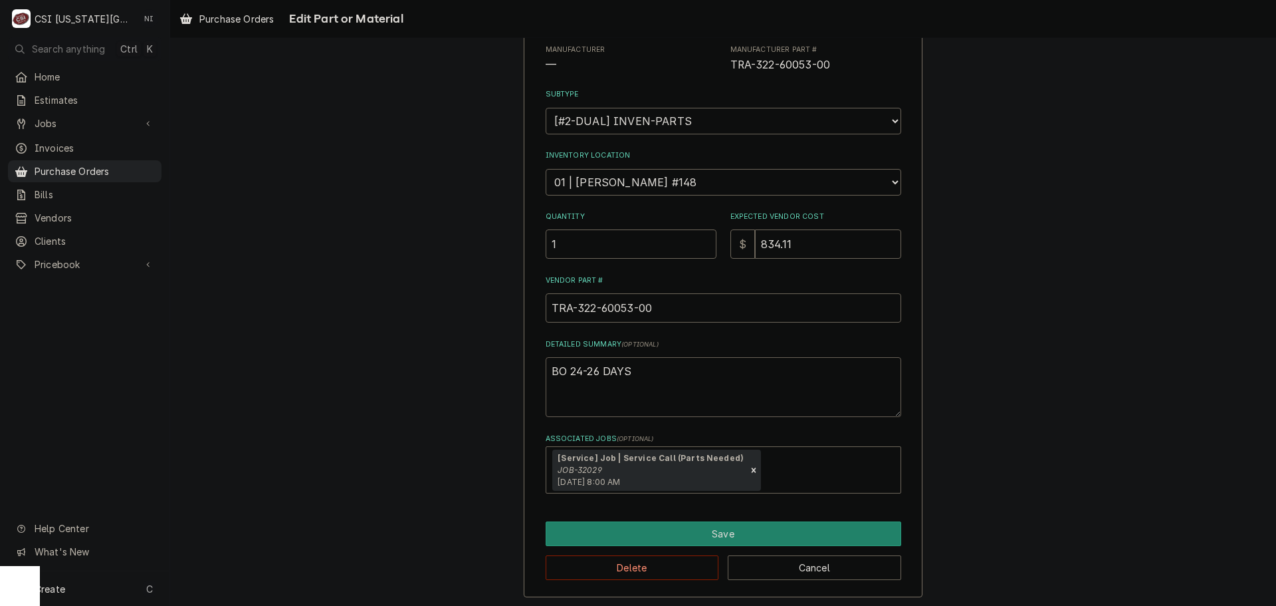
scroll to position [154, 0]
type textarea "BO 24-26 DAYS"
click at [743, 528] on button "Save" at bounding box center [724, 531] width 356 height 25
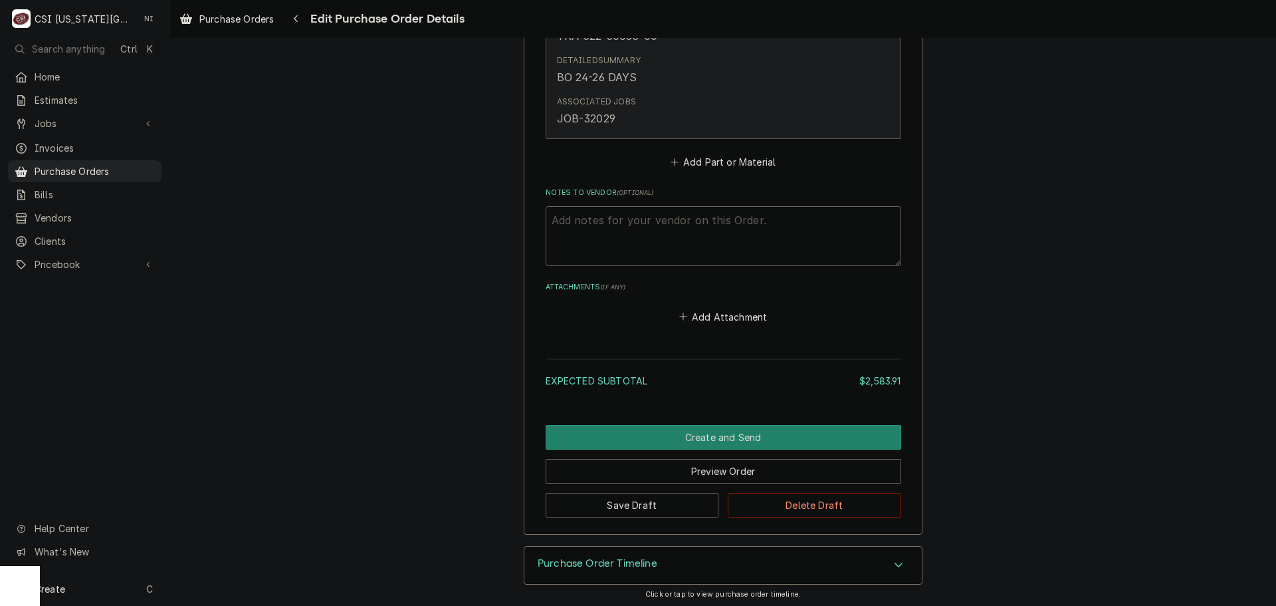
scroll to position [3648, 0]
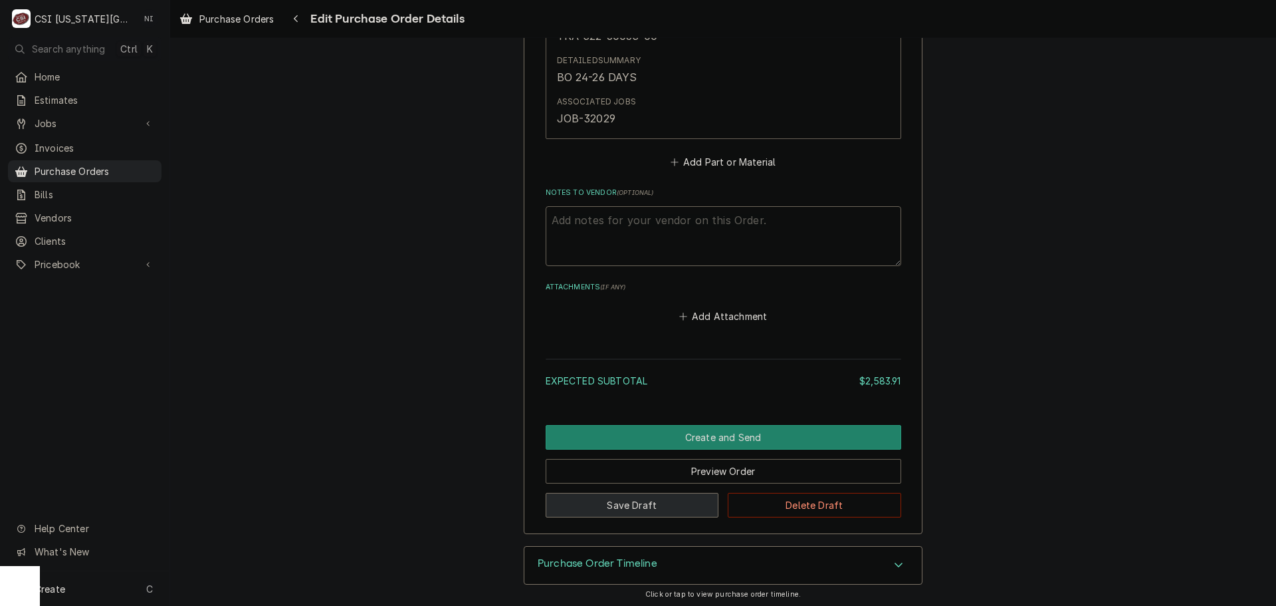
click at [667, 505] on button "Save Draft" at bounding box center [633, 505] width 174 height 25
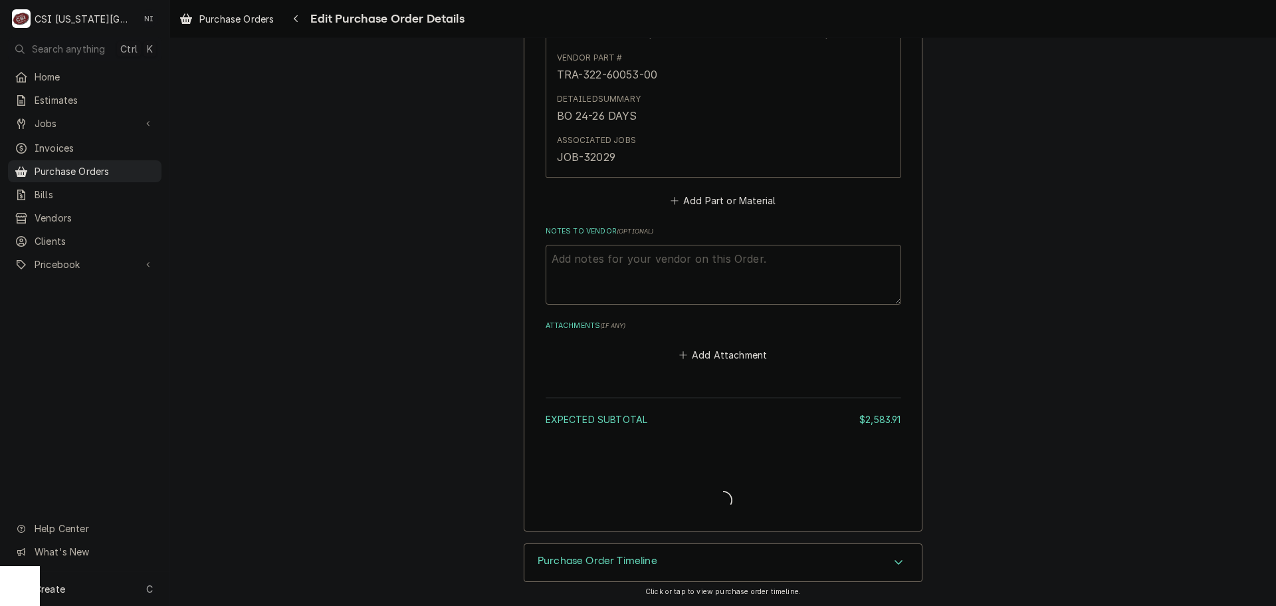
type textarea "x"
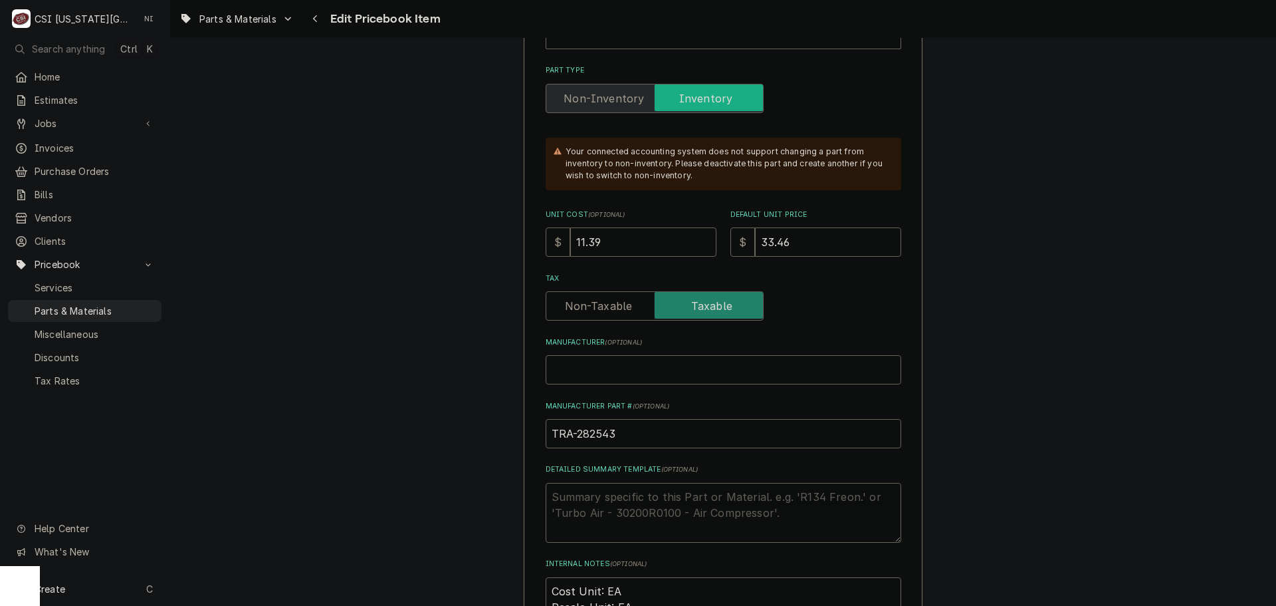
scroll to position [399, 0]
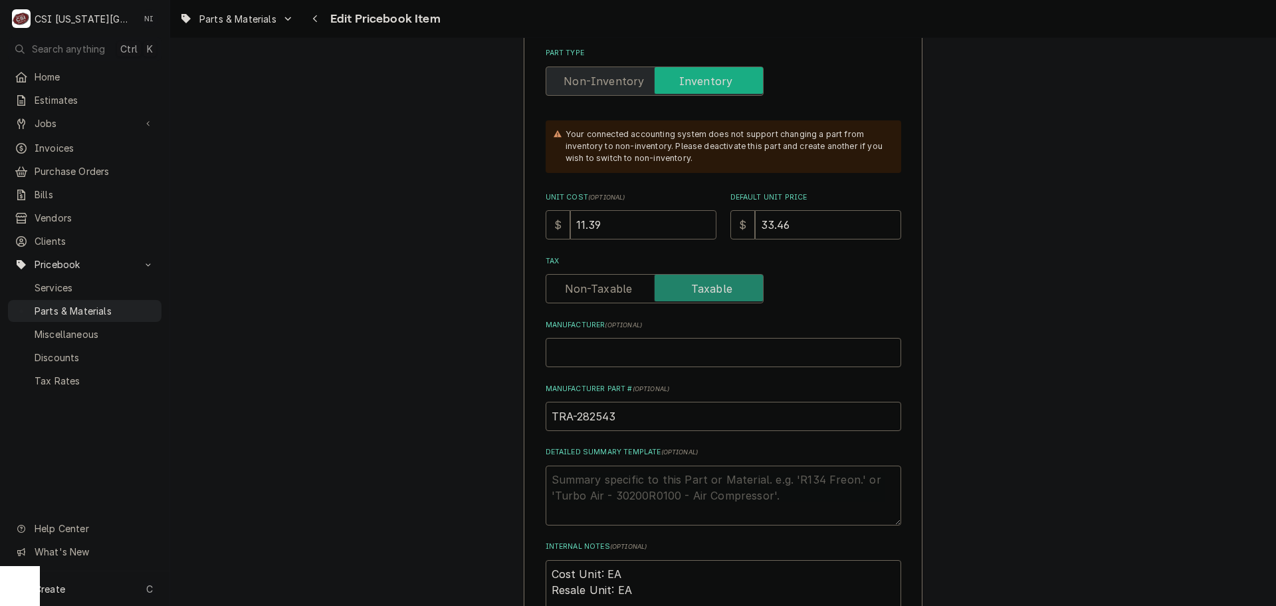
drag, startPoint x: 614, startPoint y: 237, endPoint x: 524, endPoint y: 229, distance: 90.7
type textarea "x"
type input "4"
type textarea "x"
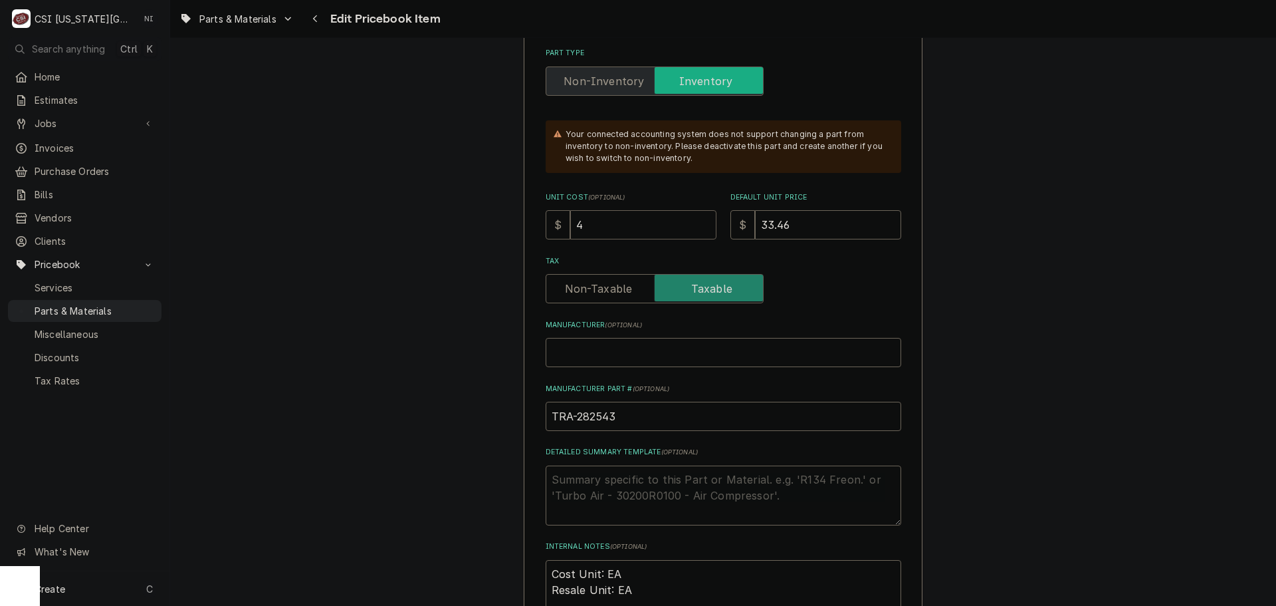
type input "46"
type textarea "x"
type input "46.8"
type textarea "x"
type input "46.80"
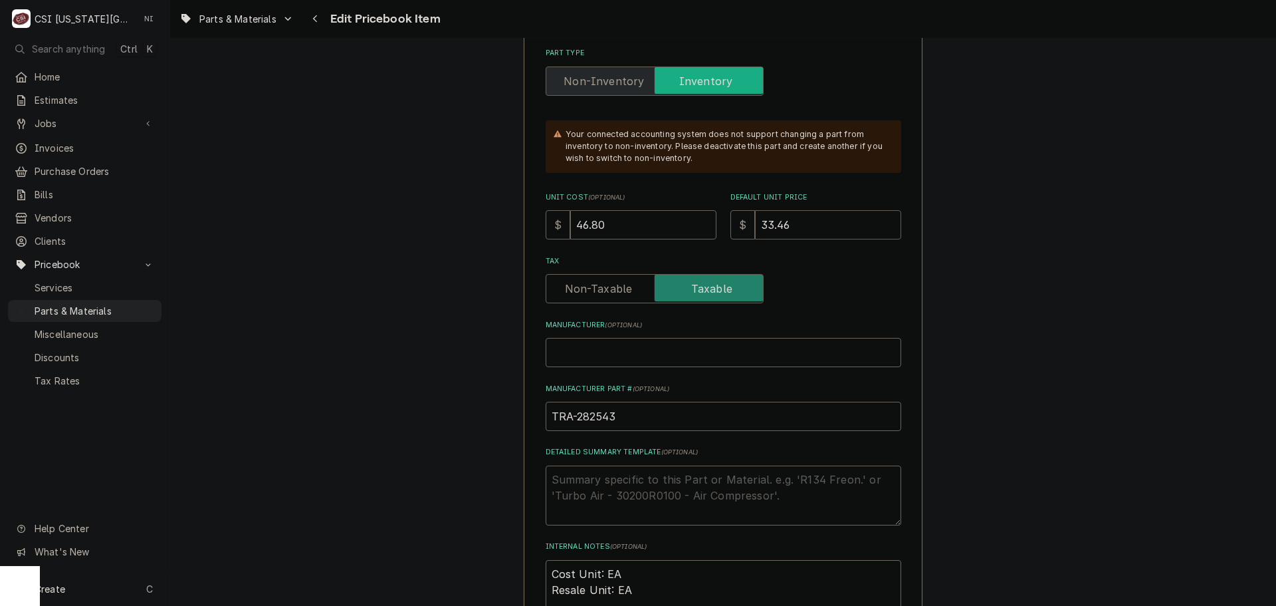
type textarea "x"
type input "7"
type textarea "x"
type input "74"
type textarea "x"
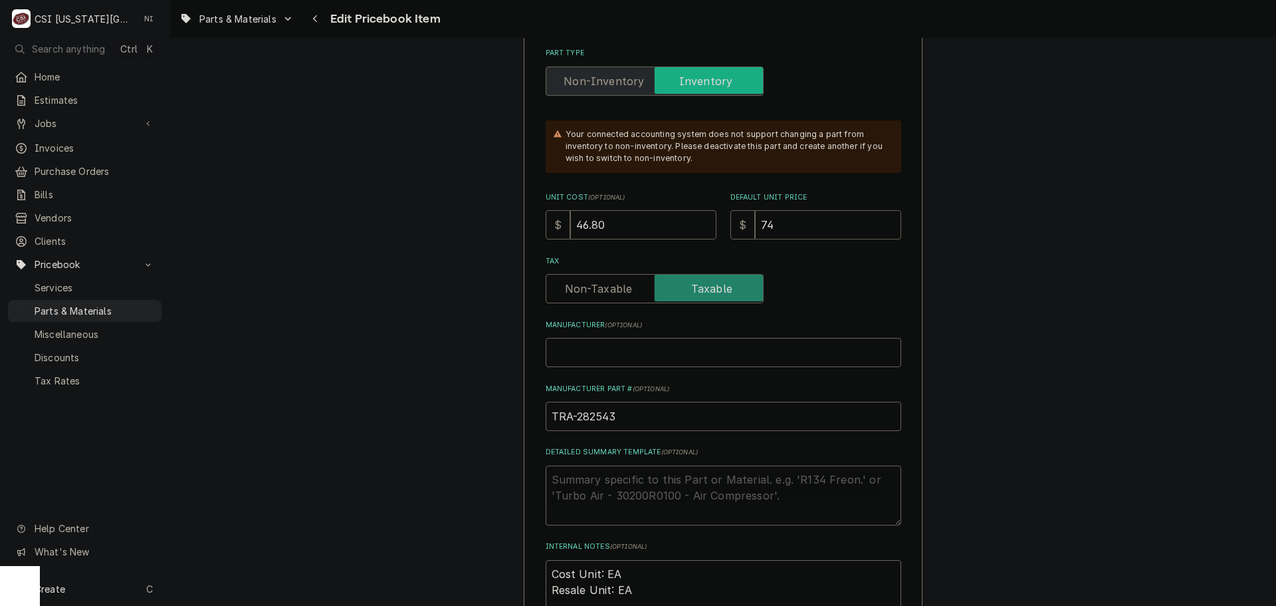
type input "74.2"
type textarea "x"
type input "74.28"
drag, startPoint x: 616, startPoint y: 418, endPoint x: 479, endPoint y: 419, distance: 137.6
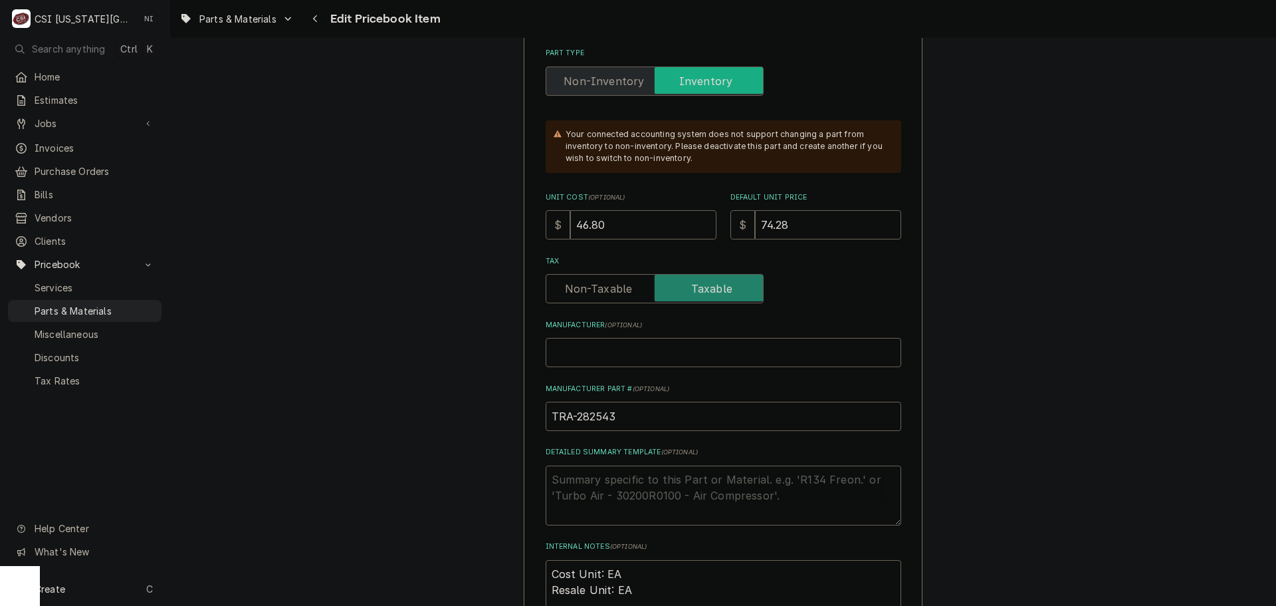
drag, startPoint x: 947, startPoint y: 372, endPoint x: 1027, endPoint y: 344, distance: 84.9
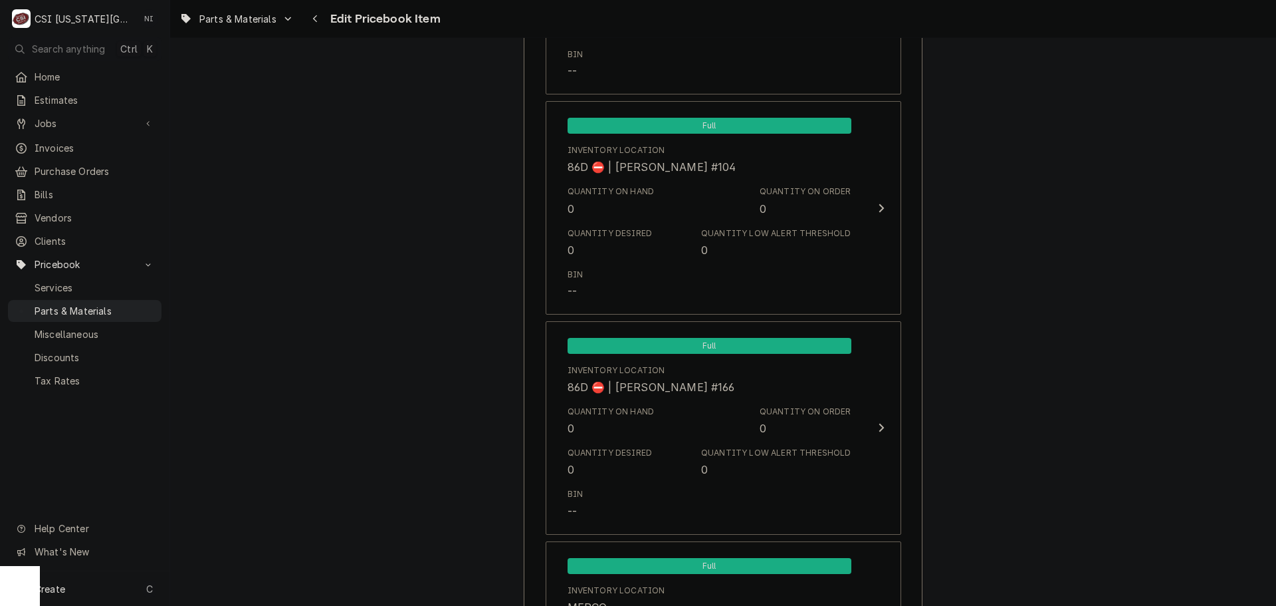
scroll to position [12886, 0]
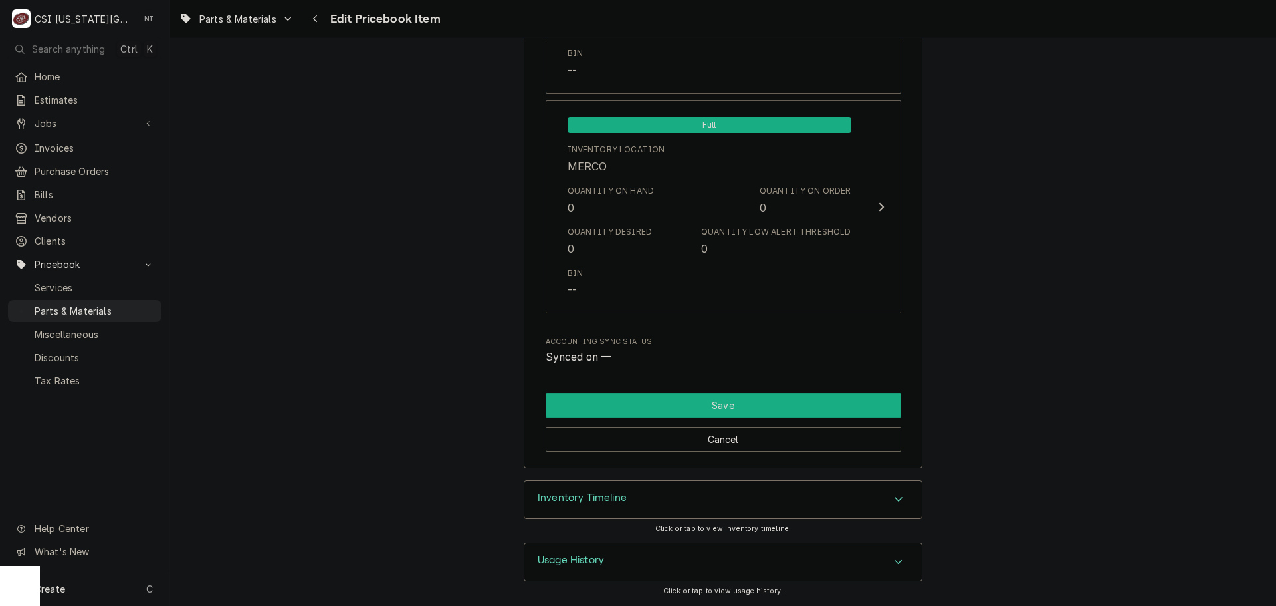
drag, startPoint x: 756, startPoint y: 410, endPoint x: 582, endPoint y: 95, distance: 359.7
click at [755, 405] on button "Save" at bounding box center [724, 405] width 356 height 25
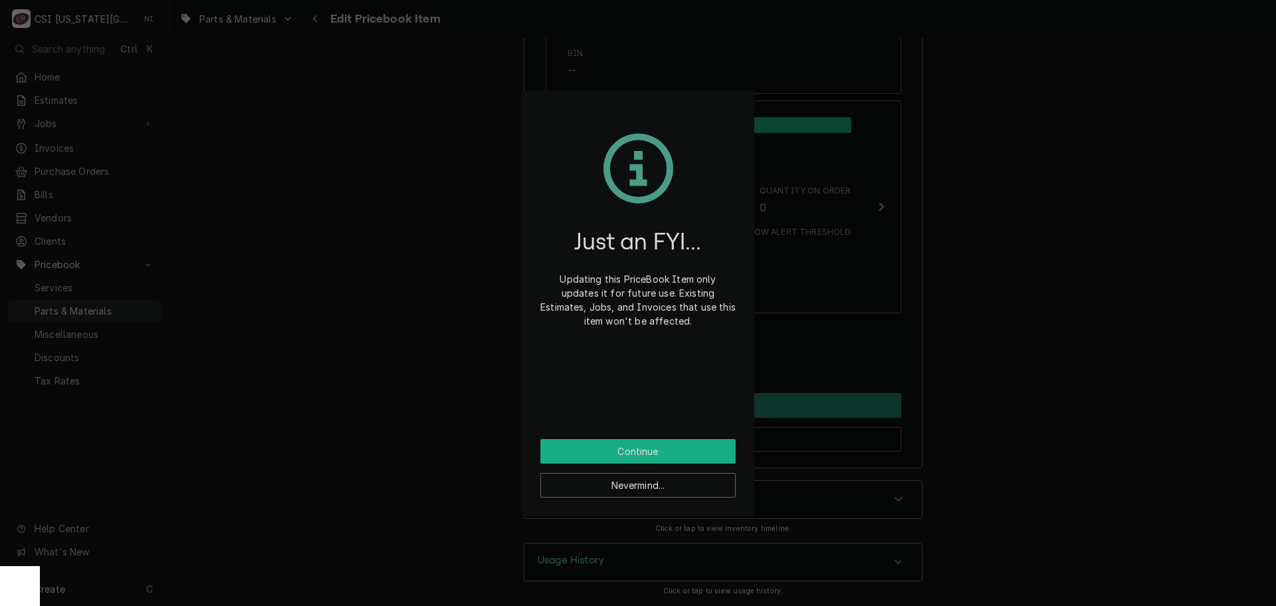
drag, startPoint x: 649, startPoint y: 447, endPoint x: 636, endPoint y: 436, distance: 16.9
click at [649, 446] on button "Continue" at bounding box center [637, 451] width 195 height 25
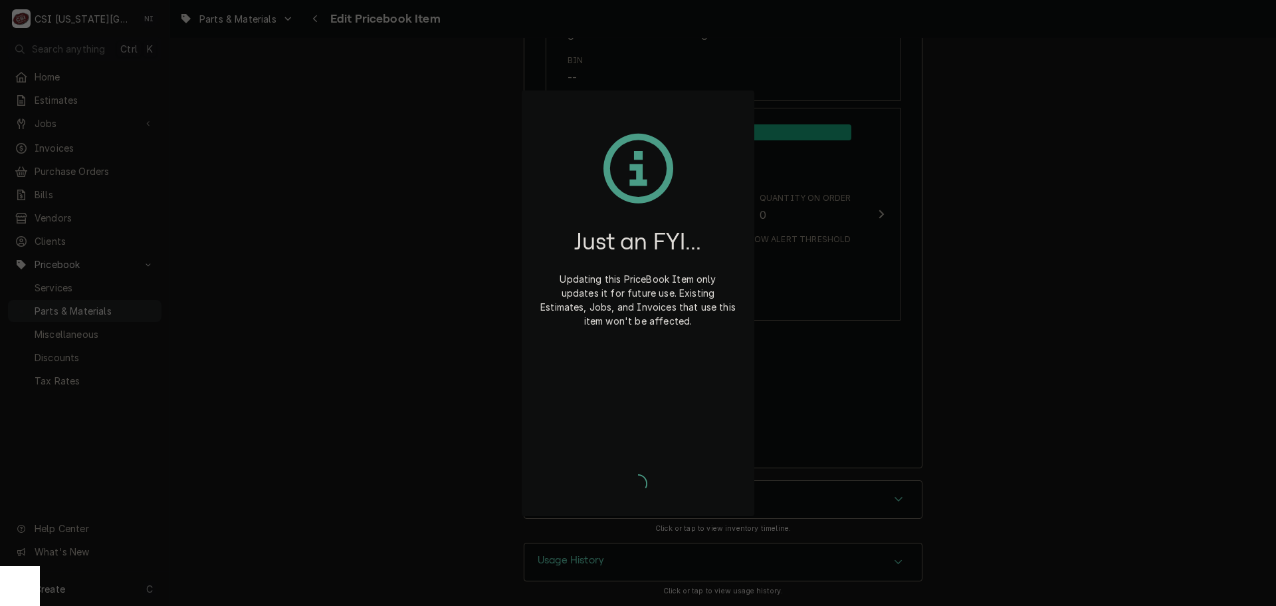
type textarea "x"
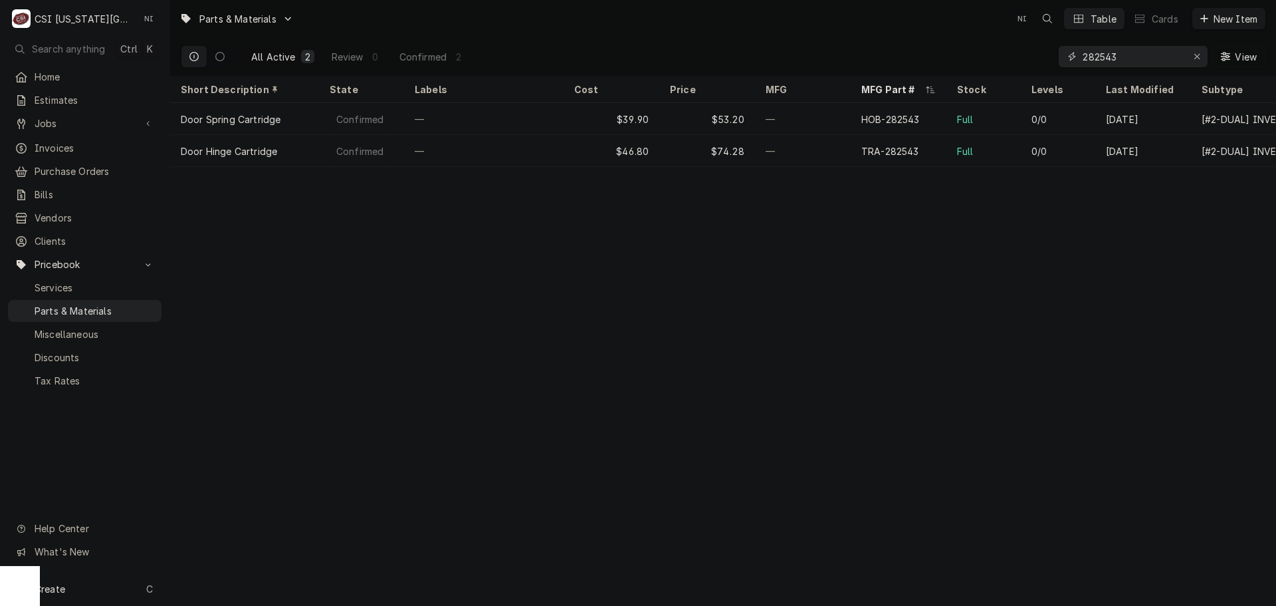
drag, startPoint x: 1121, startPoint y: 54, endPoint x: 1038, endPoint y: 57, distance: 83.2
click at [1040, 57] on div "All Active 2 Review 0 Confirmed 2 282543 View" at bounding box center [723, 56] width 1085 height 37
click at [1199, 58] on icon "Erase input" at bounding box center [1197, 56] width 7 height 9
click at [1193, 56] on input "Dynamic Content Wrapper" at bounding box center [1145, 56] width 125 height 21
paste input "325-60103-00"
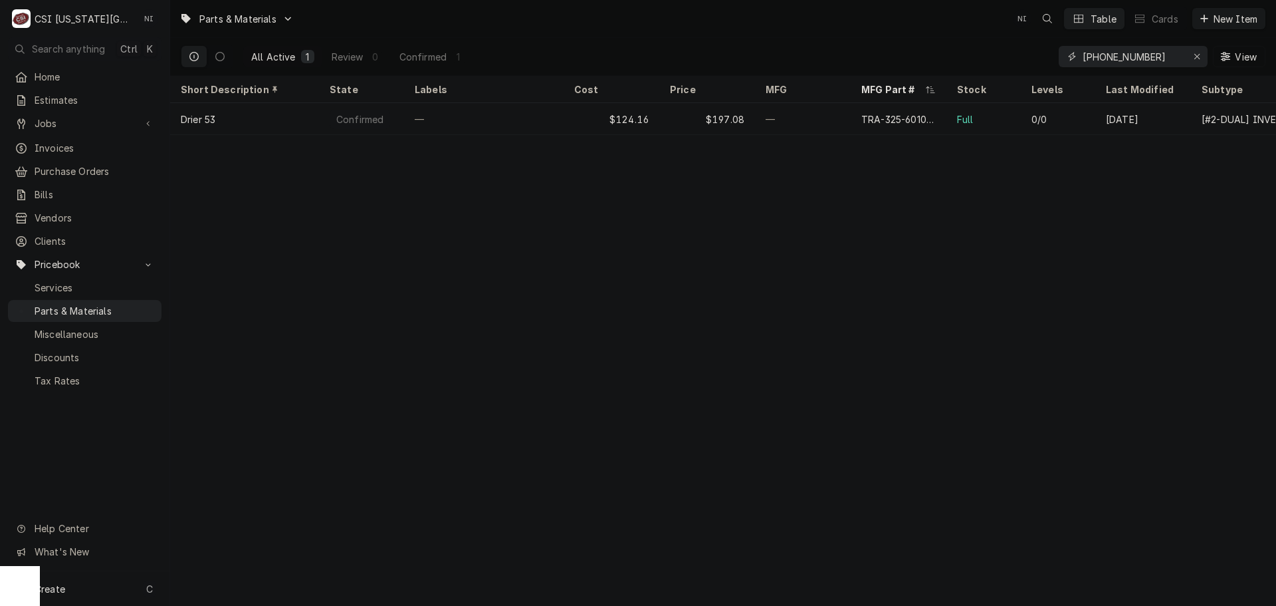
drag, startPoint x: 1153, startPoint y: 54, endPoint x: 1036, endPoint y: 64, distance: 117.5
click at [1038, 64] on div "All Active 1 Review 0 Confirmed 1 325-60103-00 View" at bounding box center [723, 56] width 1085 height 37
paste input "2-6005"
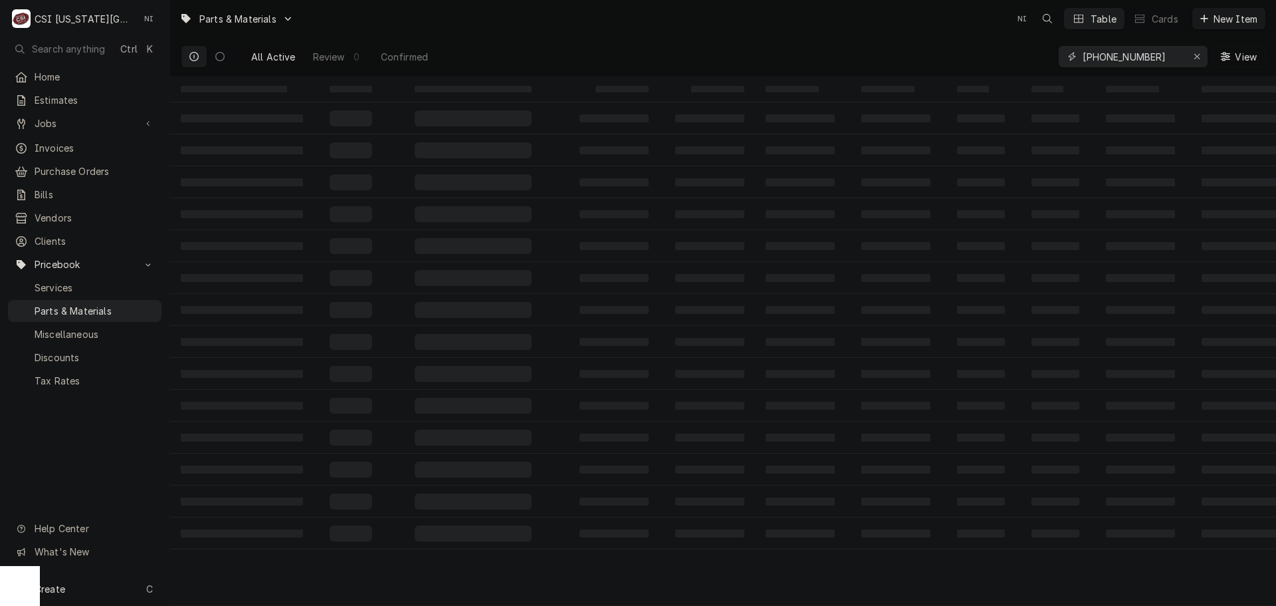
type input "322-60053-00"
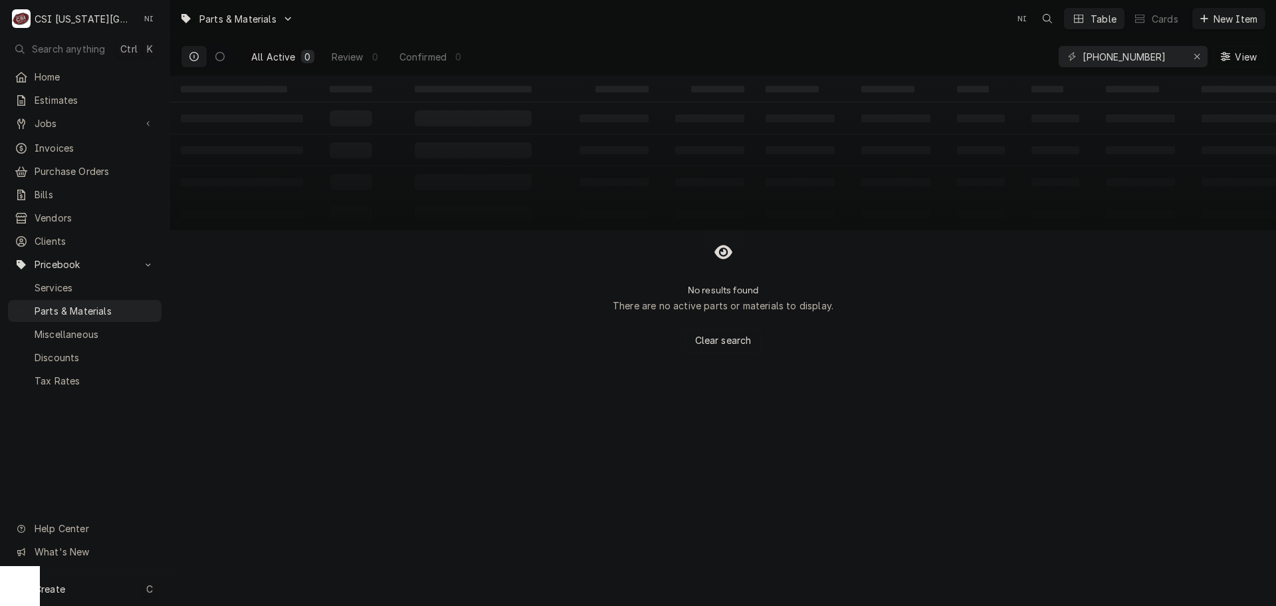
drag, startPoint x: 114, startPoint y: 587, endPoint x: 168, endPoint y: 583, distance: 54.7
click at [114, 586] on div "Create C" at bounding box center [85, 588] width 170 height 35
click at [224, 595] on div "Pricebook Item" at bounding box center [239, 590] width 120 height 22
drag, startPoint x: 357, startPoint y: 520, endPoint x: 365, endPoint y: 517, distance: 8.4
click at [358, 519] on link "Part or Material" at bounding box center [351, 513] width 97 height 22
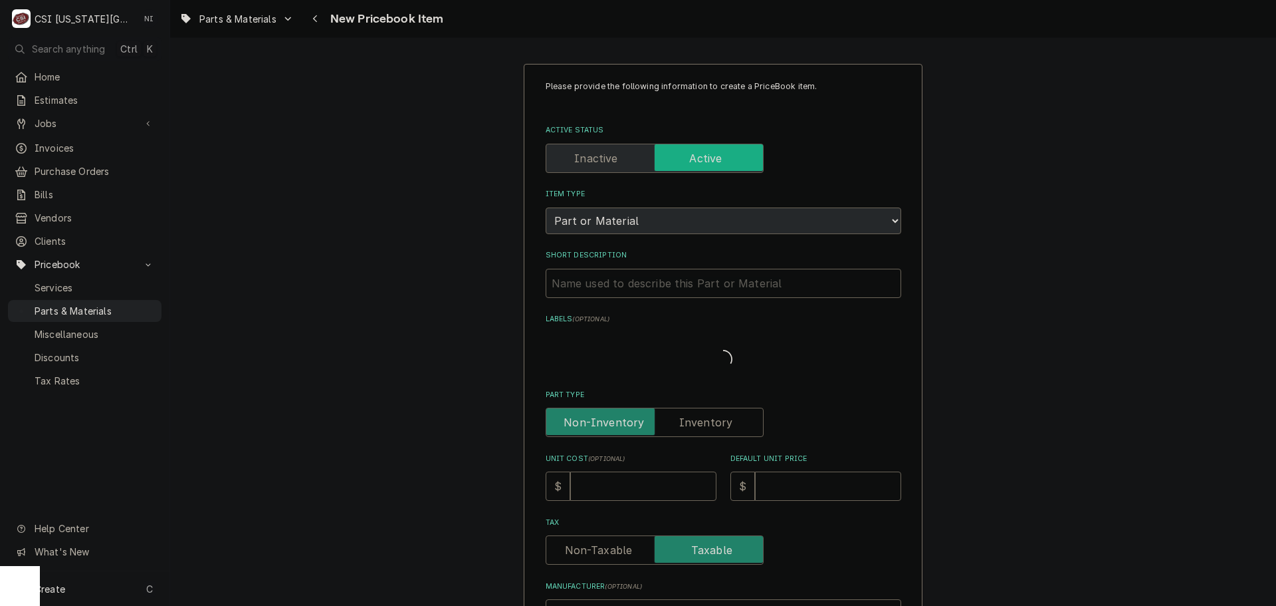
type textarea "x"
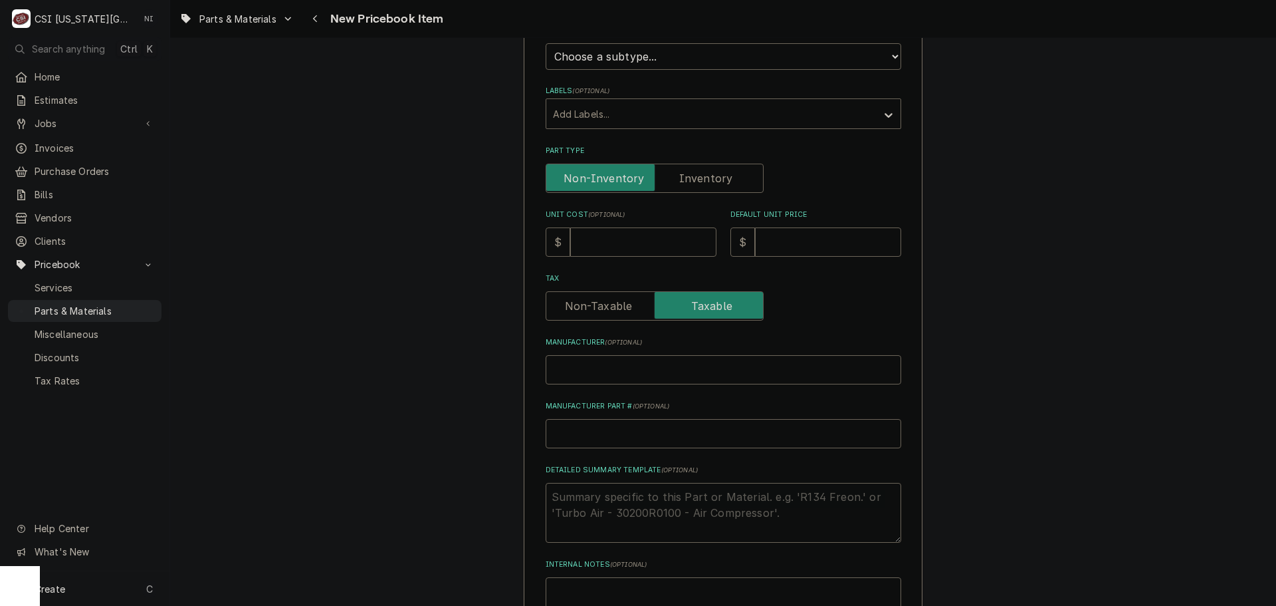
scroll to position [399, 0]
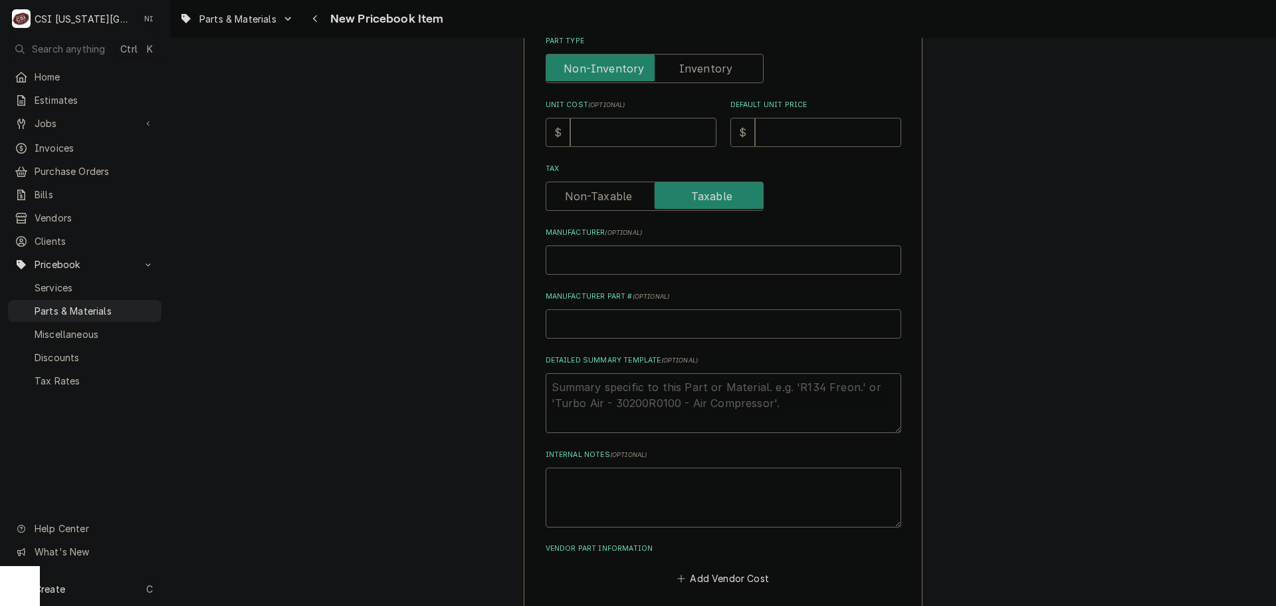
click at [620, 320] on input "Manufacturer Part # ( optional )" at bounding box center [724, 323] width 356 height 29
type input "T"
type textarea "x"
type input "Ta"
type textarea "x"
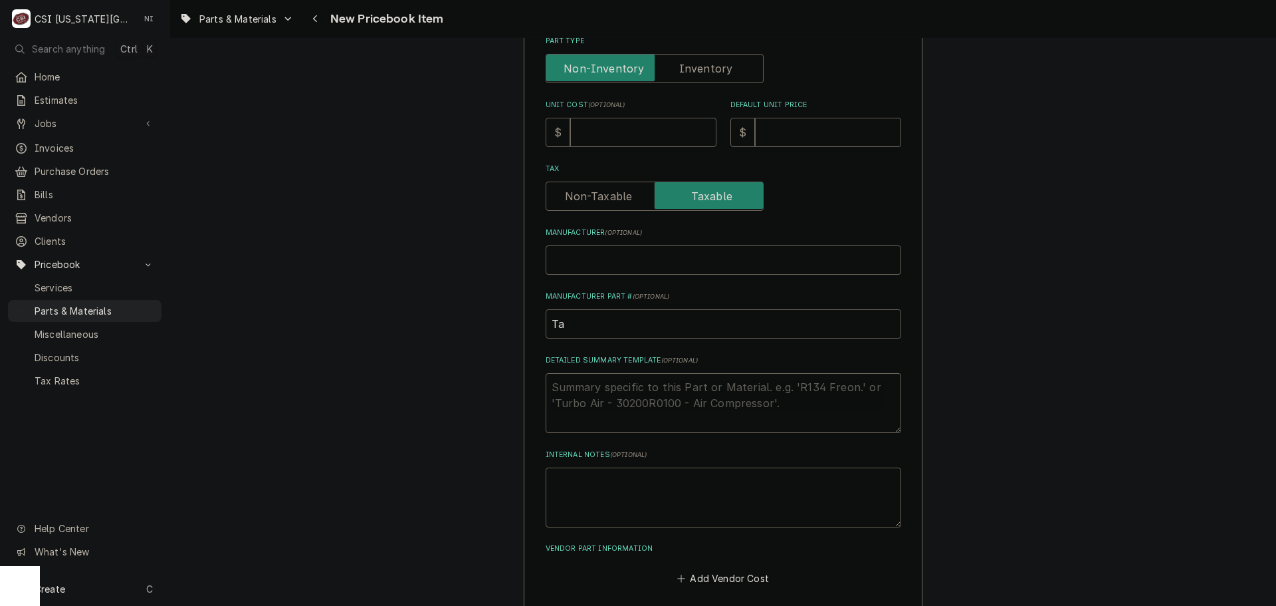
type input "T"
type textarea "x"
type input "Tr"
type textarea "x"
type input "T"
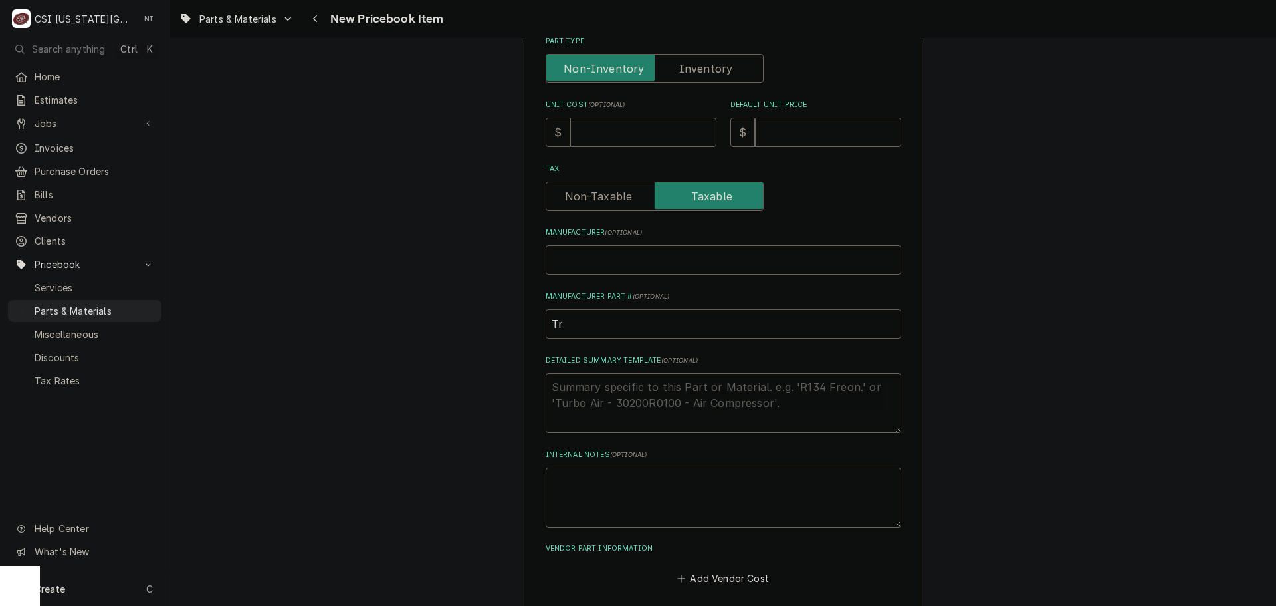
type textarea "x"
type input "TR"
type textarea "x"
type input "TRA"
type textarea "x"
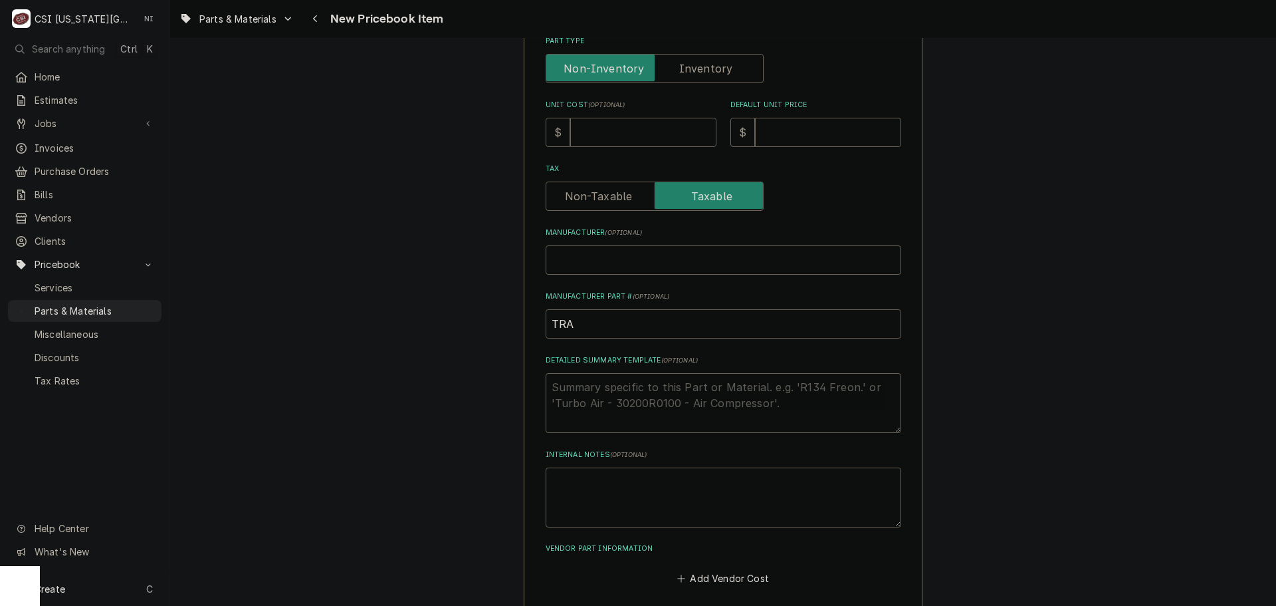
type input "TRA-"
type textarea "x"
paste input "[PHONE_NUMBER]"
type input "TRA-322-60053-00"
type textarea "x"
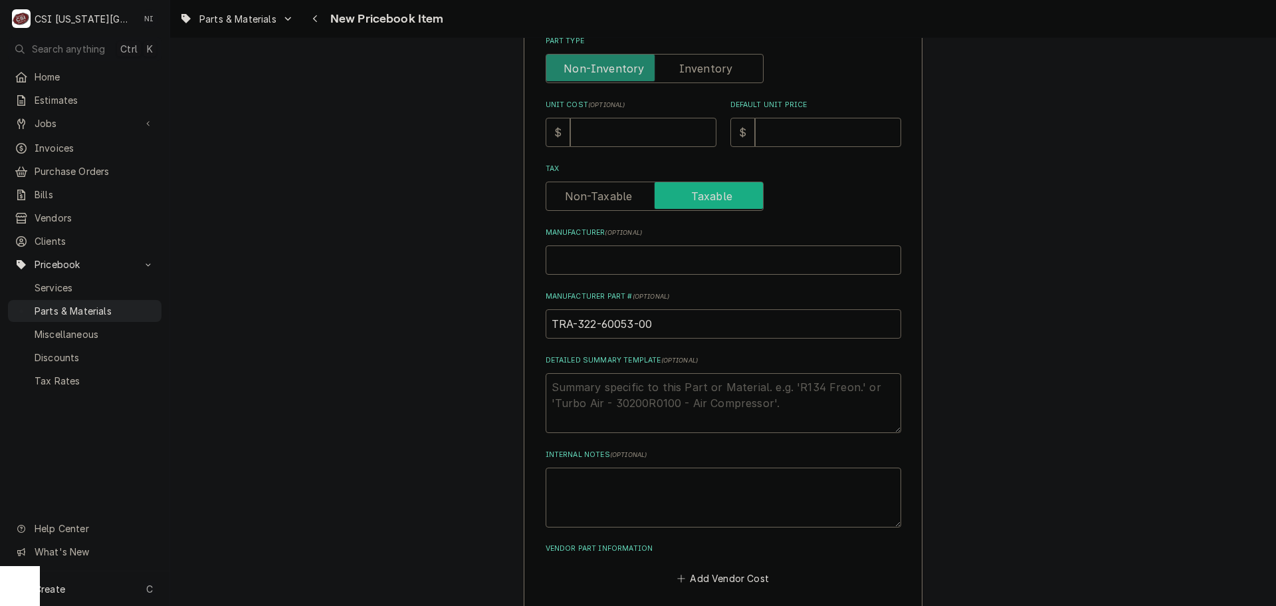
scroll to position [332, 0]
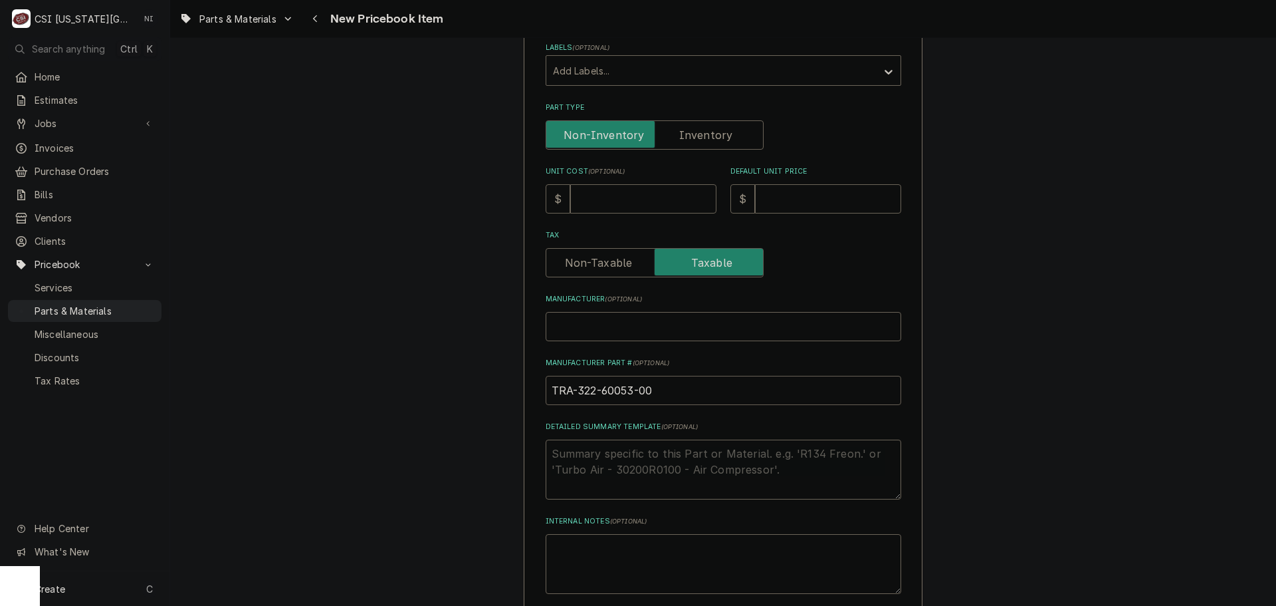
type input "TRA-322-60053-00"
click at [616, 200] on input "Unit Cost ( optional )" at bounding box center [643, 198] width 146 height 29
type input "8"
type textarea "x"
type input "83"
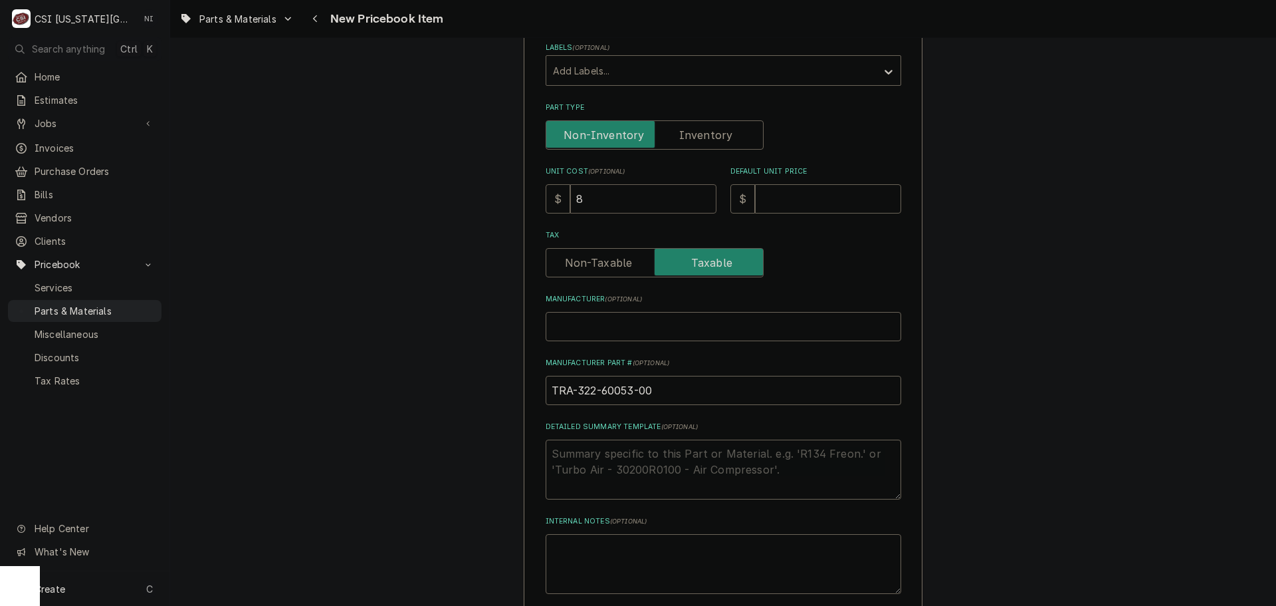
type textarea "x"
type input "834"
type textarea "x"
type input "834.1"
type textarea "x"
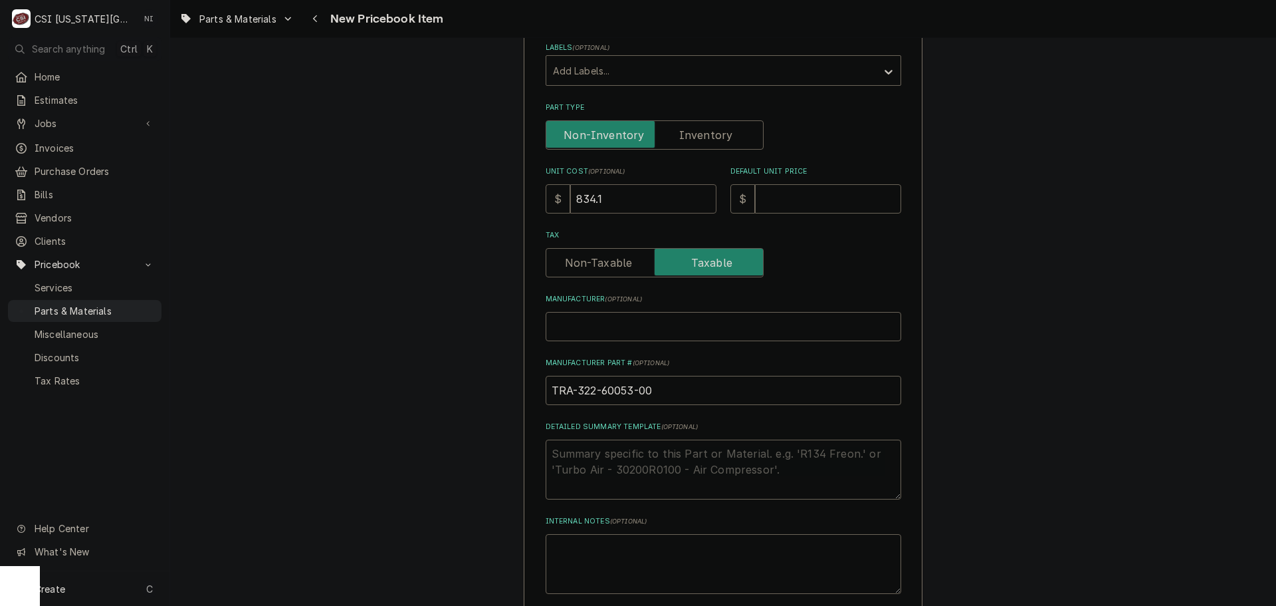
type input "834.11"
type textarea "x"
type input "834.11"
click at [777, 198] on input "Default Unit Price" at bounding box center [828, 198] width 146 height 29
type input "1"
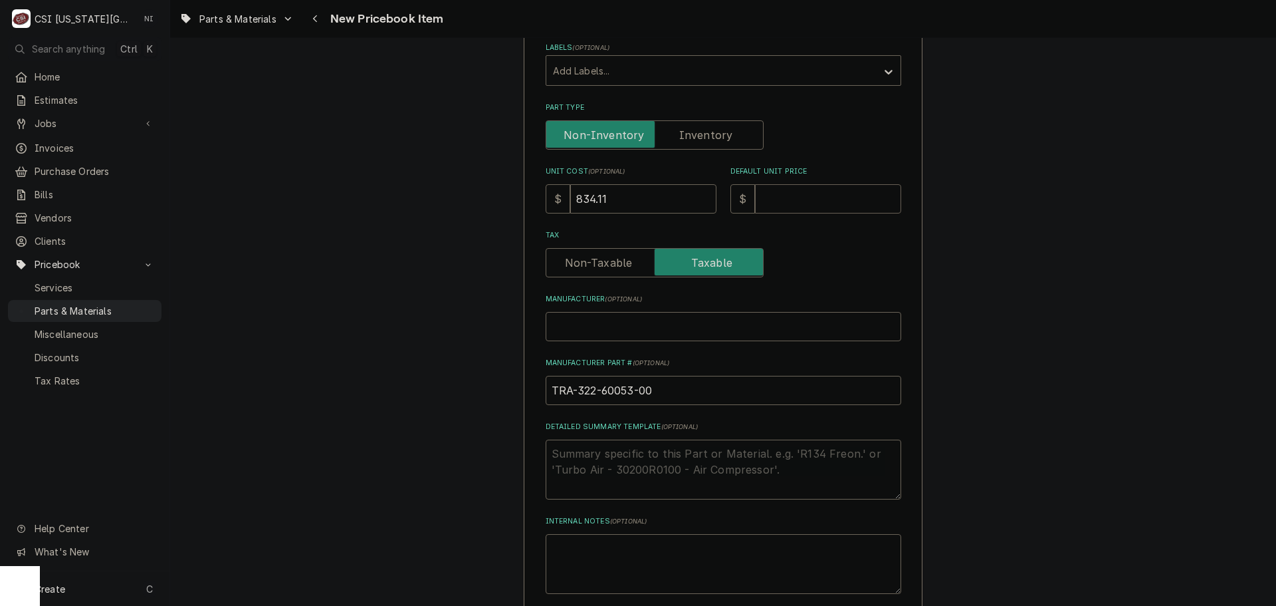
type textarea "x"
type input "13"
type textarea "x"
type input "132"
type textarea "x"
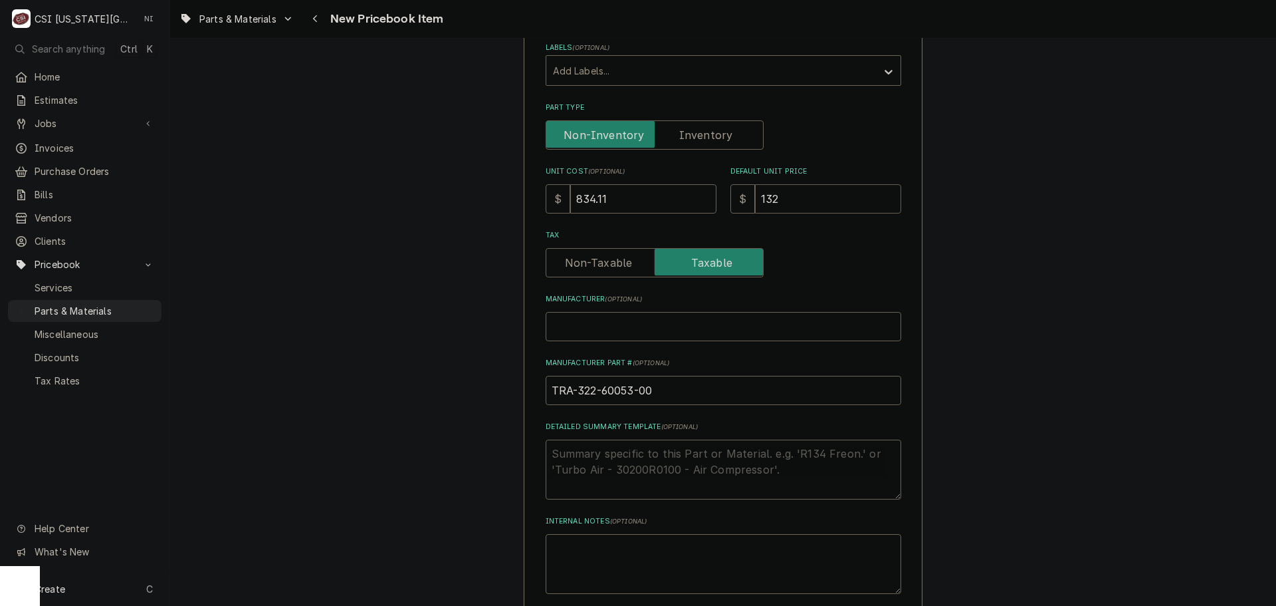
type input "1323"
type textarea "x"
type input "1323.9"
type textarea "x"
type input "1323.98"
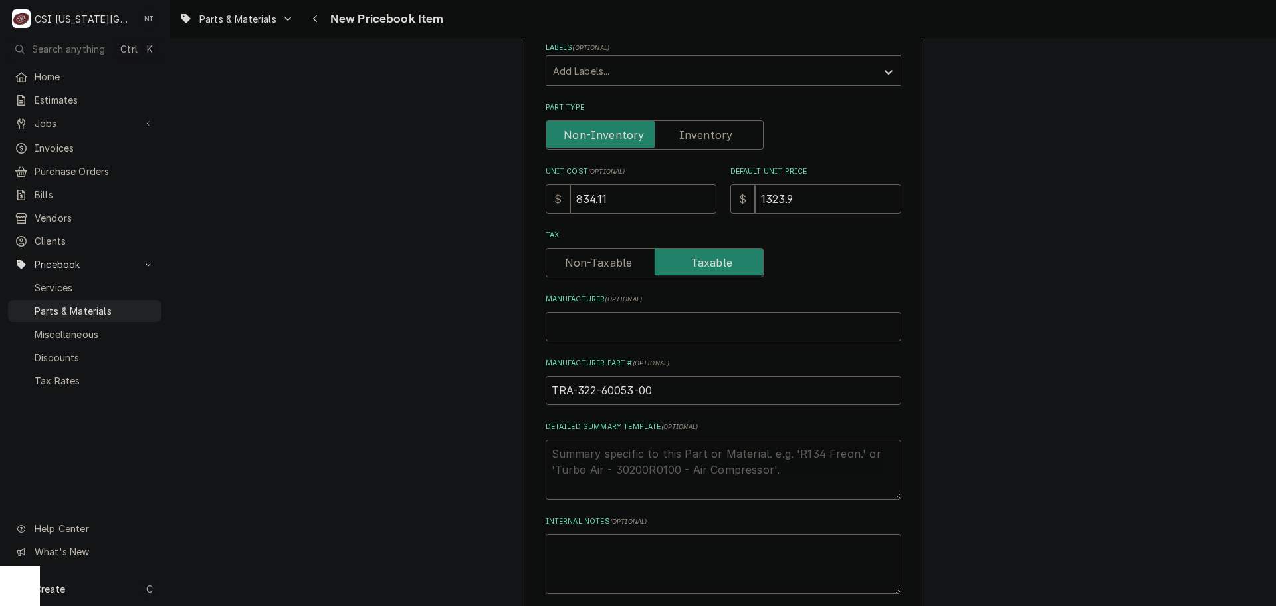
type textarea "x"
type input "1323.98"
click at [687, 131] on label "Part Type" at bounding box center [655, 134] width 218 height 29
click at [687, 131] on input "Part Type" at bounding box center [655, 134] width 206 height 29
checkbox input "true"
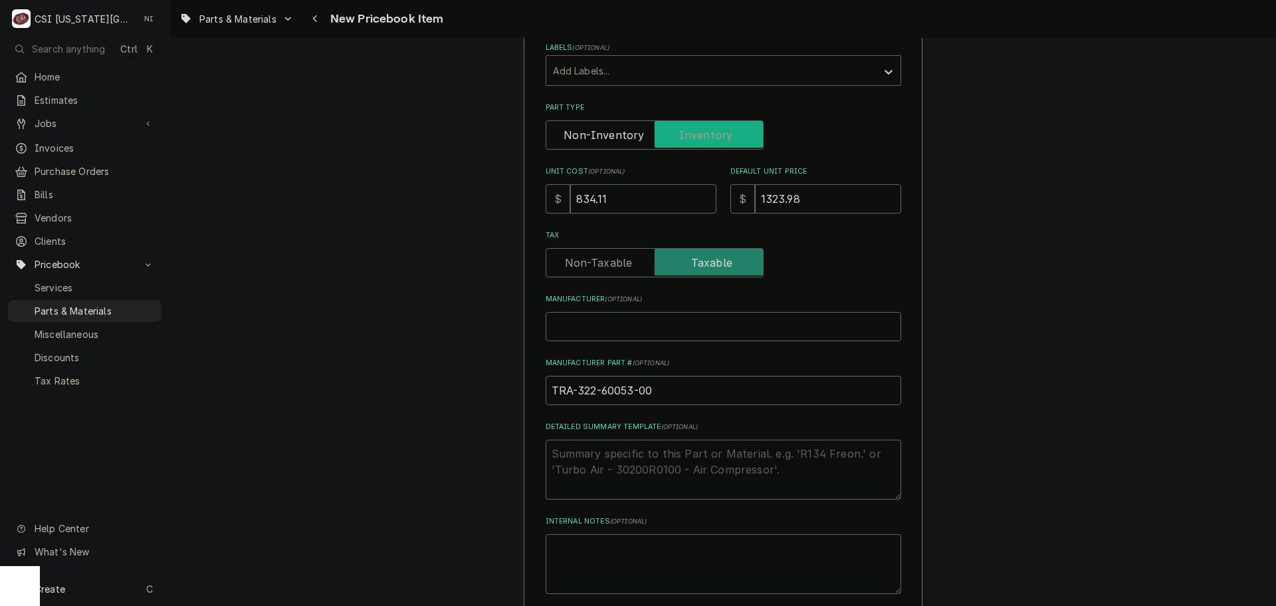
type textarea "x"
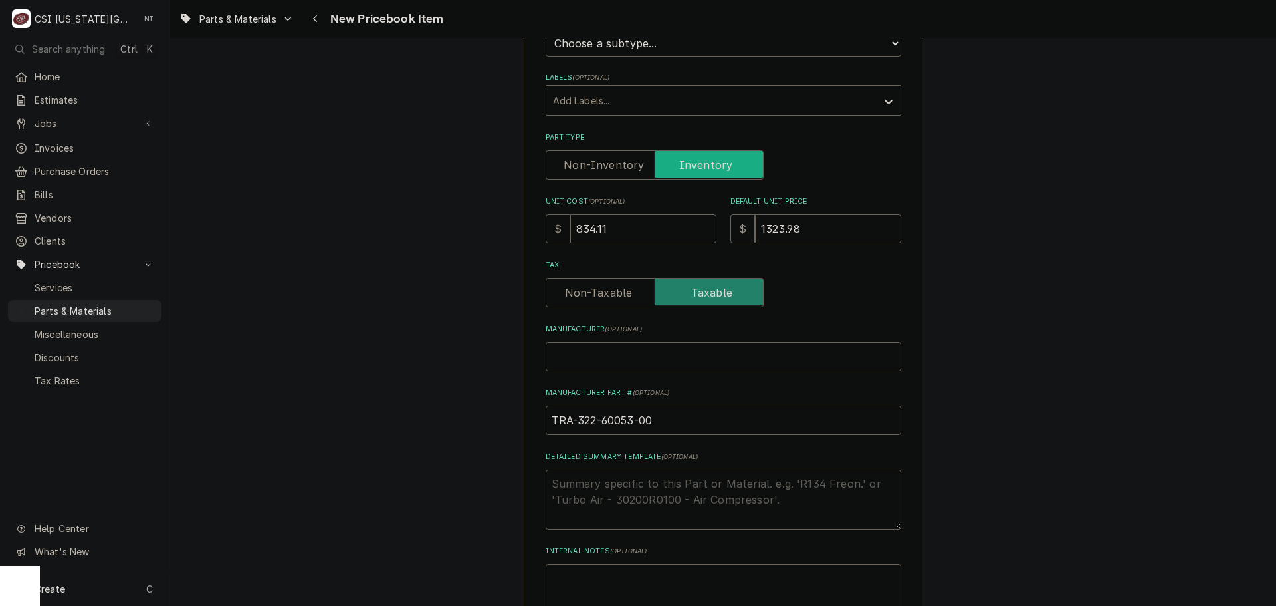
scroll to position [66, 0]
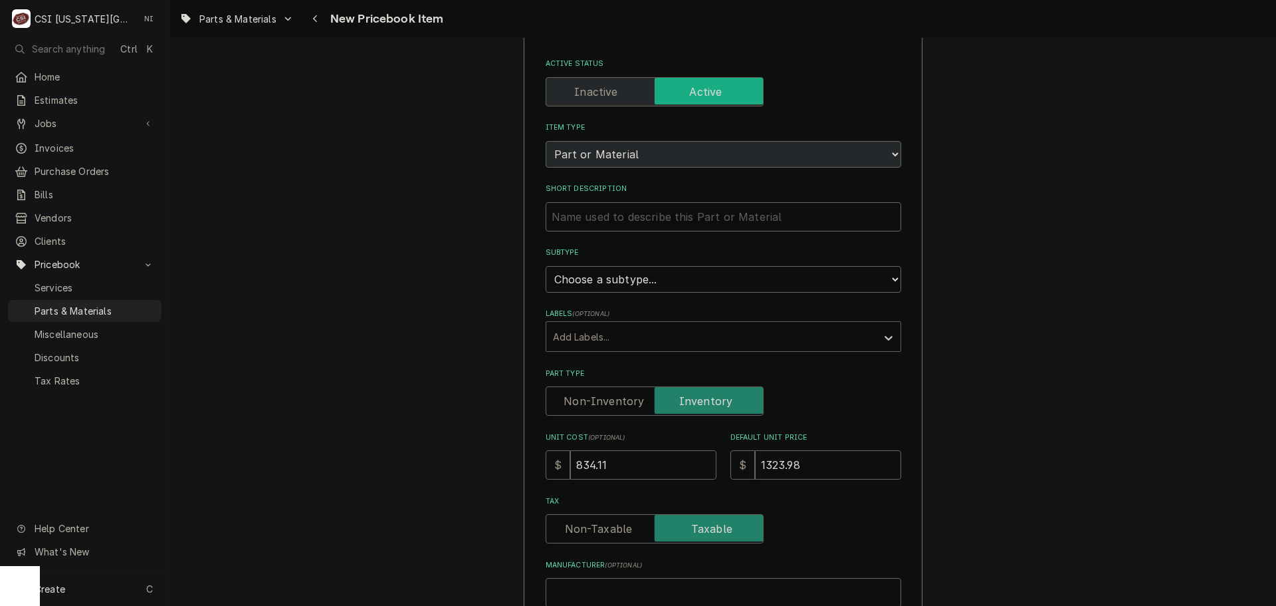
click at [641, 327] on div "Labels" at bounding box center [711, 336] width 317 height 24
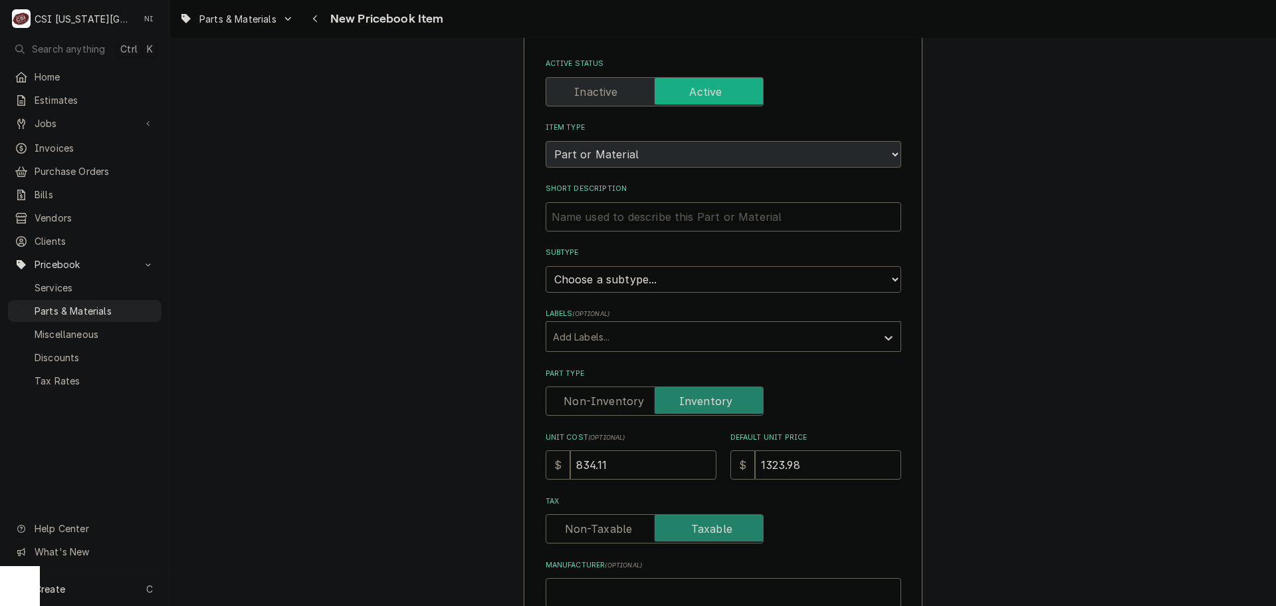
click at [682, 275] on select "Choose a subtype... [#2-DUAL] AFTERHRS-WH-CHG-2 [#2-DUAL] BEV-EQUIP [#2-DUAL] B…" at bounding box center [724, 279] width 356 height 27
select select "45"
click at [546, 266] on select "Choose a subtype... [#2-DUAL] AFTERHRS-WH-CHG-2 [#2-DUAL] BEV-EQUIP [#2-DUAL] B…" at bounding box center [724, 279] width 356 height 27
type textarea "x"
click at [663, 222] on input "Short Description" at bounding box center [724, 216] width 356 height 29
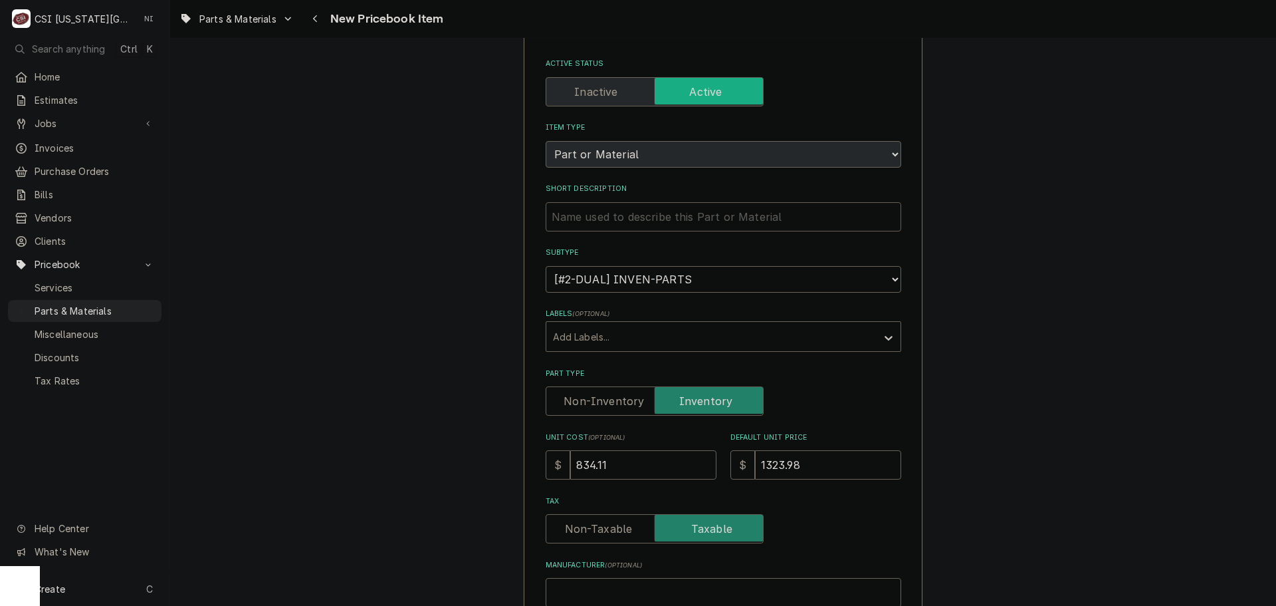
click at [728, 222] on input "Short Description" at bounding box center [724, 216] width 356 height 29
paste input "Evaporator Coil, 5 Row, Tuo48Qc"
type input "Evaporator Coil, 5 Row, Tuo48Qc"
type textarea "x"
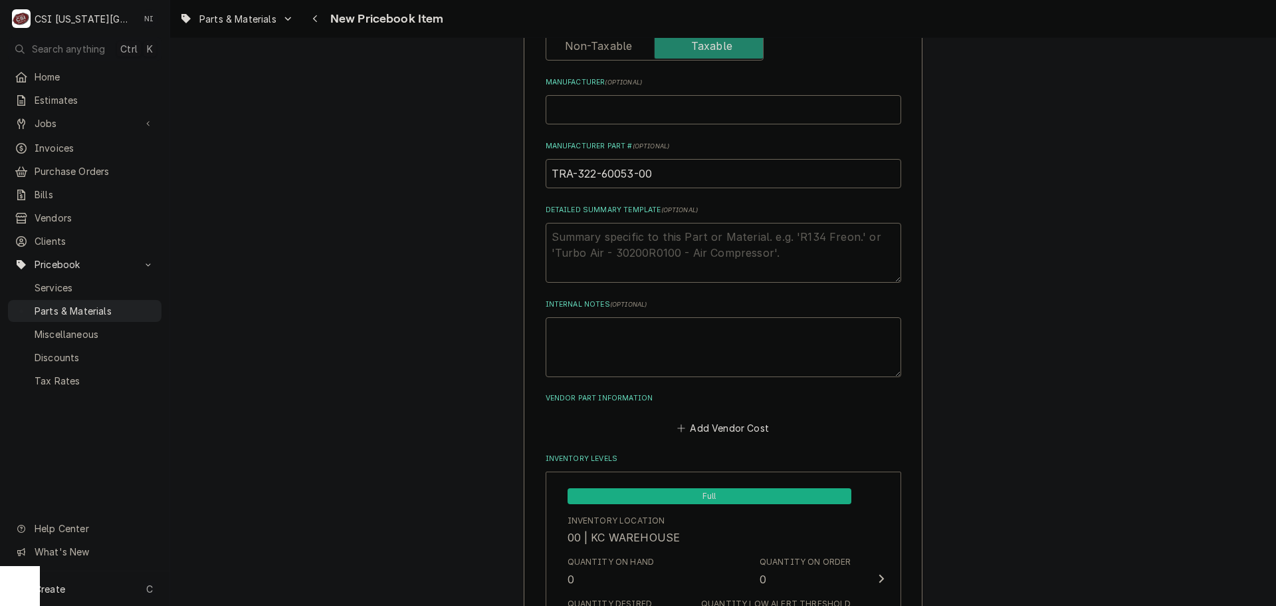
scroll to position [420, 0]
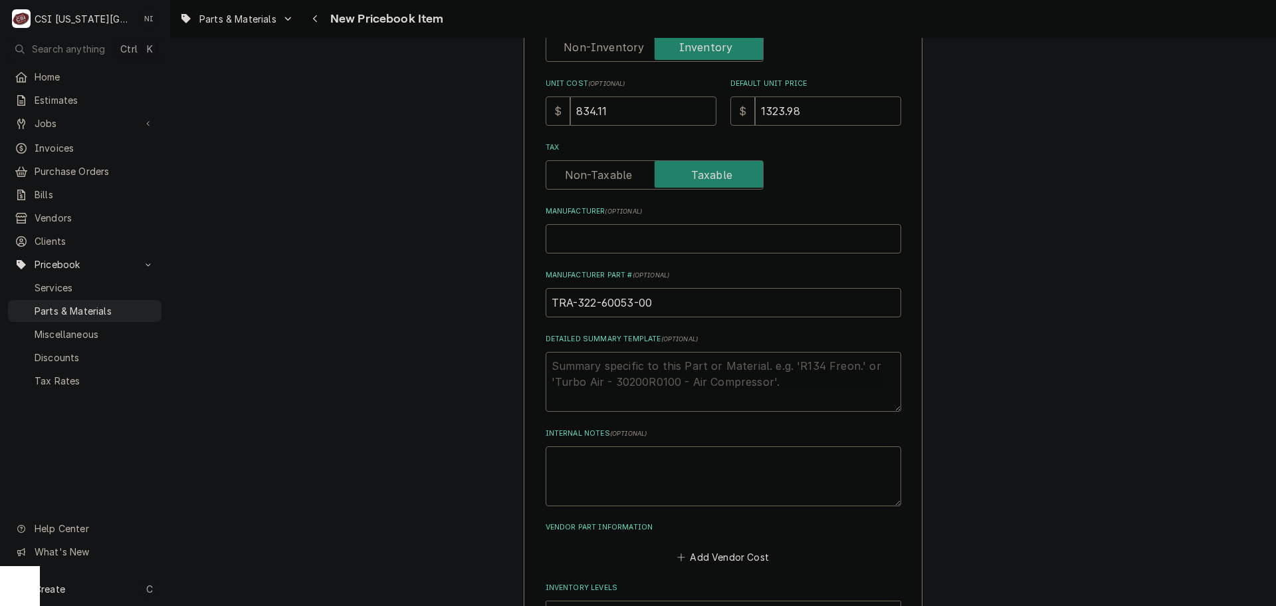
type input "Evaporator Coil, 5 Row, Tuo48Qc"
drag, startPoint x: 682, startPoint y: 304, endPoint x: 527, endPoint y: 304, distance: 155.6
paste input "Evaporator Coil, 5 Row, Tuo48Qc"
type input "Evaporator Coil, 5 Row, Tuo48Qc"
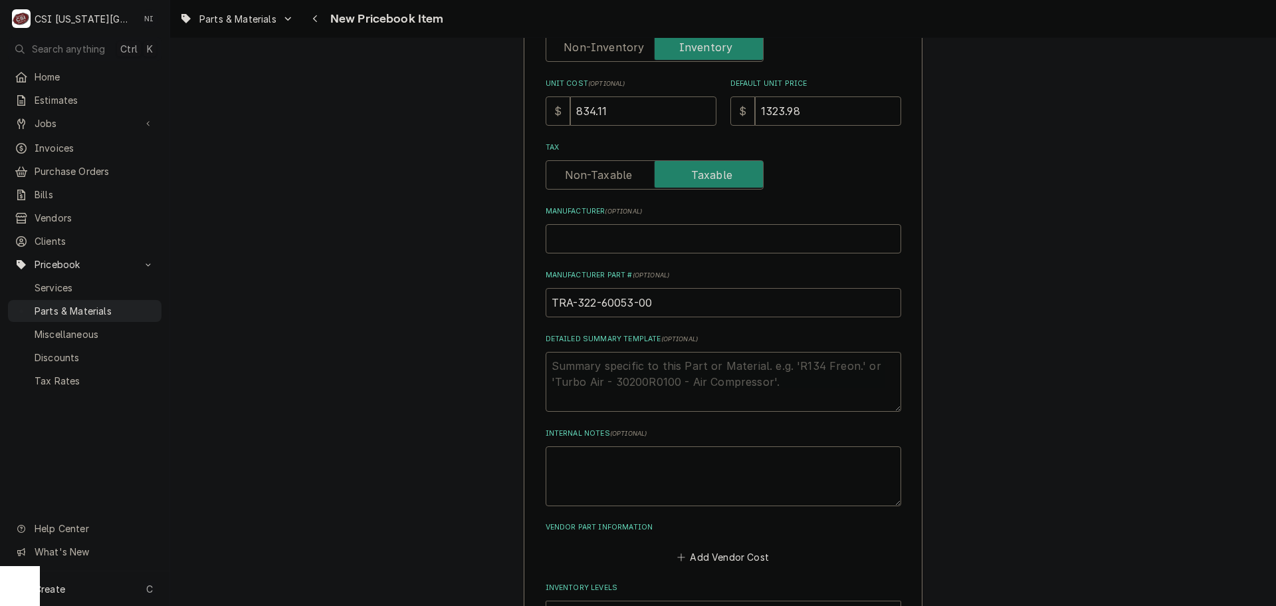
type textarea "x"
drag, startPoint x: 721, startPoint y: 304, endPoint x: 491, endPoint y: 314, distance: 230.9
type input "T"
type textarea "x"
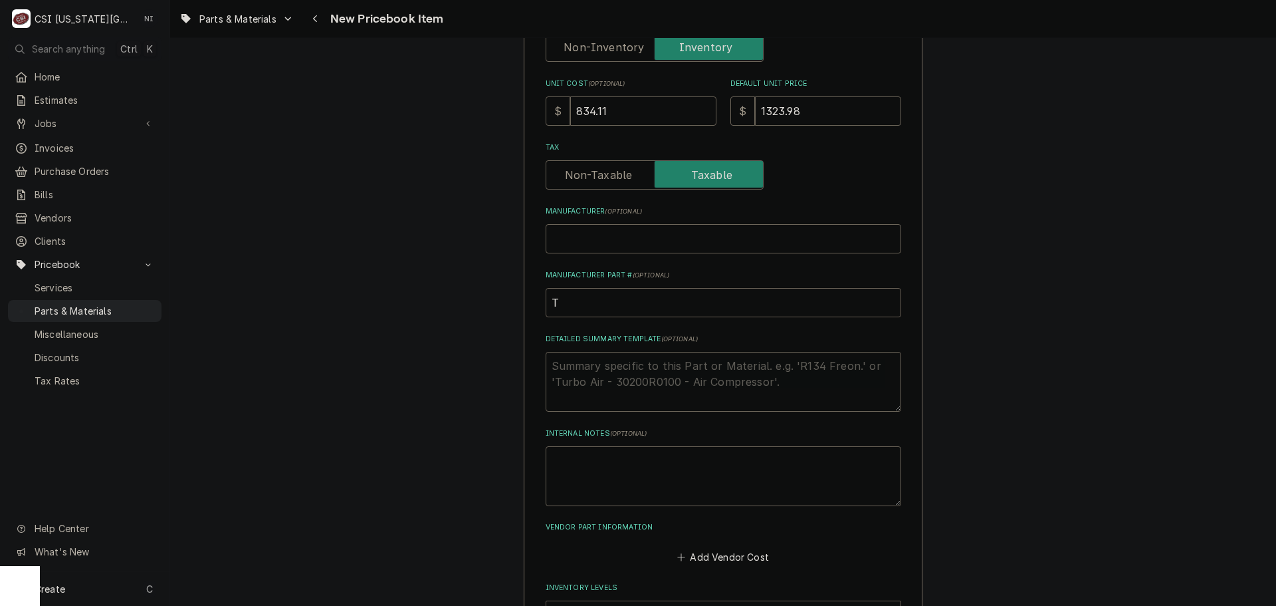
type input "TR"
type textarea "x"
type input "TRA"
type textarea "x"
type input "TRA-"
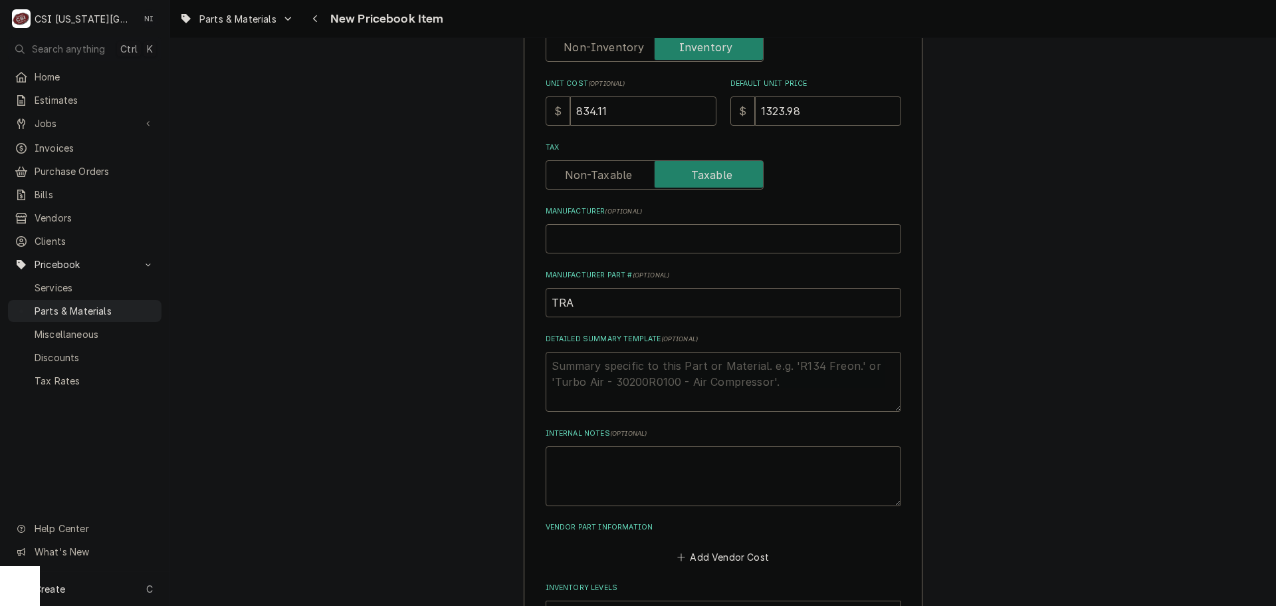
type textarea "x"
type input "TRA-3"
type textarea "x"
type input "TRA-32"
type textarea "x"
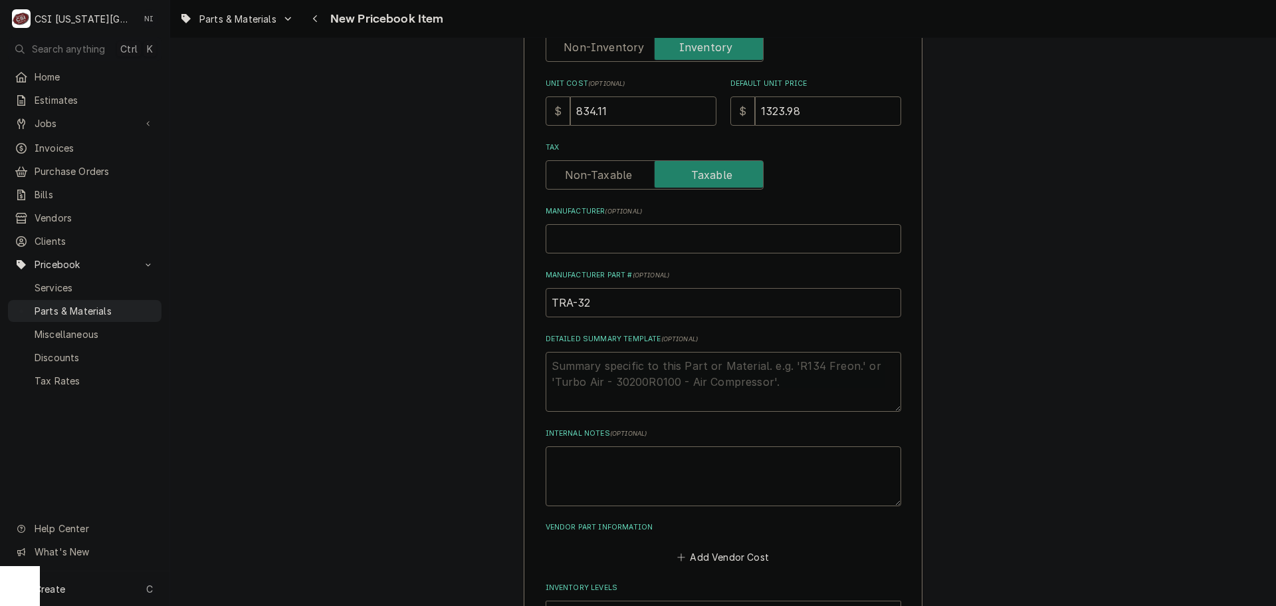
type input "TRA-322"
type textarea "x"
type input "TRA-322-"
type textarea "x"
type input "TRA-322-6"
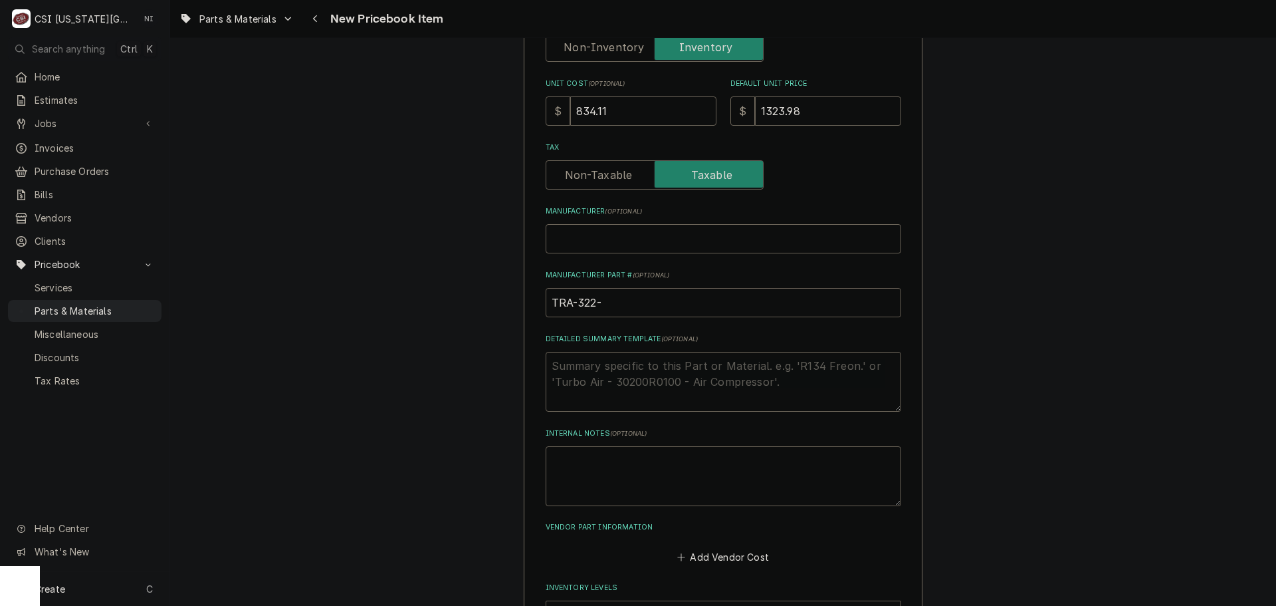
type textarea "x"
type input "TRA-322-60"
type textarea "x"
type input "TRA-322-600"
type textarea "x"
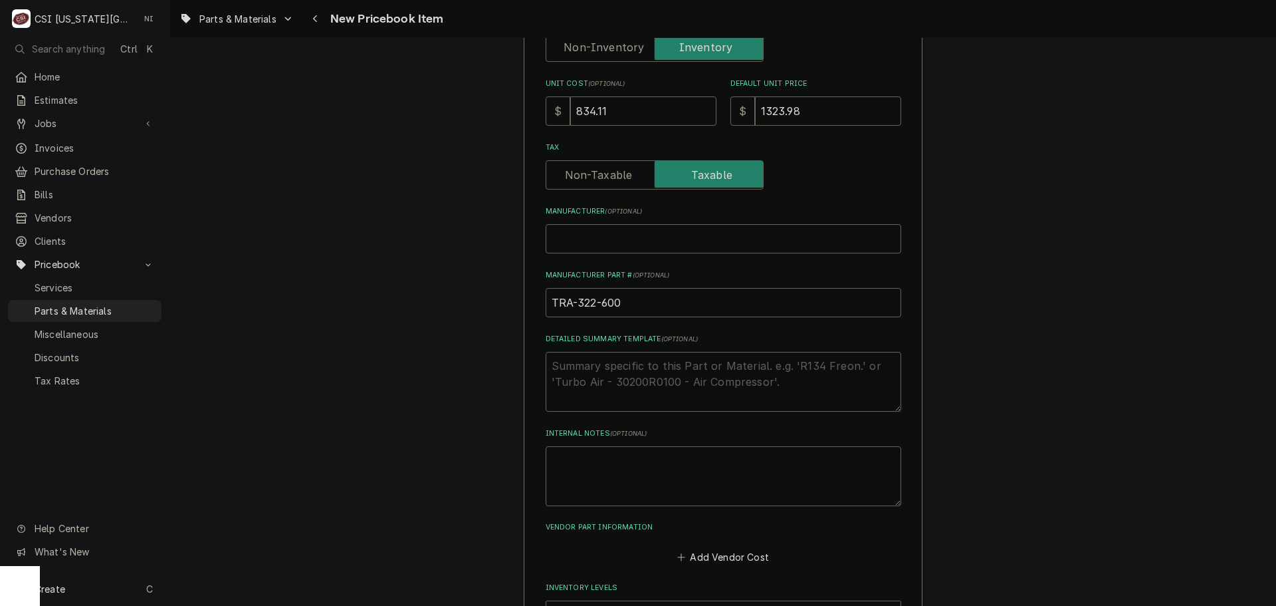
type input "TRA-322-6005"
type textarea "x"
type input "TRA-322-60053"
type textarea "x"
type input "TRA-322-60053-"
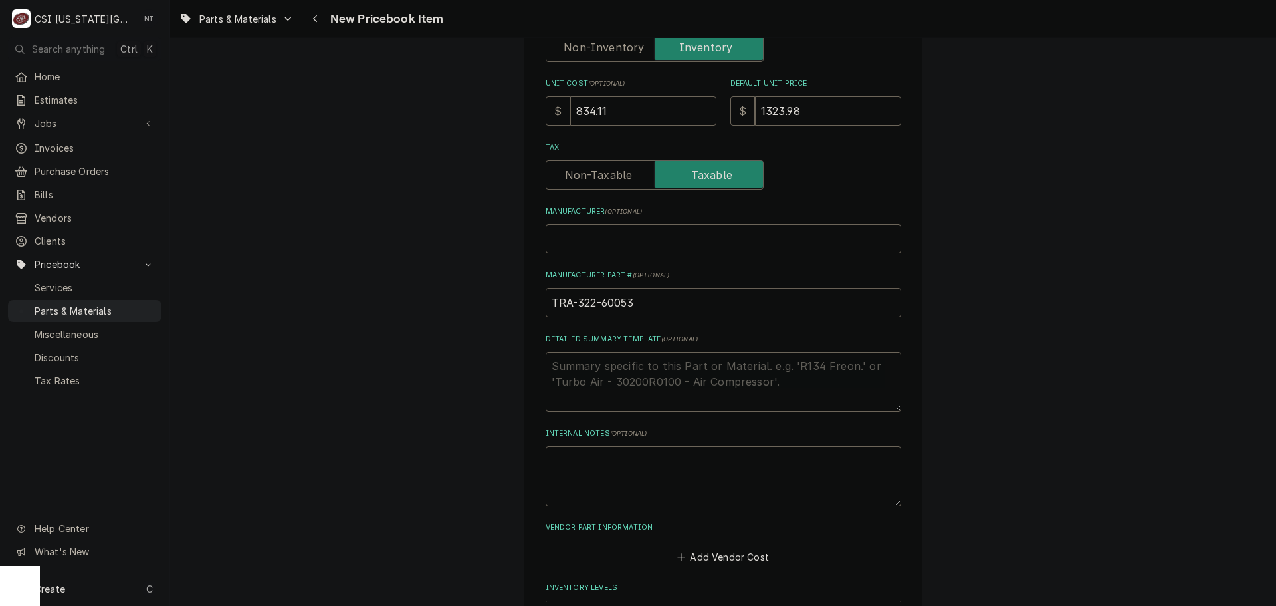
type textarea "x"
type input "TRA-322-60053-0"
type textarea "x"
type input "TRA-322-60053-00"
drag, startPoint x: 559, startPoint y: 299, endPoint x: 491, endPoint y: 299, distance: 68.5
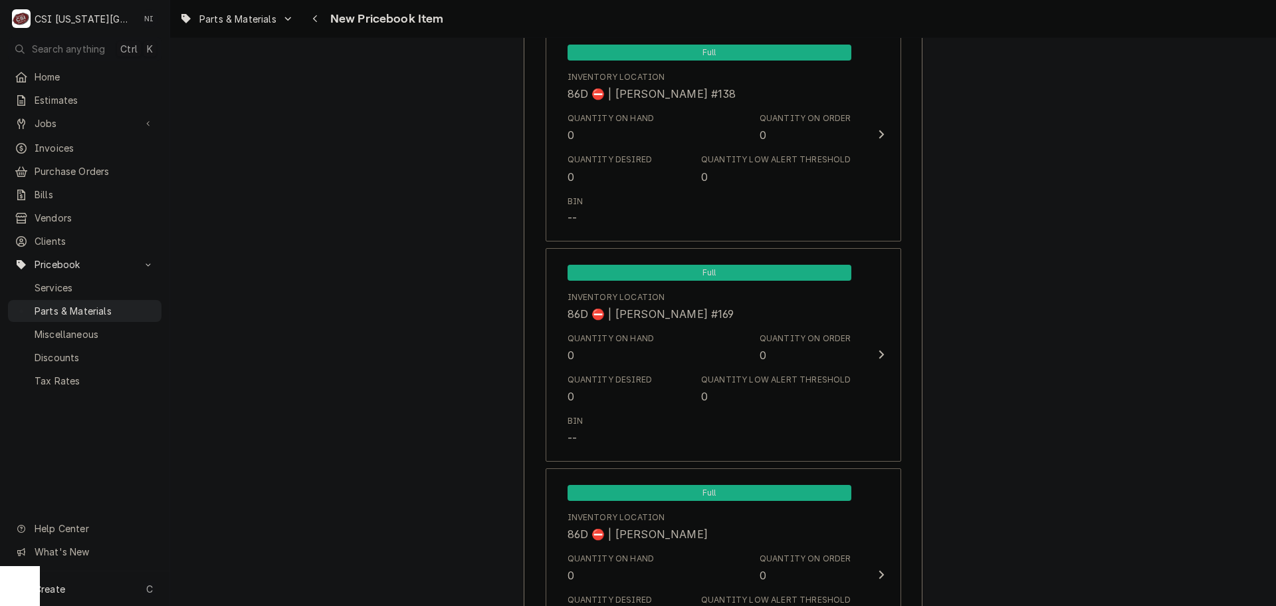
scroll to position [12590, 0]
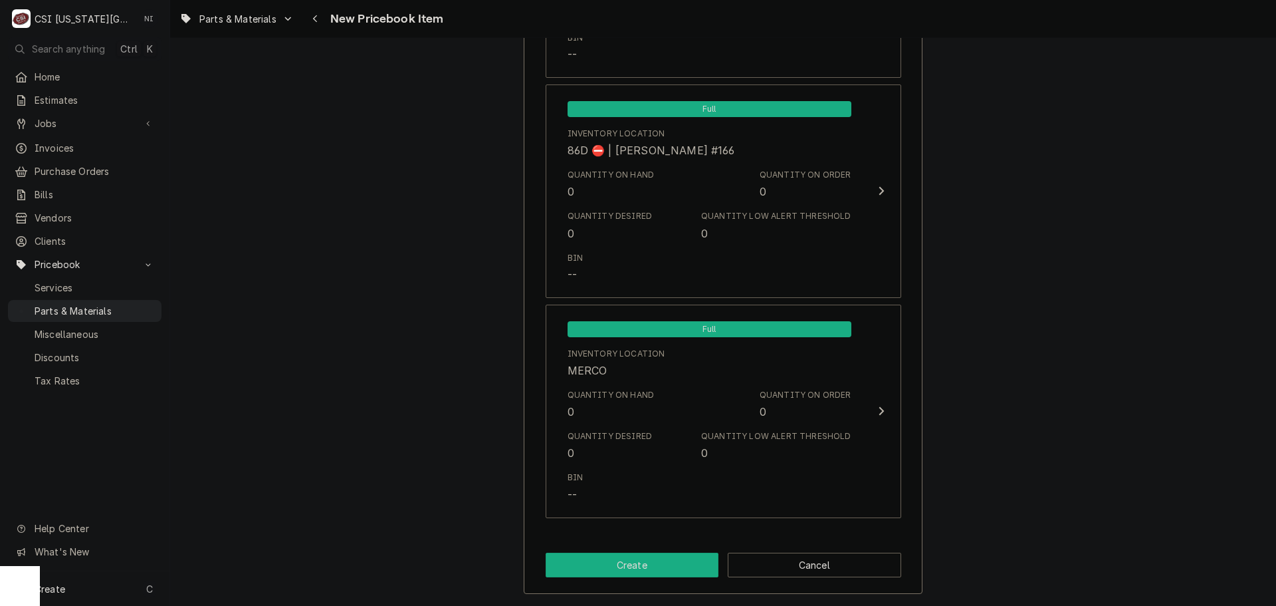
click at [639, 571] on button "Create" at bounding box center [633, 564] width 174 height 25
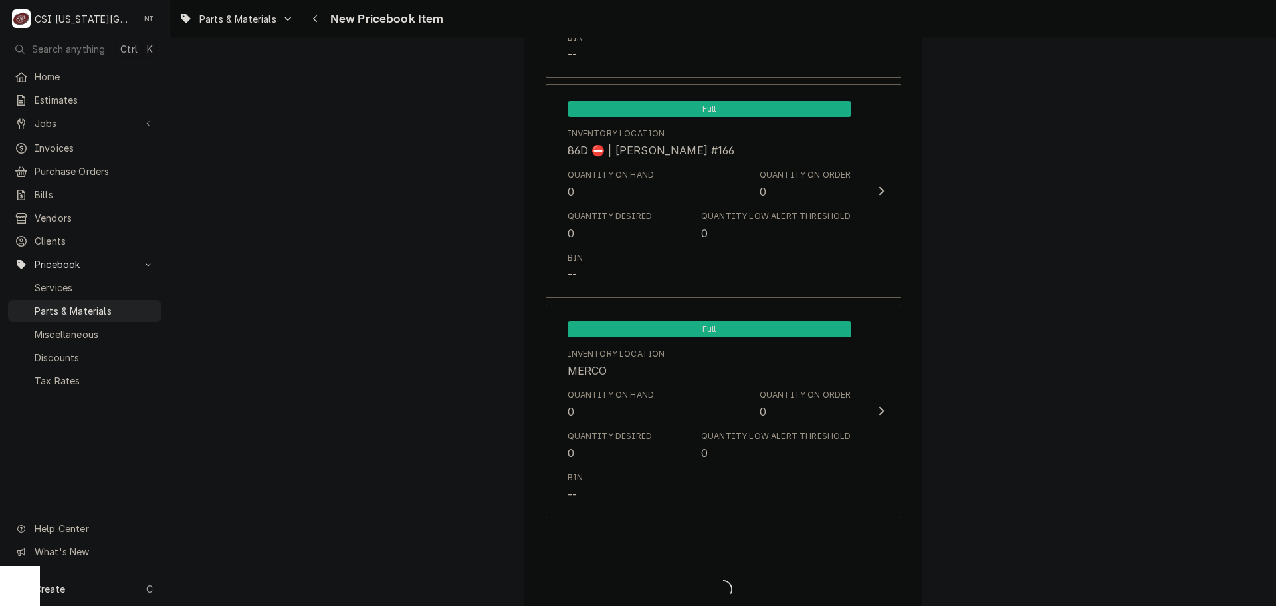
type textarea "x"
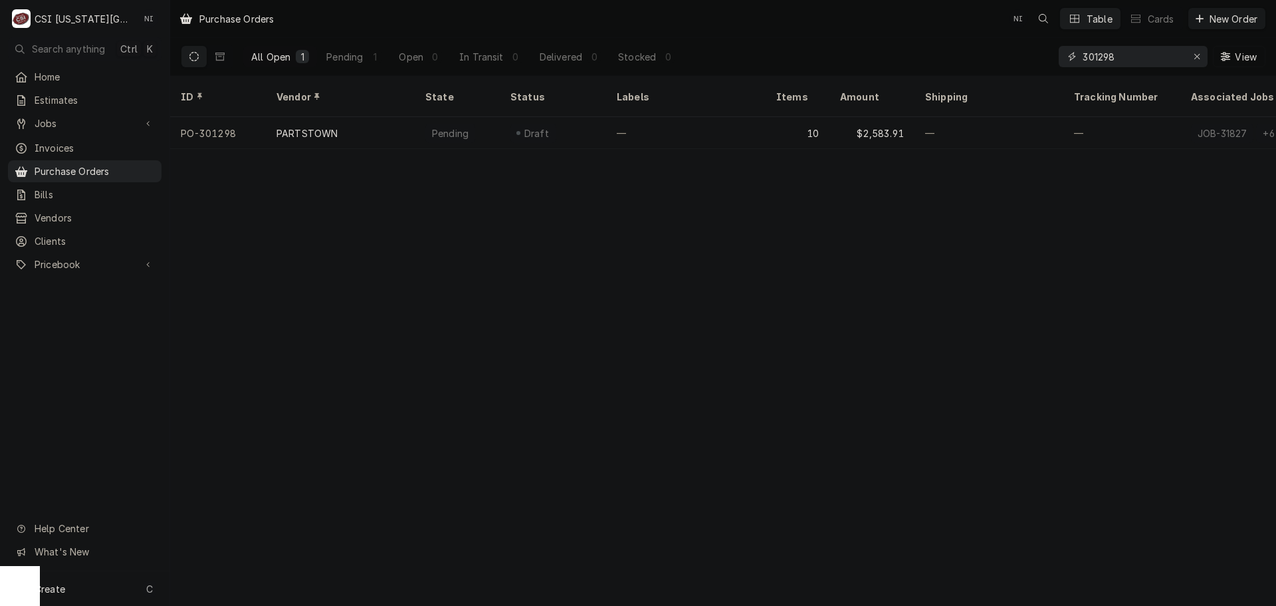
drag, startPoint x: 1093, startPoint y: 57, endPoint x: 1018, endPoint y: 60, distance: 74.6
click at [1018, 60] on div "All Open 1 Pending 1 Open 0 In Transit 0 Delivered 0 Stocked 0 301298 View" at bounding box center [723, 56] width 1085 height 37
type input "301308"
click at [120, 168] on span "Purchase Orders" at bounding box center [95, 171] width 120 height 14
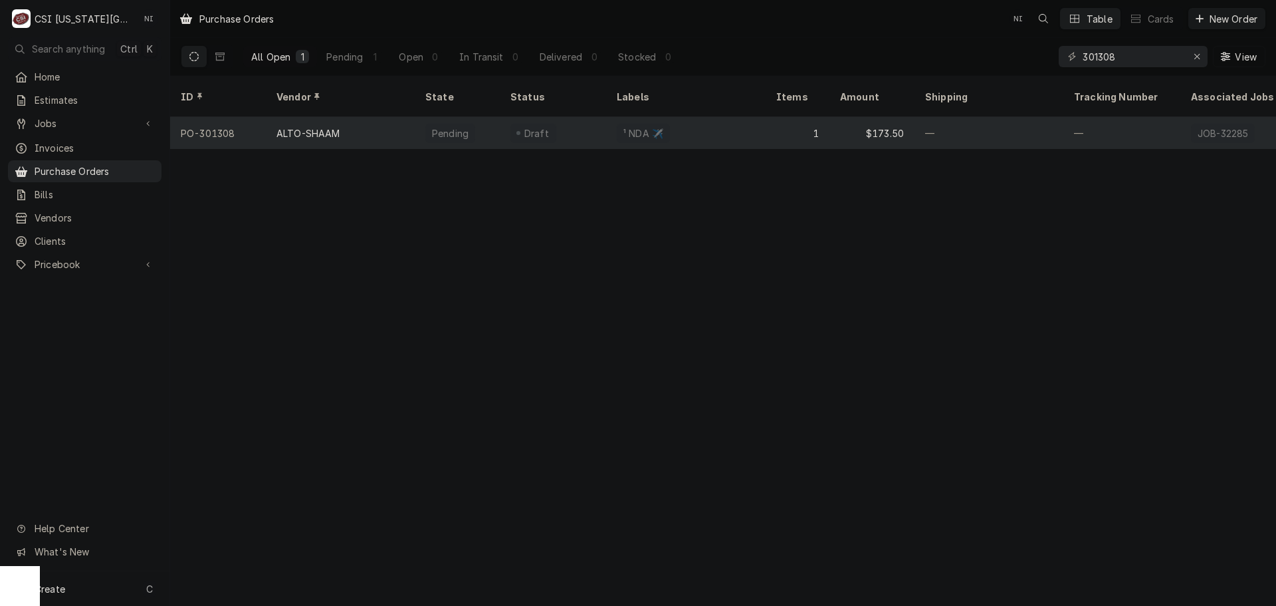
drag, startPoint x: 491, startPoint y: 120, endPoint x: 543, endPoint y: 35, distance: 99.6
click at [492, 120] on div "Pending" at bounding box center [457, 133] width 85 height 32
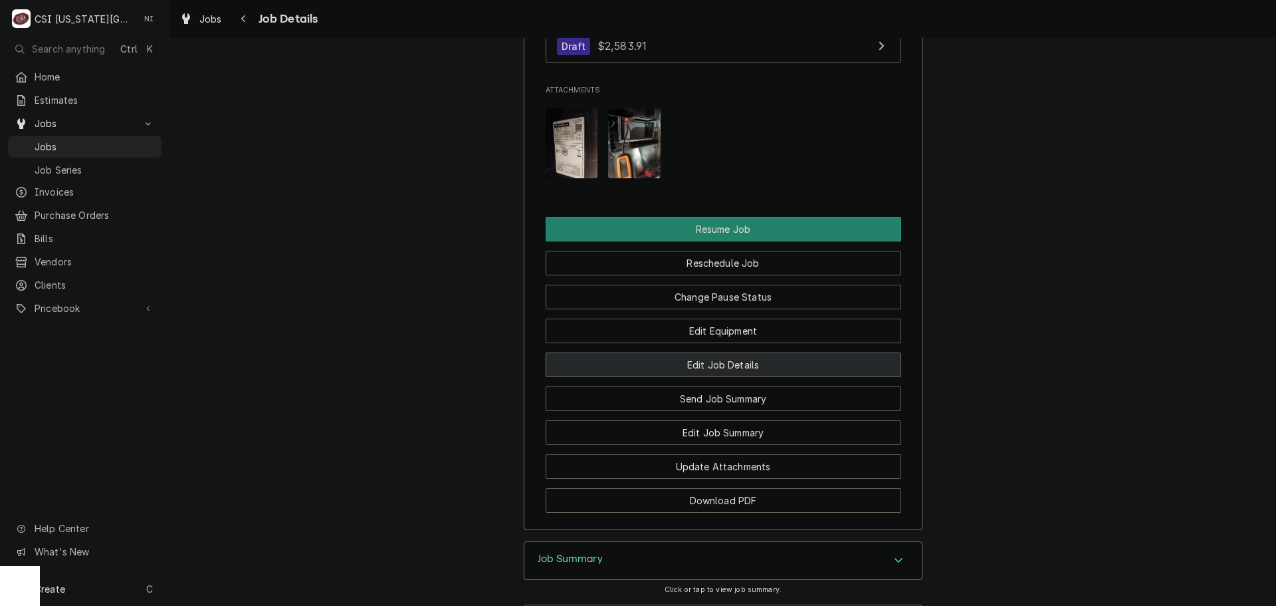
scroll to position [1938, 0]
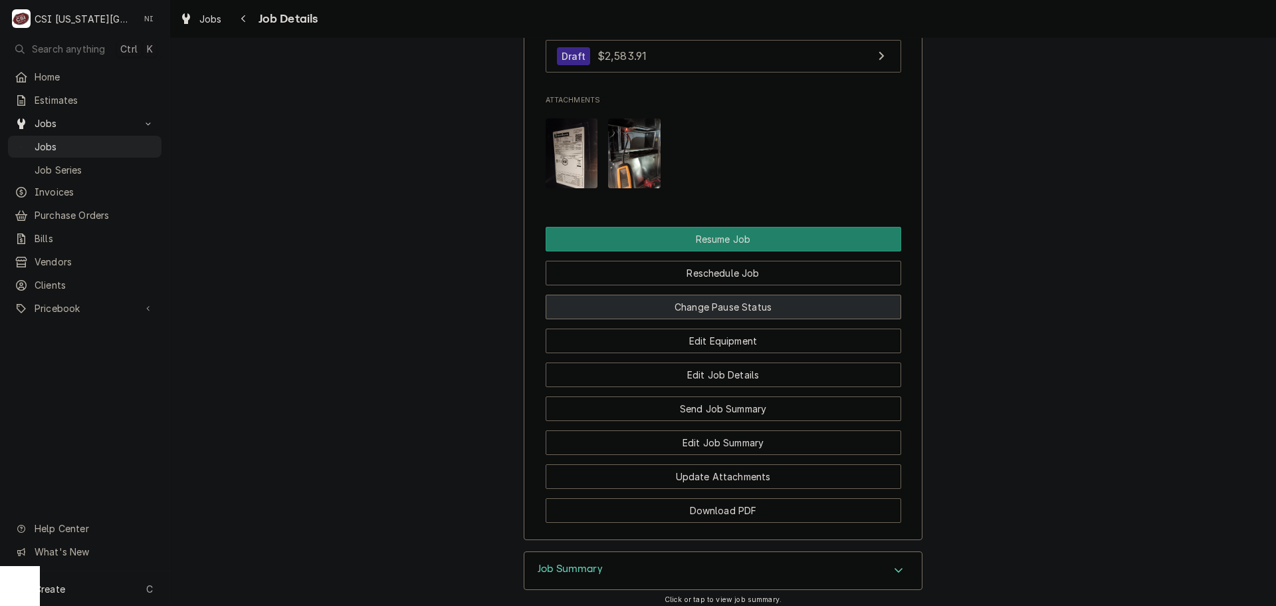
click at [733, 299] on button "Change Pause Status" at bounding box center [724, 306] width 356 height 25
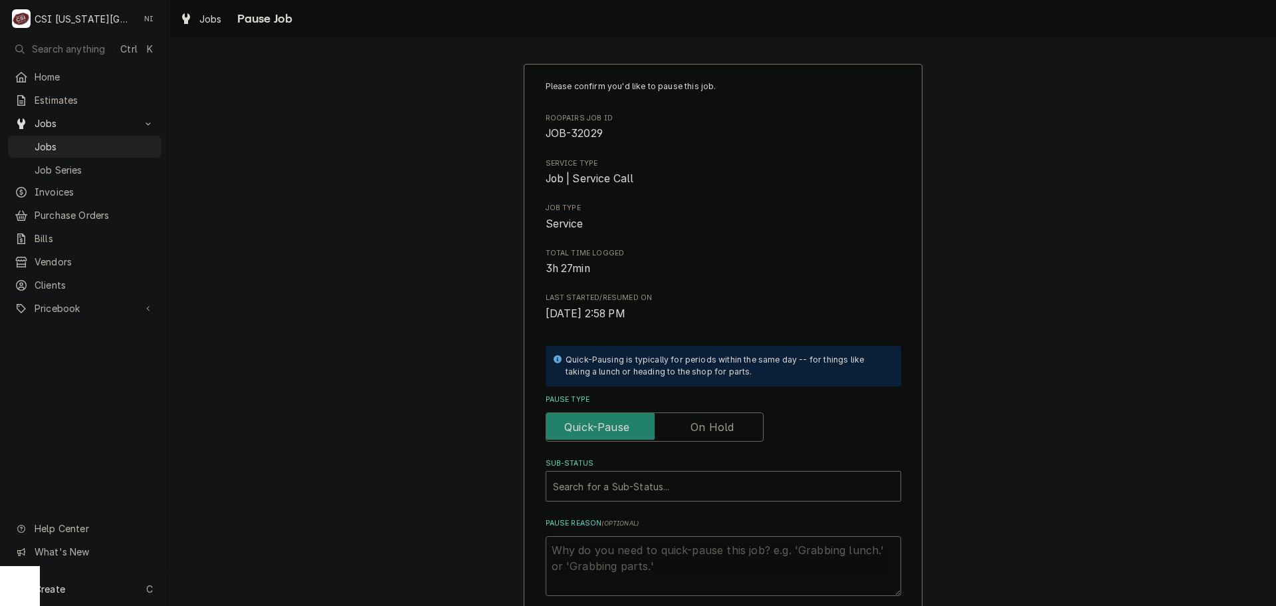
click at [694, 426] on label "Pause Type" at bounding box center [655, 426] width 218 height 29
click at [694, 426] on input "Pause Type" at bounding box center [655, 426] width 206 height 29
checkbox input "true"
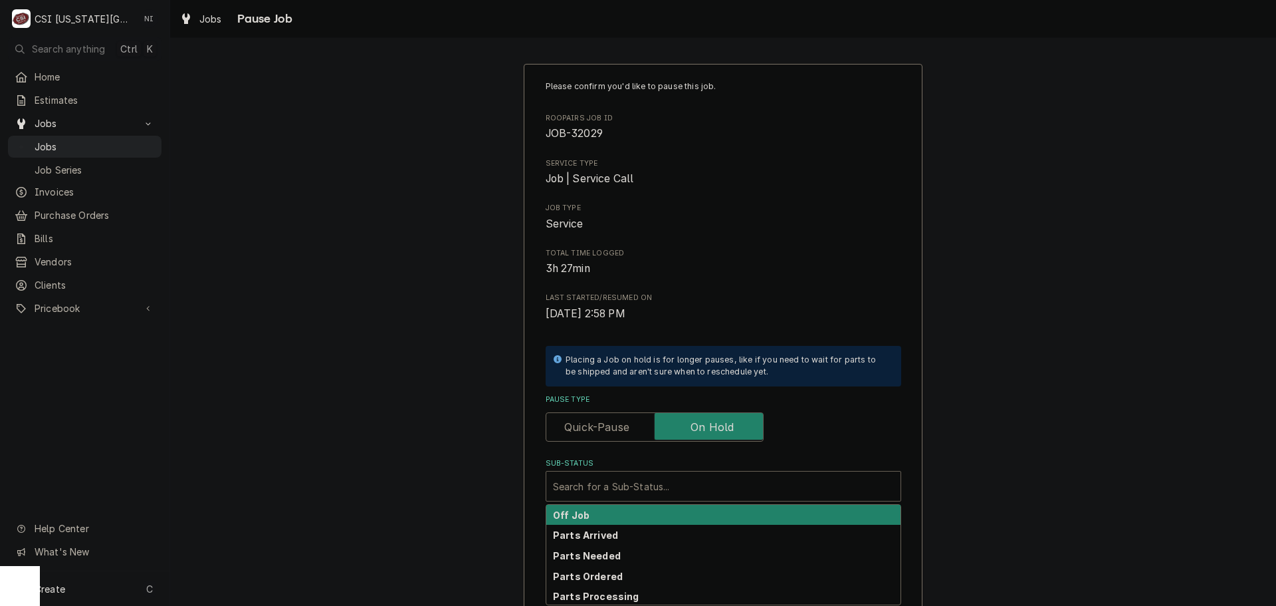
drag, startPoint x: 658, startPoint y: 487, endPoint x: 655, endPoint y: 515, distance: 28.1
click at [658, 489] on div "Sub-Status" at bounding box center [723, 486] width 341 height 24
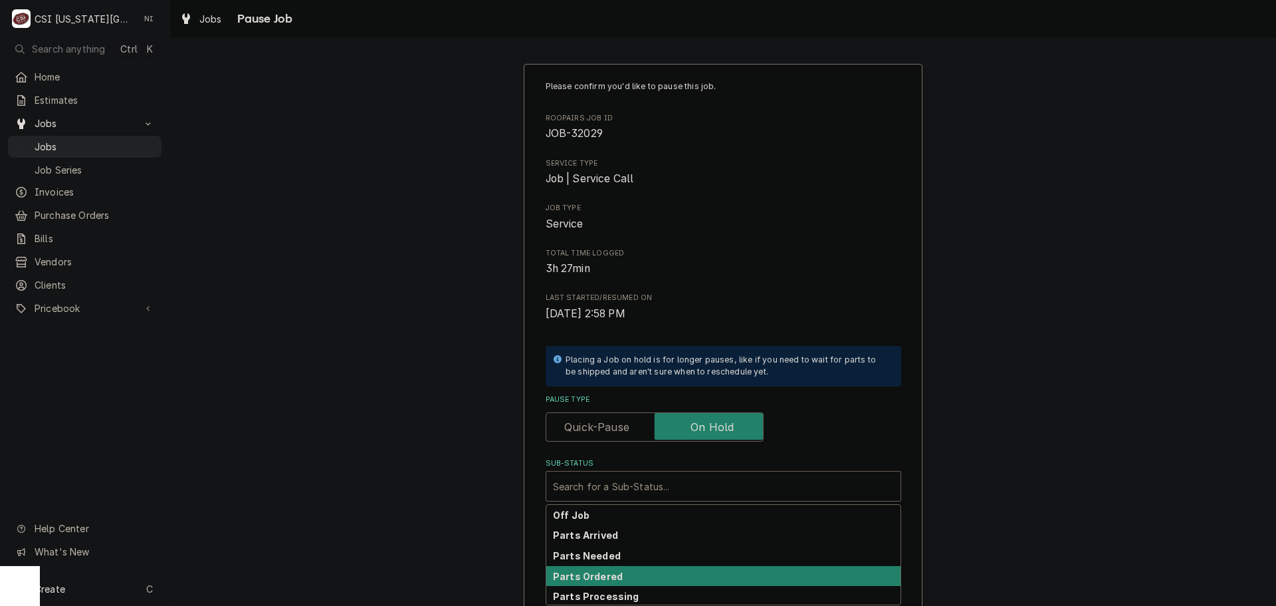
click at [597, 577] on strong "Parts Ordered" at bounding box center [588, 575] width 70 height 11
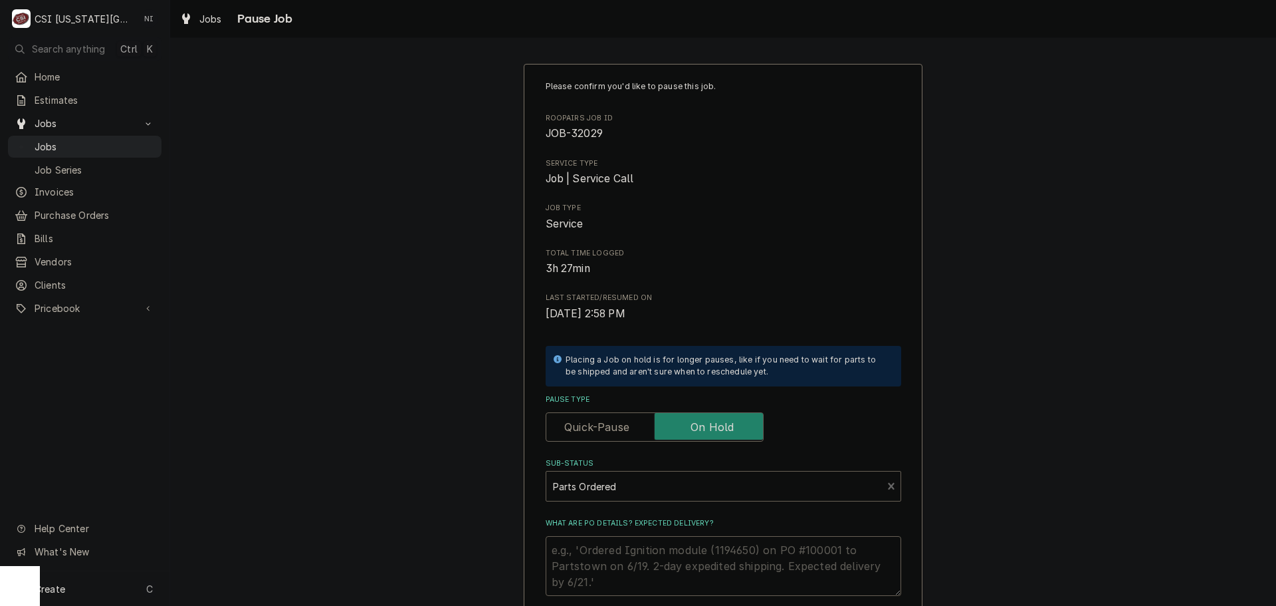
drag, startPoint x: 605, startPoint y: 548, endPoint x: 592, endPoint y: 562, distance: 18.8
click at [608, 548] on textarea "What are PO details? Expected delivery?" at bounding box center [724, 566] width 356 height 60
type textarea "x"
type textarea "P"
type textarea "x"
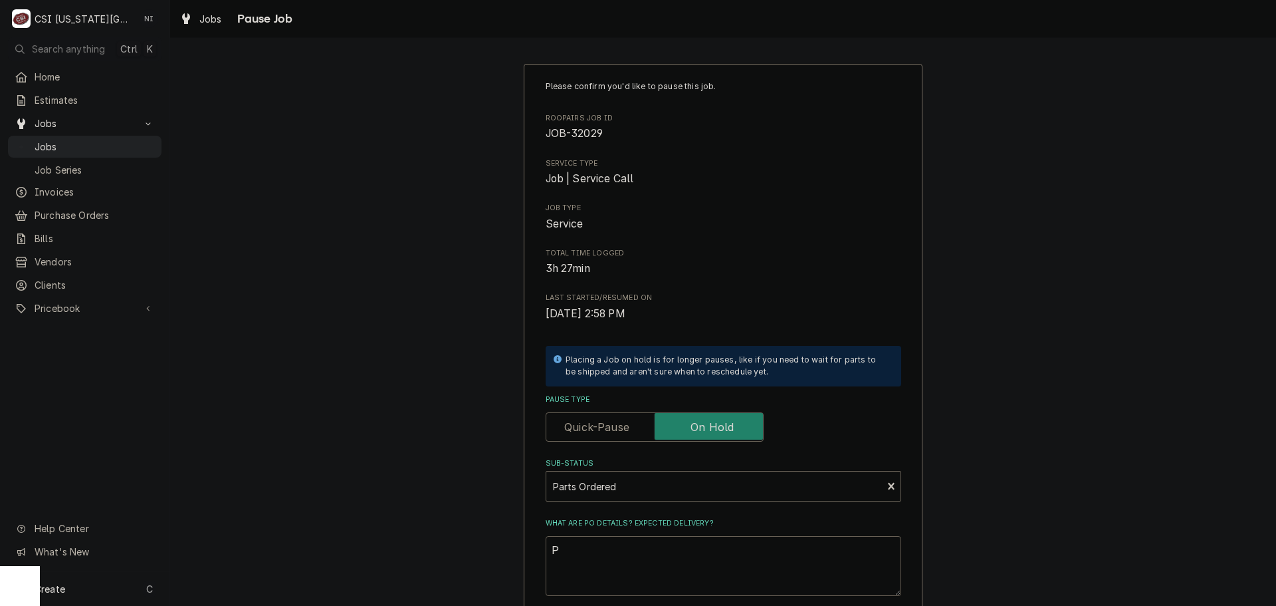
type textarea "PA"
type textarea "x"
type textarea "P"
type textarea "x"
type textarea "Pa"
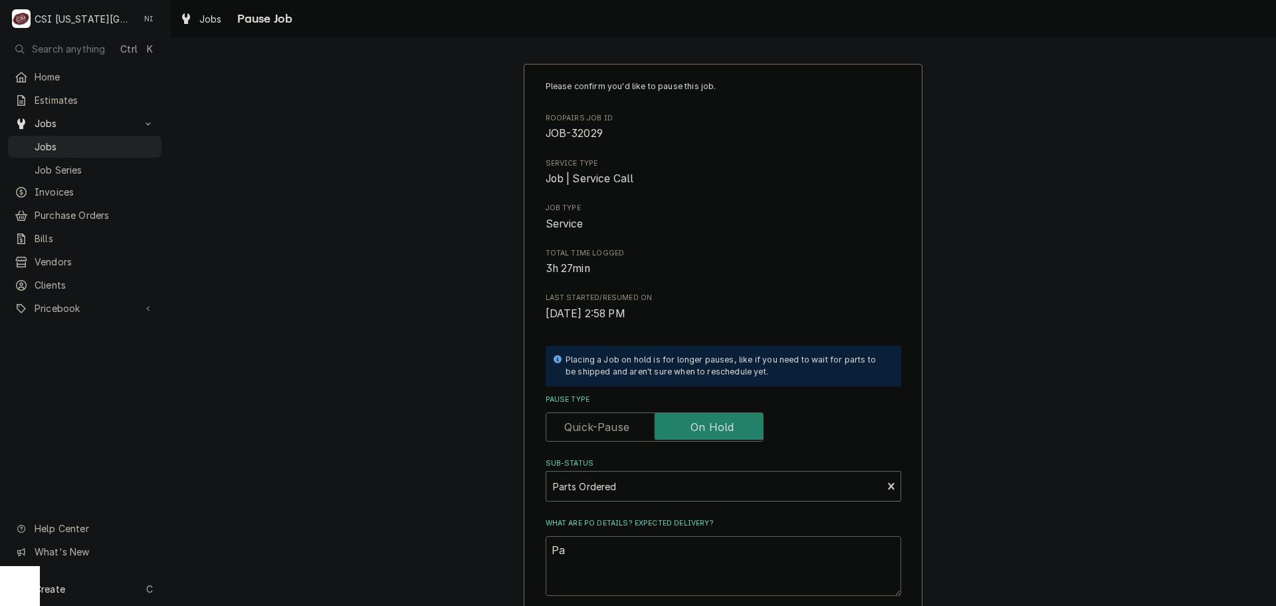
type textarea "x"
type textarea "Pas"
type textarea "x"
type textarea "Pasr"
type textarea "x"
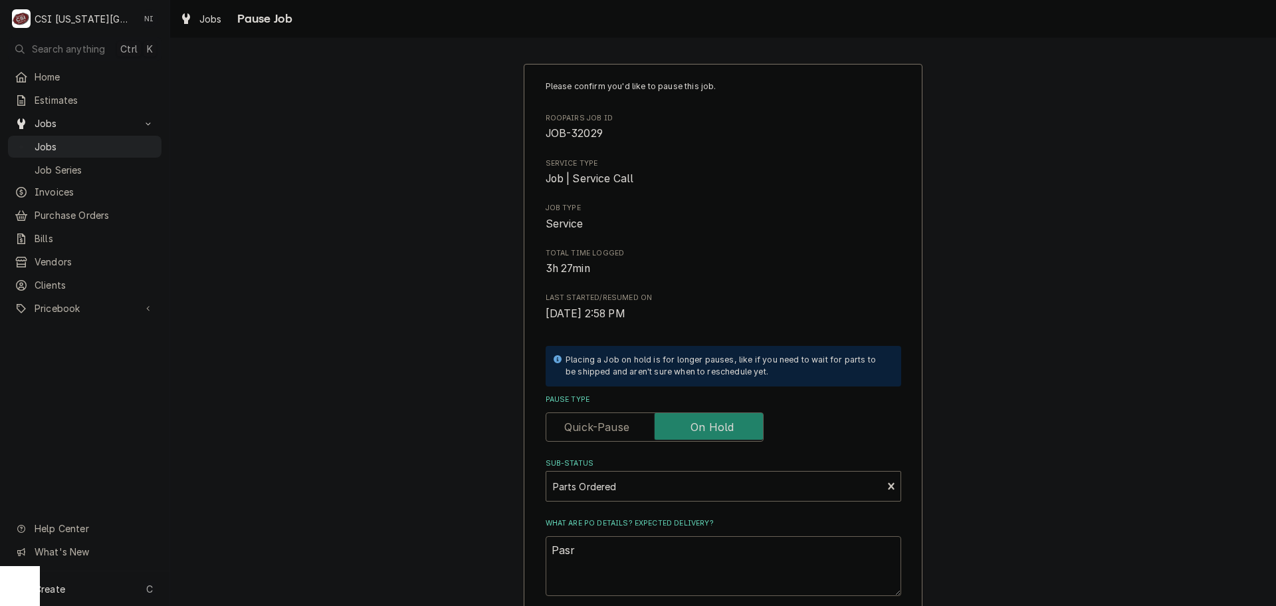
type textarea "Pasrg"
type textarea "x"
type textarea "Pasrgt"
type textarea "x"
type textarea "Pasrgts"
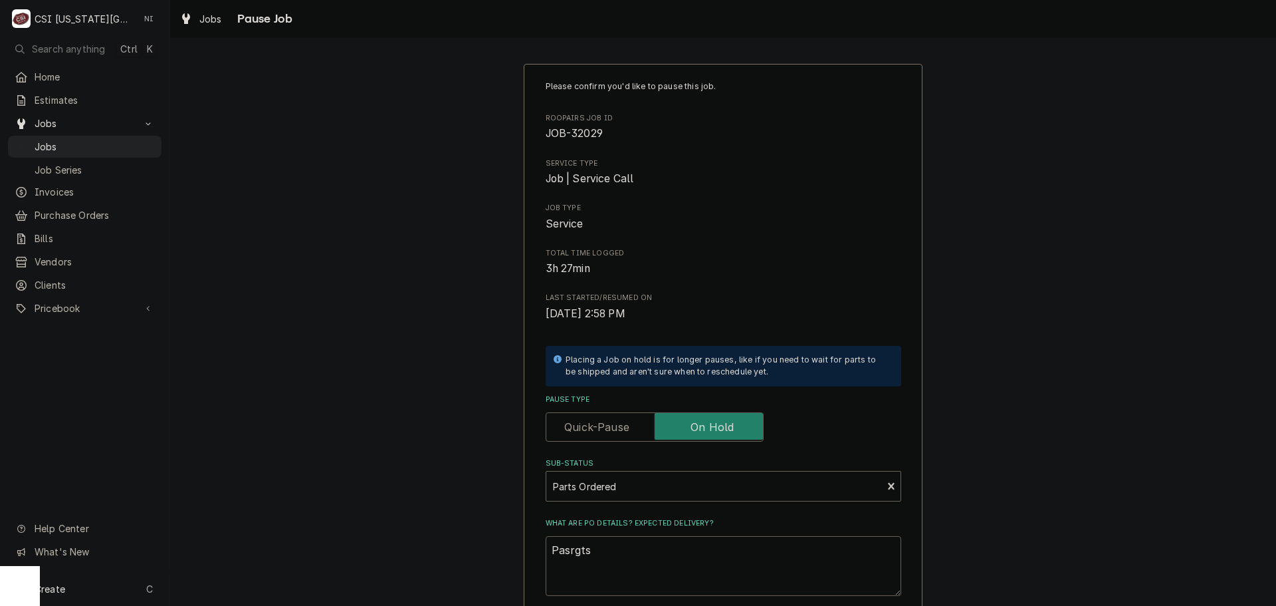
type textarea "x"
type textarea "Pasrgts"
type textarea "x"
type textarea "Pasrgts"
type textarea "x"
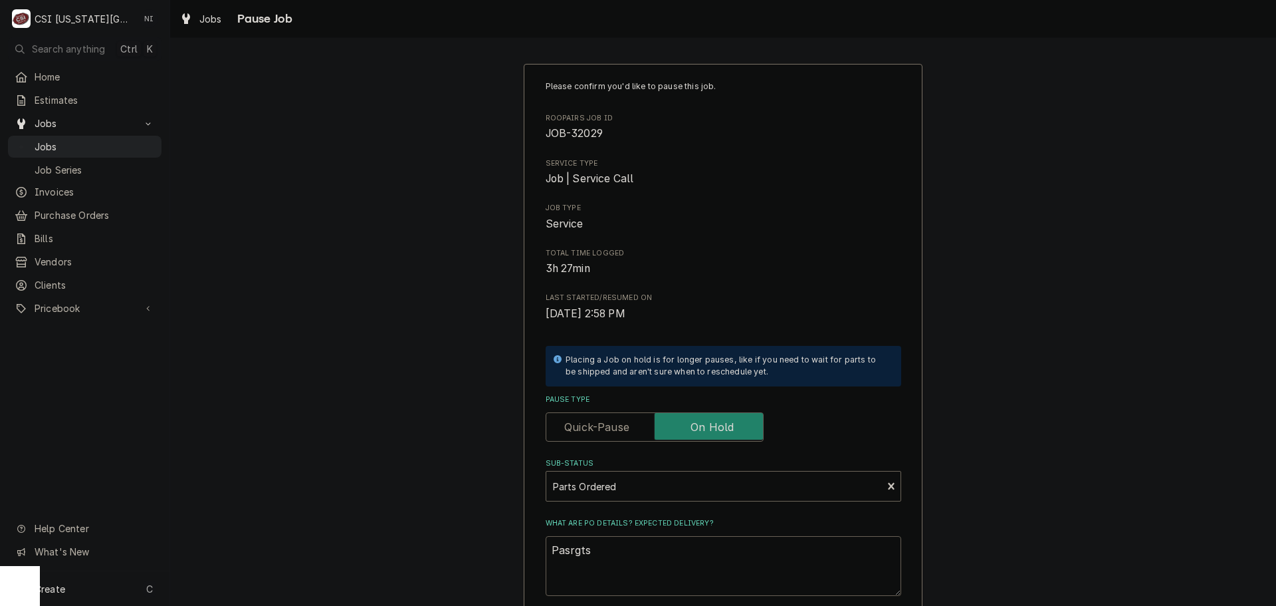
type textarea "Pasrgt"
type textarea "x"
type textarea "Pasrg"
type textarea "x"
type textarea "Pasr"
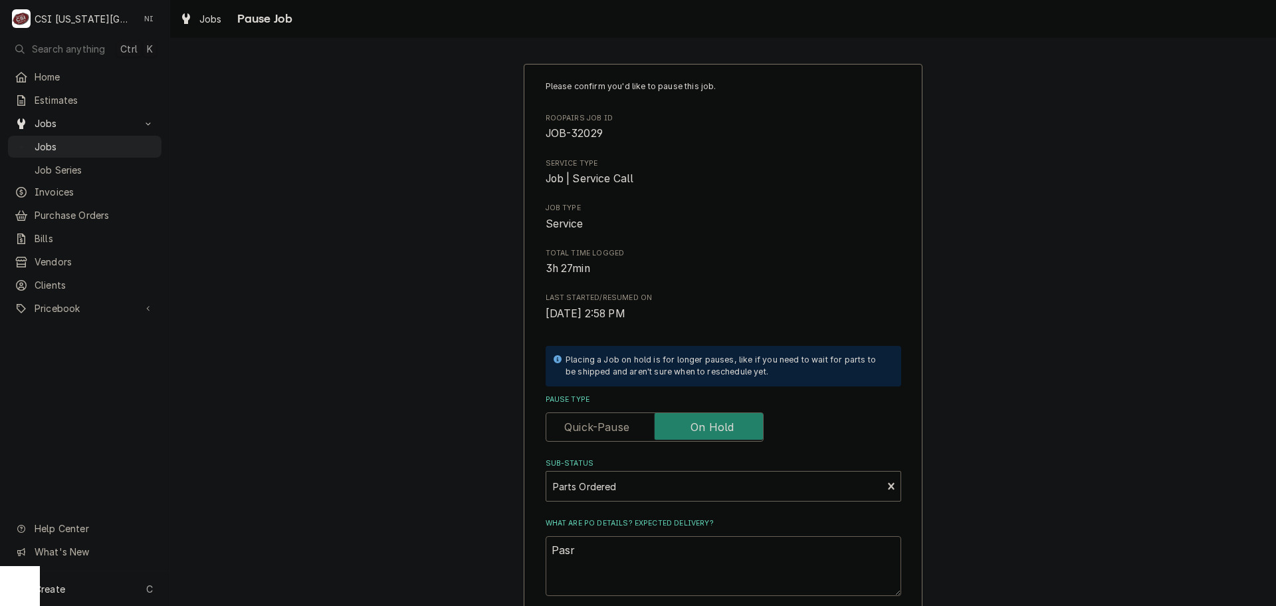
type textarea "x"
type textarea "Pas"
type textarea "x"
type textarea "Pa"
type textarea "x"
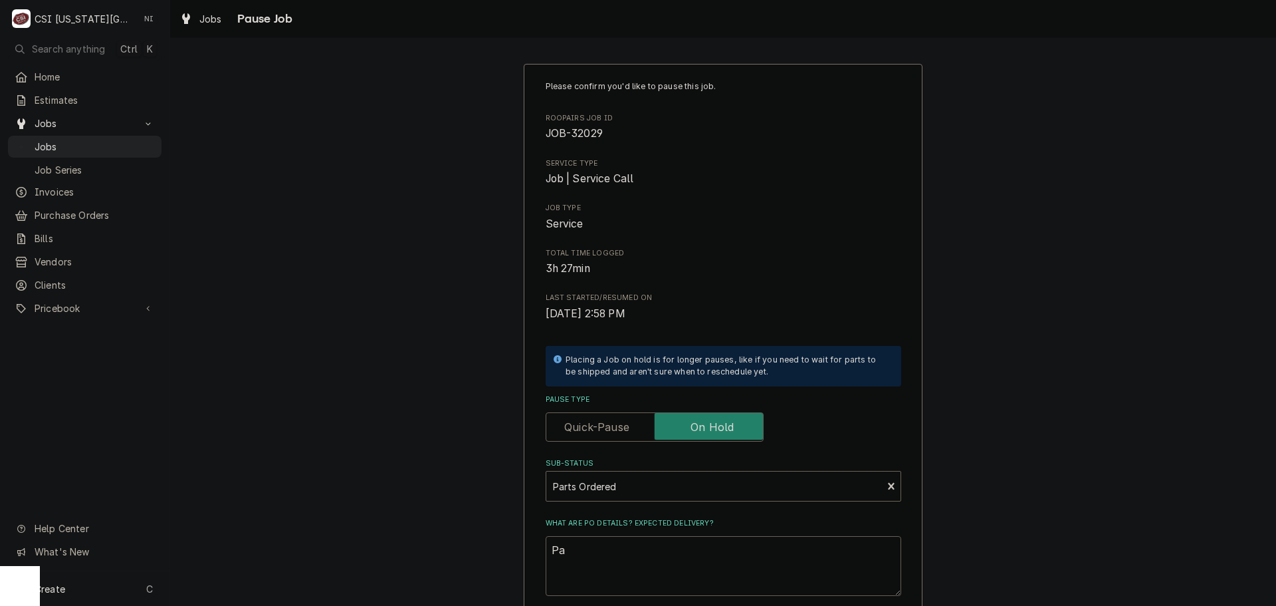
type textarea "Par"
type textarea "x"
type textarea "Part"
type textarea "x"
type textarea "Parts"
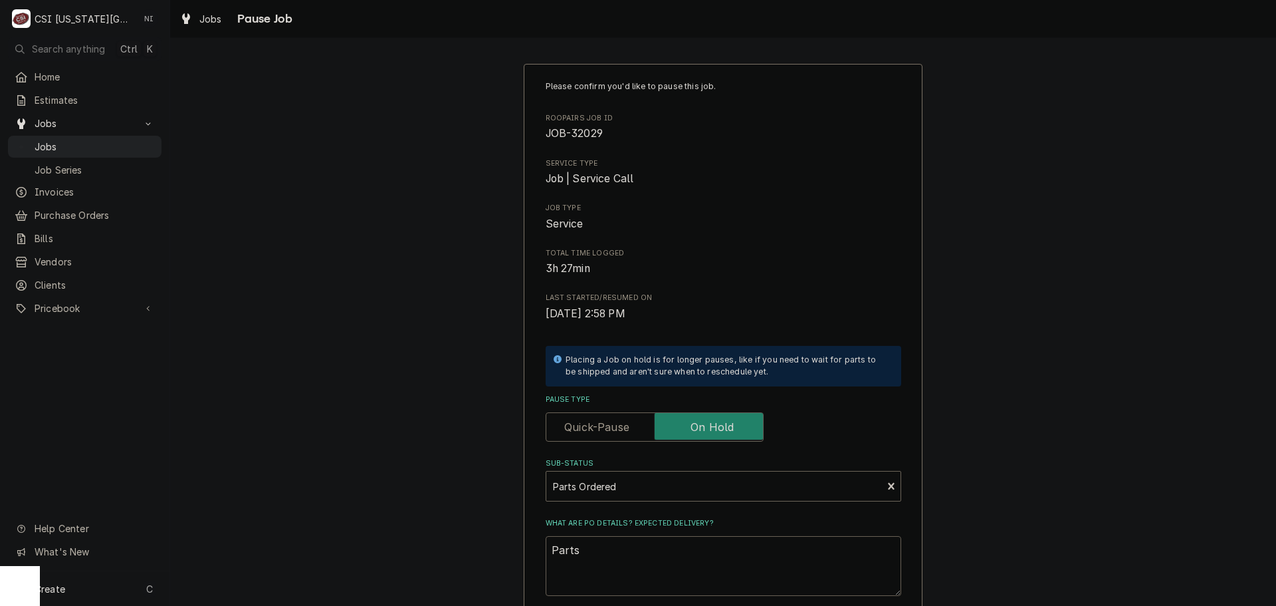
type textarea "x"
type textarea "Parts"
type textarea "x"
type textarea "Parts o"
type textarea "x"
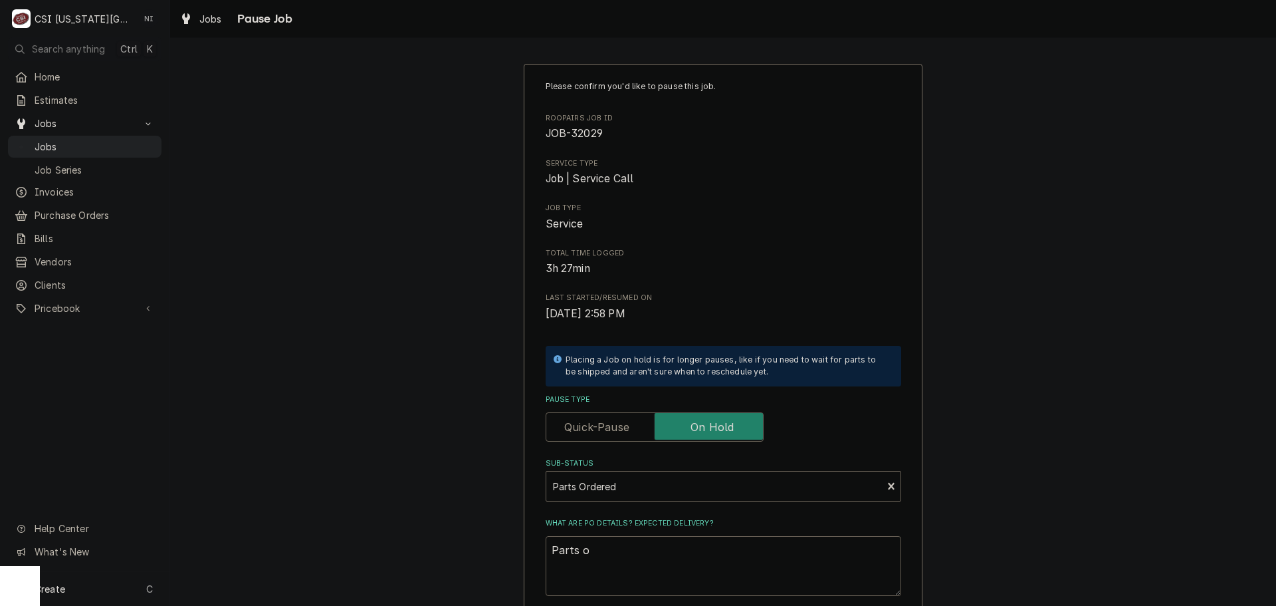
type textarea "Parts or"
type textarea "x"
type textarea "Parts ord"
type textarea "x"
type textarea "Parts orde"
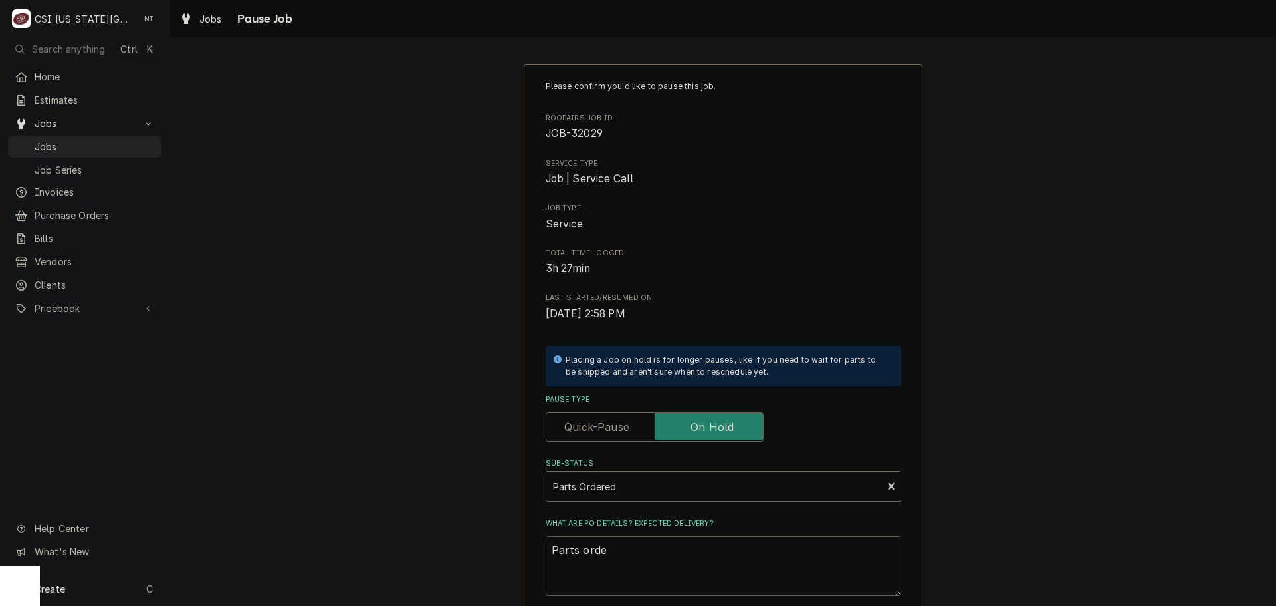
type textarea "x"
type textarea "Parts ordere"
type textarea "x"
type textarea "Parts ordered"
type textarea "x"
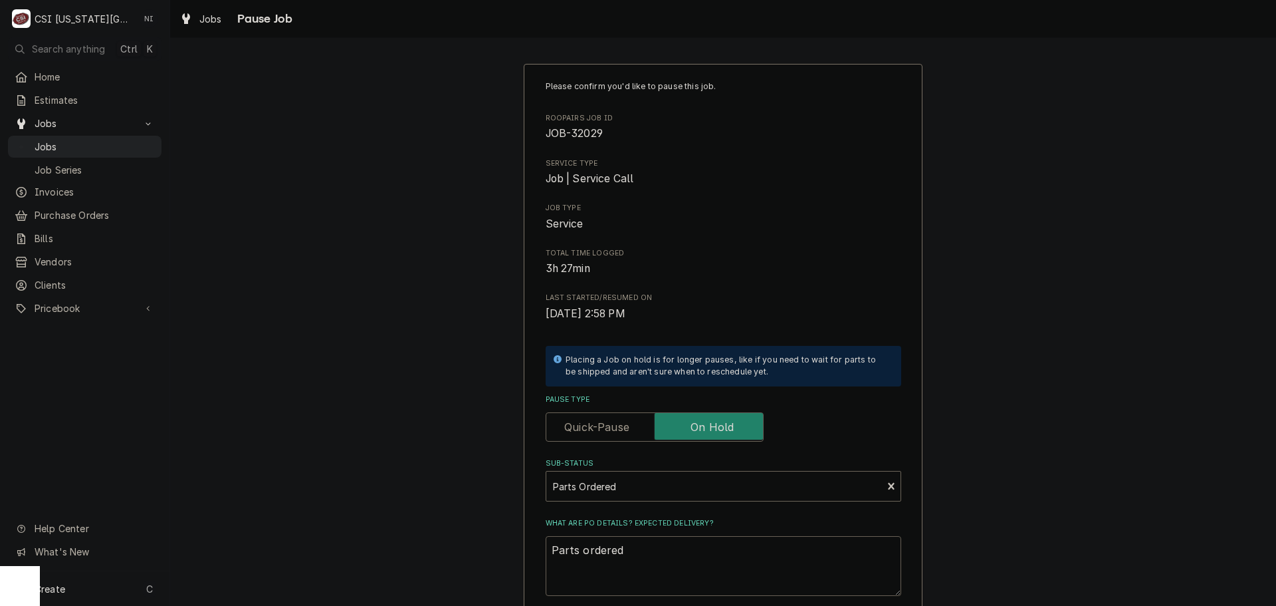
type textarea "Parts ordered"
type textarea "x"
type textarea "Parts ordered o"
type textarea "x"
type textarea "Parts ordered on"
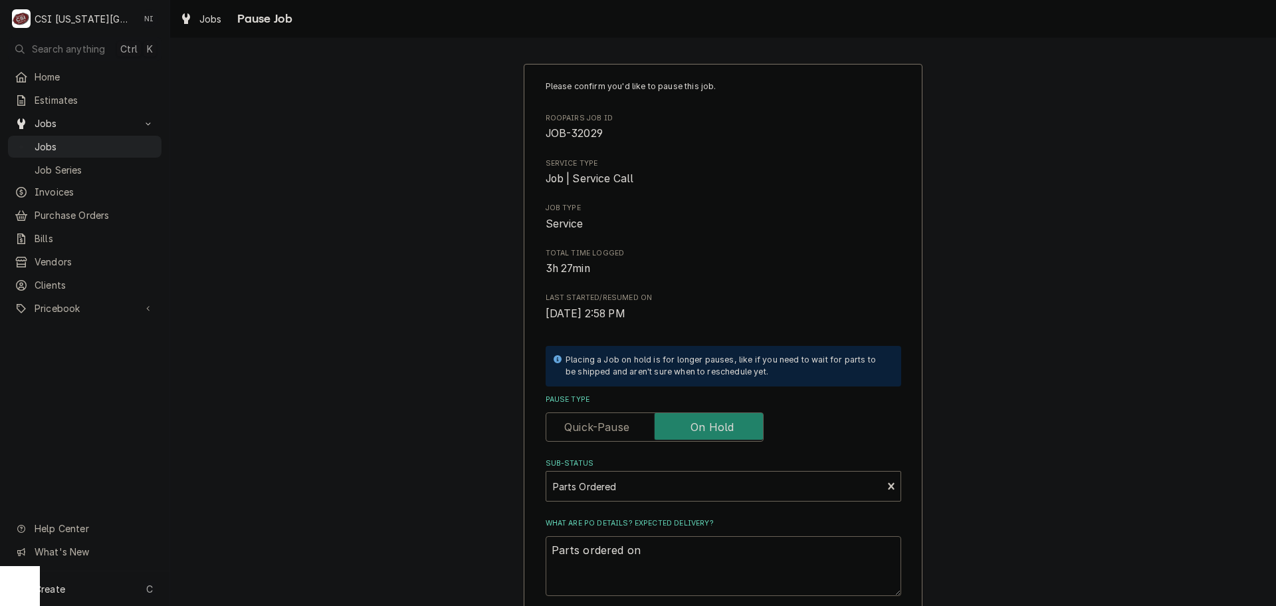
type textarea "x"
type textarea "Parts ordered on"
type textarea "x"
type textarea "Parts ordered on P"
type textarea "x"
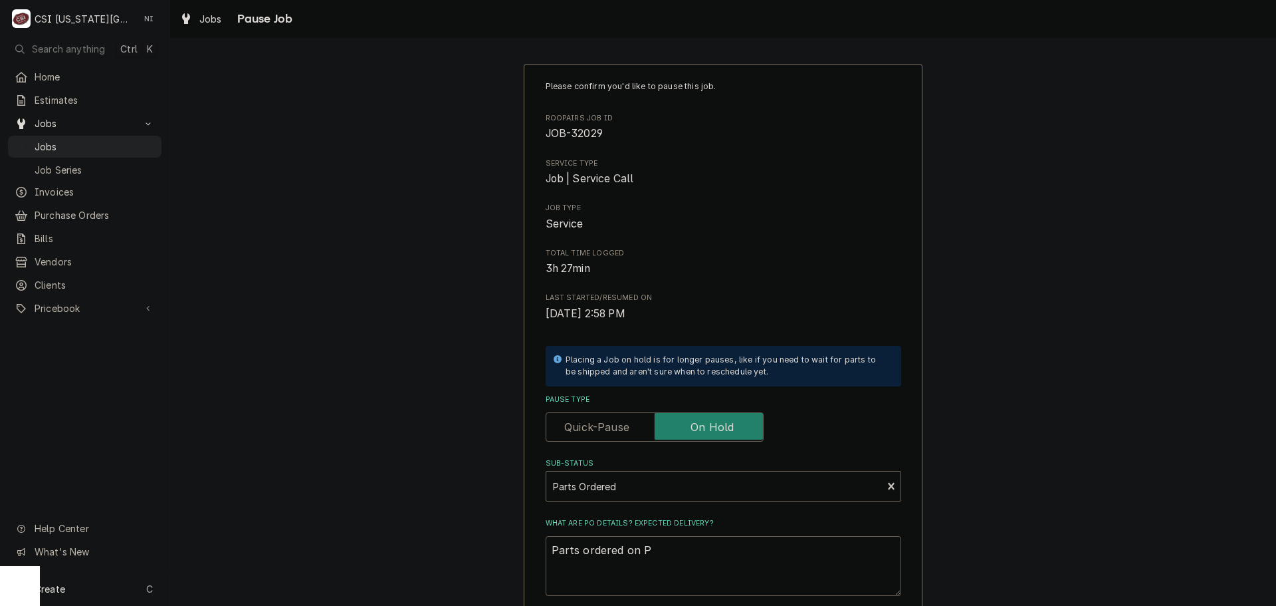
type textarea "Parts ordered on PO"
type textarea "x"
type textarea "Parts ordered on PO"
type textarea "x"
type textarea "Parts ordered on PO 3"
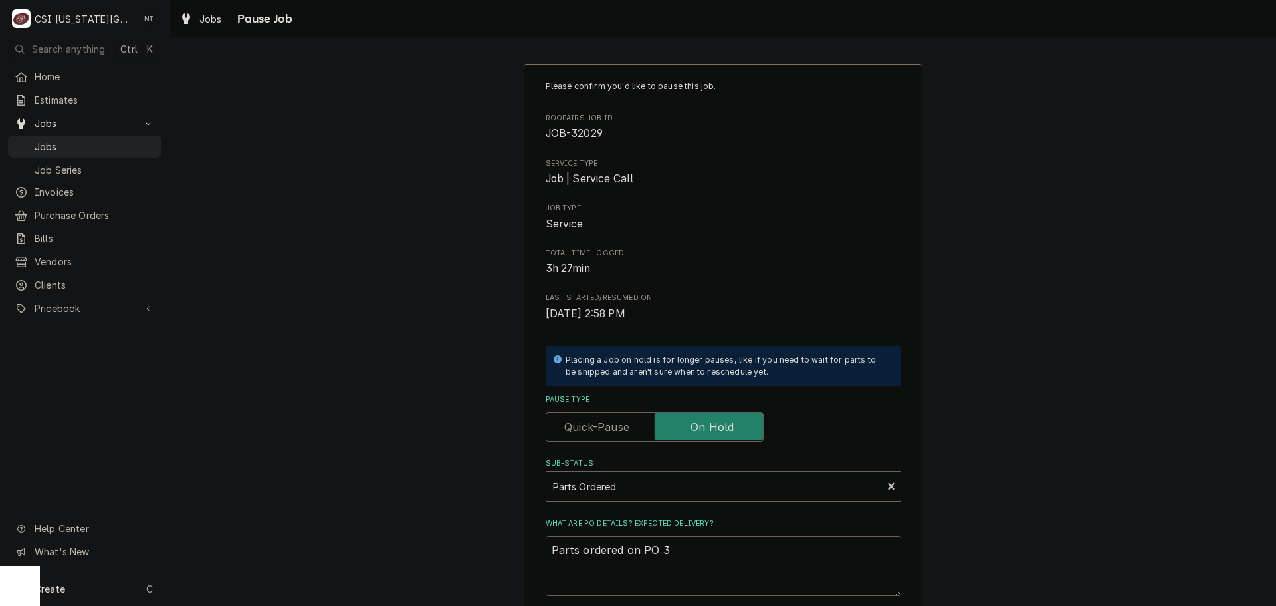
type textarea "x"
type textarea "Parts ordered on PO 30"
type textarea "x"
type textarea "Parts ordered on PO 301"
type textarea "x"
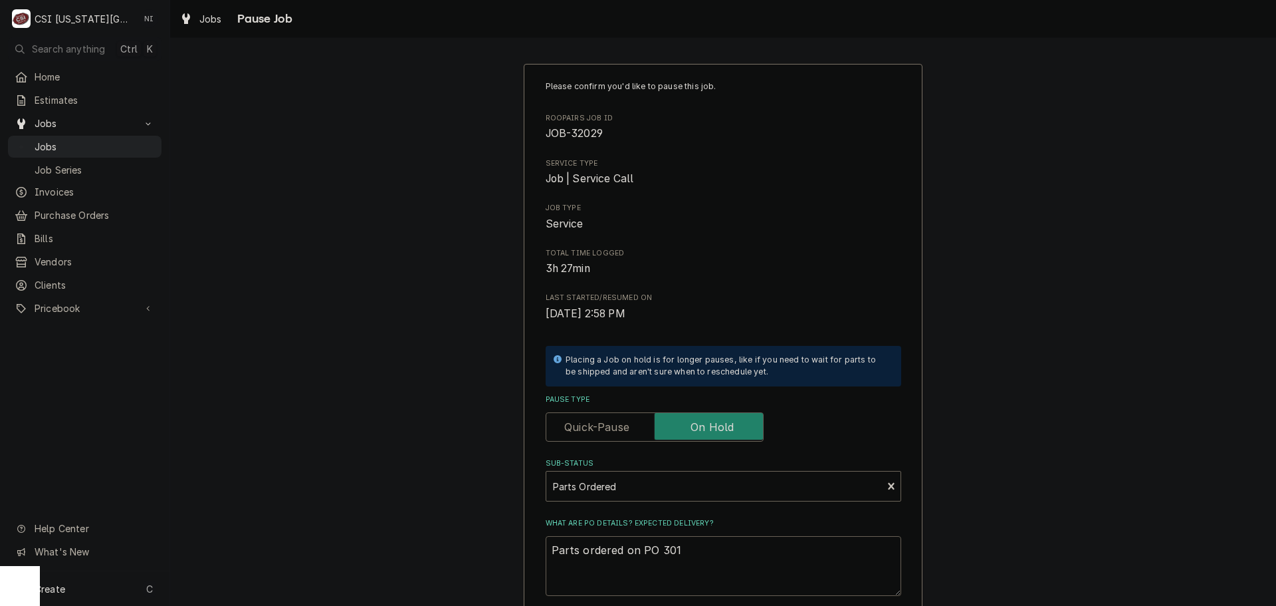
type textarea "Parts ordered on PO 3012"
type textarea "x"
type textarea "Parts ordered on PO 30129"
type textarea "x"
type textarea "Parts ordered on PO 301298"
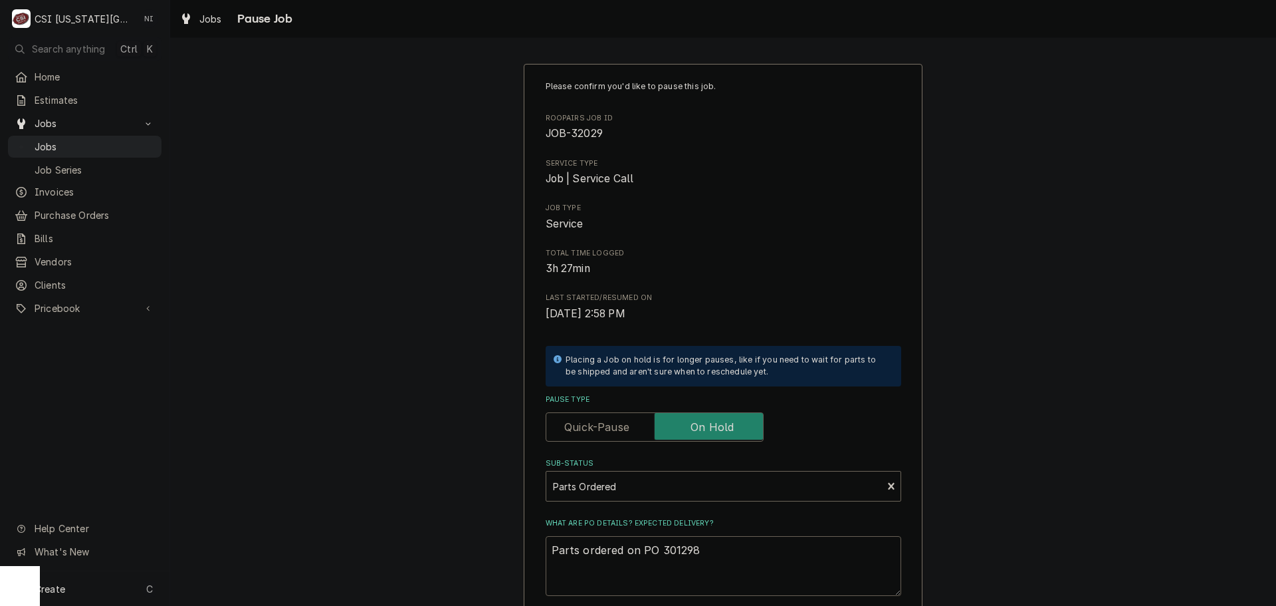
type textarea "x"
type textarea "Parts ordered on PO 301298/"
type textarea "x"
type textarea "Parts ordered on PO 301298/"
type textarea "x"
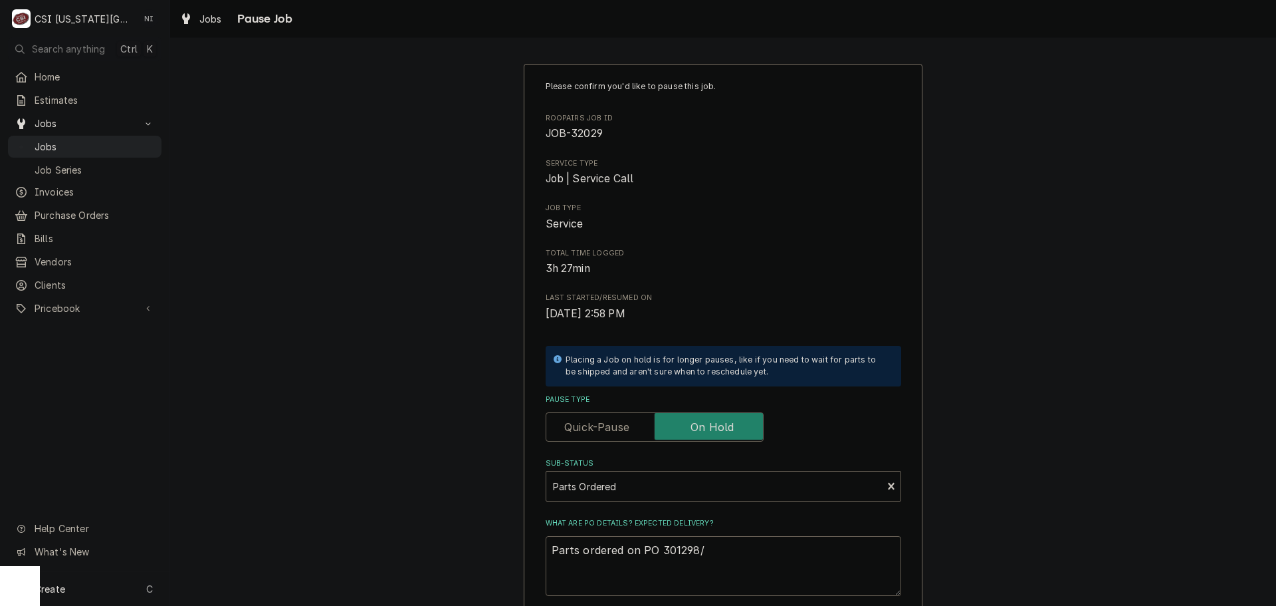
type textarea "Parts ordered on PO 301298/ E"
type textarea "x"
type textarea "Parts ordered on PO 301298/ Ev"
type textarea "x"
type textarea "Parts ordered on PO 301298/ E"
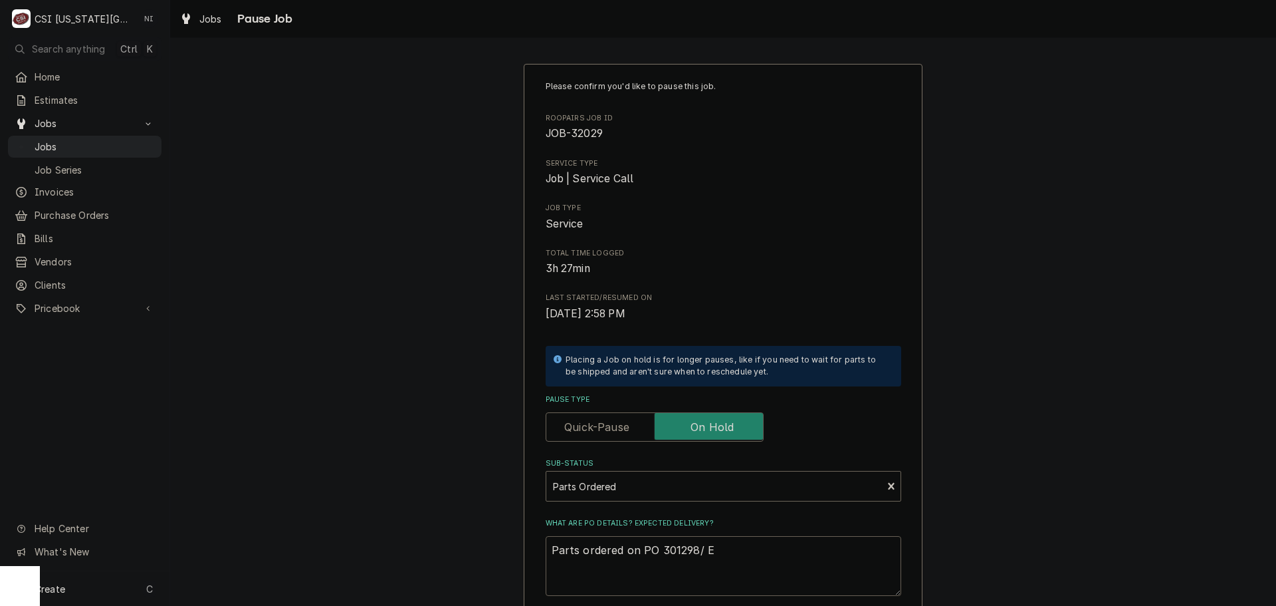
type textarea "x"
type textarea "Parts ordered on PO 301298/"
type textarea "x"
type textarea "Parts ordered on PO 301298/"
type textarea "x"
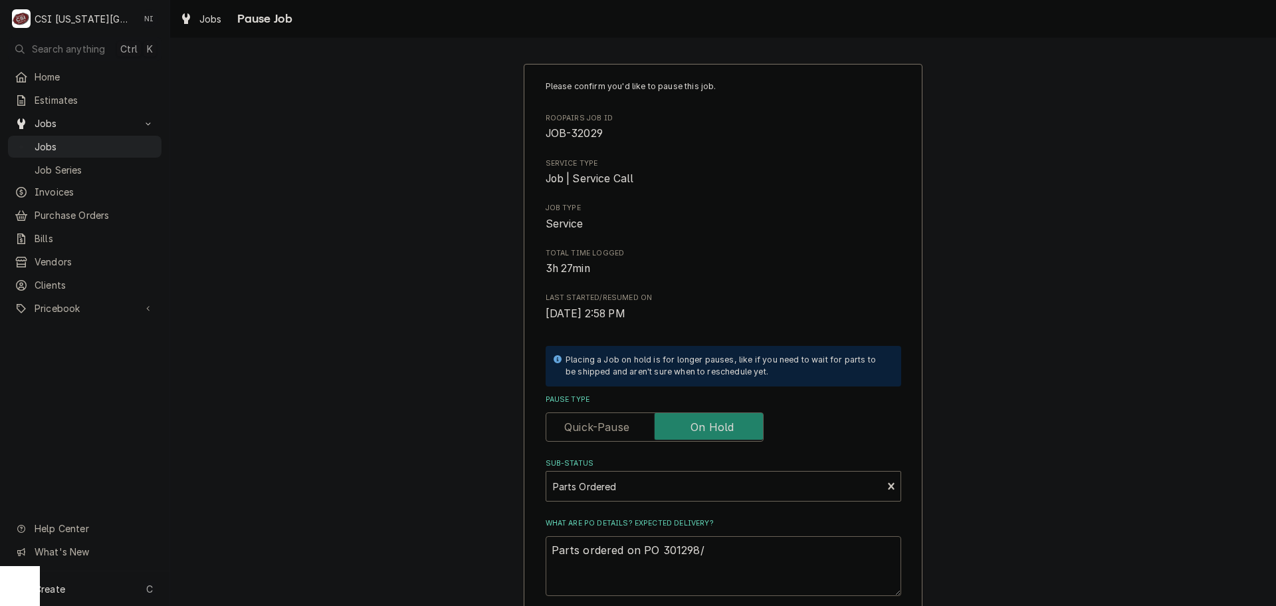
type textarea "Parts ordered on PO 301298"
type textarea "x"
type textarea "Parts ordered on PO 301298,"
type textarea "x"
type textarea "Parts ordered on PO 301298,"
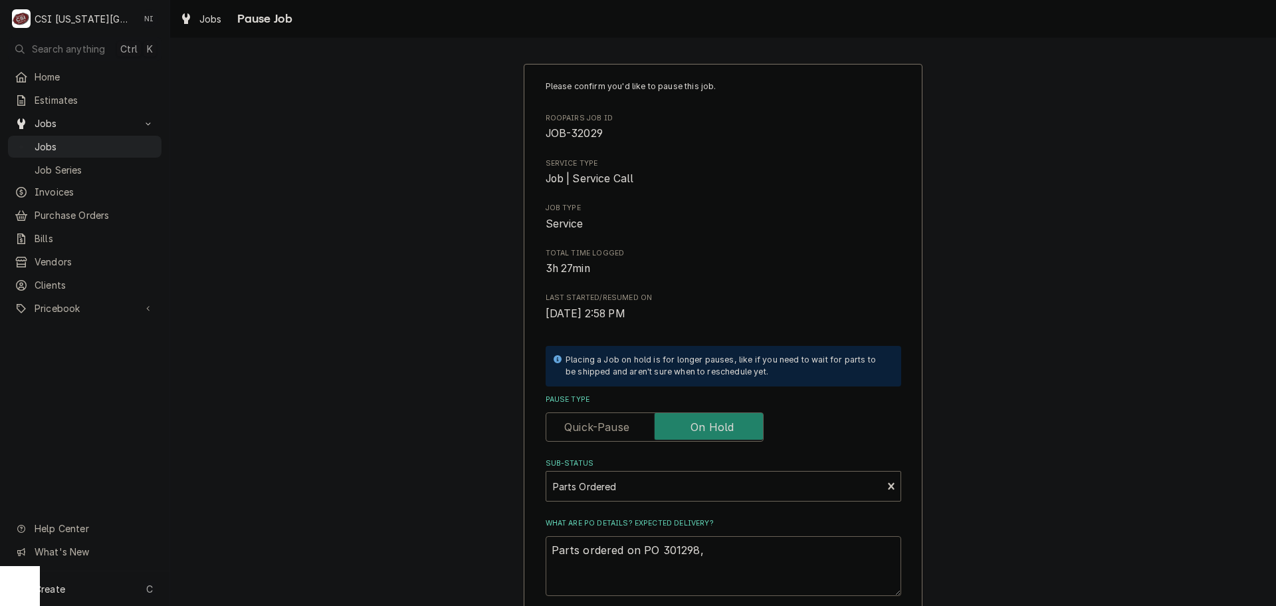
type textarea "x"
type textarea "Parts ordered on PO 301298, e"
type textarea "x"
type textarea "Parts ordered on PO 301298, ev"
type textarea "x"
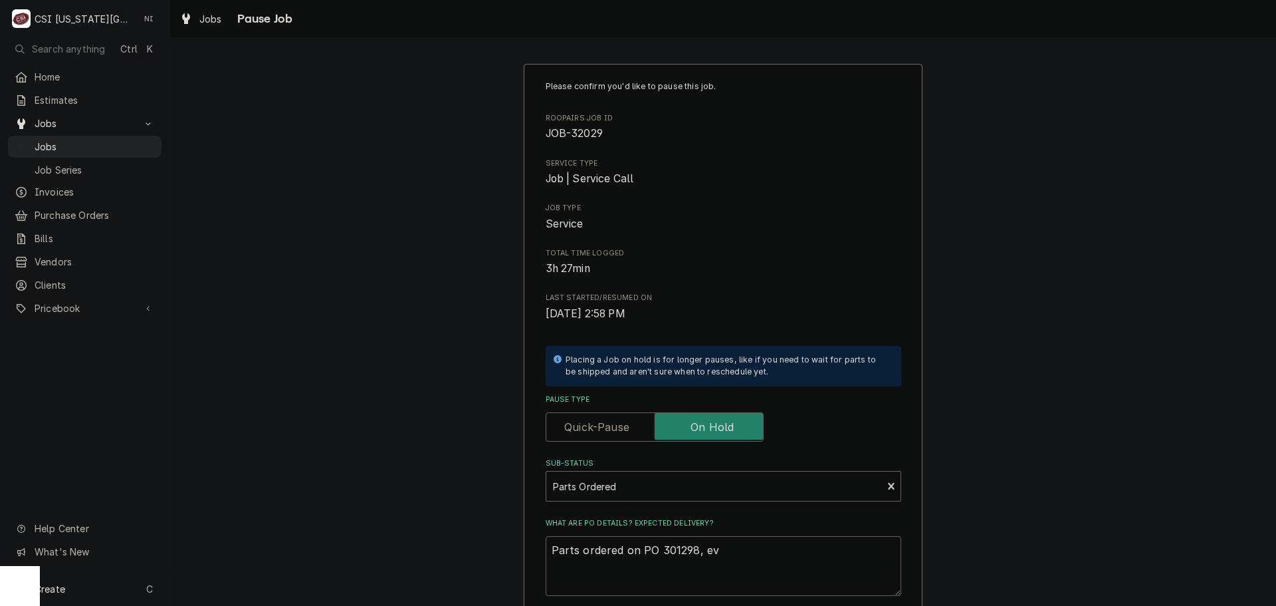
type textarea "Parts ordered on PO 301298, eva"
type textarea "x"
type textarea "Parts ordered on PO 301298, evap"
type textarea "x"
type textarea "Parts ordered on PO 301298, evap"
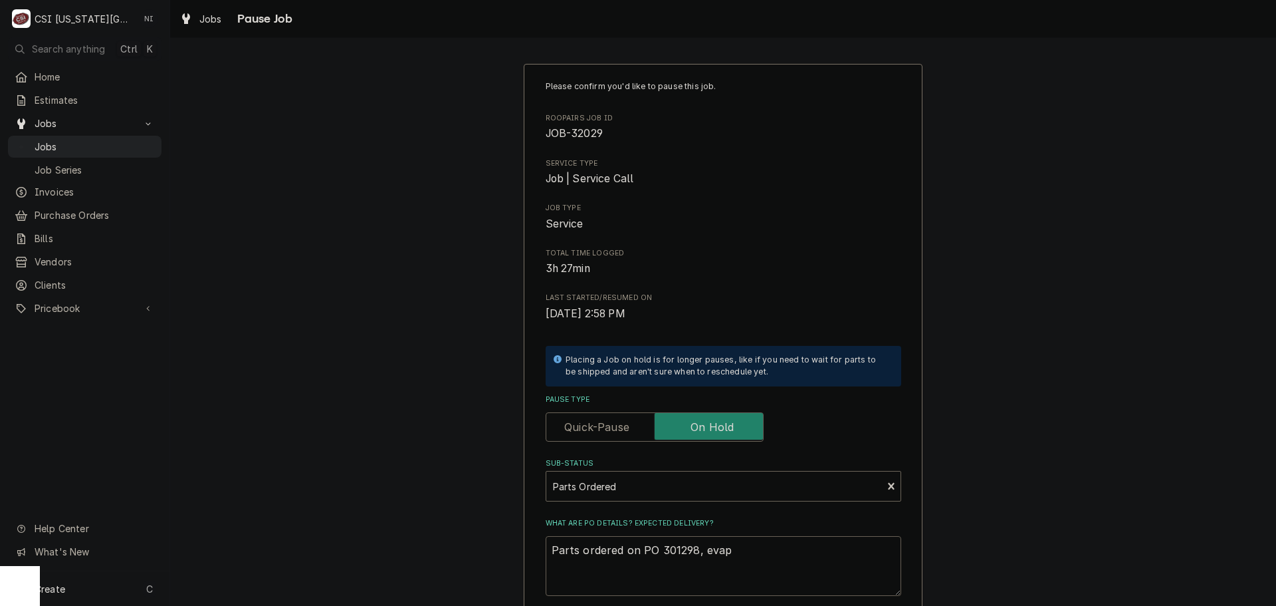
type textarea "x"
type textarea "Parts ordered on PO 301298, evap B"
type textarea "x"
type textarea "Parts ordered on PO 301298, evap BO"
type textarea "x"
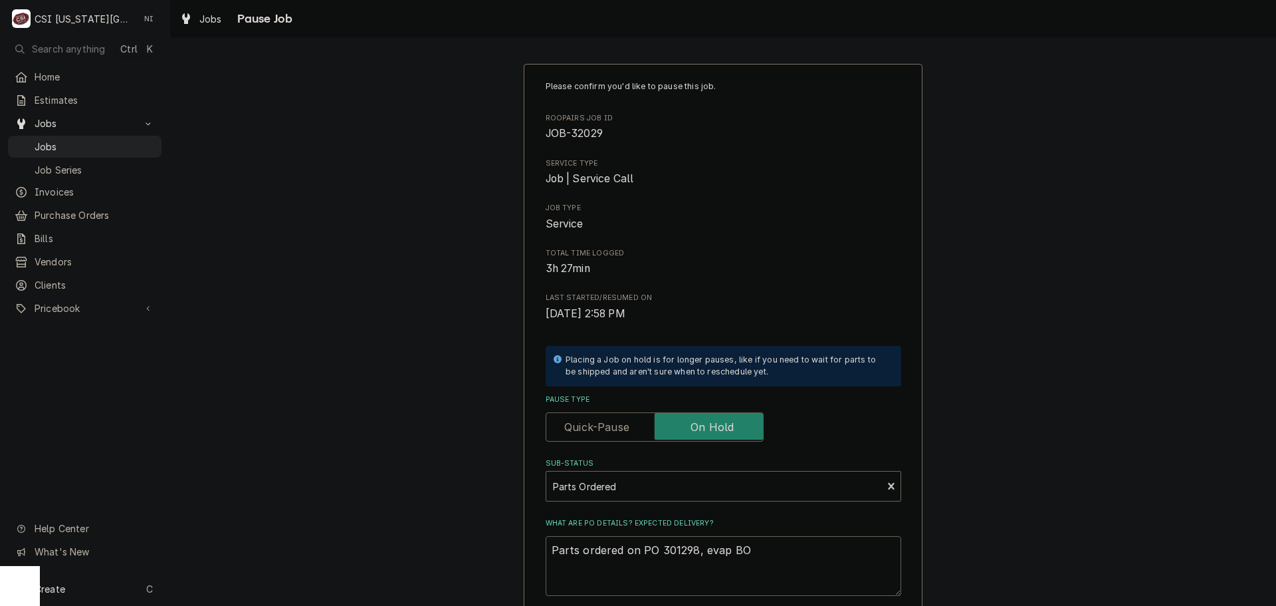
type textarea "Parts ordered on PO 301298, evap BO"
type textarea "x"
type textarea "Parts ordered on PO 301298, evap BO 2"
type textarea "x"
type textarea "Parts ordered on PO 301298, evap BO 24"
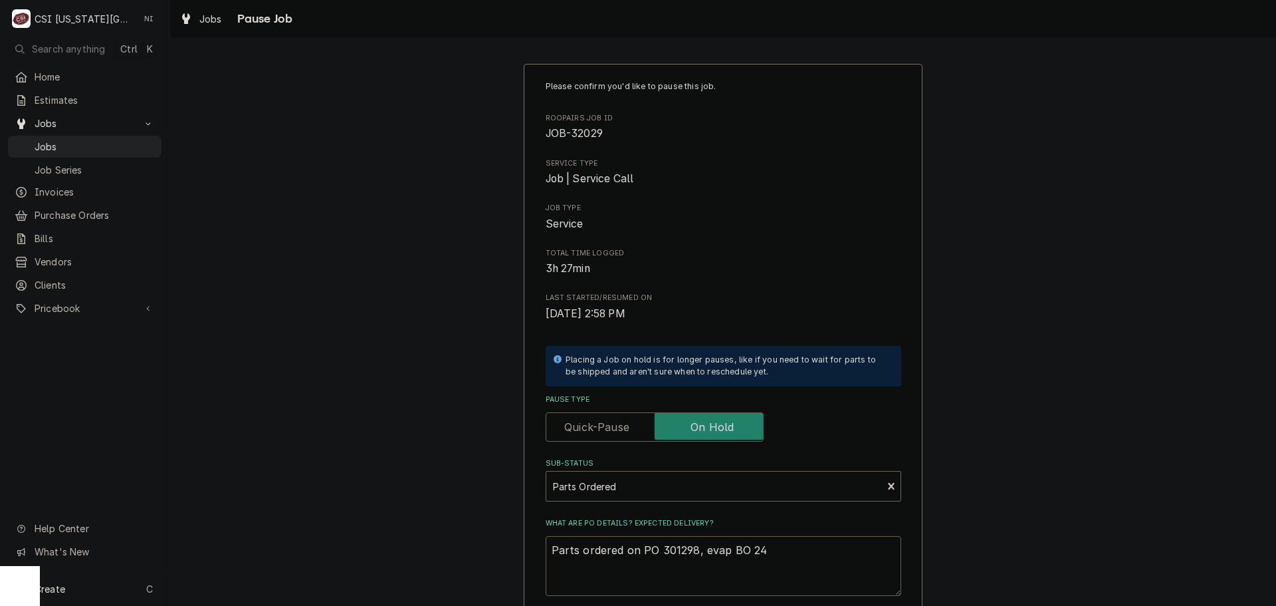
type textarea "x"
type textarea "Parts ordered on PO 301298, evap BO 24-"
type textarea "x"
type textarea "Parts ordered on PO 301298, evap BO 24-2"
type textarea "x"
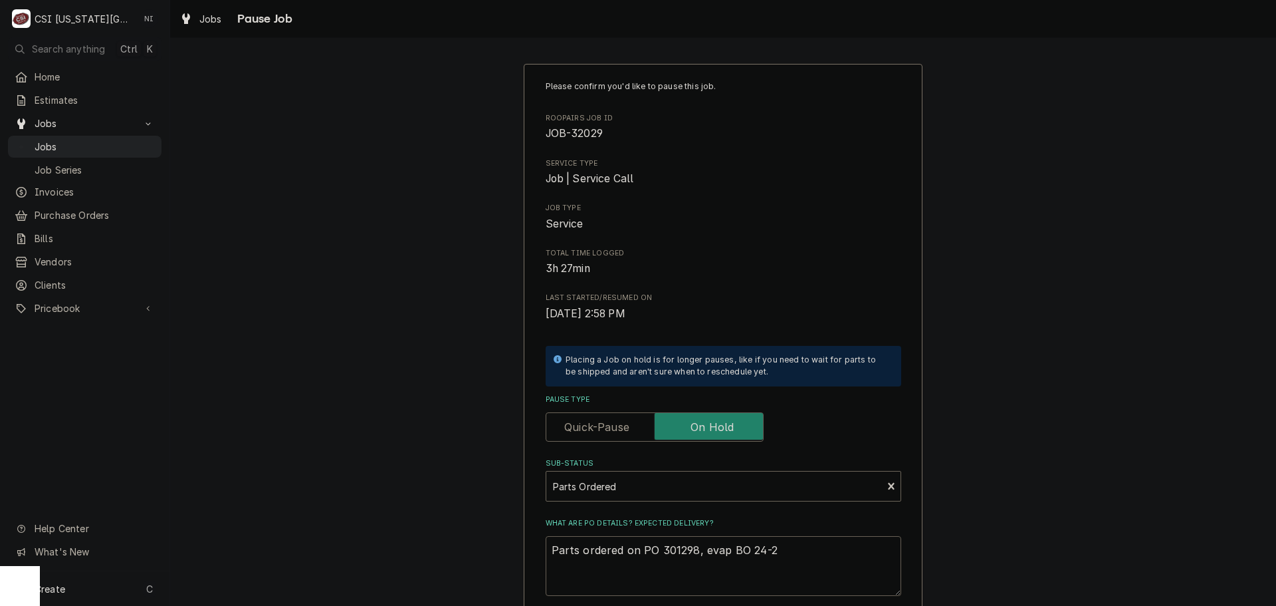
type textarea "Parts ordered on PO 301298, evap BO 24-26"
type textarea "x"
type textarea "Parts ordered on PO 301298, evap BO 24-26"
type textarea "x"
type textarea "Parts ordered on PO 301298, evap BO 24-26 d"
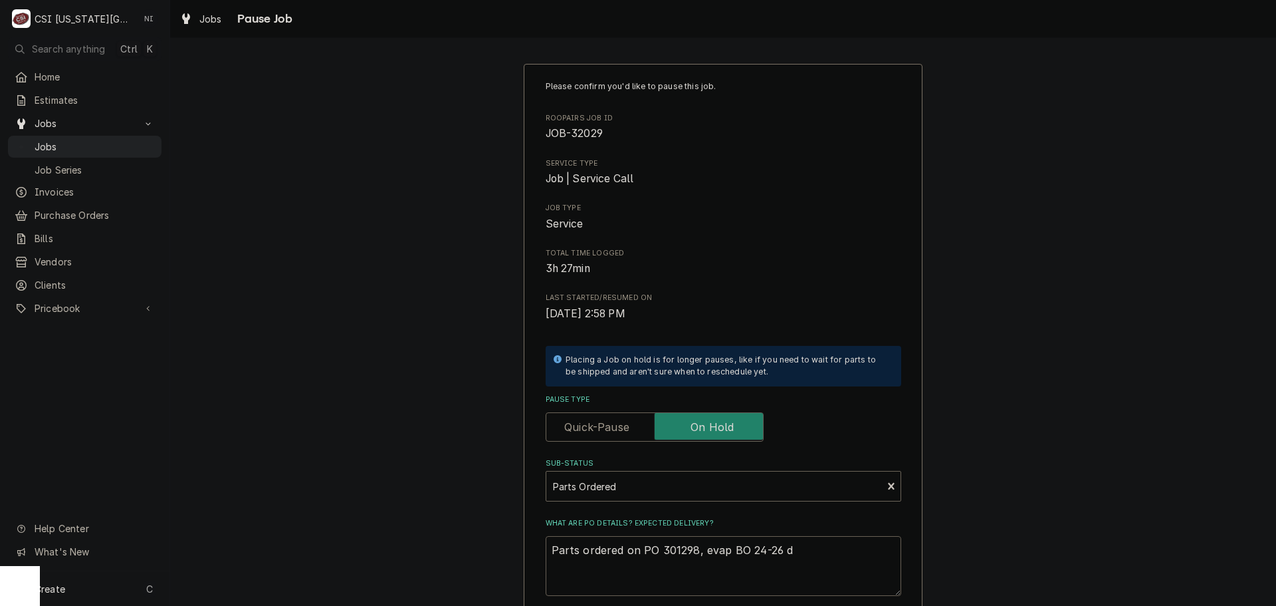
type textarea "x"
type textarea "Parts ordered on PO 301298, evap BO 24-26 da"
type textarea "x"
type textarea "Parts ordered on PO 301298, evap BO 24-26 day"
type textarea "x"
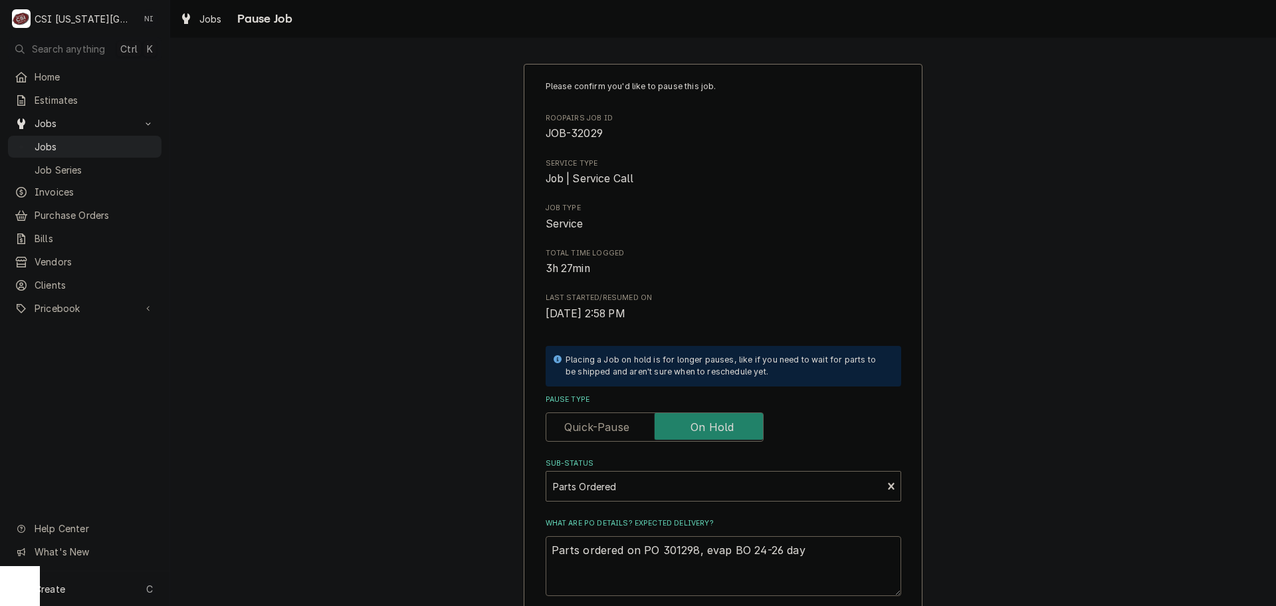
type textarea "Parts ordered on PO 301298, evap BO 24-26 days"
type textarea "x"
type textarea "Parts ordered on PO 301298, evap BO 24-26 days"
type textarea "x"
type textarea "Parts ordered on PO 301298, evap BO 24-26 days p"
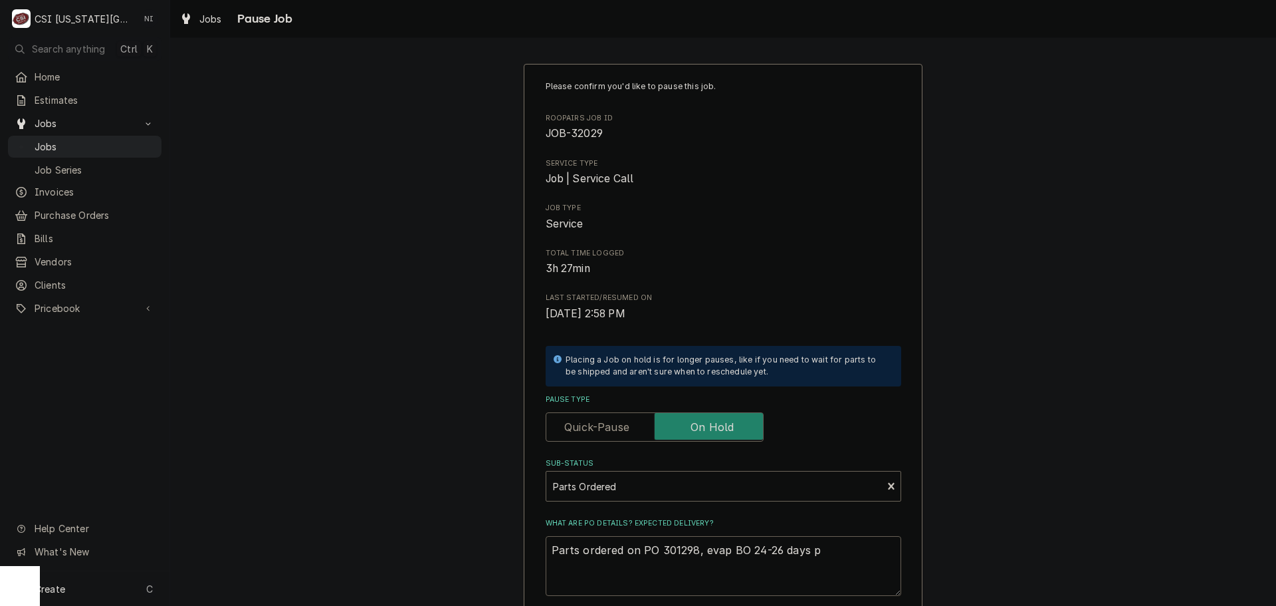
type textarea "x"
type textarea "Parts ordered on PO 301298, evap BO 24-26 days pe"
type textarea "x"
type textarea "Parts ordered on PO 301298, evap BO 24-26 days per"
type textarea "x"
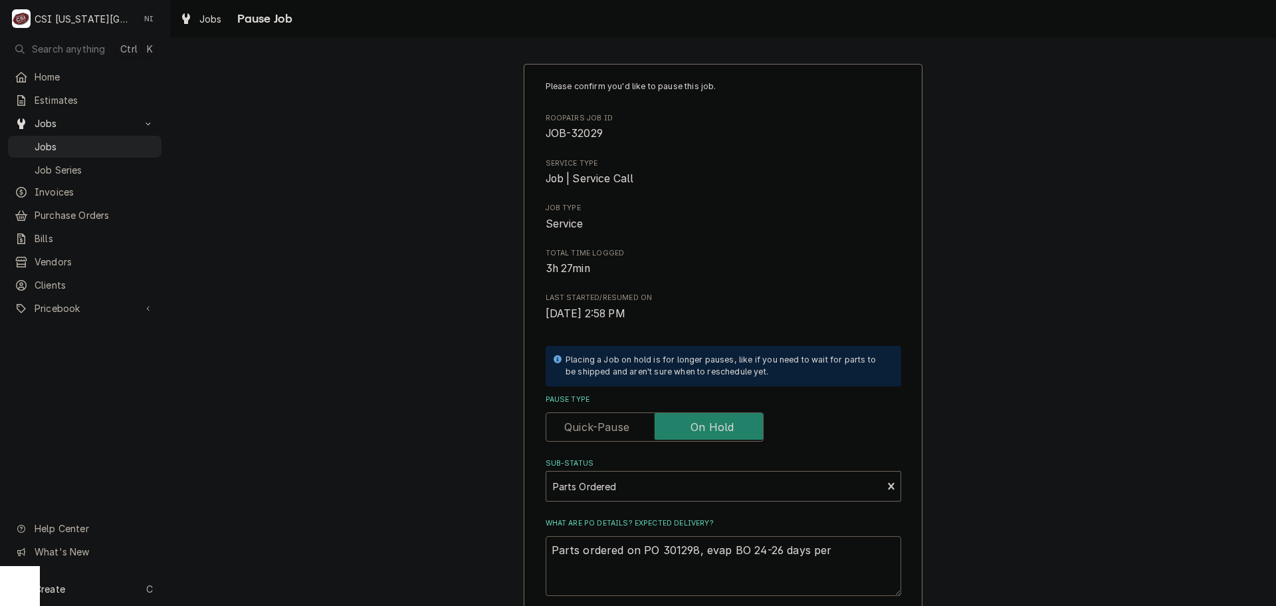
type textarea "Parts ordered on PO 301298, evap BO 24-26 days per"
type textarea "x"
type textarea "Parts ordered on PO 301298, evap BO 24-26 days per P"
type textarea "x"
type textarea "Parts ordered on PO 301298, evap BO 24-26 days per Pa"
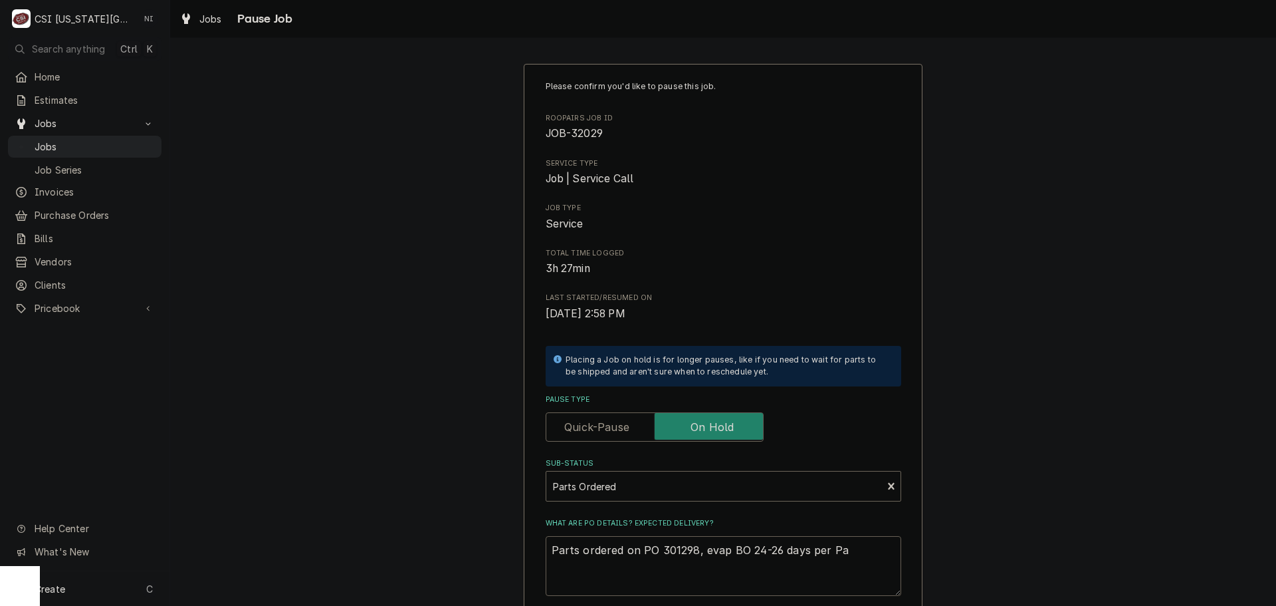
type textarea "x"
type textarea "Parts ordered on PO 301298, evap BO 24-26 days per Par"
type textarea "x"
type textarea "Parts ordered on PO 301298, evap BO 24-26 days per Part"
type textarea "x"
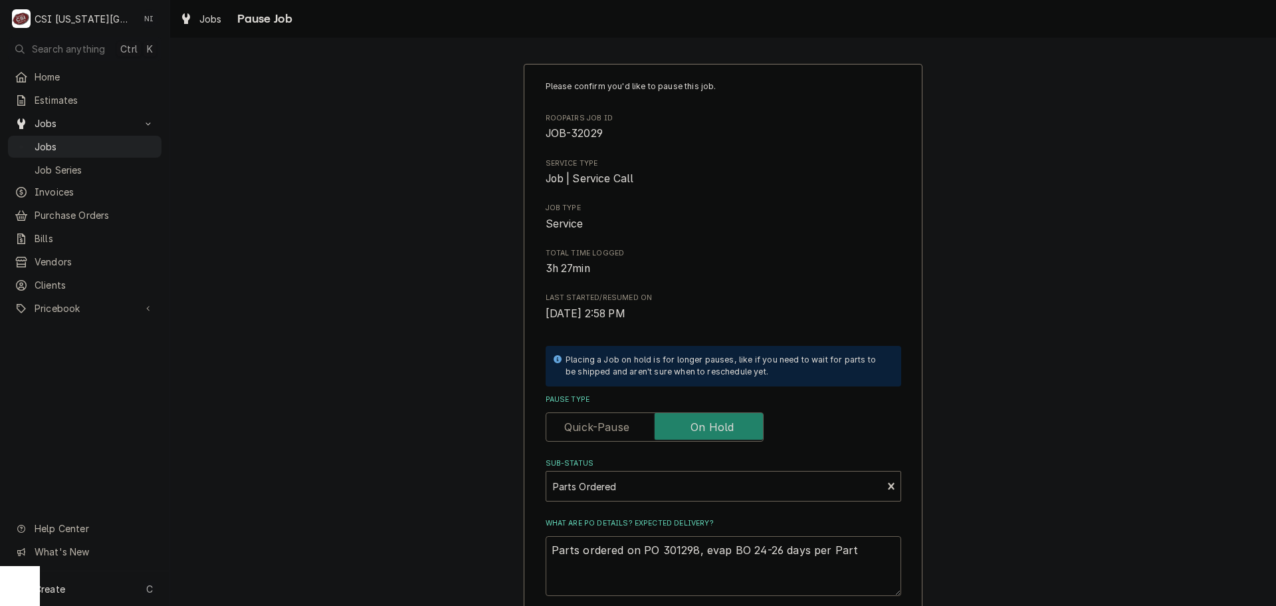
type textarea "Parts ordered on PO 301298, evap BO 24-26 days per Parts"
type textarea "x"
type textarea "Parts ordered on PO 301298, evap BO 24-26 days per Partst"
type textarea "x"
type textarea "Parts ordered on PO 301298, evap BO 24-26 days per Partsto"
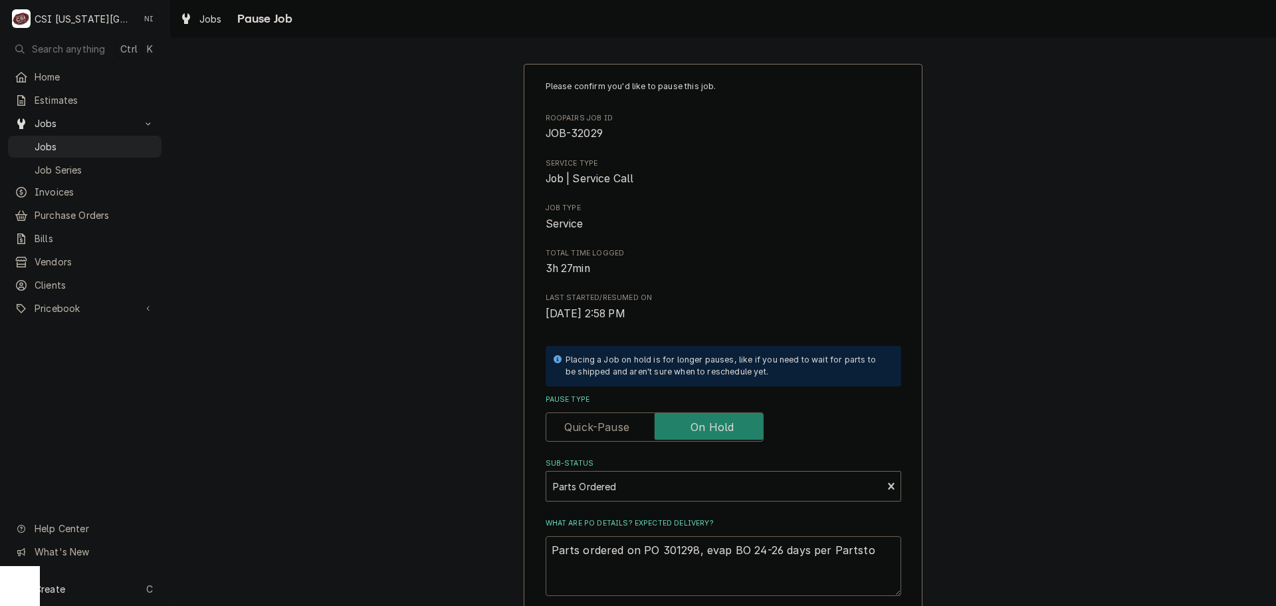
type textarea "x"
type textarea "Parts ordered on PO 301298, evap BO 24-26 days per Partstow"
type textarea "x"
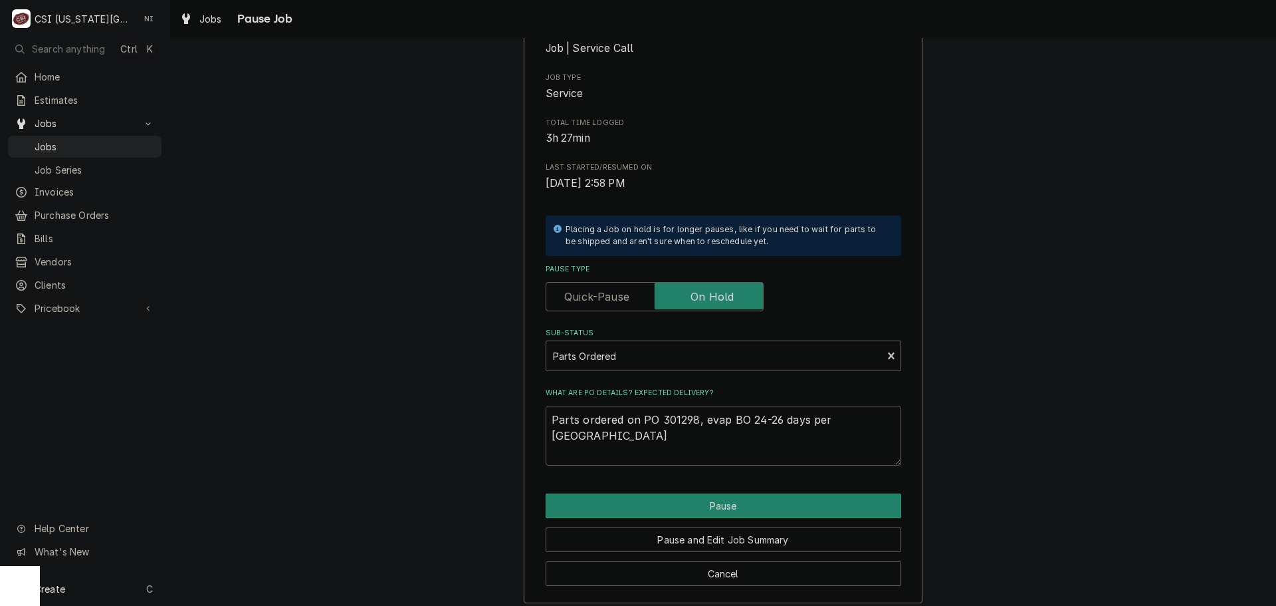
scroll to position [72, 0]
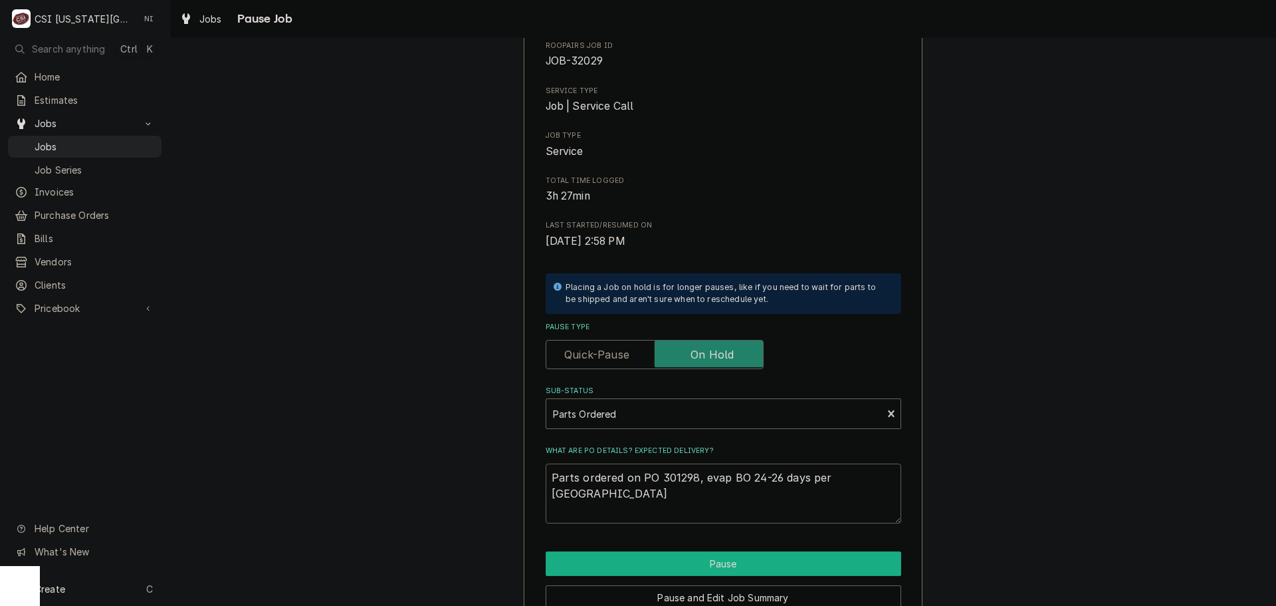
type textarea "Parts ordered on PO 301298, evap BO 24-26 days per Partstown"
click at [733, 562] on button "Pause" at bounding box center [724, 563] width 356 height 25
type textarea "x"
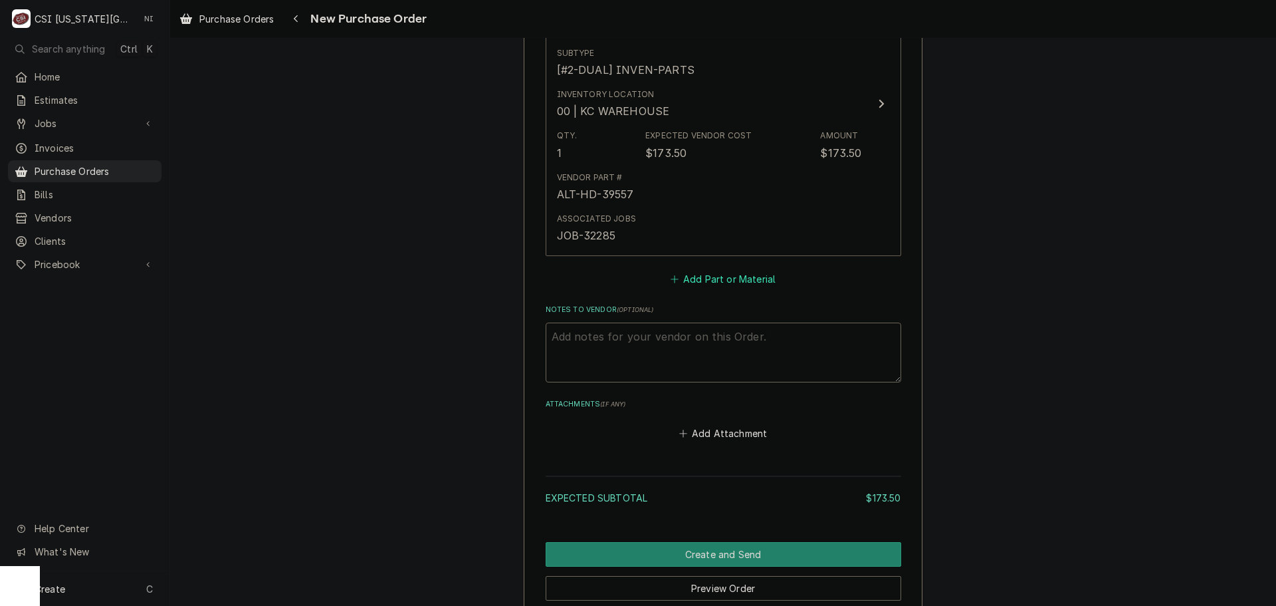
scroll to position [665, 0]
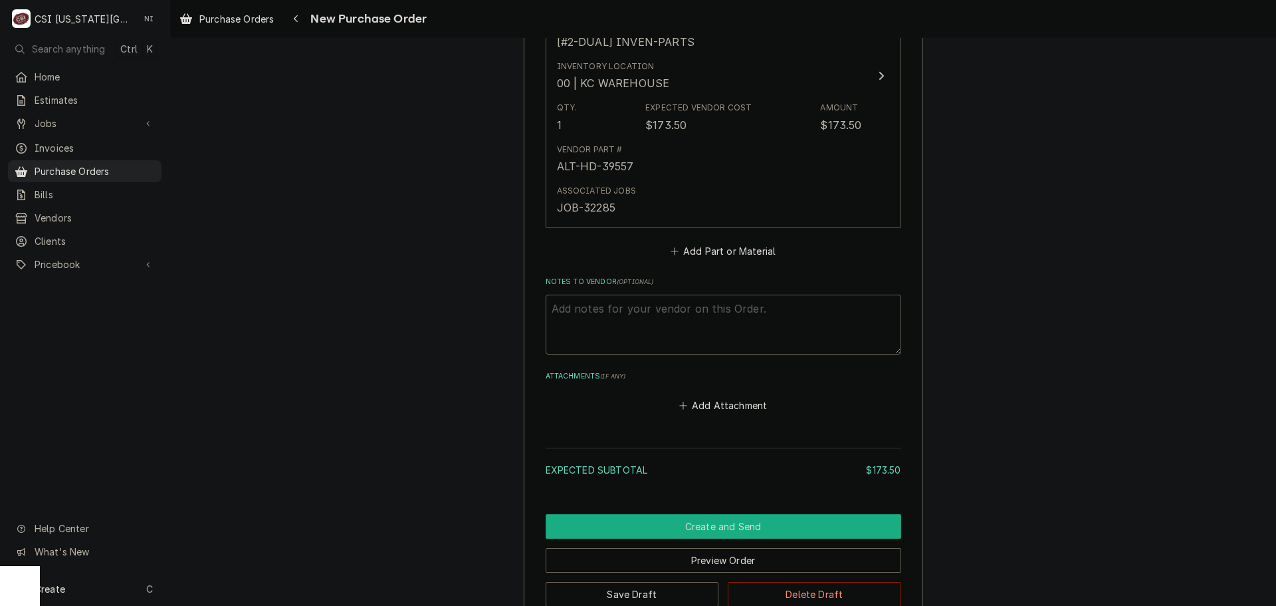
click at [766, 520] on button "Create and Send" at bounding box center [724, 526] width 356 height 25
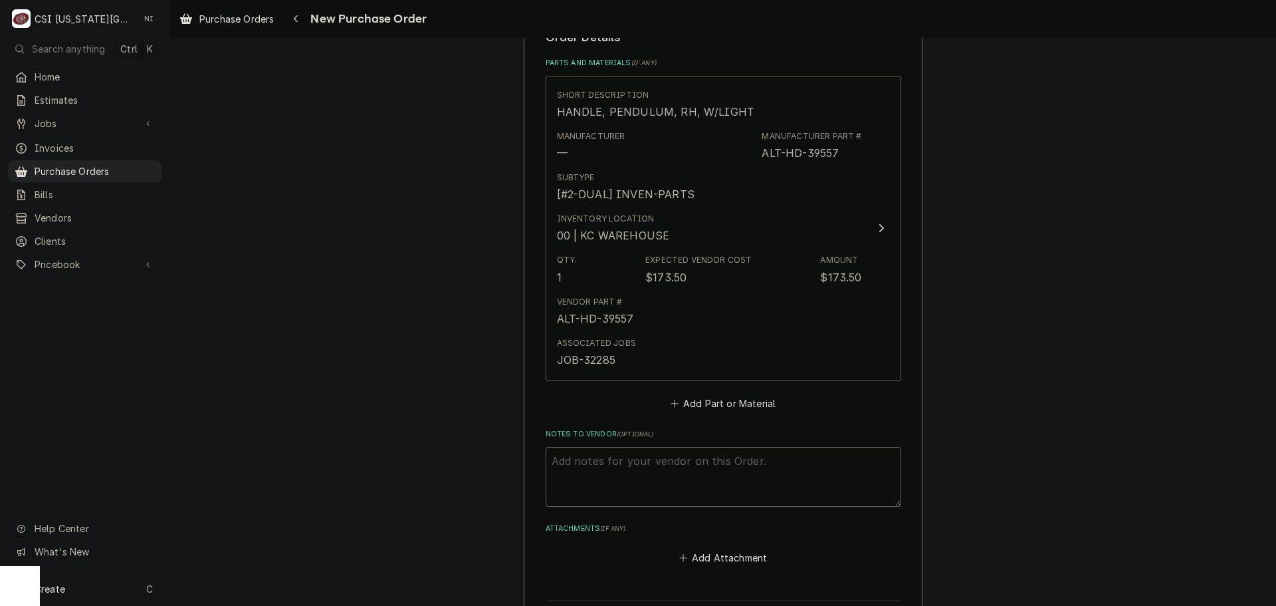
scroll to position [316, 0]
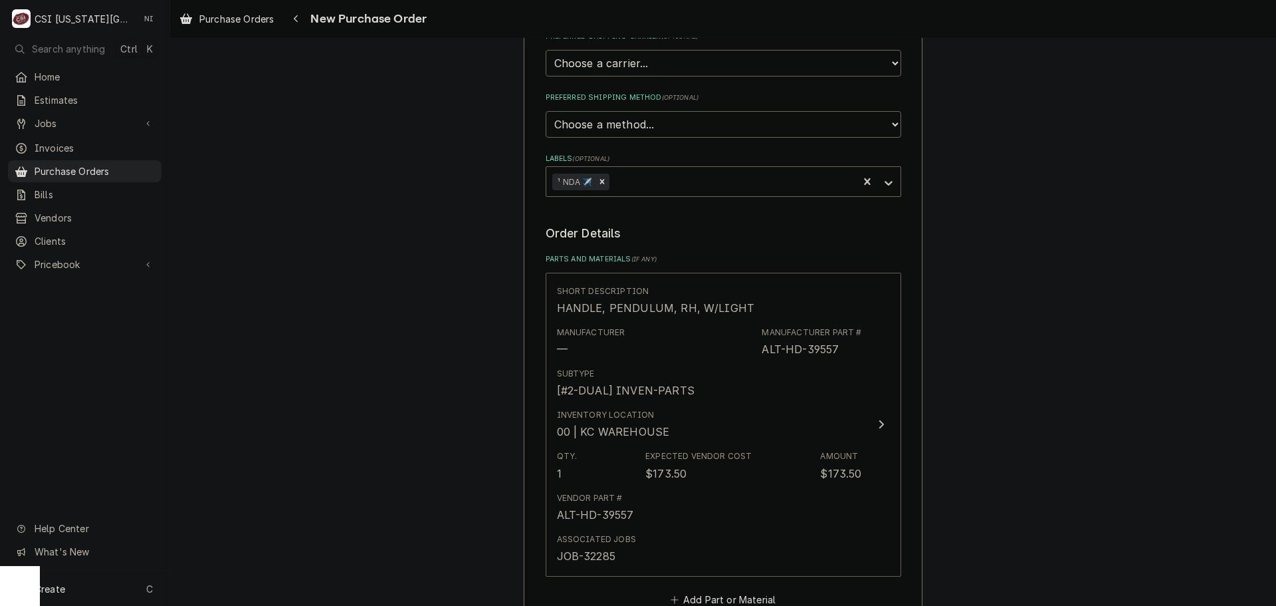
type textarea "x"
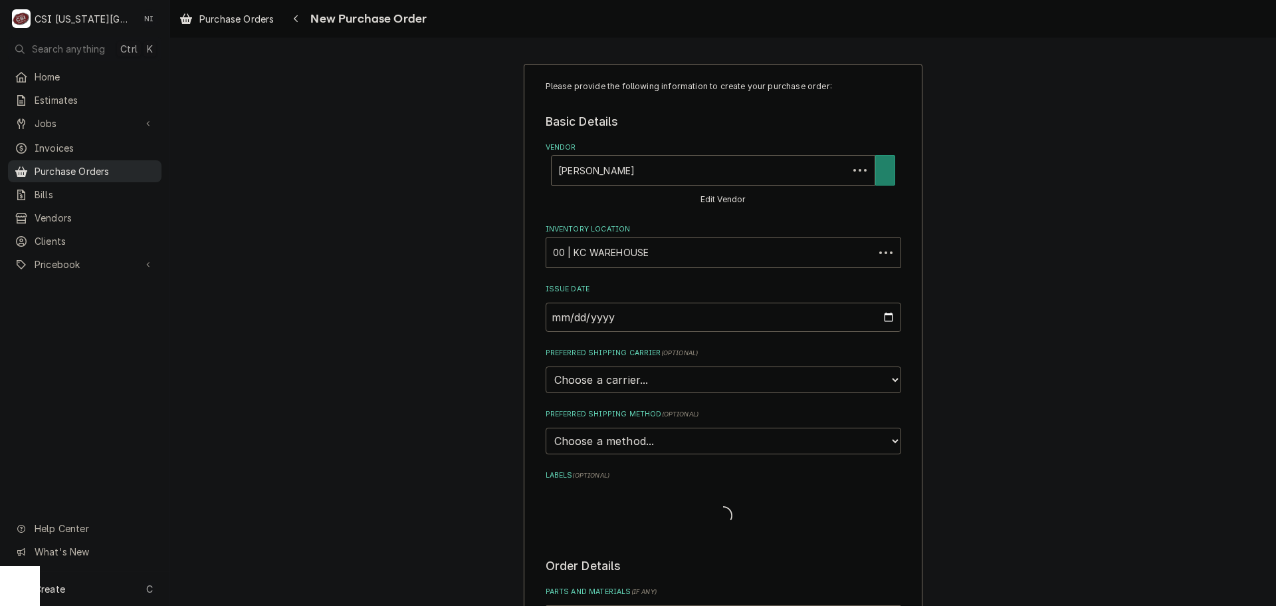
click at [115, 170] on span "Purchase Orders" at bounding box center [95, 171] width 120 height 14
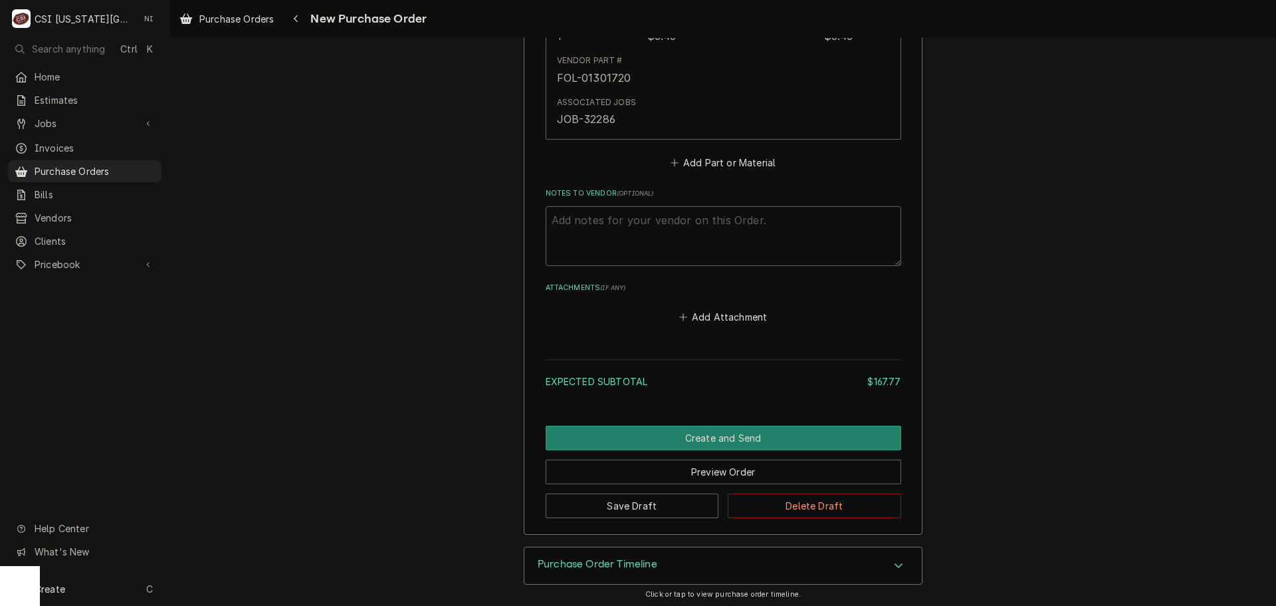
scroll to position [1419, 0]
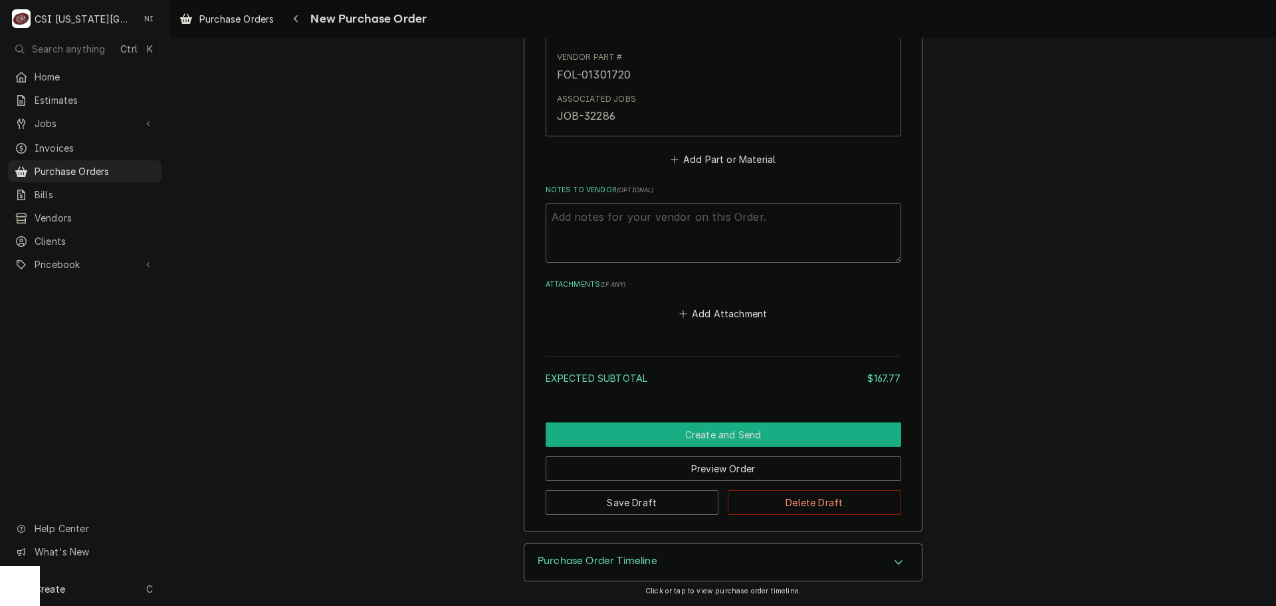
click at [706, 427] on button "Create and Send" at bounding box center [724, 434] width 356 height 25
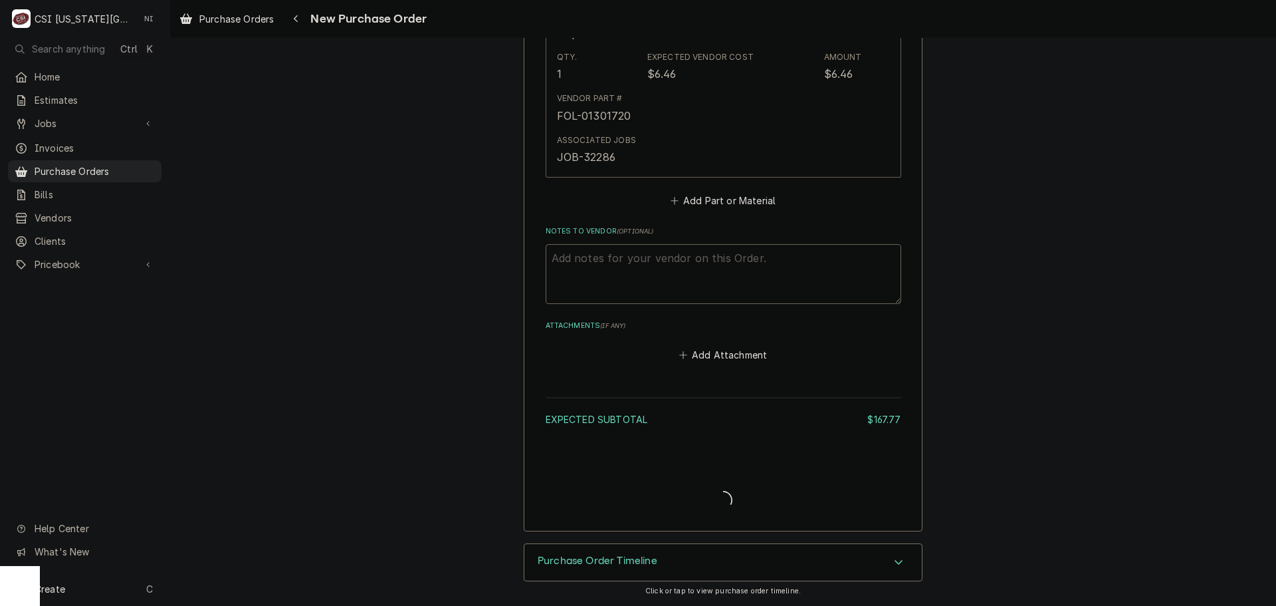
scroll to position [1378, 0]
type textarea "x"
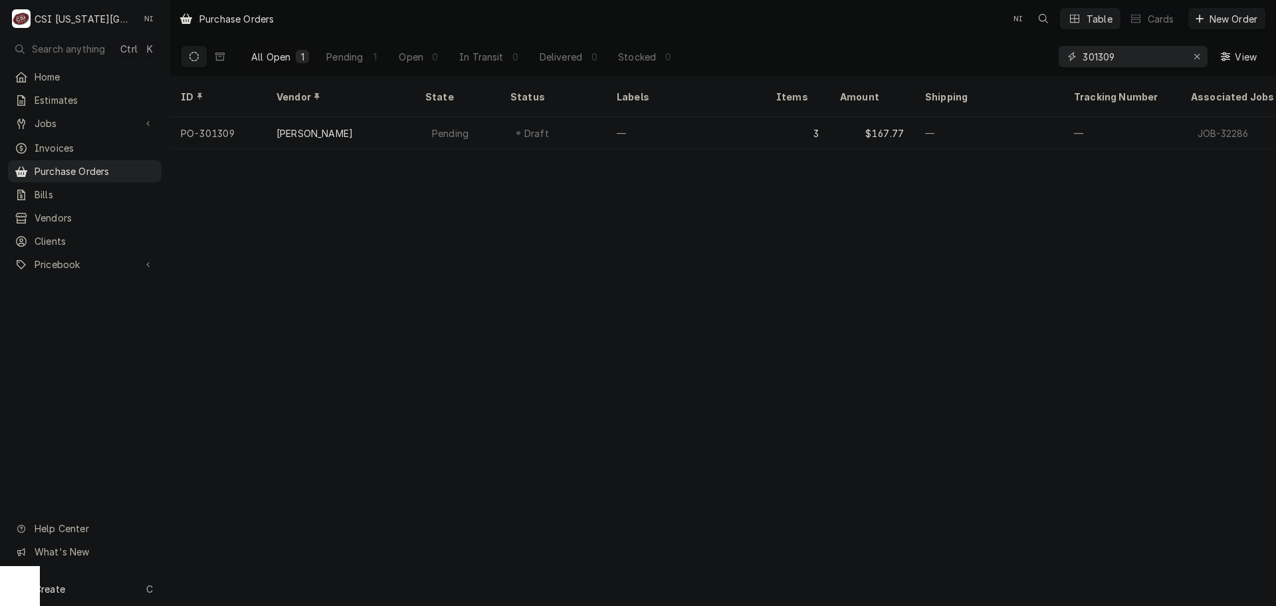
drag, startPoint x: 1133, startPoint y: 59, endPoint x: 1022, endPoint y: 56, distance: 110.4
click at [1026, 59] on div "All Open 1 Pending 1 Open 0 In Transit 0 Delivered 0 Stocked 0 301309 View" at bounding box center [723, 56] width 1085 height 37
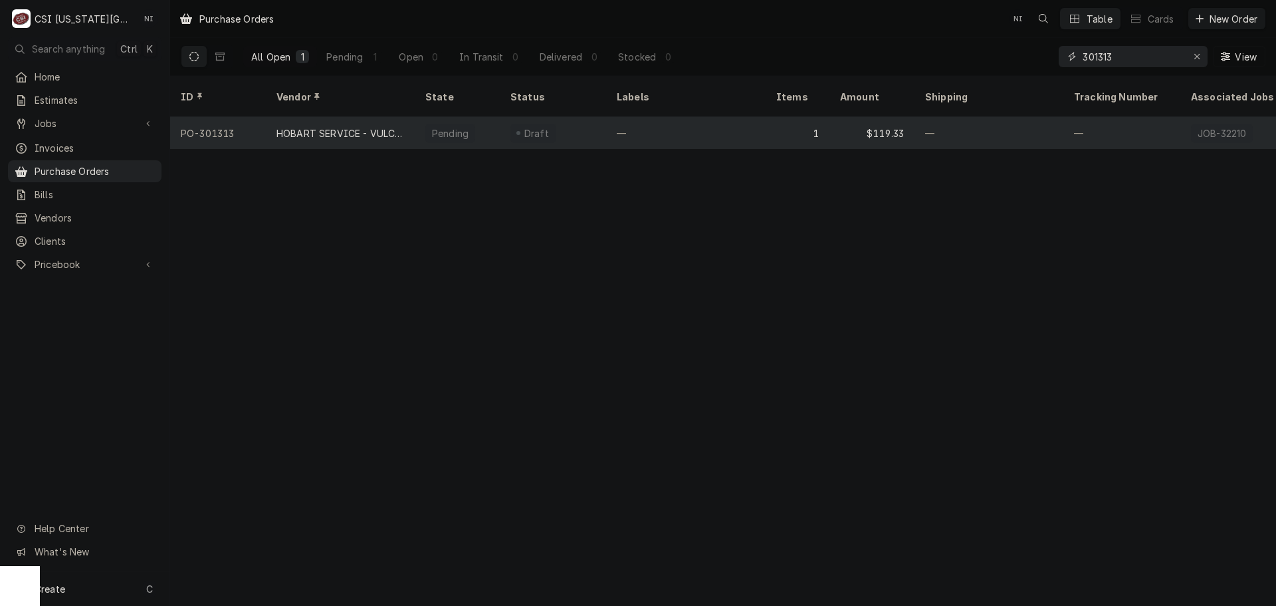
type input "301313"
click at [764, 117] on div "—" at bounding box center [686, 133] width 160 height 32
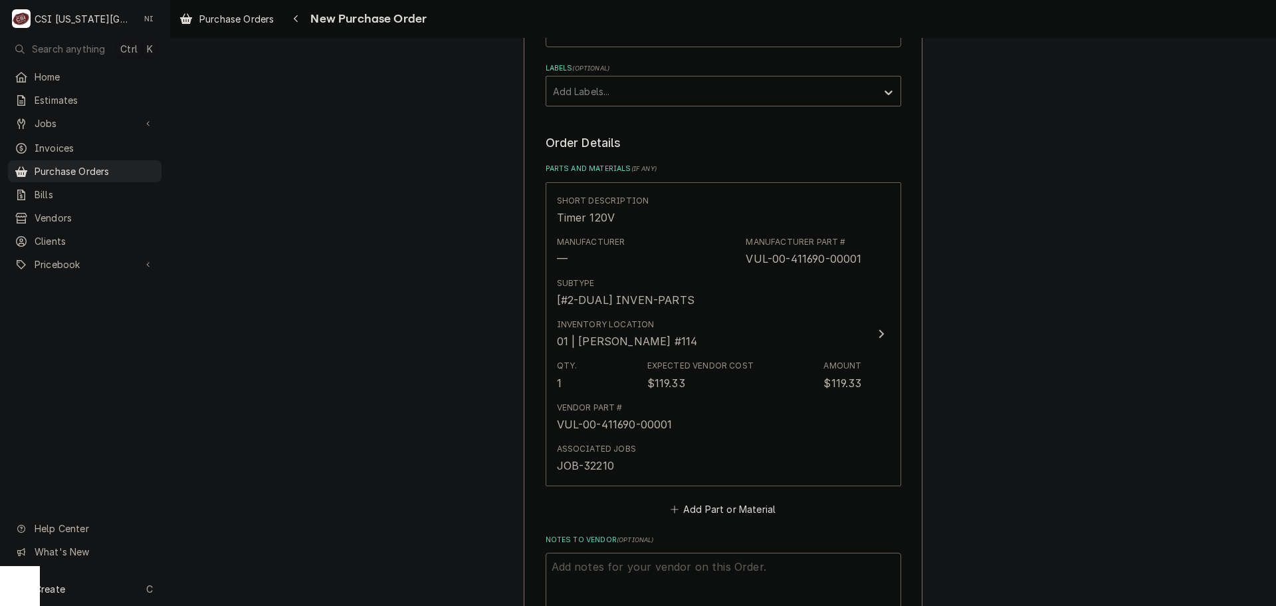
scroll to position [665, 0]
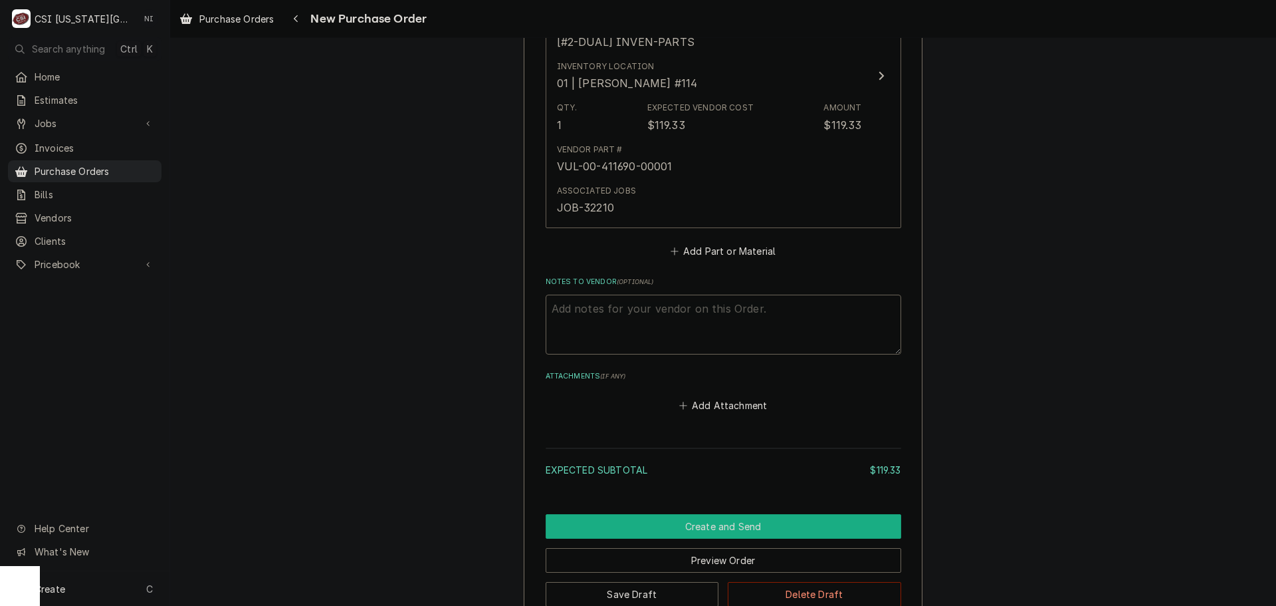
click at [716, 527] on button "Create and Send" at bounding box center [724, 526] width 356 height 25
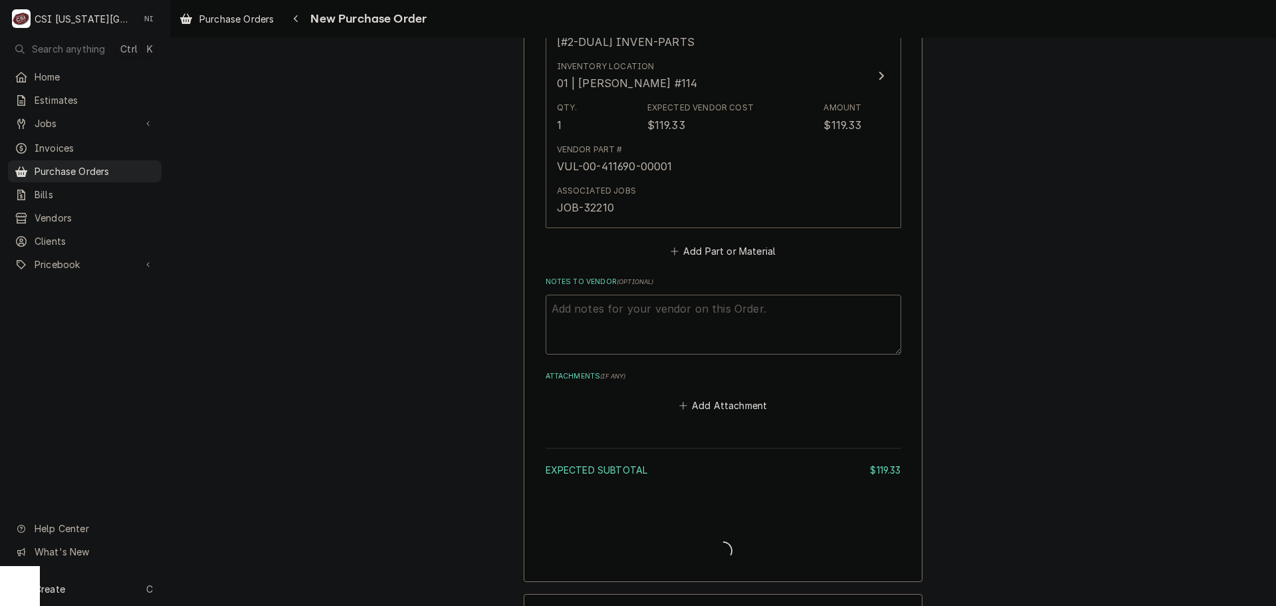
type textarea "x"
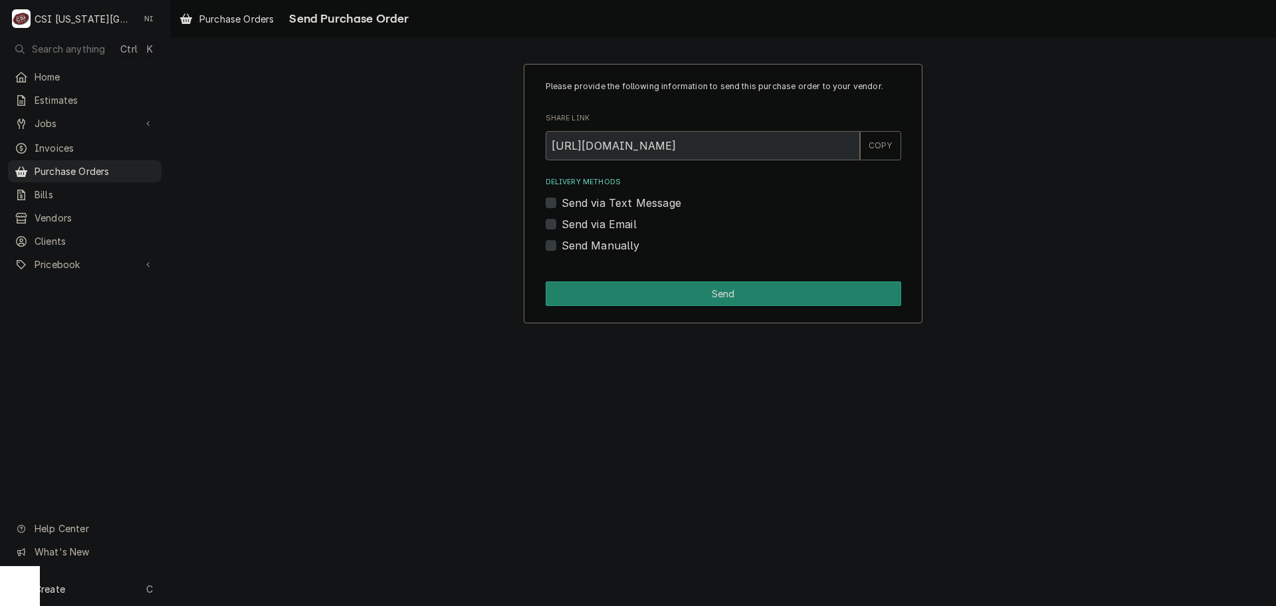
drag, startPoint x: 556, startPoint y: 223, endPoint x: 558, endPoint y: 229, distance: 6.9
click at [562, 223] on label "Send via Email" at bounding box center [599, 224] width 75 height 16
click at [562, 223] on input "Send via Email" at bounding box center [740, 230] width 356 height 29
checkbox input "true"
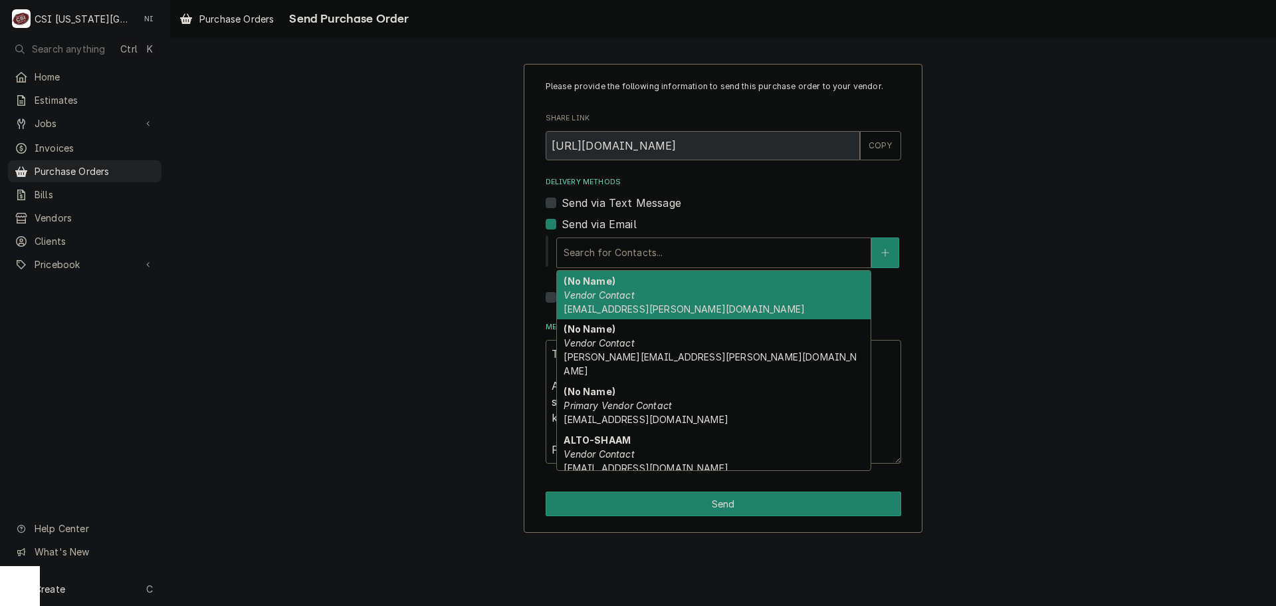
click at [658, 257] on div "Delivery Methods" at bounding box center [714, 253] width 300 height 24
click at [742, 298] on div "(No Name) Vendor Contact nate.ingram@csi1.com" at bounding box center [714, 295] width 314 height 49
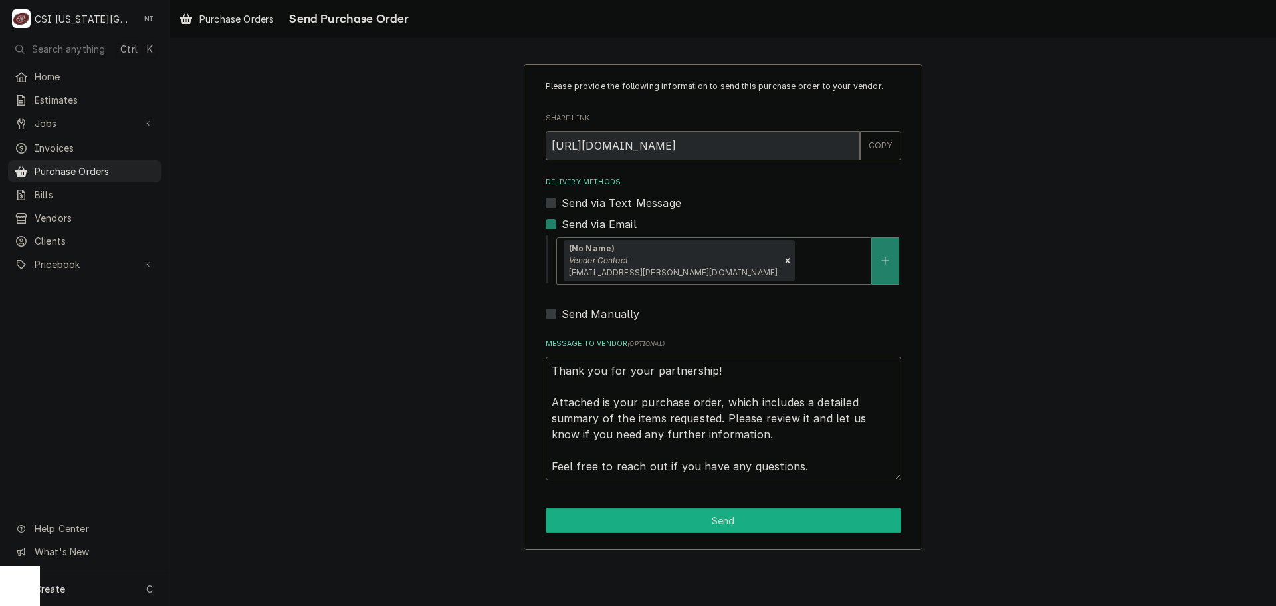
click at [714, 516] on button "Send" at bounding box center [724, 520] width 356 height 25
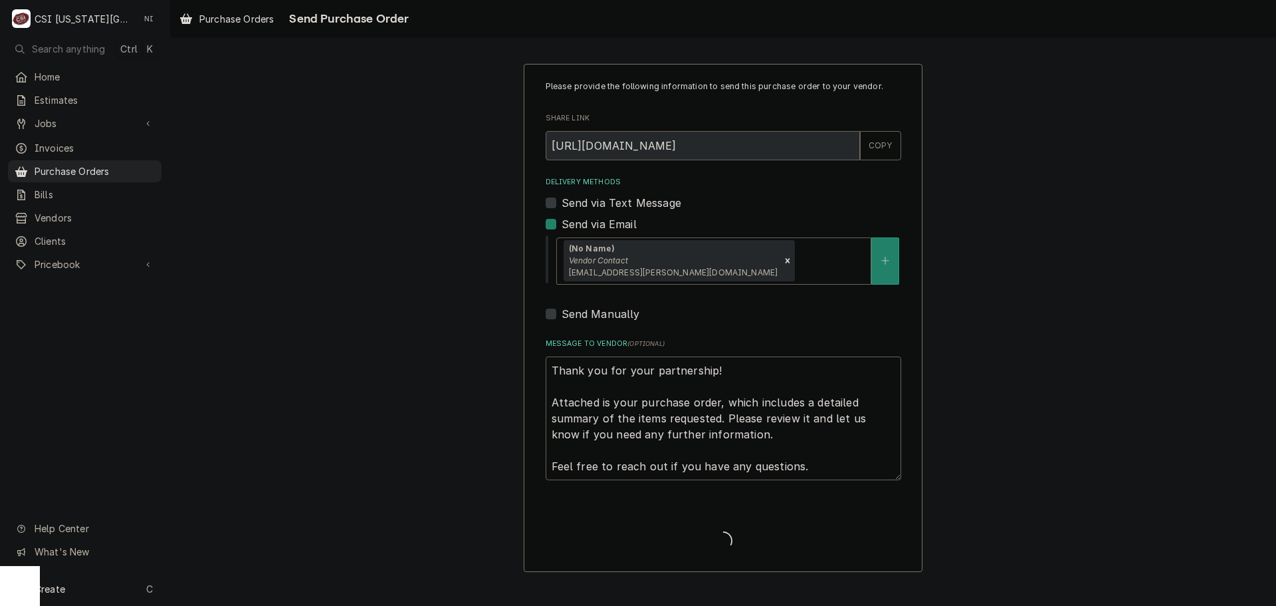
type textarea "x"
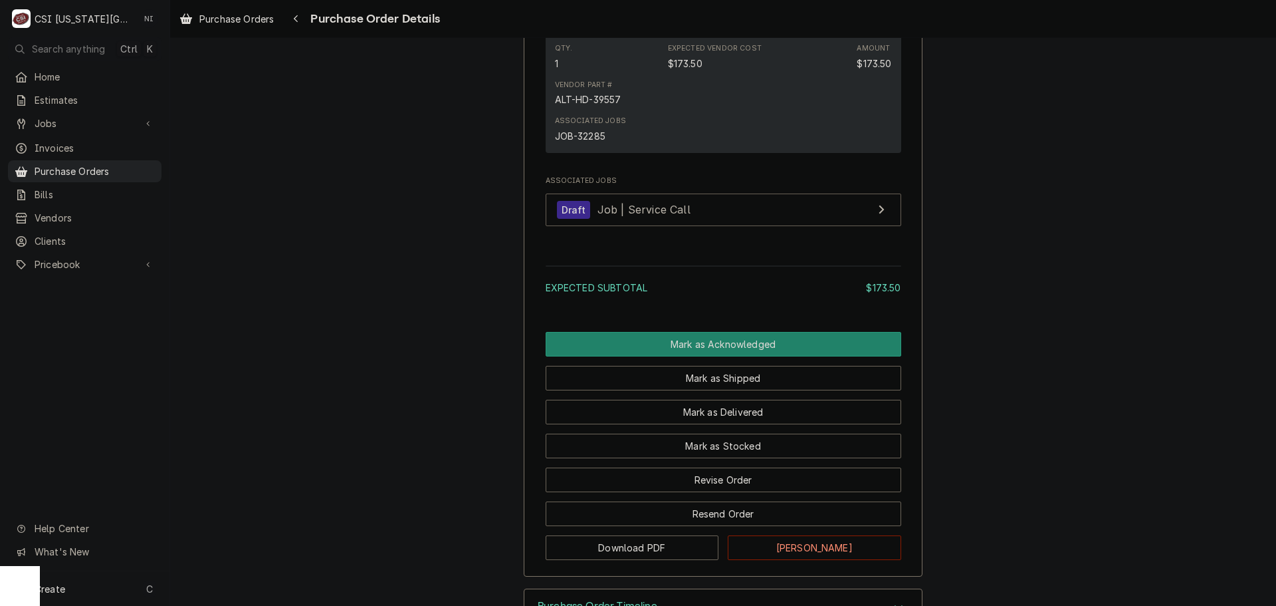
scroll to position [931, 0]
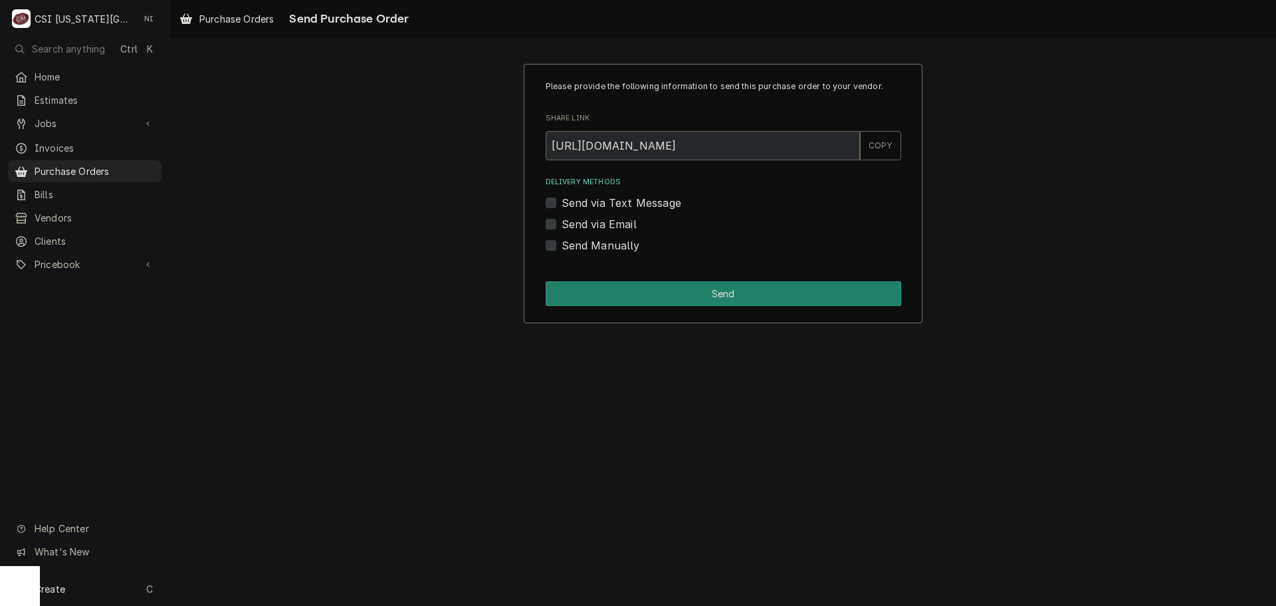
drag, startPoint x: 547, startPoint y: 221, endPoint x: 602, endPoint y: 301, distance: 96.6
click at [562, 222] on label "Send via Email" at bounding box center [599, 224] width 75 height 16
click at [562, 222] on input "Send via Email" at bounding box center [740, 230] width 356 height 29
checkbox input "true"
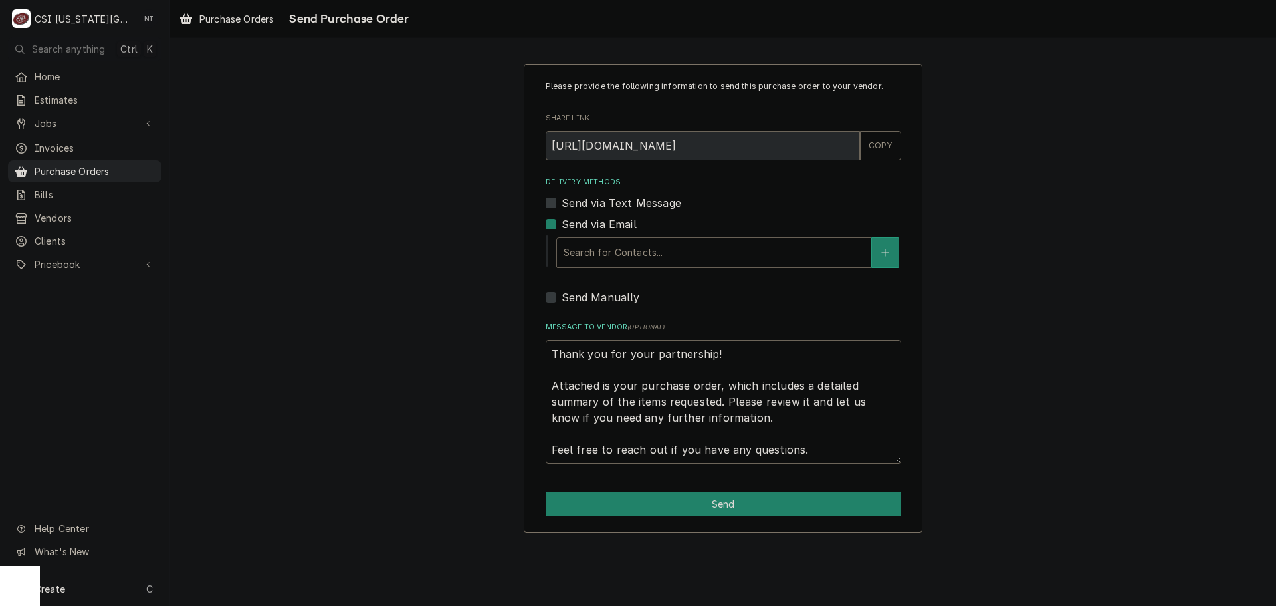
click at [620, 261] on div "Delivery Methods" at bounding box center [714, 253] width 300 height 24
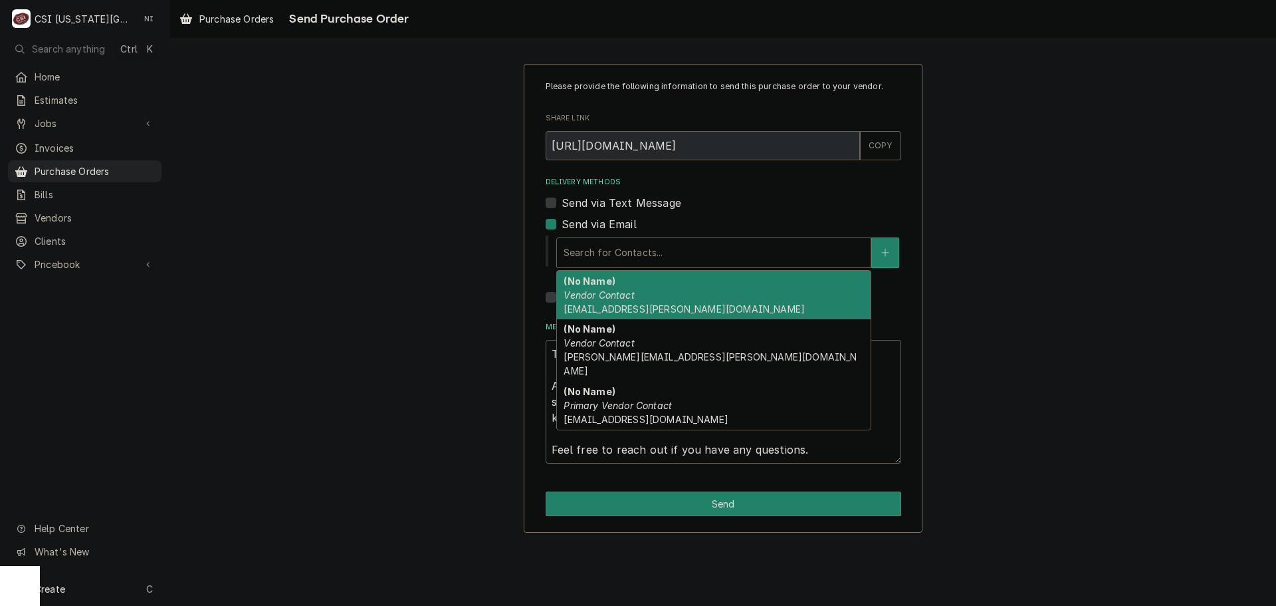
click at [626, 297] on em "Vendor Contact" at bounding box center [599, 294] width 70 height 11
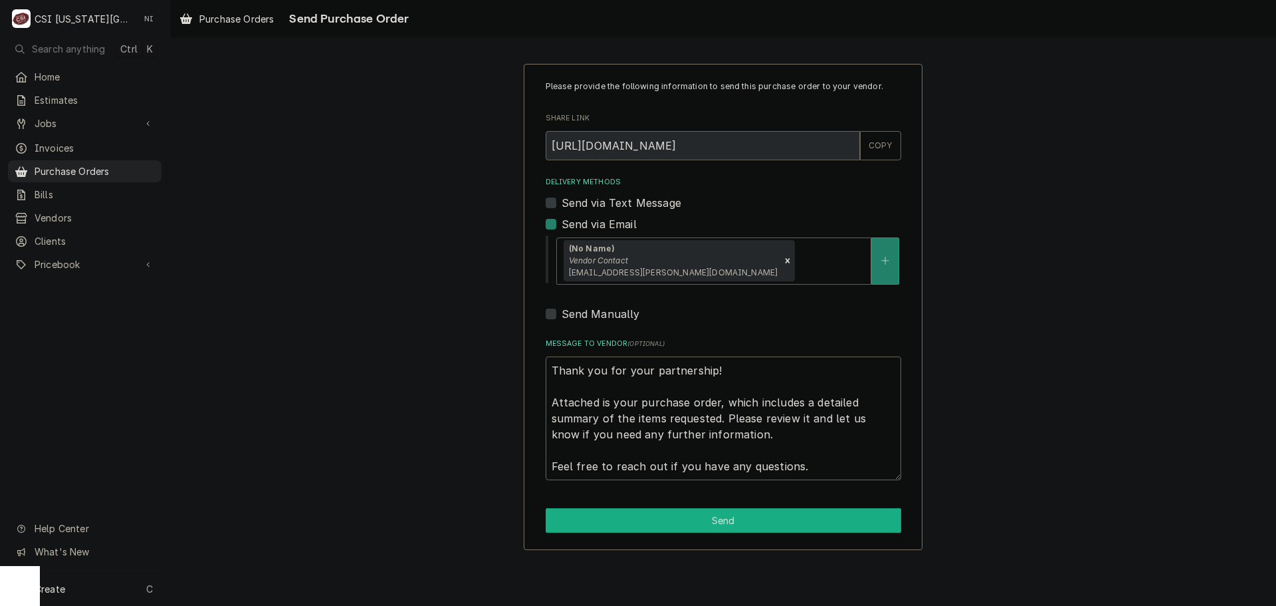
click at [706, 510] on button "Send" at bounding box center [724, 520] width 356 height 25
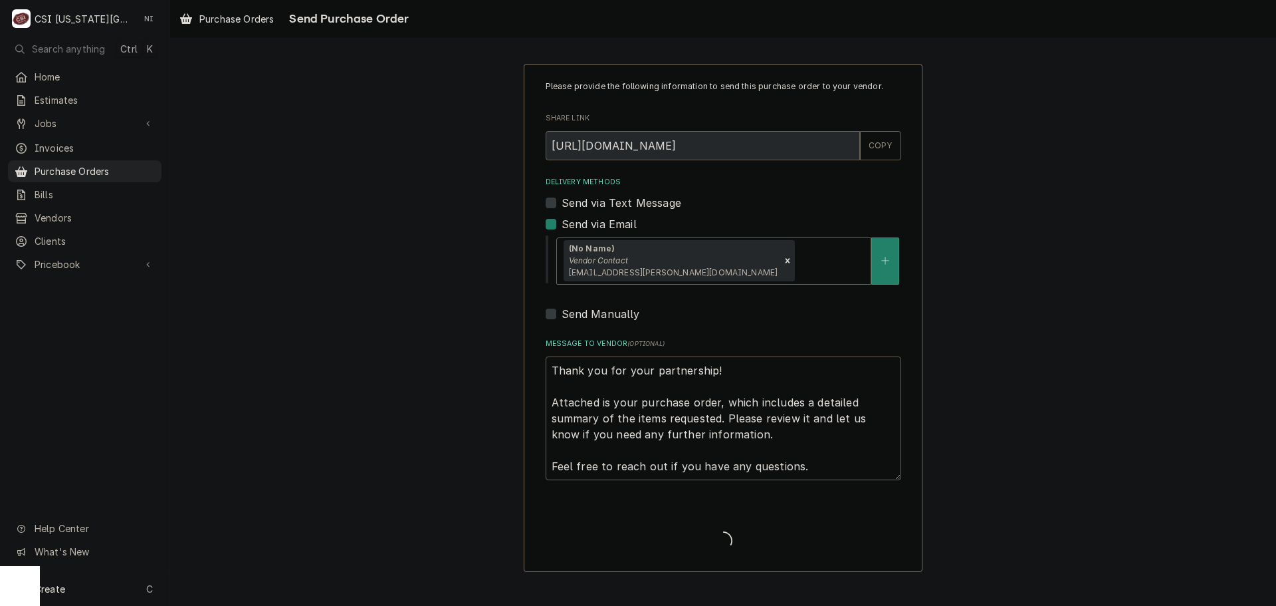
type textarea "x"
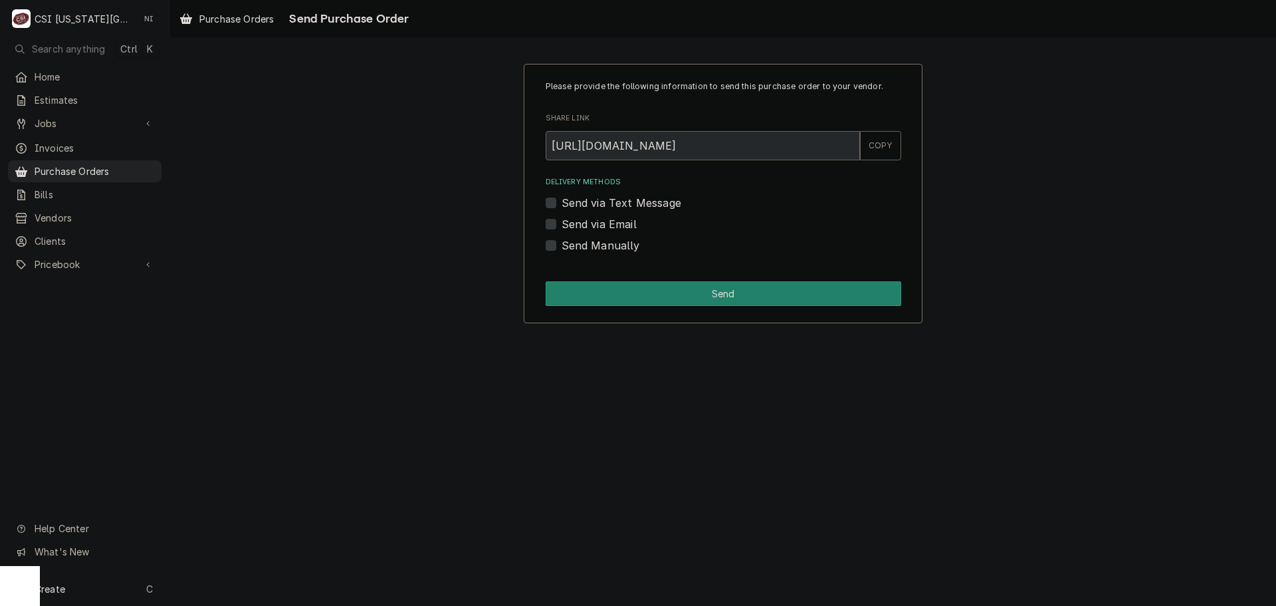
drag, startPoint x: 548, startPoint y: 244, endPoint x: 572, endPoint y: 273, distance: 38.2
click at [562, 244] on label "Send Manually" at bounding box center [601, 245] width 78 height 16
click at [562, 244] on input "Send Manually" at bounding box center [740, 251] width 356 height 29
checkbox input "true"
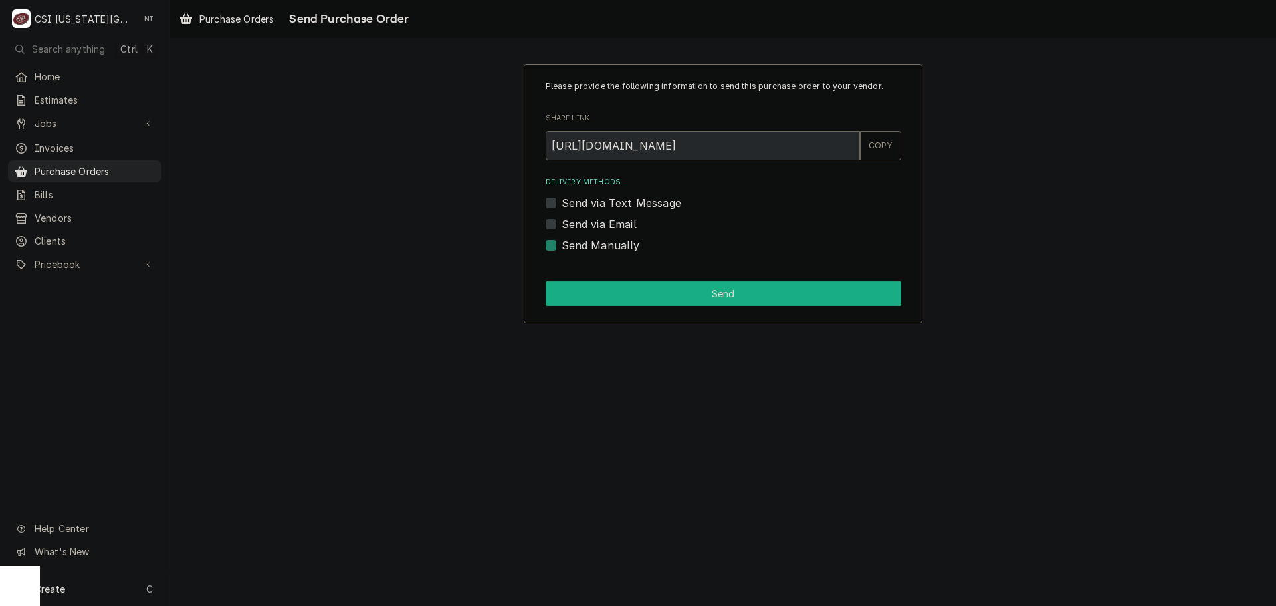
click at [577, 286] on button "Send" at bounding box center [724, 293] width 356 height 25
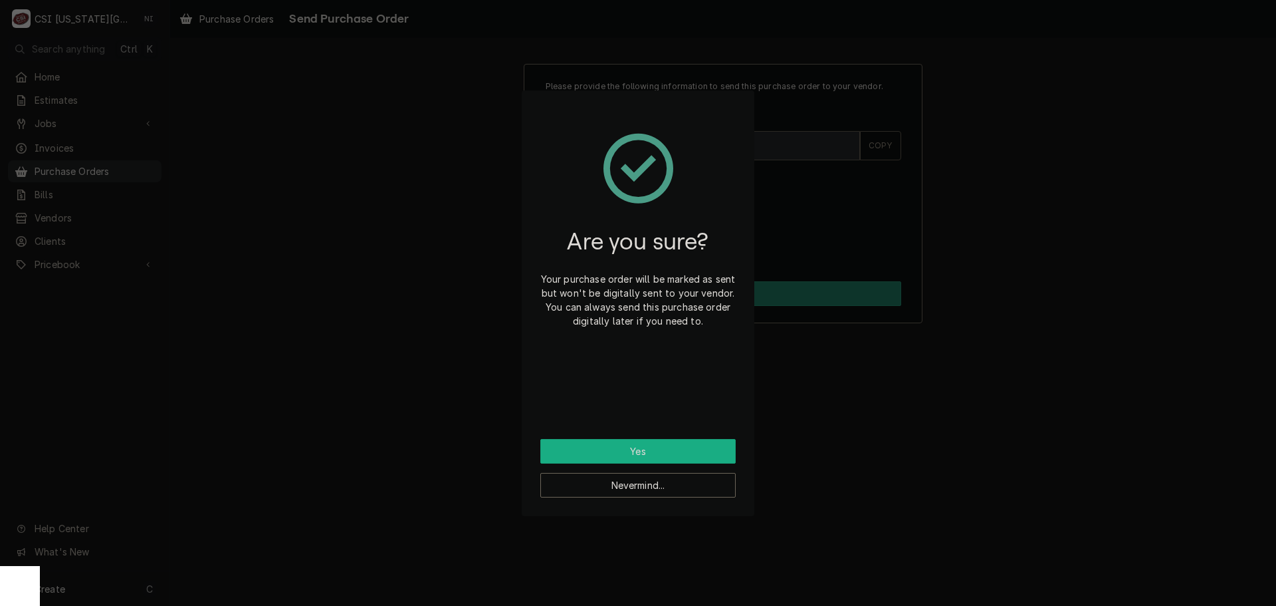
click at [711, 453] on button "Yes" at bounding box center [637, 451] width 195 height 25
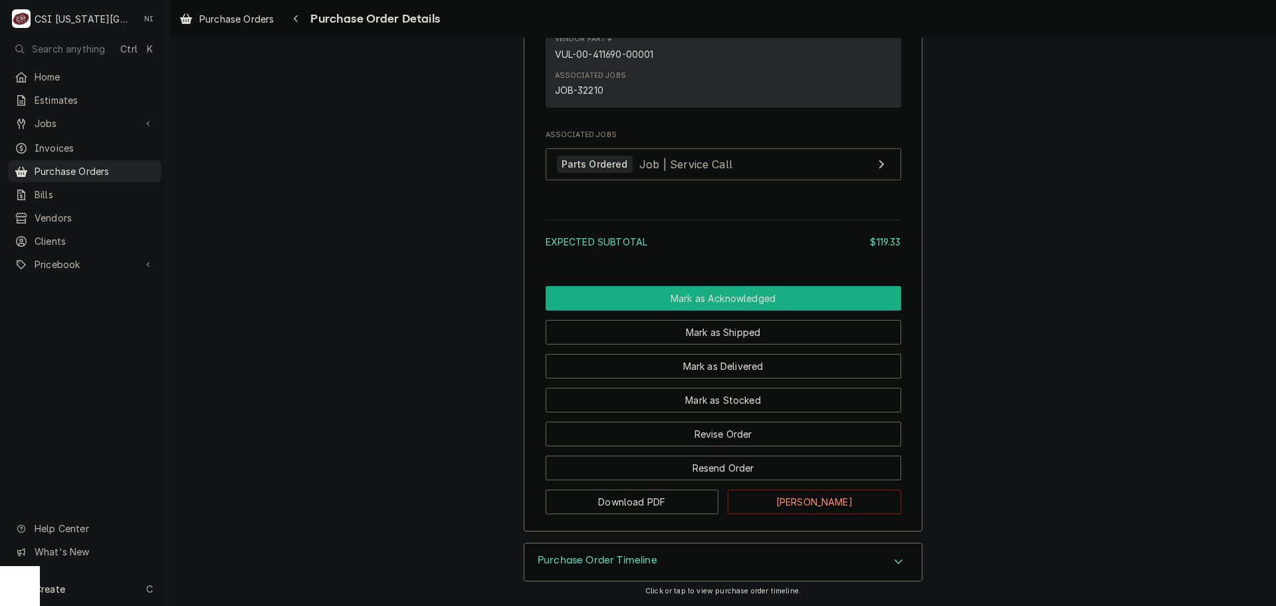
scroll to position [983, 0]
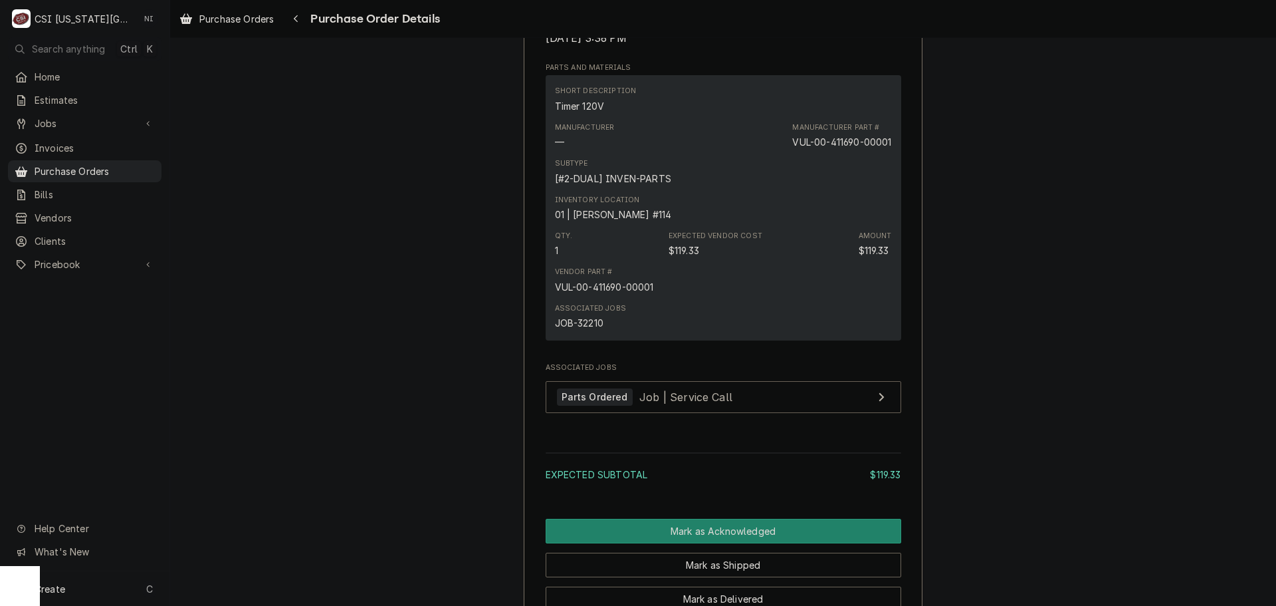
scroll to position [923, 0]
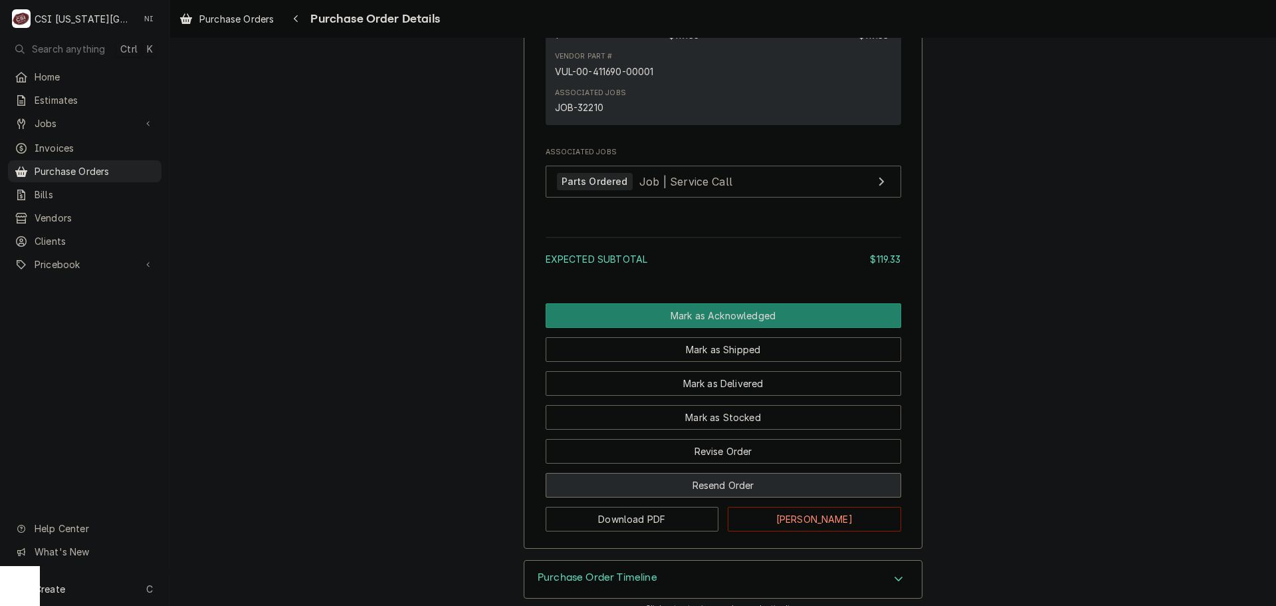
click at [731, 497] on button "Resend Order" at bounding box center [724, 485] width 356 height 25
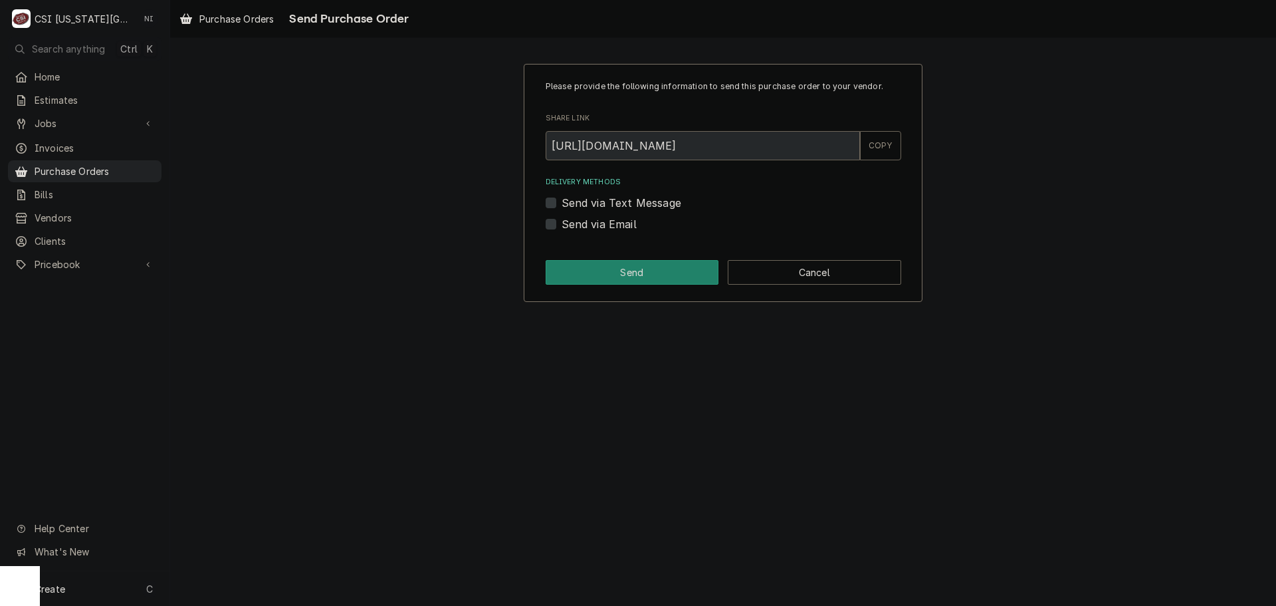
click at [562, 225] on label "Send via Email" at bounding box center [599, 224] width 75 height 16
click at [562, 225] on input "Send via Email" at bounding box center [740, 230] width 356 height 29
checkbox input "true"
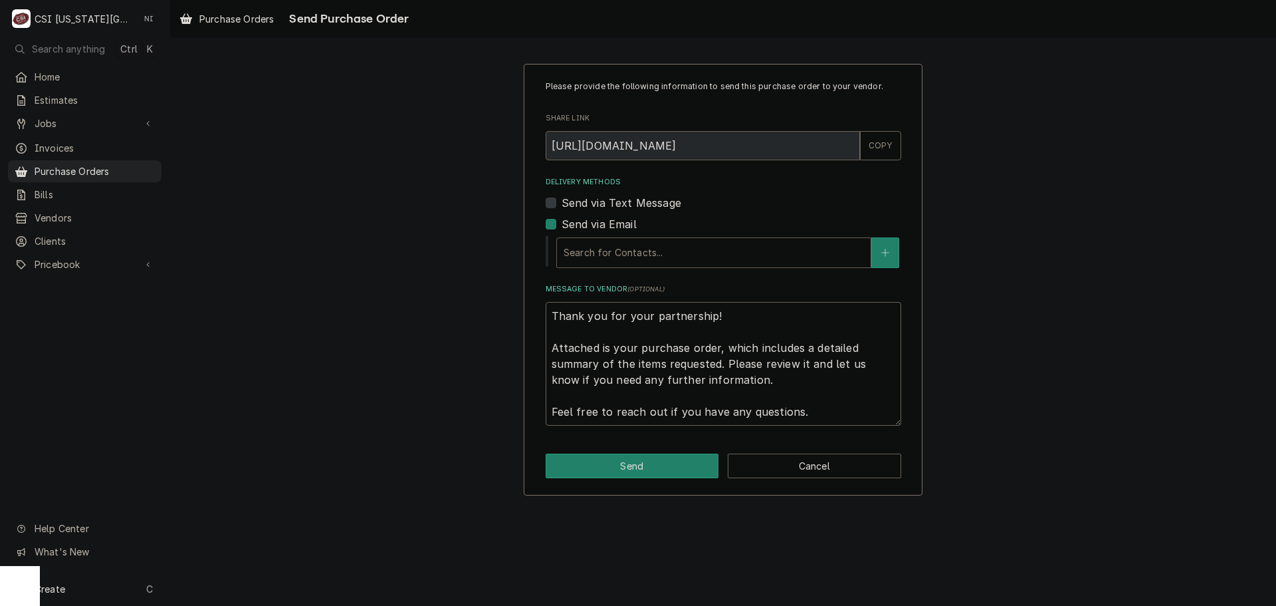
click at [628, 256] on div "Delivery Methods" at bounding box center [714, 253] width 300 height 24
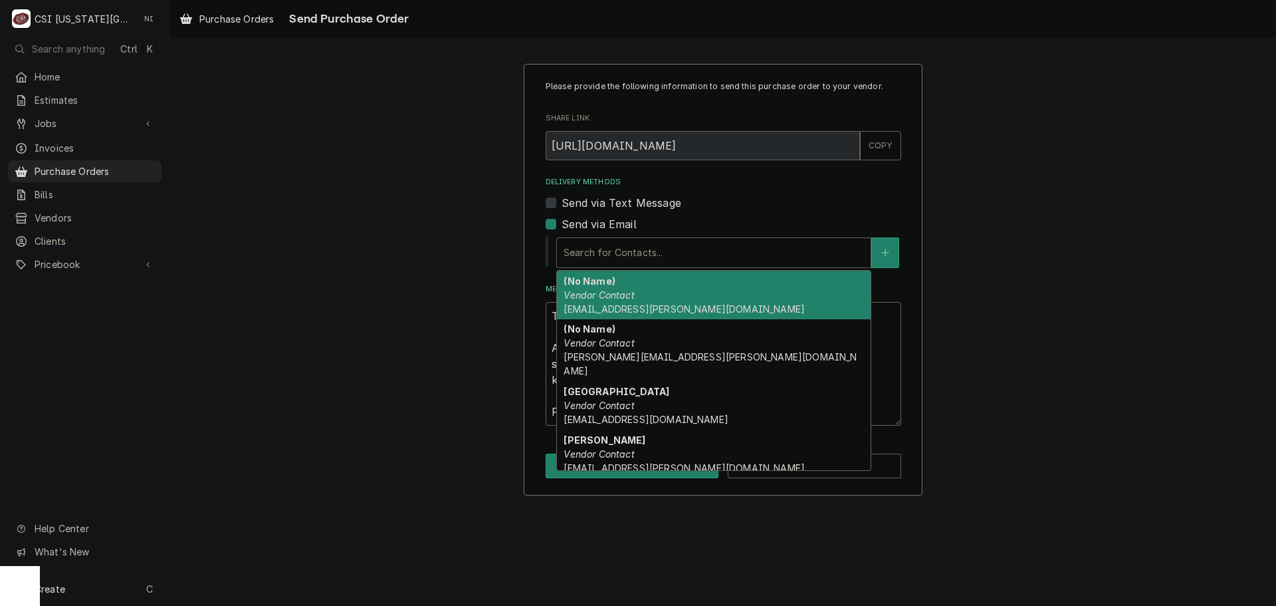
click at [620, 306] on span "[EMAIL_ADDRESS][PERSON_NAME][DOMAIN_NAME]" at bounding box center [684, 308] width 241 height 11
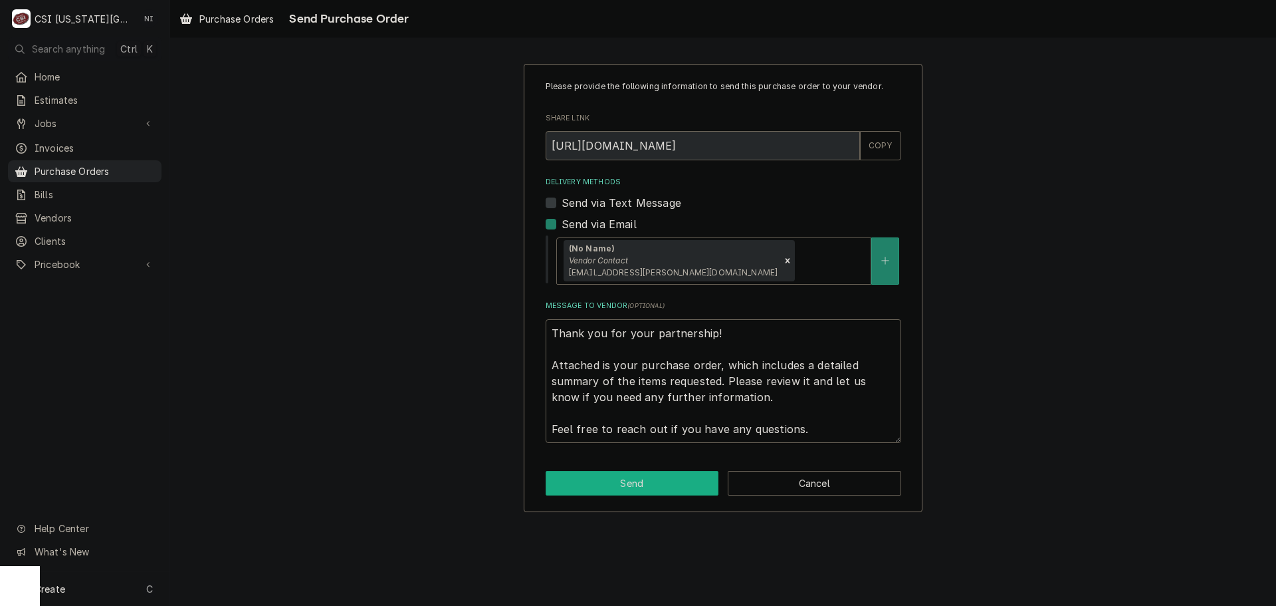
click at [678, 491] on button "Send" at bounding box center [633, 483] width 174 height 25
type textarea "x"
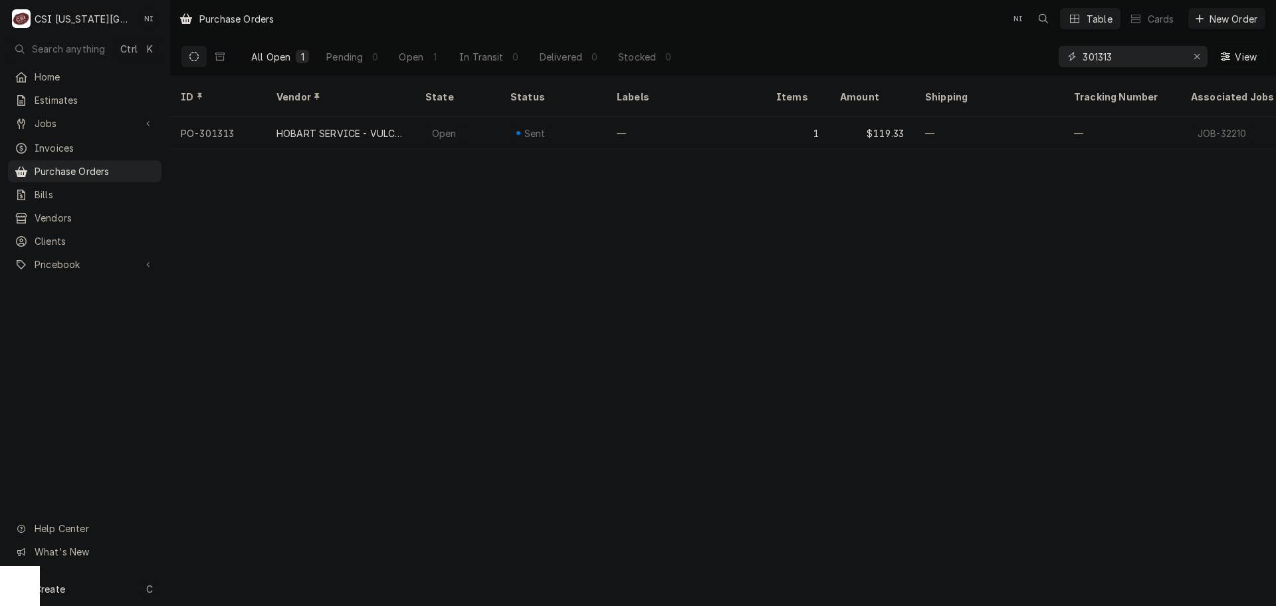
drag, startPoint x: 1131, startPoint y: 60, endPoint x: 1040, endPoint y: 53, distance: 90.8
click at [1044, 57] on div "All Open 1 Pending 0 Open 1 In Transit 0 Delivered 0 Stocked 0 301313 View" at bounding box center [723, 56] width 1085 height 37
type input "301298"
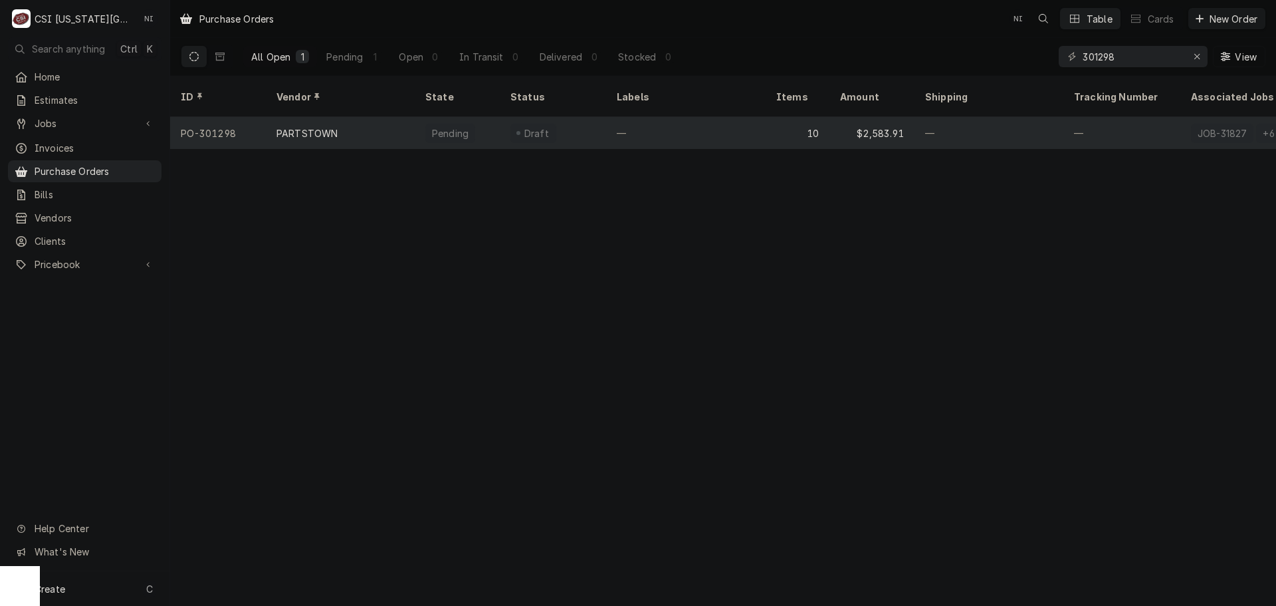
click at [1002, 117] on div "—" at bounding box center [989, 133] width 149 height 32
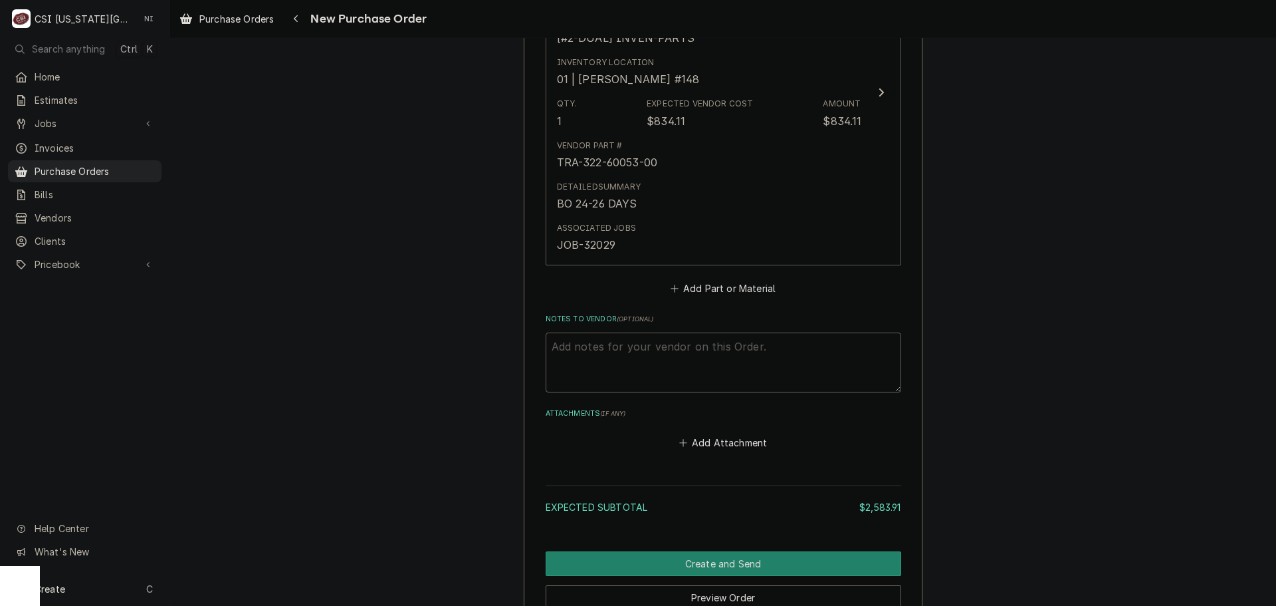
scroll to position [3651, 0]
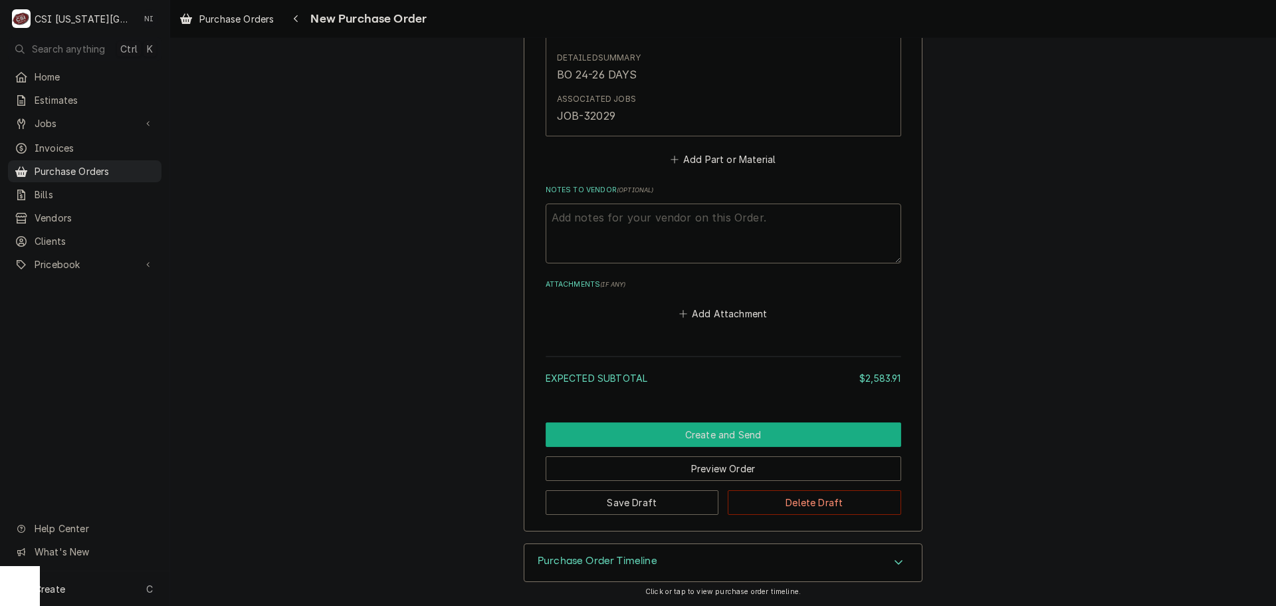
click at [675, 422] on button "Create and Send" at bounding box center [724, 434] width 356 height 25
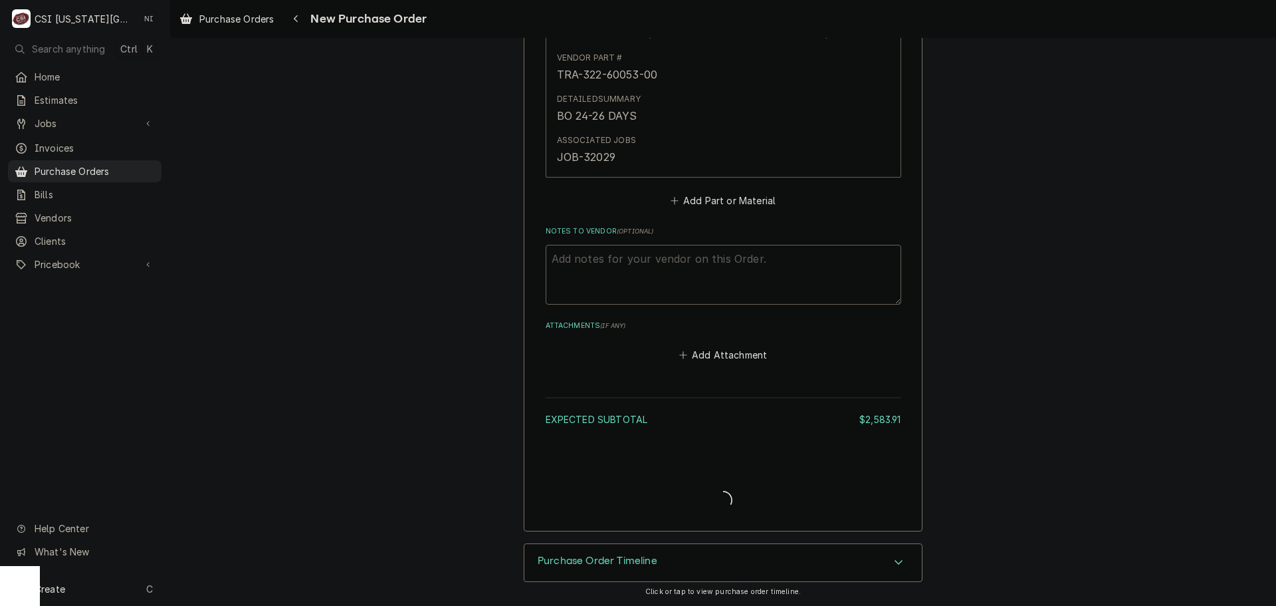
scroll to position [3610, 0]
type textarea "x"
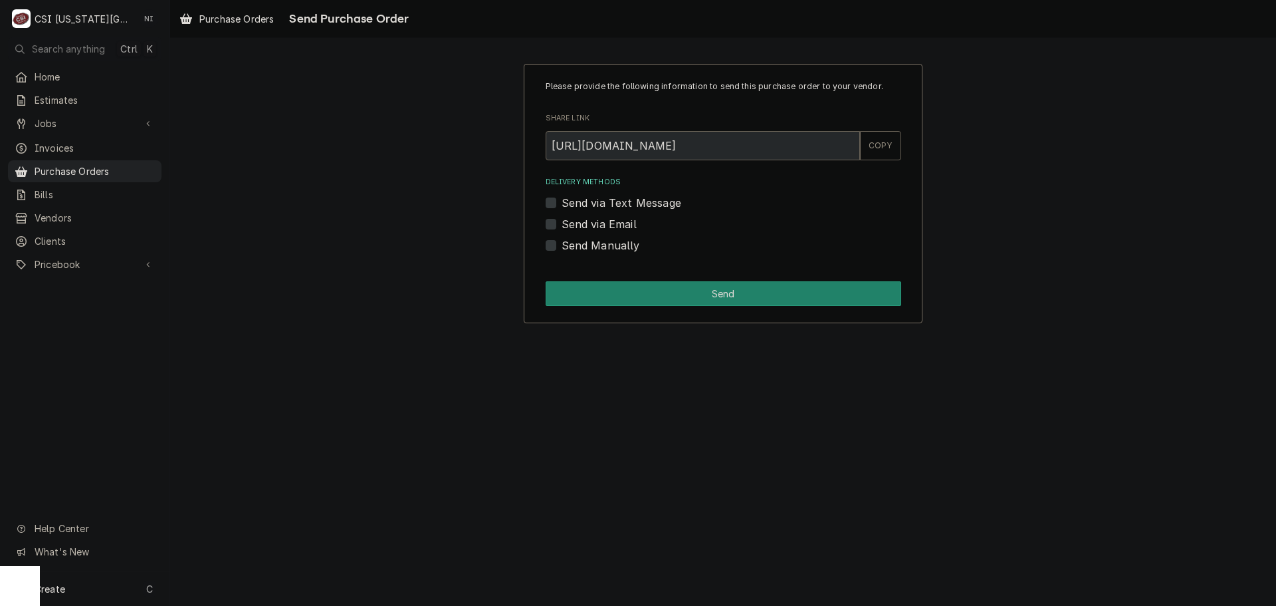
click at [562, 246] on label "Send Manually" at bounding box center [601, 245] width 78 height 16
click at [562, 246] on input "Send Manually" at bounding box center [740, 251] width 356 height 29
checkbox input "true"
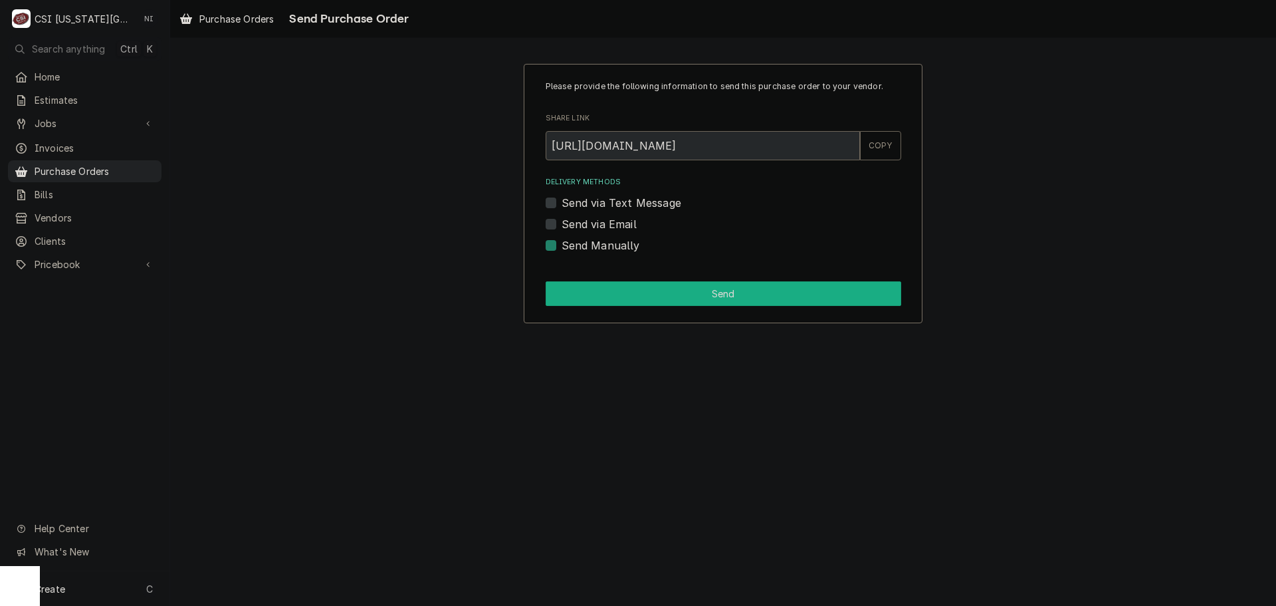
click at [589, 287] on button "Send" at bounding box center [724, 293] width 356 height 25
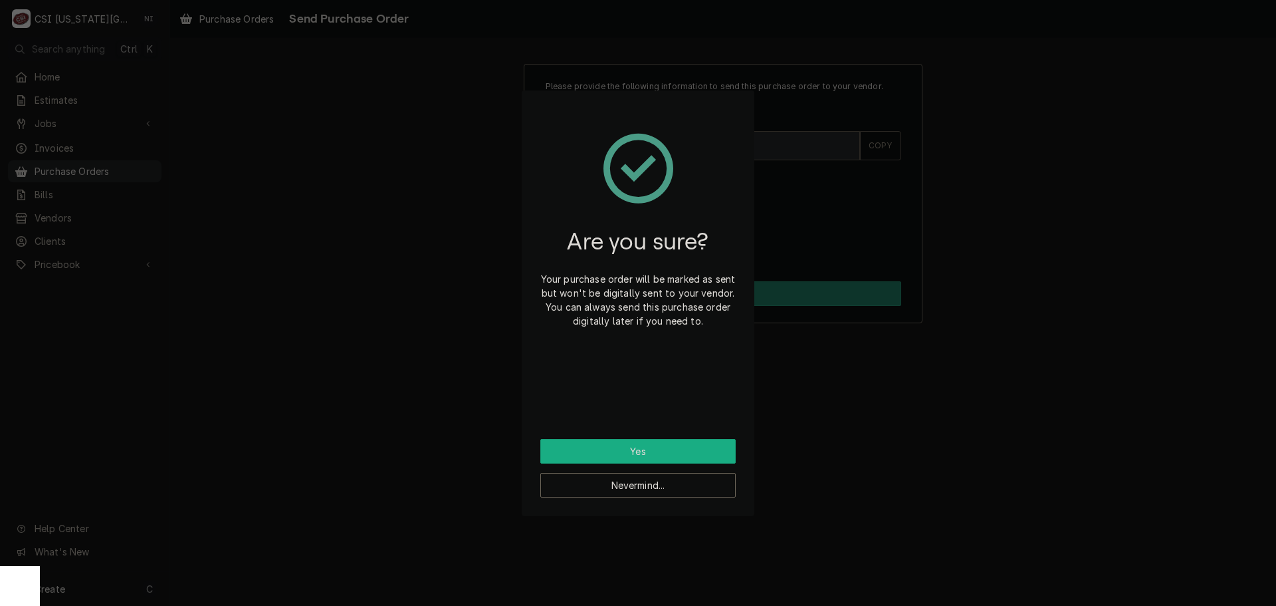
drag, startPoint x: 668, startPoint y: 458, endPoint x: 670, endPoint y: 448, distance: 10.2
click at [669, 449] on button "Yes" at bounding box center [637, 451] width 195 height 25
